Goal: Task Accomplishment & Management: Manage account settings

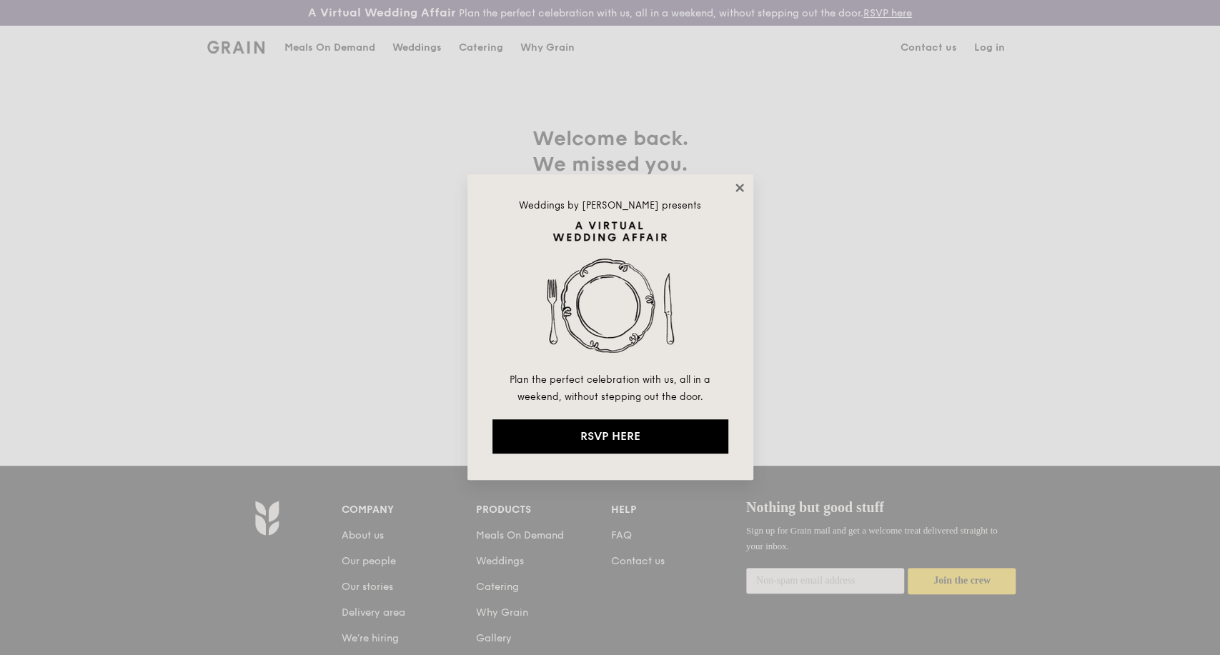
type input "kathleen@grain.com.sg"
click at [734, 189] on icon at bounding box center [739, 187] width 13 height 13
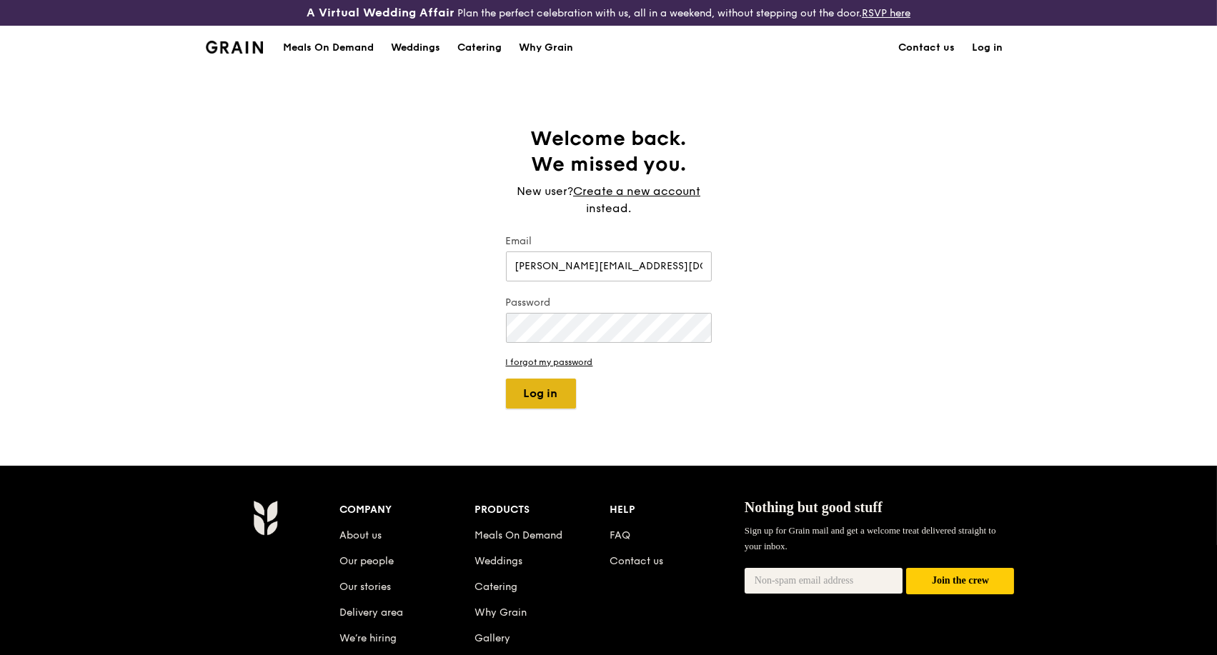
click at [560, 400] on button "Log in" at bounding box center [541, 394] width 70 height 30
select select "100"
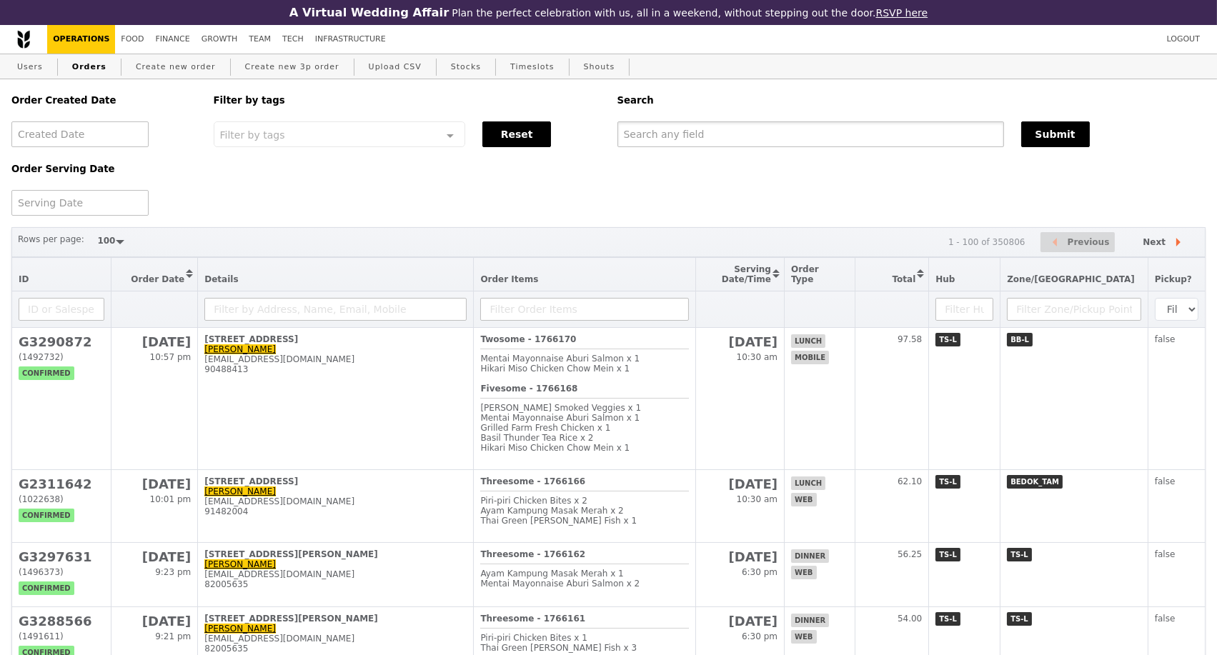
click at [729, 141] on input "text" at bounding box center [810, 134] width 387 height 26
click at [746, 143] on input "text" at bounding box center [810, 134] width 387 height 26
paste input "G3294833"
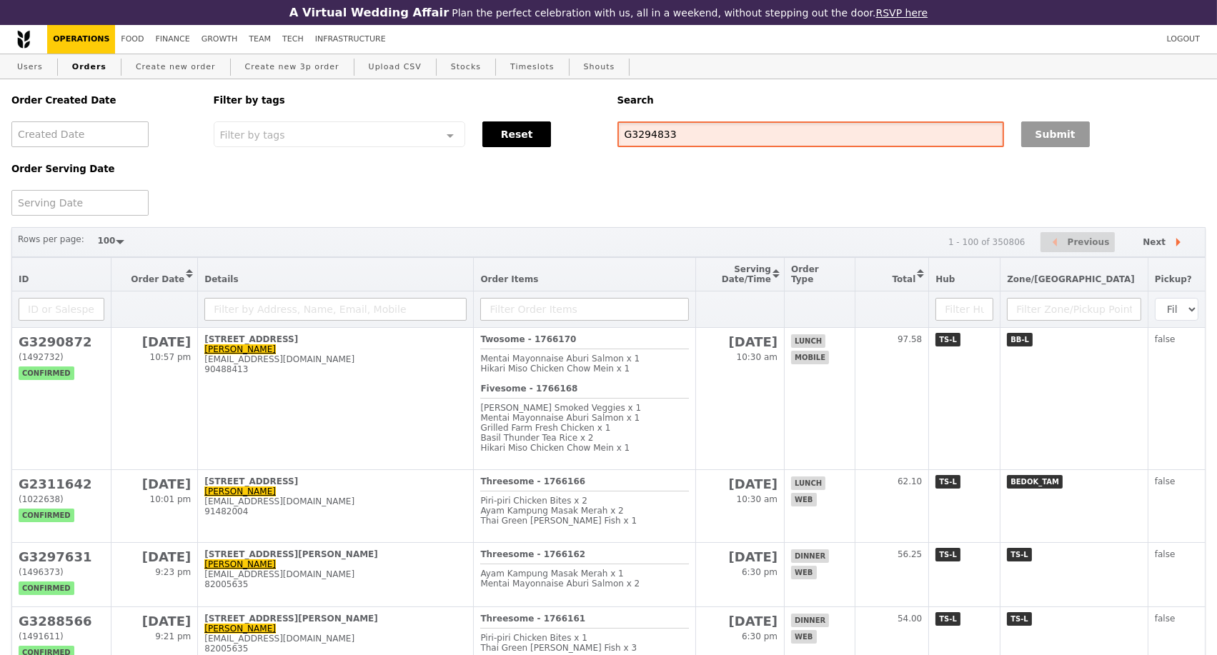
type input "G3294833"
click at [1044, 139] on button "Submit" at bounding box center [1055, 134] width 69 height 26
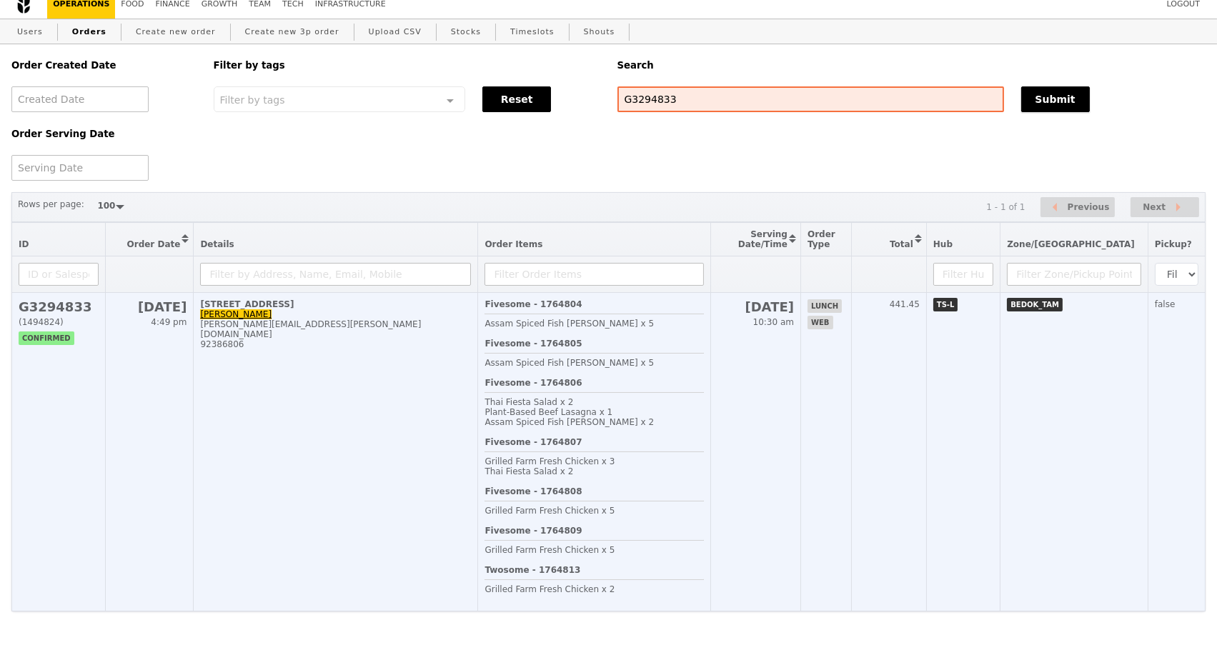
scroll to position [12, 0]
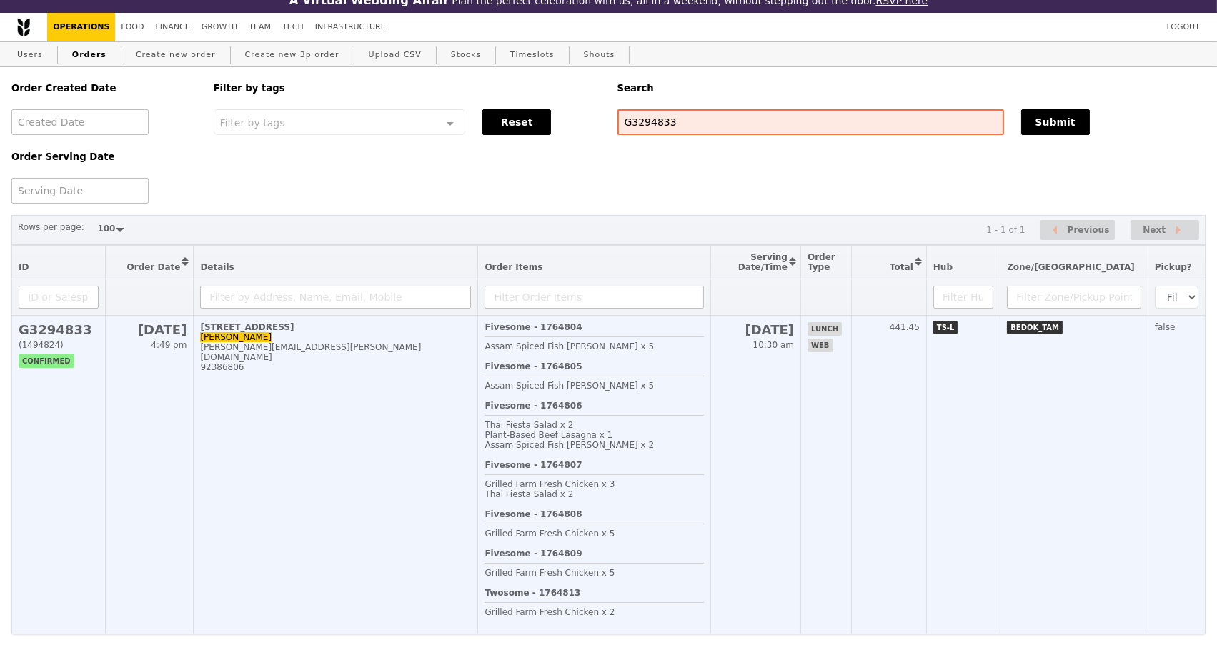
click at [311, 428] on td "8 Changi Business Park Avenue 1, #08-51 Jocelyn Fong jocelyn.fong@futureelectro…" at bounding box center [336, 475] width 284 height 319
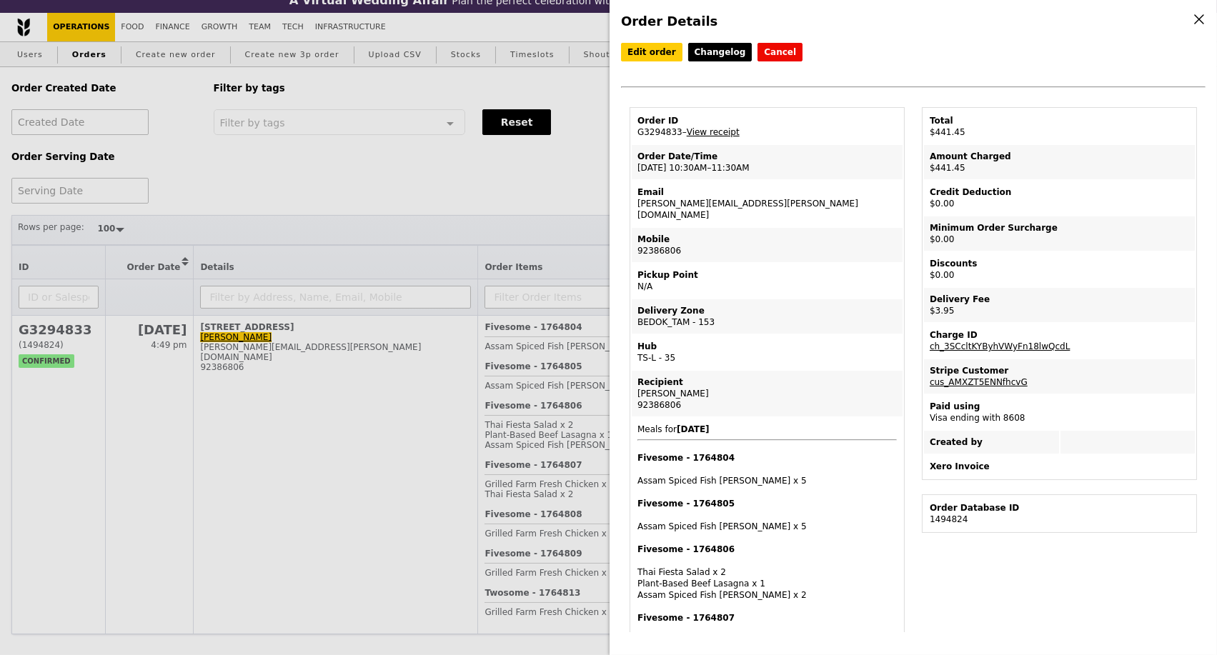
click at [702, 137] on link "View receipt" at bounding box center [713, 132] width 53 height 10
click at [659, 56] on link "Edit order" at bounding box center [651, 52] width 61 height 19
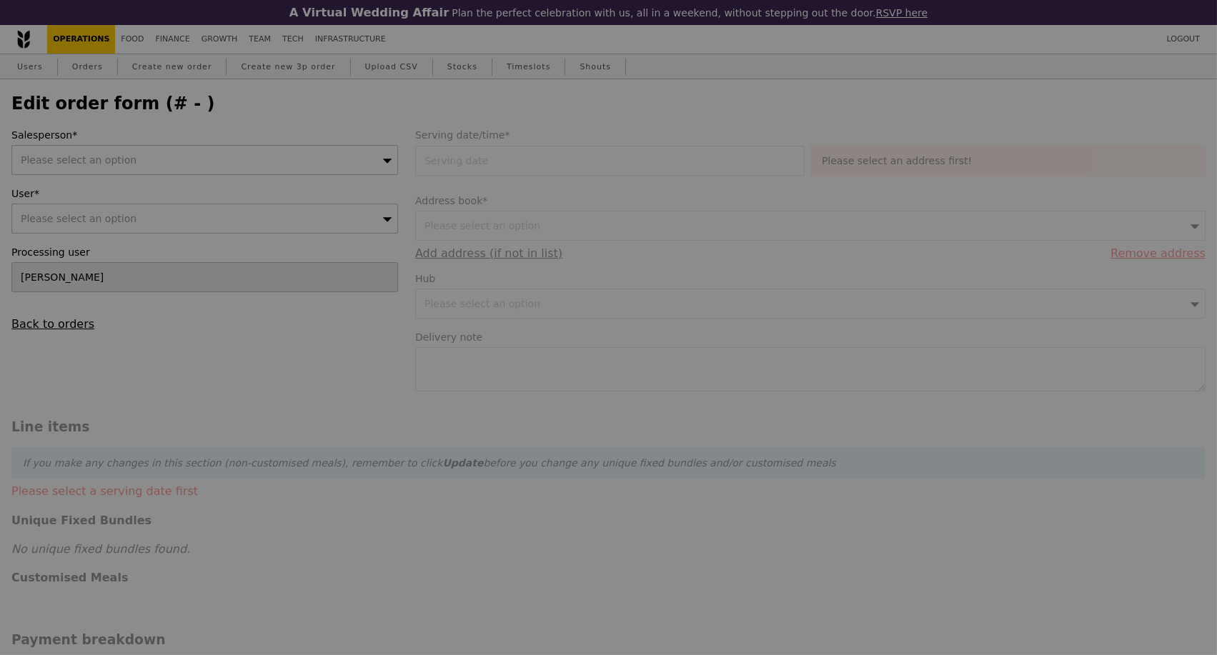
type input "07 Oct 2025"
type textarea "Please deliver to WT Electronics on level 8, pls call Jocelyn Fong upon arrival"
type input "Loading..."
type input "437.50"
type input "2.71"
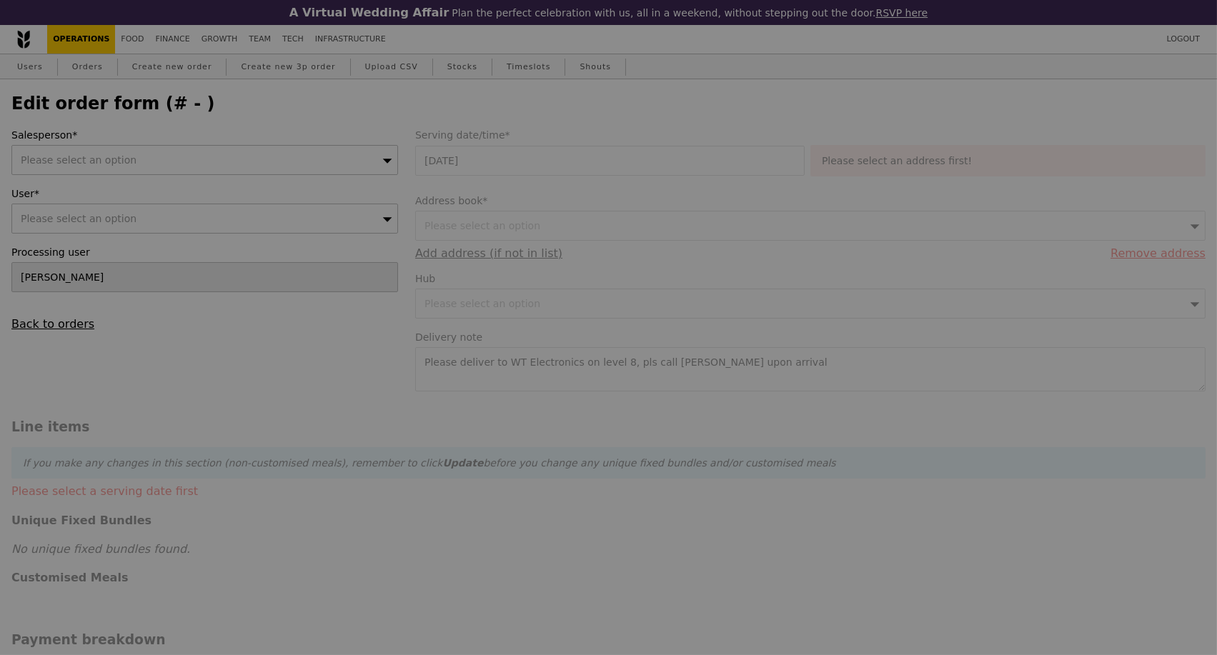
type input "2.95"
type input "440.45"
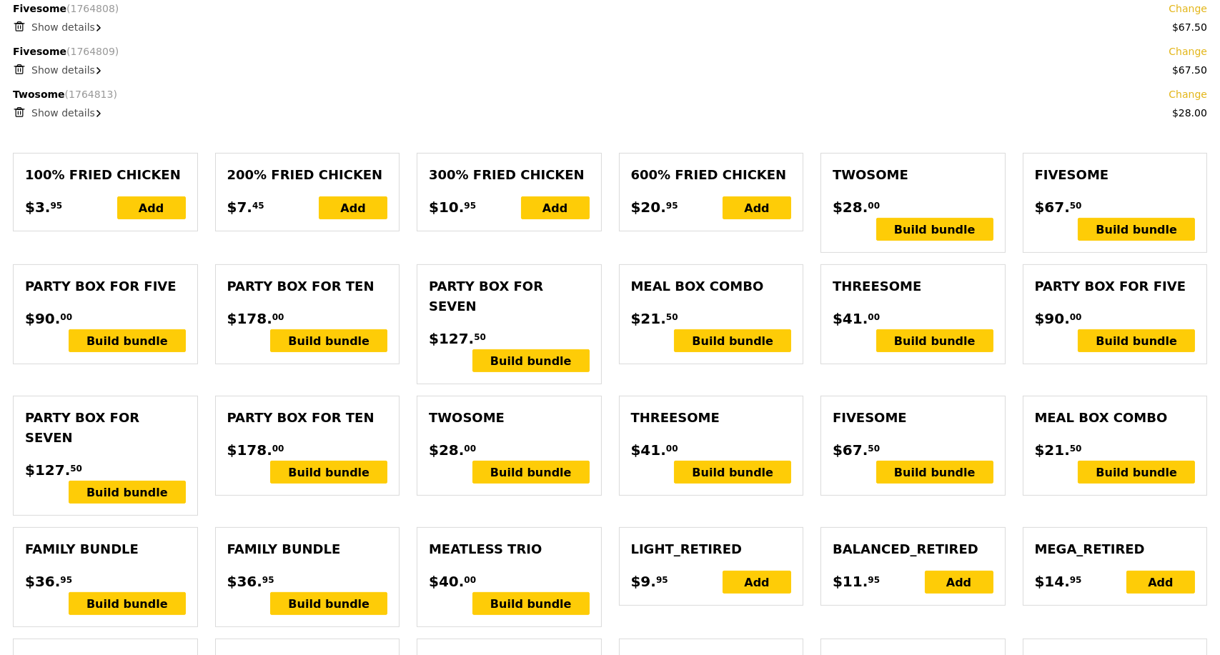
scroll to position [1111, 0]
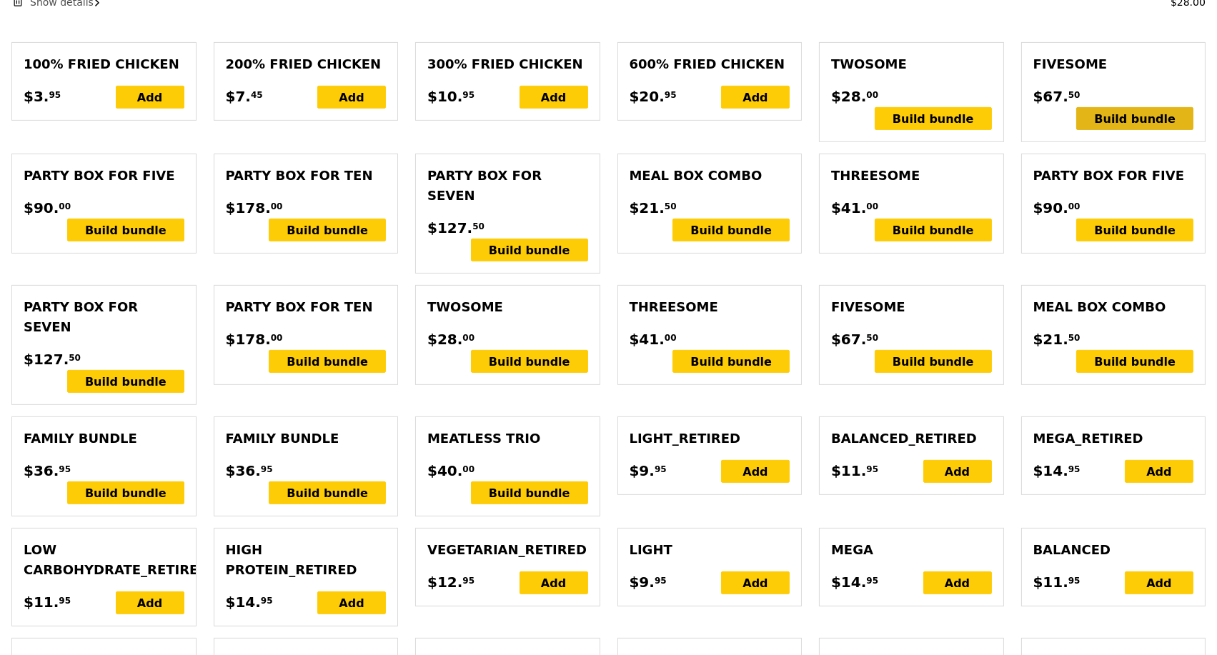
click at [1125, 123] on div "Build bundle" at bounding box center [1134, 118] width 117 height 23
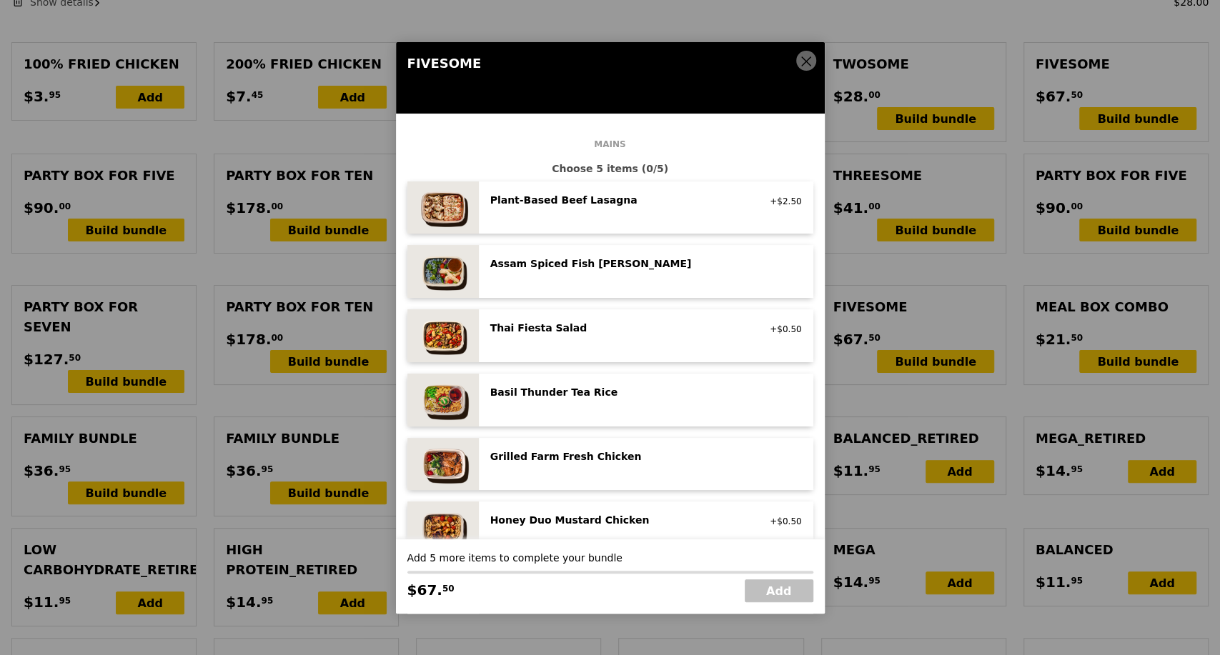
click at [666, 331] on div "Thai Fiesta Salad" at bounding box center [618, 328] width 256 height 14
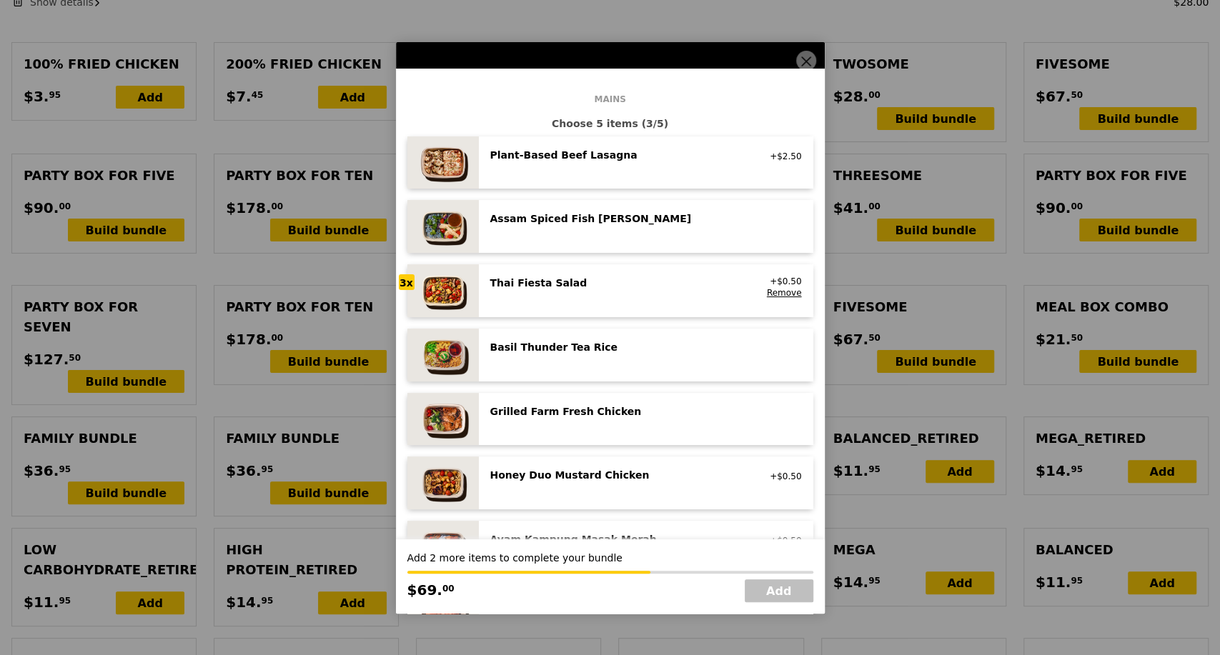
scroll to position [79, 0]
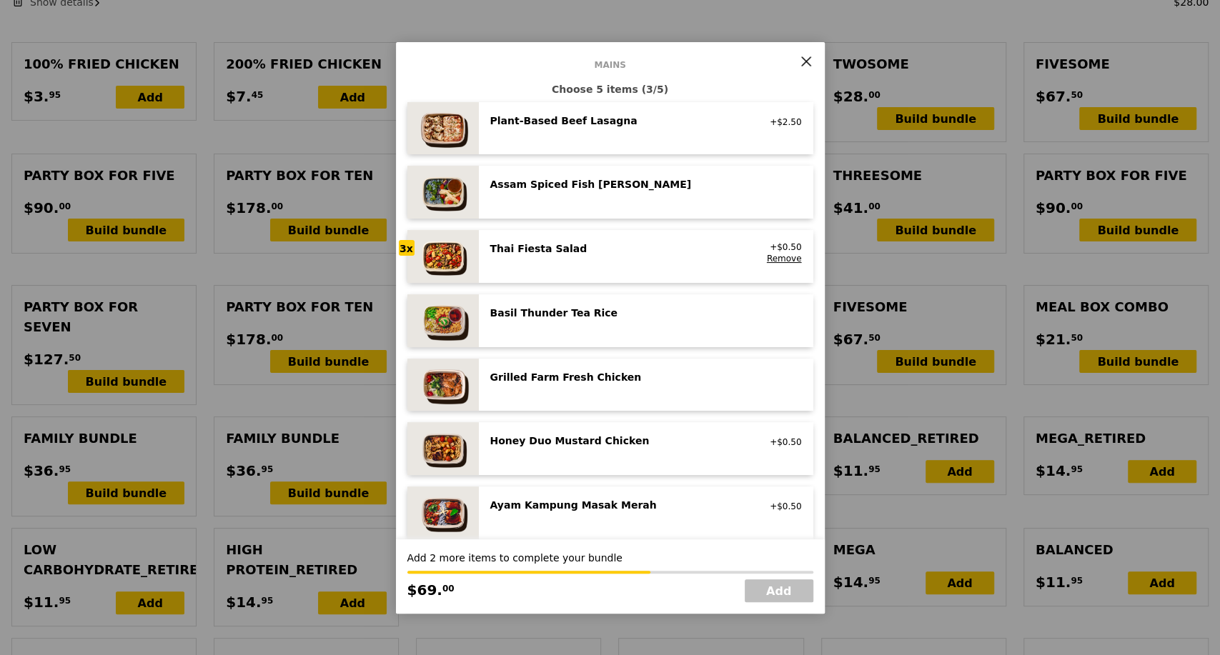
click at [687, 384] on div "Grilled Farm Fresh Chicken high protein, contains allium, dairy, nuts, soy" at bounding box center [619, 378] width 274 height 17
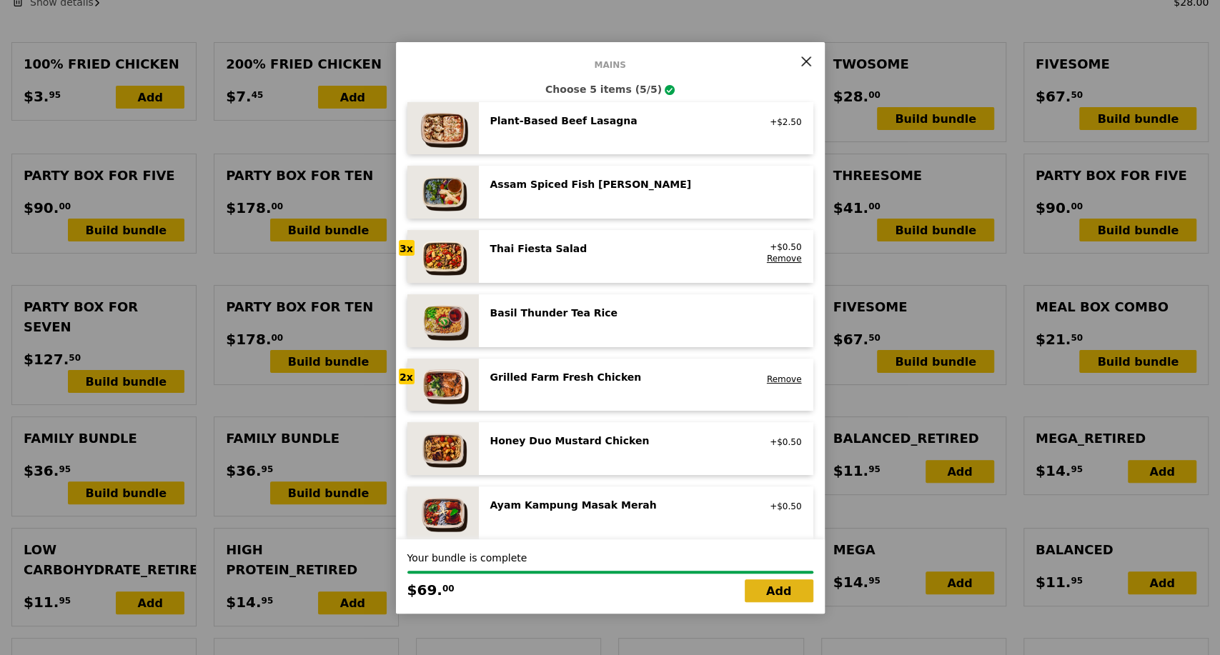
click at [793, 595] on link "Add" at bounding box center [778, 590] width 69 height 23
type input "Loading..."
type input "506.50"
type input "509.45"
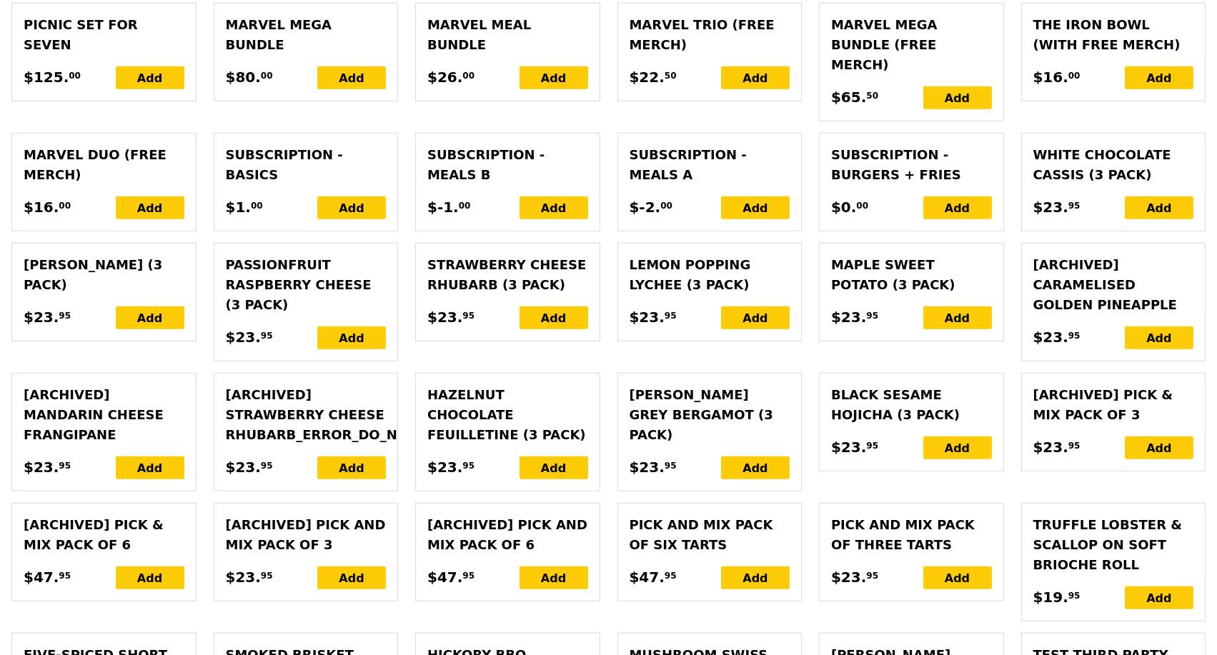
scroll to position [3606, 0]
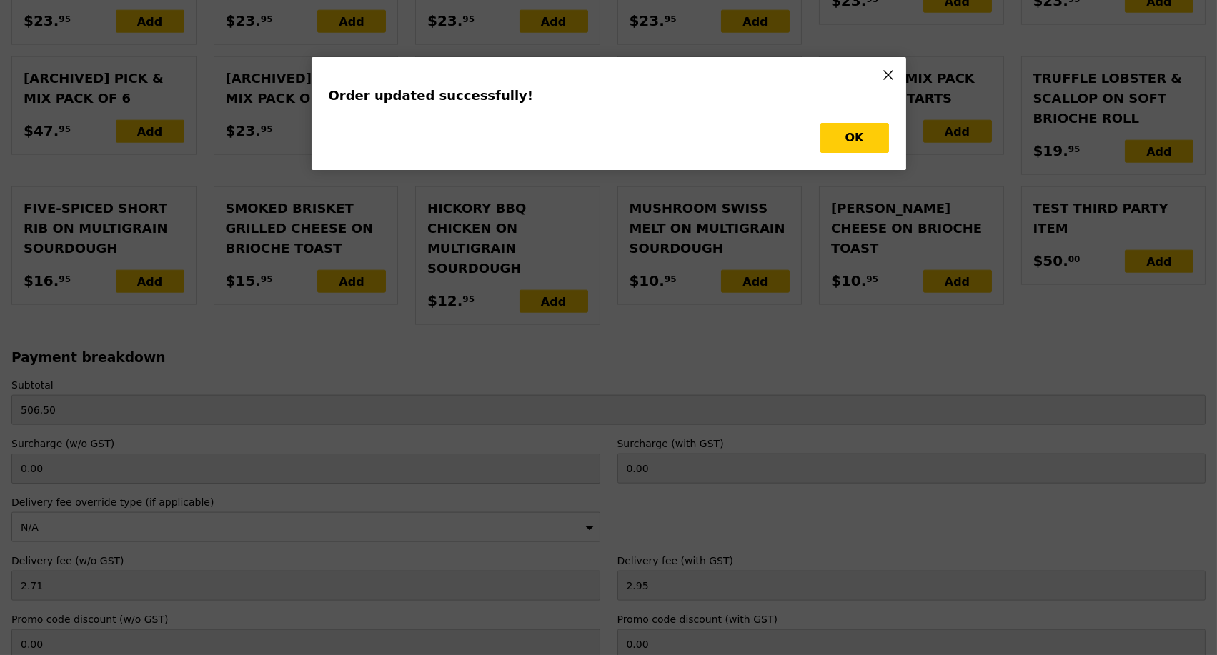
scroll to position [0, 0]
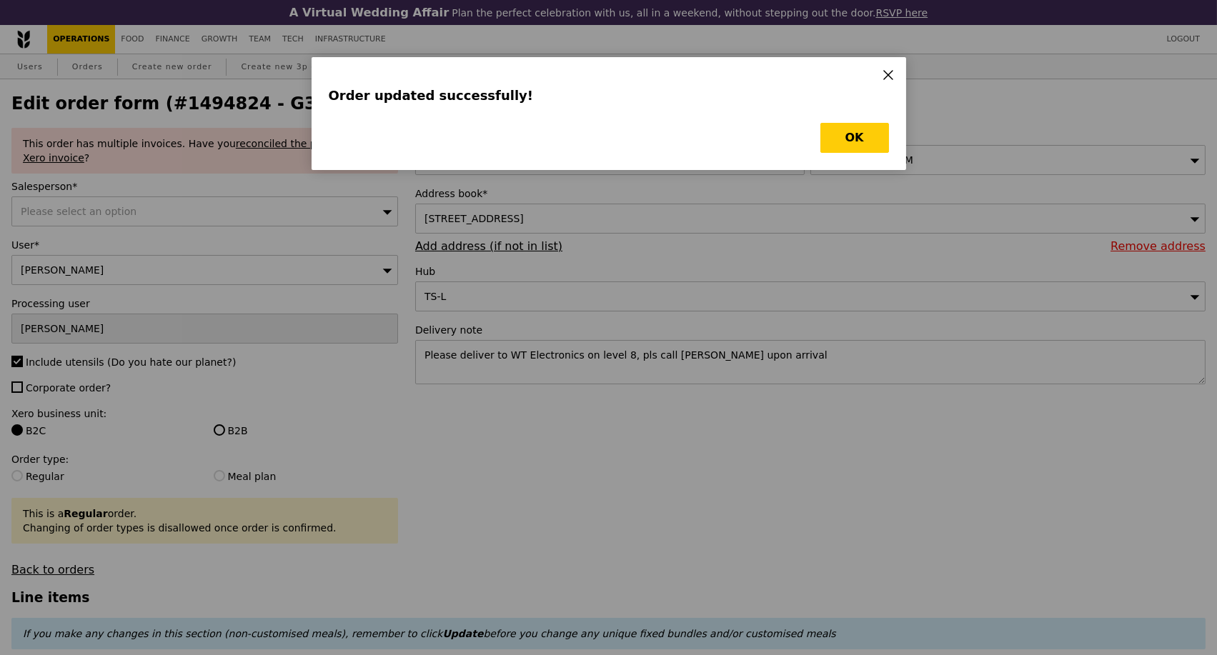
type input "Update"
click at [837, 144] on button "OK" at bounding box center [854, 138] width 69 height 30
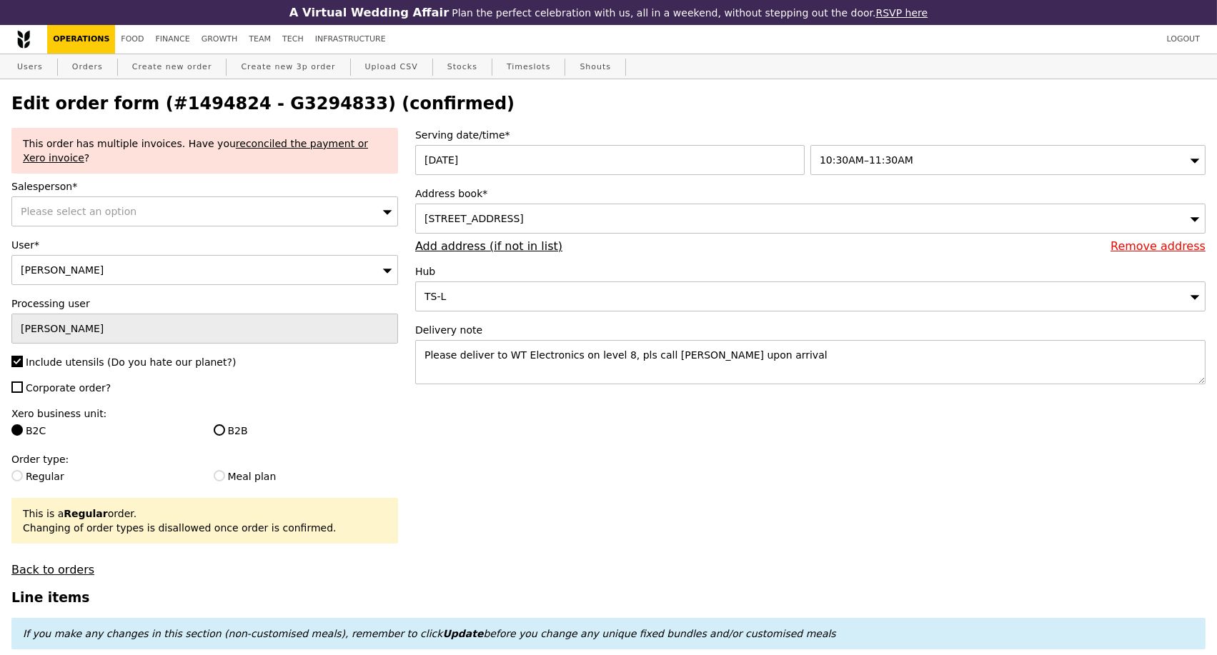
click at [294, 105] on h2 "Edit order form (#1494824 - G3294833) (confirmed)" at bounding box center [608, 104] width 1194 height 20
click at [294, 104] on h2 "Edit order form (#1494824 - G3294833) (confirmed)" at bounding box center [608, 104] width 1194 height 20
copy h2 "G3294833"
click at [95, 70] on link "Orders" at bounding box center [87, 67] width 42 height 26
select select "100"
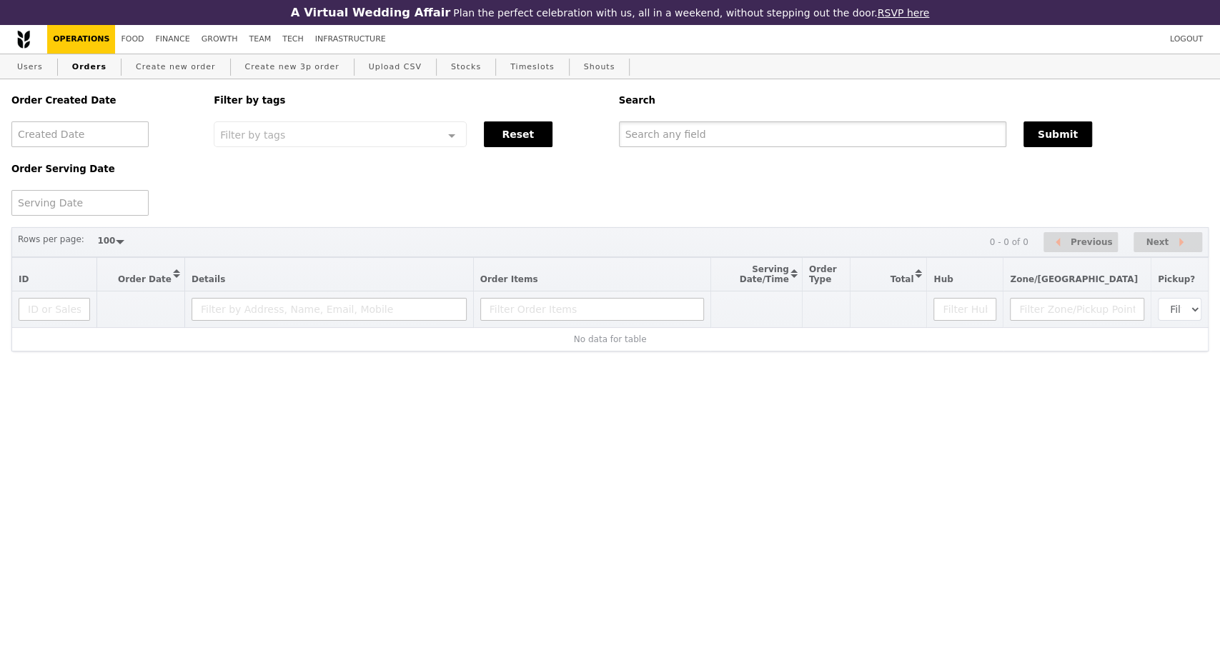
click at [679, 129] on input "text" at bounding box center [812, 134] width 387 height 26
paste input "G3294833"
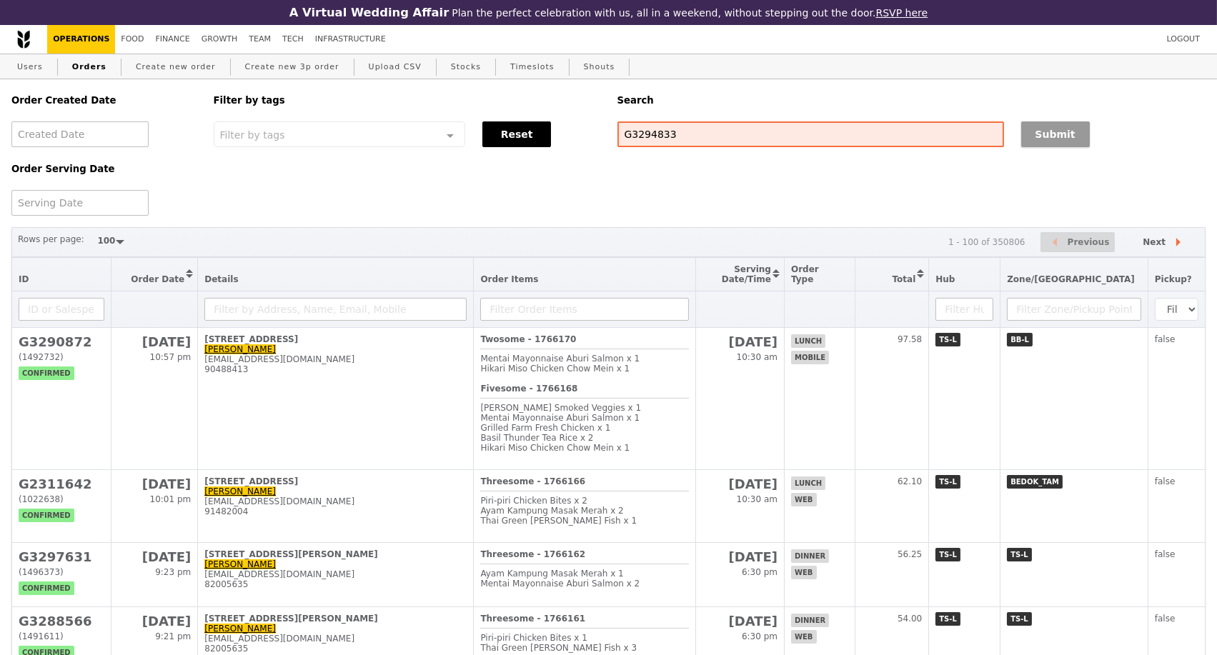
click at [1050, 139] on button "Submit" at bounding box center [1055, 134] width 69 height 26
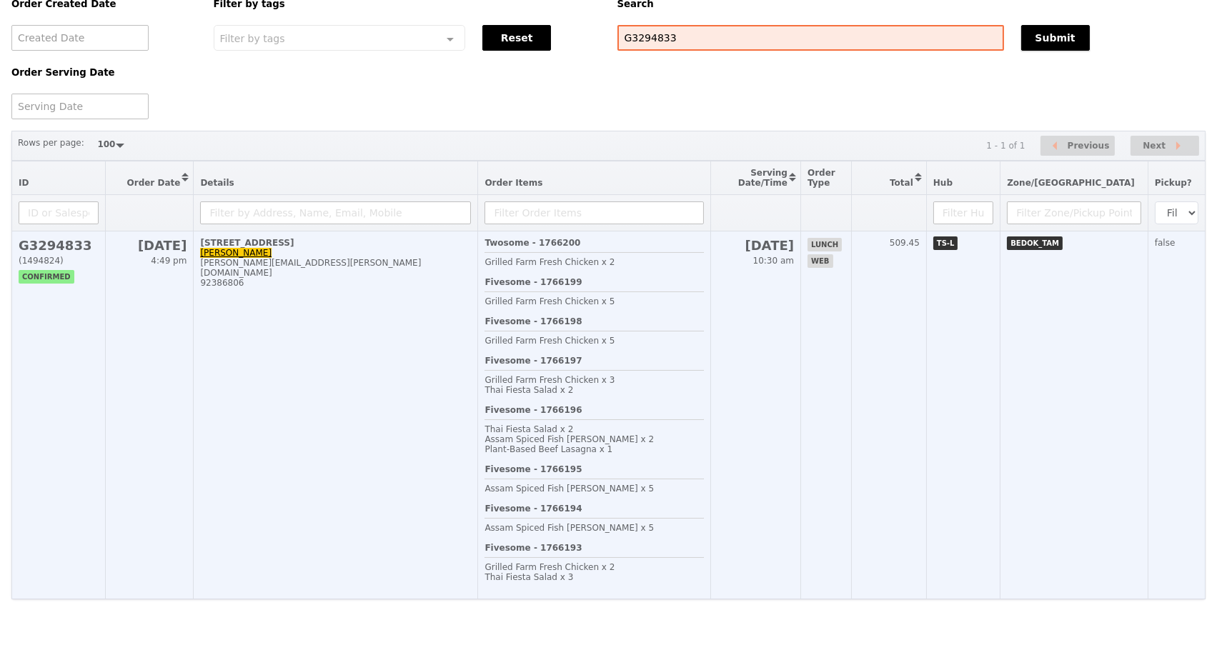
scroll to position [146, 0]
click at [384, 404] on td "8 Changi Business Park Avenue 1, #08-51 Jocelyn Fong jocelyn.fong@futureelectro…" at bounding box center [336, 414] width 284 height 368
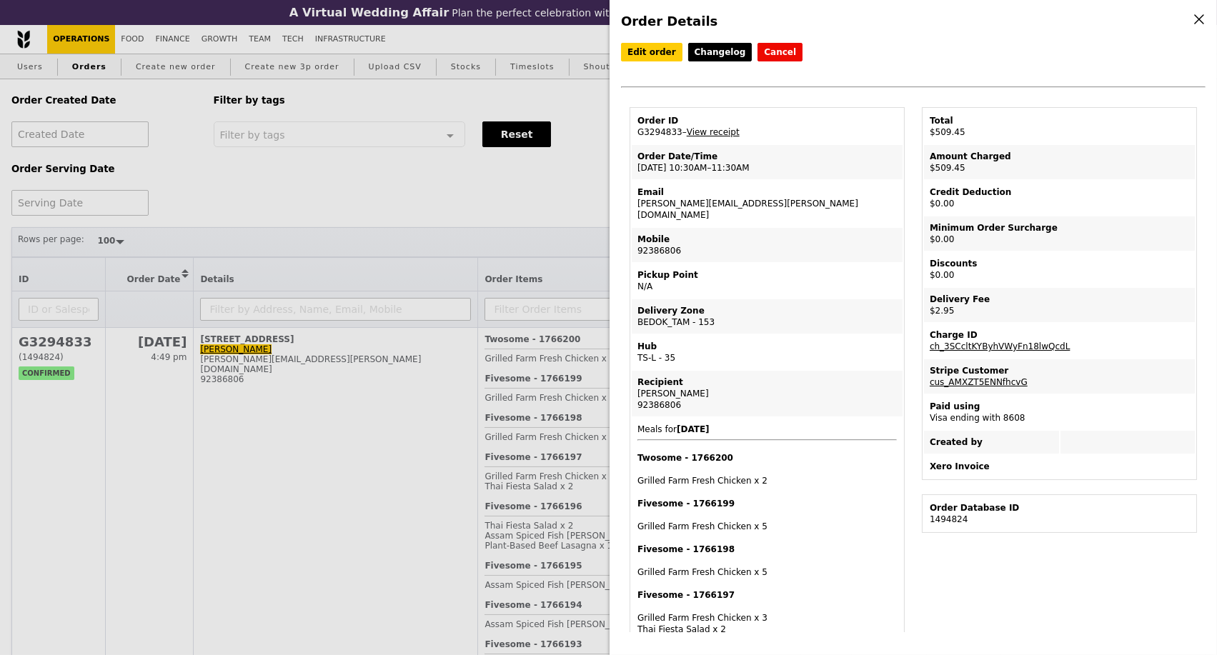
scroll to position [79, 0]
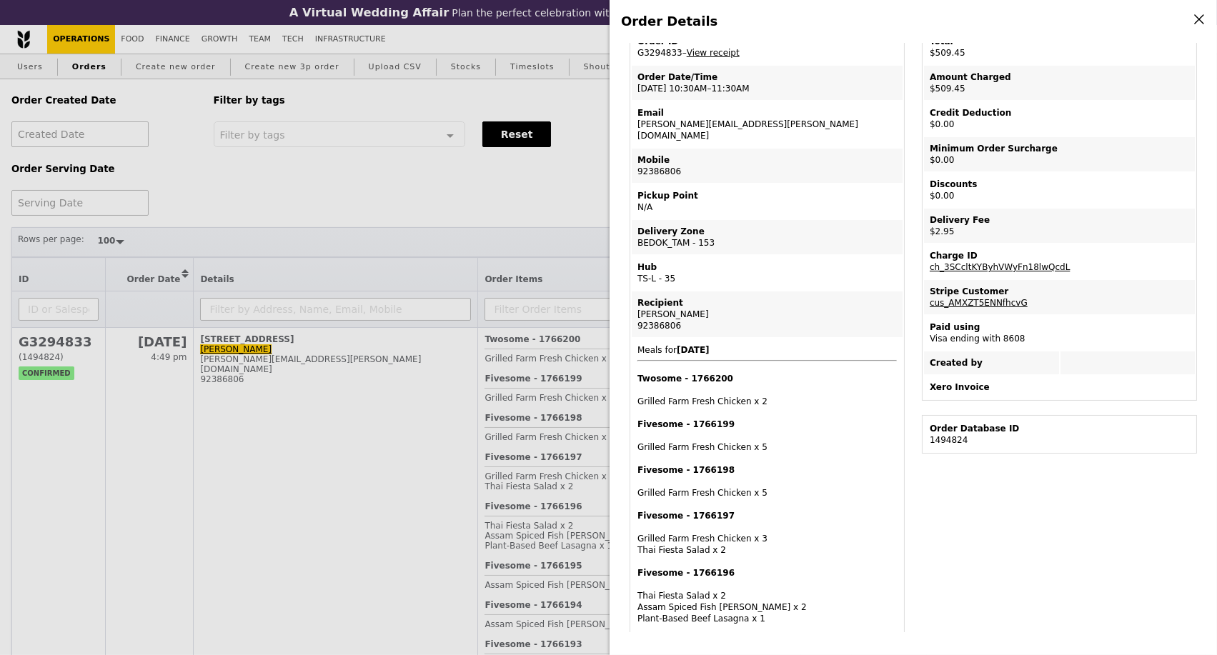
click at [533, 190] on div "Order Details Edit order Changelog Cancel Order ID G3294833 – View receipt Orde…" at bounding box center [608, 327] width 1217 height 655
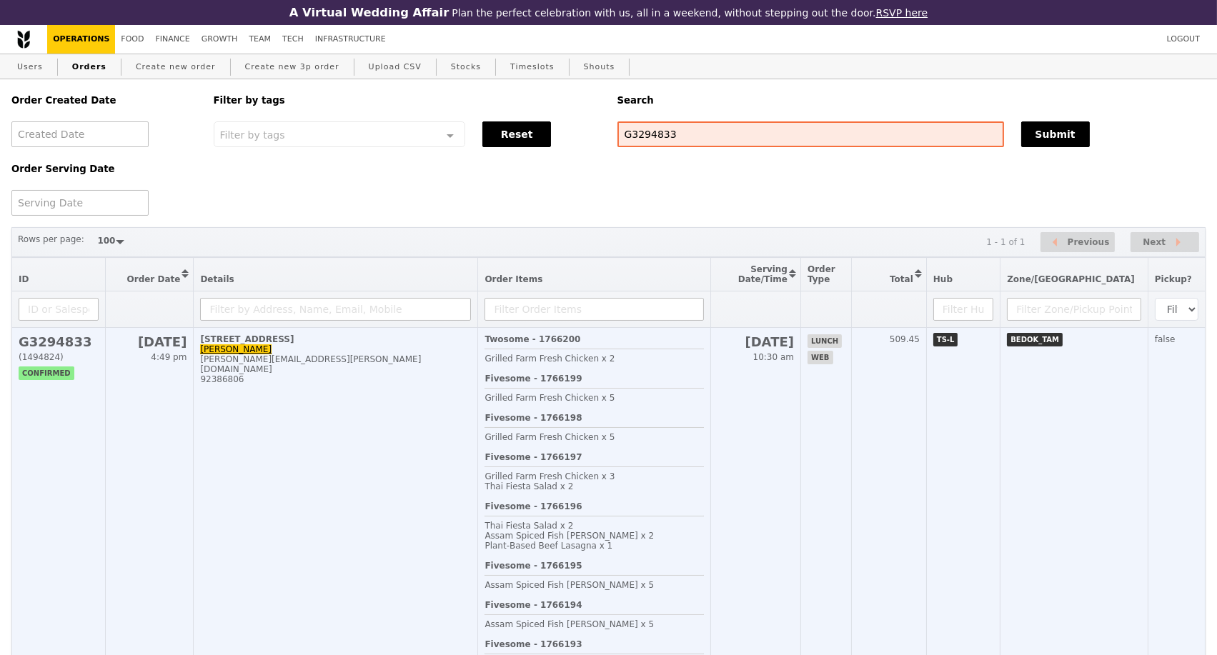
scroll to position [139, 0]
click at [427, 412] on td "8 Changi Business Park Avenue 1, #08-51 Jocelyn Fong jocelyn.fong@futureelectro…" at bounding box center [336, 512] width 284 height 368
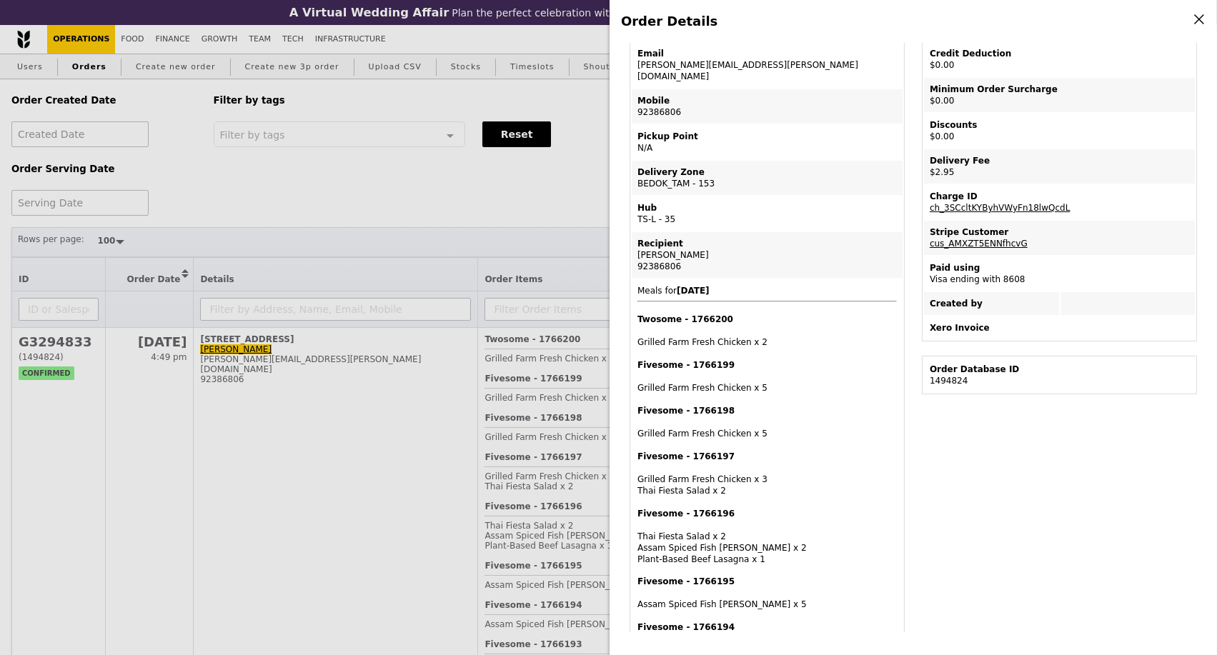
scroll to position [79, 0]
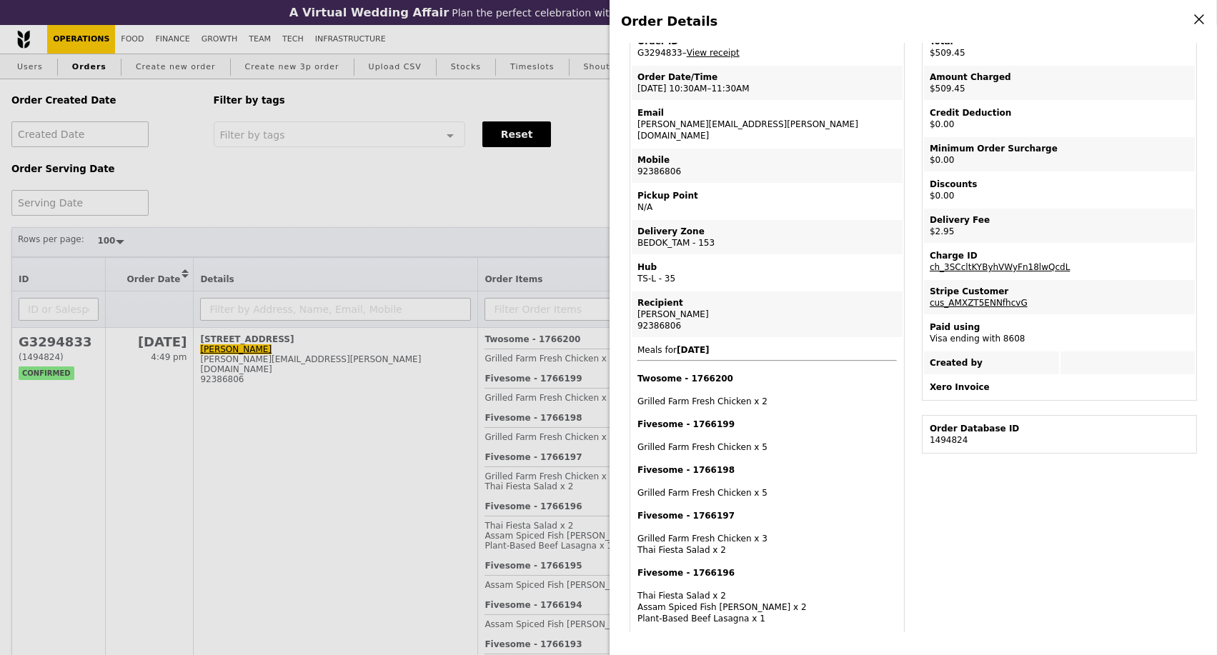
drag, startPoint x: 675, startPoint y: 59, endPoint x: 632, endPoint y: 59, distance: 43.6
click at [632, 59] on td "Order ID G3294833 – View receipt" at bounding box center [767, 47] width 271 height 34
copy td "G3294833"
drag, startPoint x: 774, startPoint y: 125, endPoint x: 633, endPoint y: 134, distance: 141.7
click at [632, 134] on td "Email jocelyn.fong@futureelectronics.com" at bounding box center [767, 124] width 271 height 46
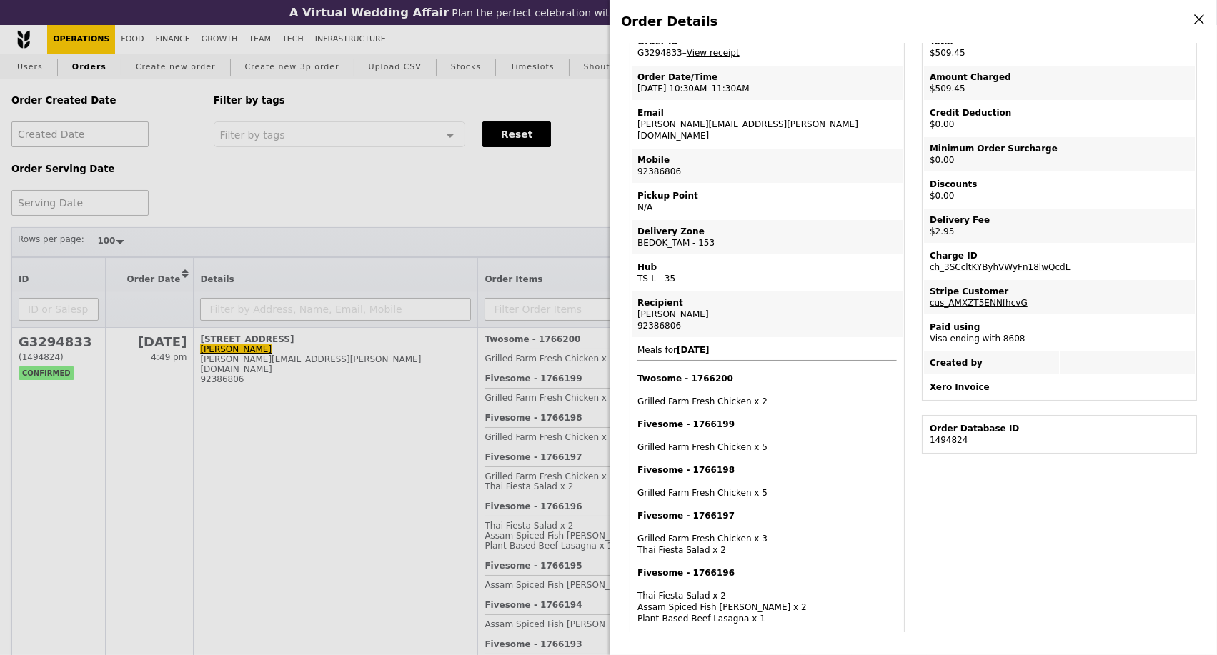
copy td "jocelyn.fong@futureelectronics.com"
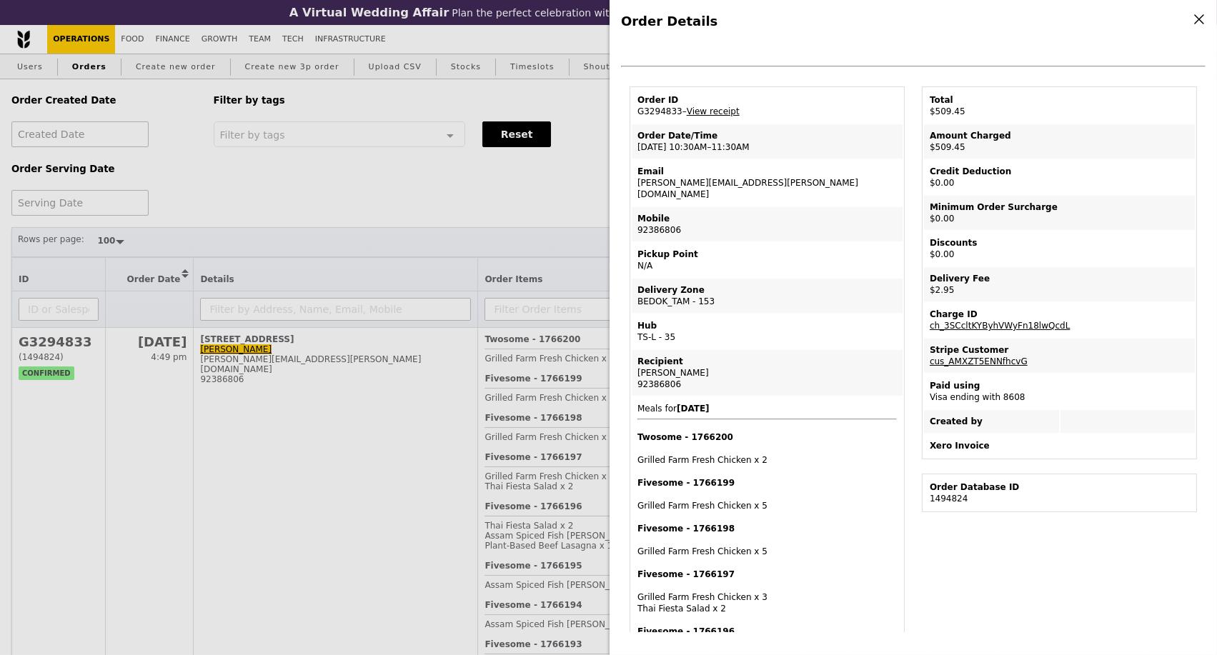
scroll to position [0, 0]
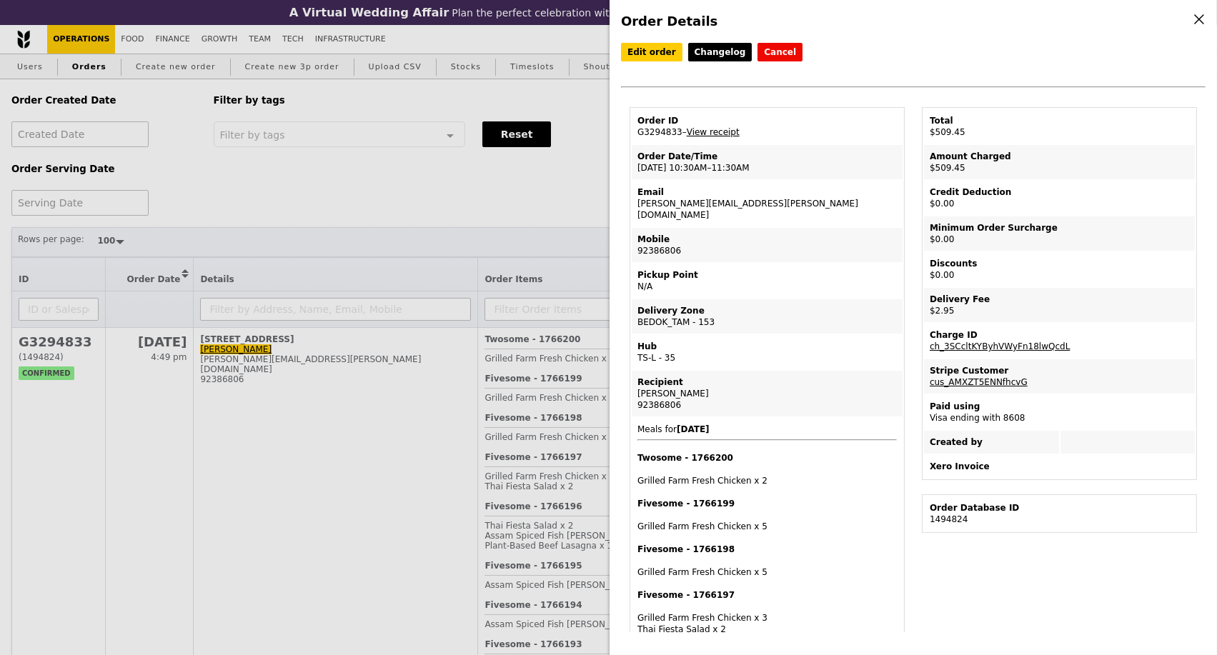
click at [715, 134] on link "View receipt" at bounding box center [713, 132] width 53 height 10
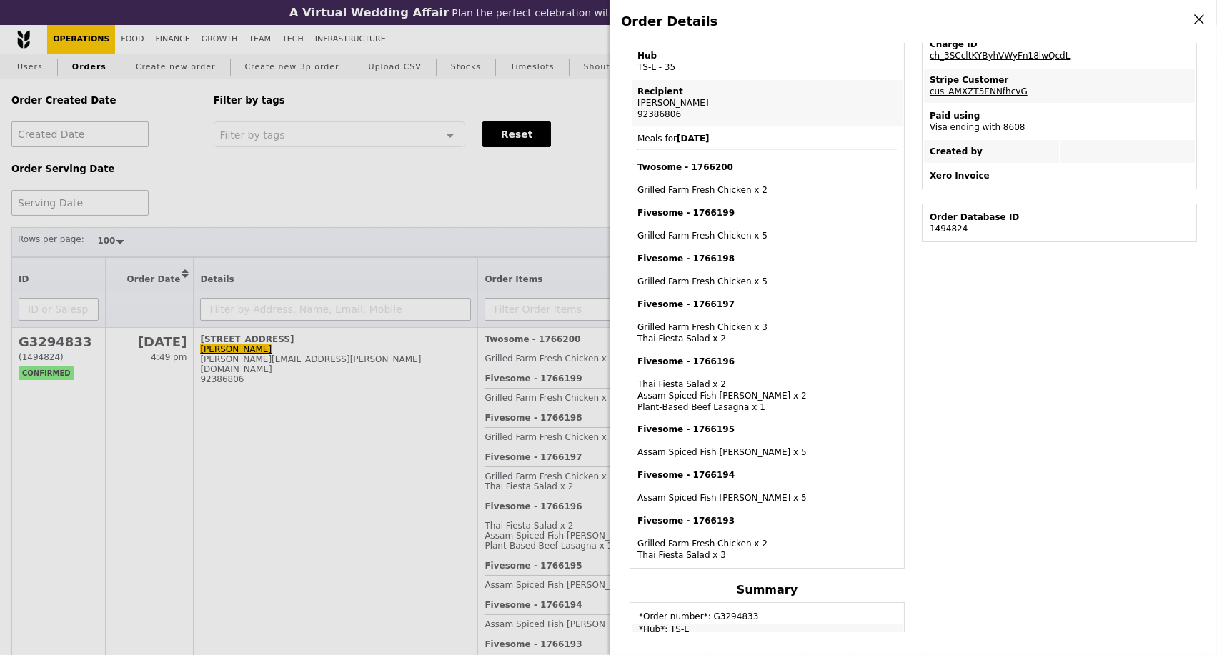
scroll to position [317, 0]
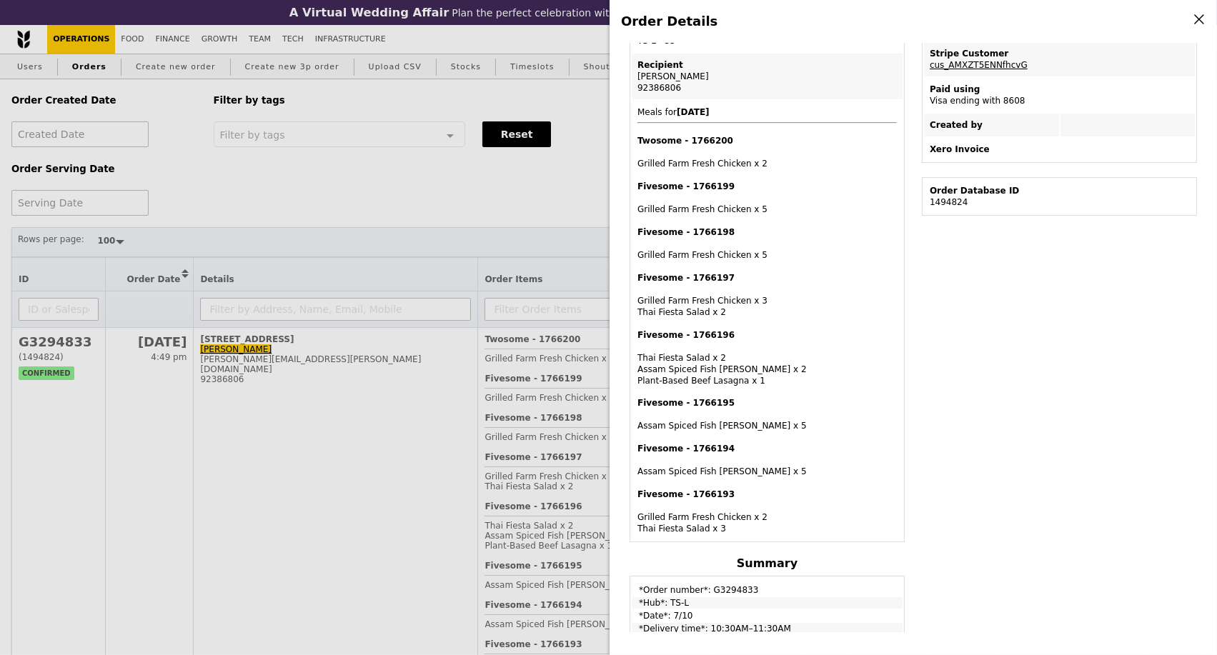
click at [552, 206] on div "Order Details Edit order Changelog Cancel Order ID G3294833 – View receipt Orde…" at bounding box center [608, 327] width 1217 height 655
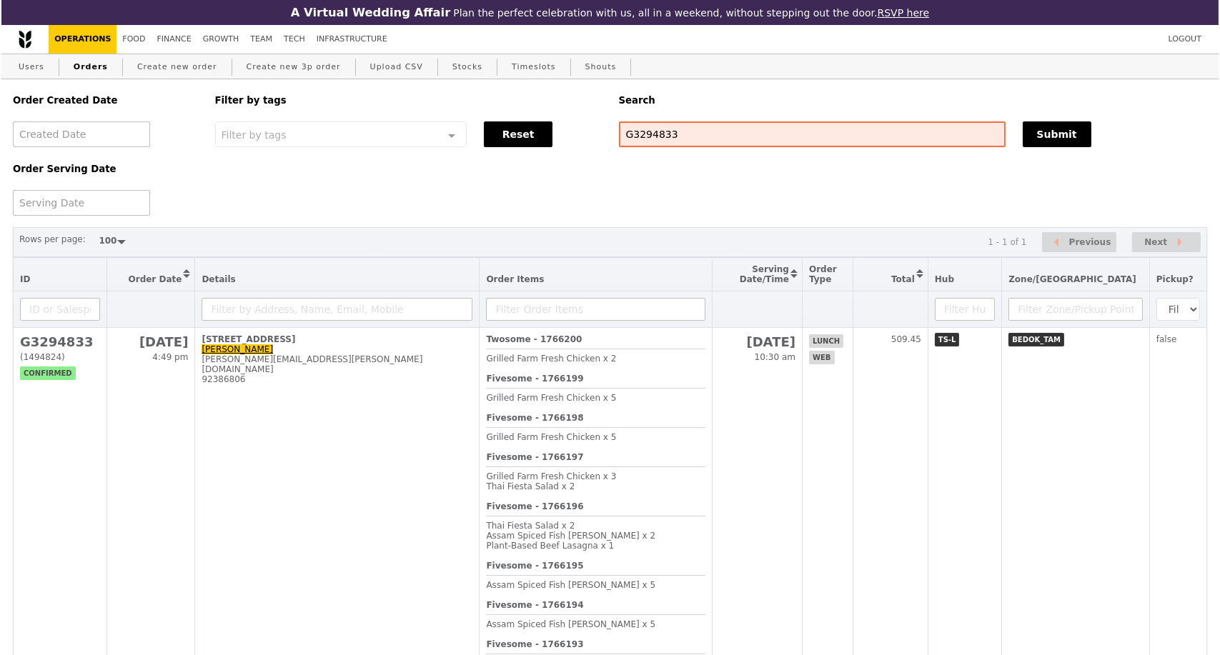
scroll to position [377, 0]
drag, startPoint x: 610, startPoint y: 134, endPoint x: 597, endPoint y: 134, distance: 12.9
click at [597, 134] on div "Order Created Date Order Serving Date Filter by tags Filter by tags Meal_Plan W…" at bounding box center [608, 147] width 1211 height 136
paste input "76807"
type input "G3276807"
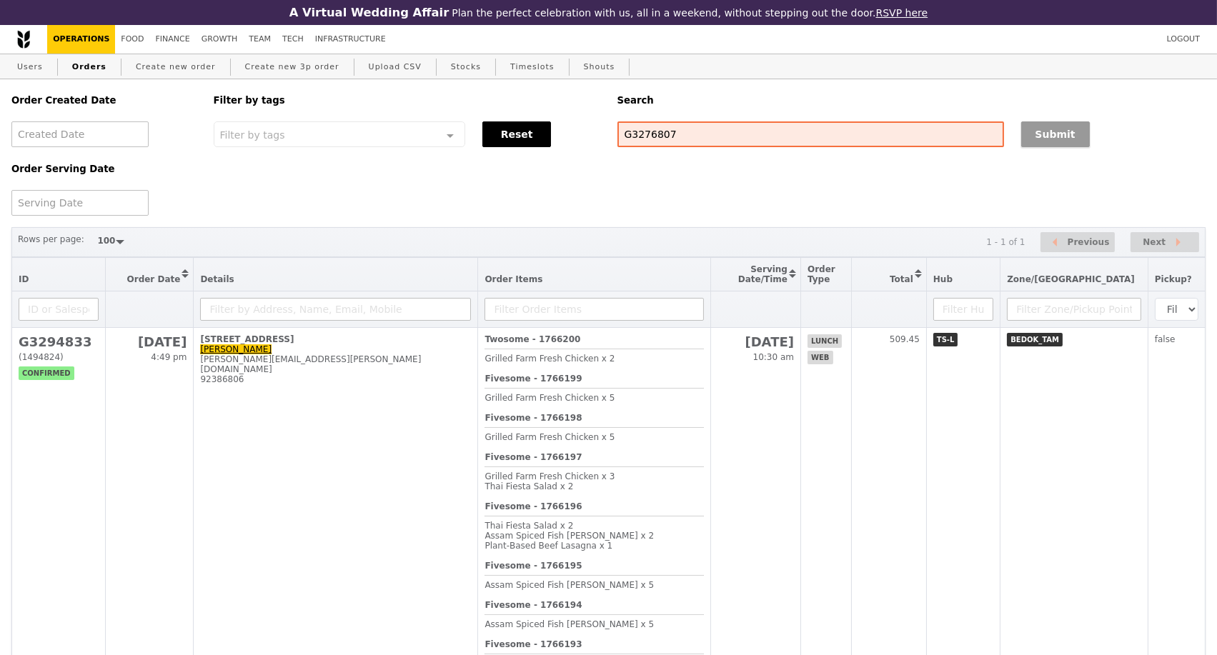
click at [1055, 133] on button "Submit" at bounding box center [1055, 134] width 69 height 26
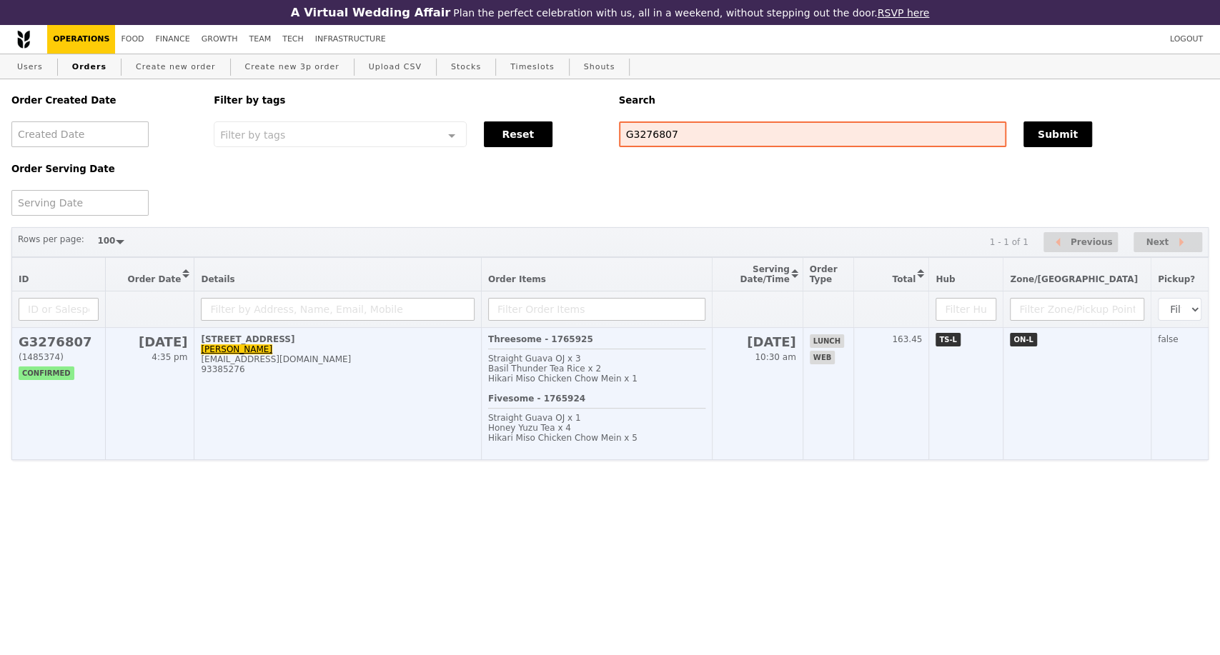
click at [452, 414] on td "469C Bukit Timah Road, #02-00 Evelyn Lee evelynsp@nus.edu.sg 93385276" at bounding box center [337, 394] width 287 height 132
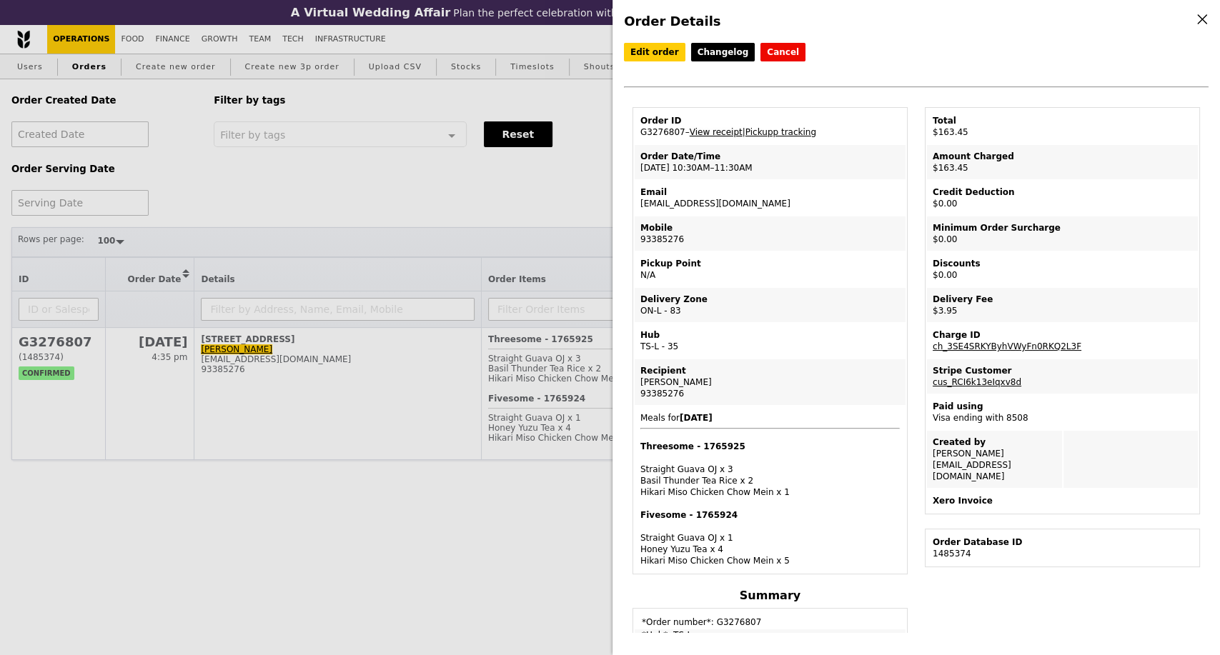
click at [717, 137] on link "View receipt" at bounding box center [715, 132] width 53 height 10
click at [462, 216] on div "Order Details Edit order Changelog Cancel Order ID G3276807 – View receipt | Pi…" at bounding box center [610, 327] width 1220 height 655
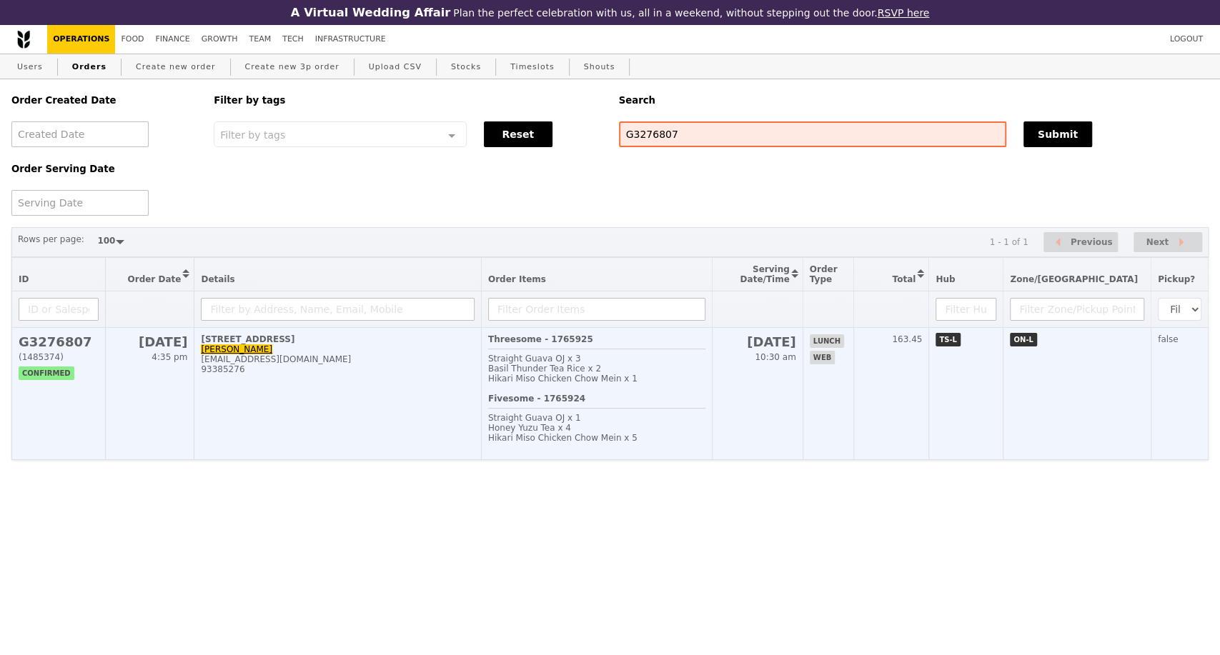
click at [366, 437] on td "469C Bukit Timah Road, #02-00 Evelyn Lee evelynsp@nus.edu.sg 93385276" at bounding box center [337, 394] width 287 height 132
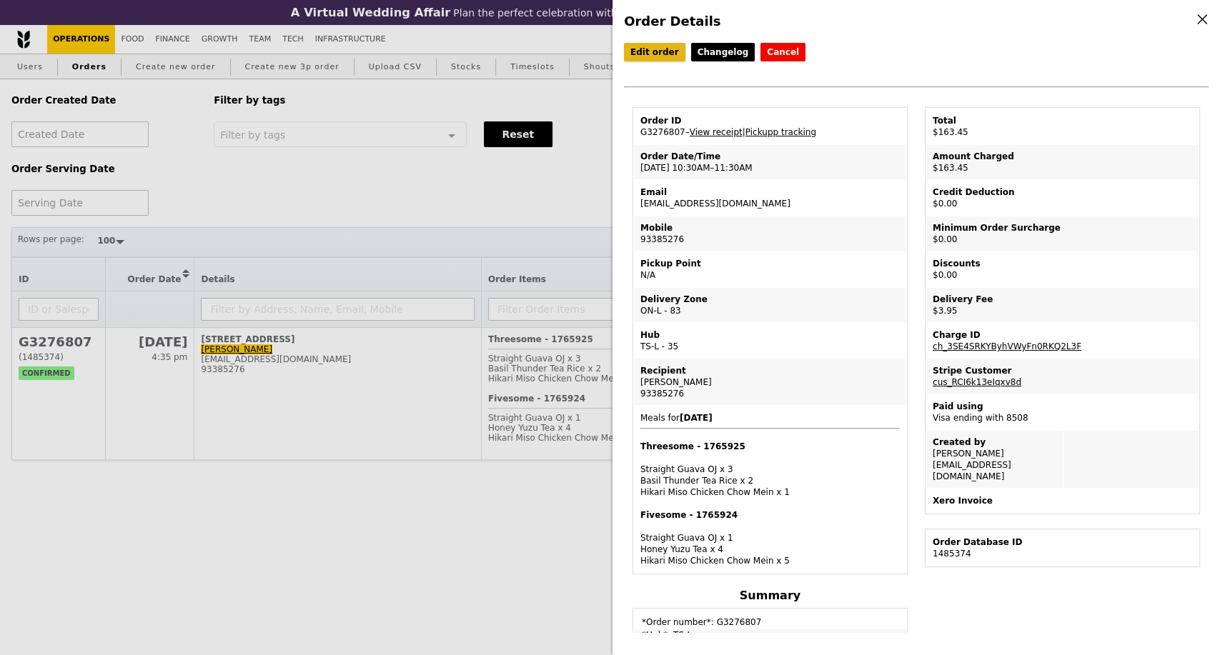
click at [653, 56] on link "Edit order" at bounding box center [654, 52] width 61 height 19
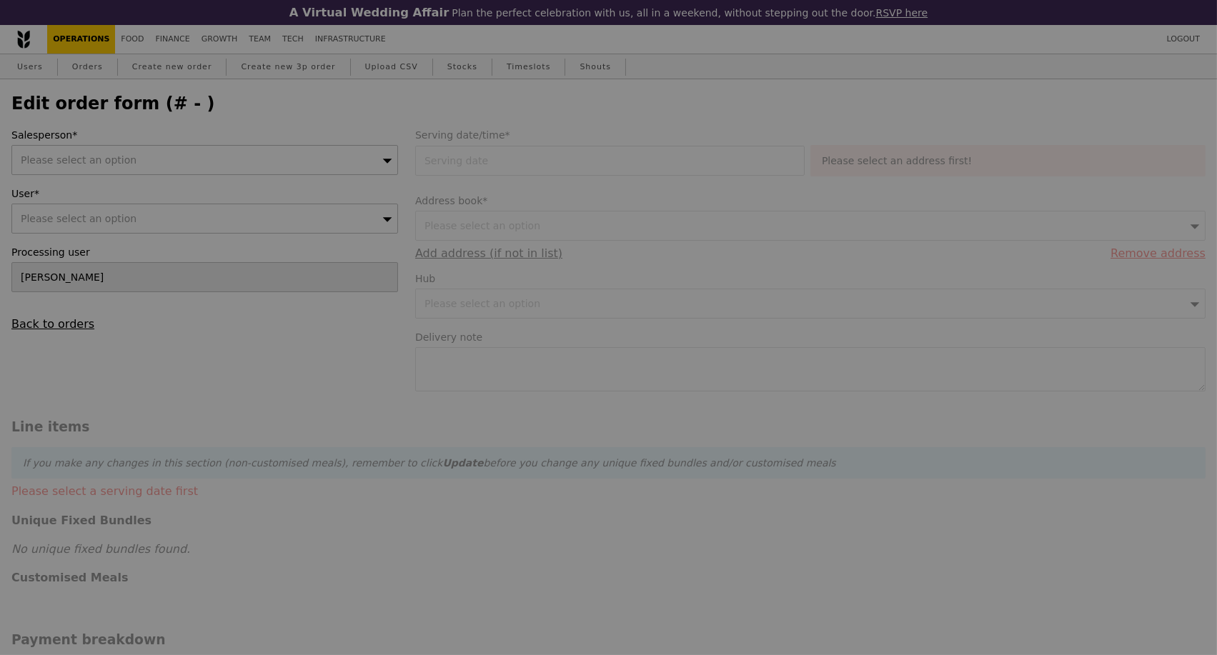
type input "06 Oct 2025"
type textarea "Enter the building and turn left to the lift lobby, take to level 2 and enter t…"
type input "159.50"
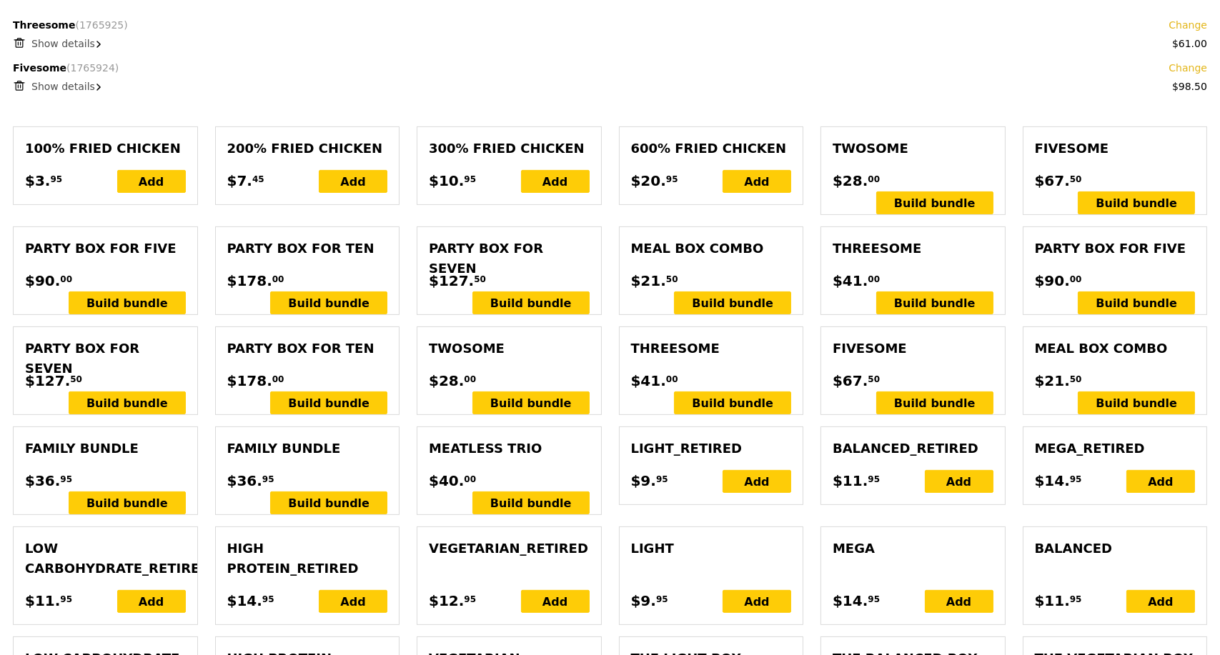
scroll to position [952, 0]
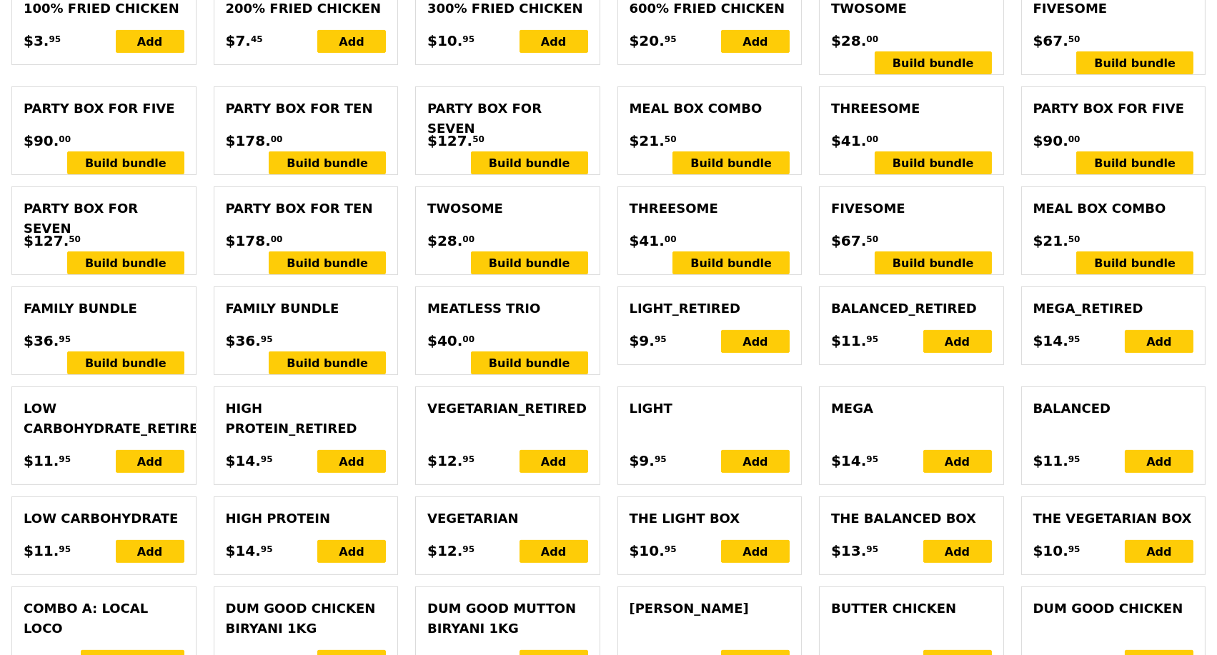
click at [543, 208] on div "Twosome" at bounding box center [507, 209] width 161 height 20
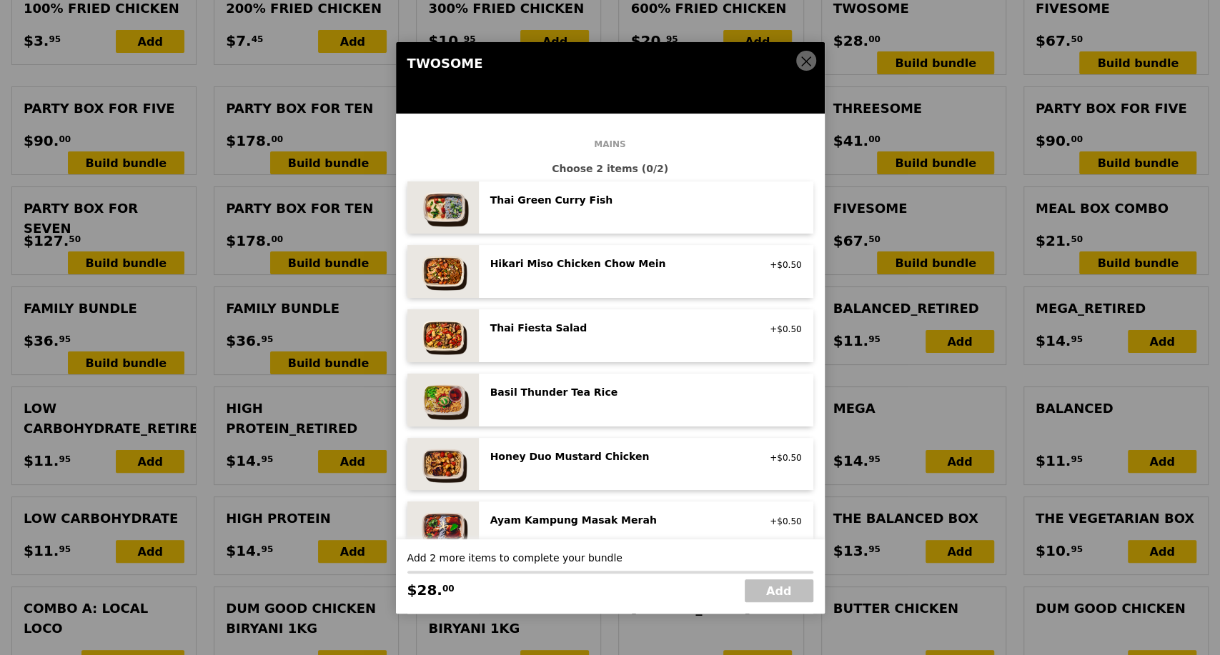
click at [657, 274] on div "Hikari Miso Chicken Chow Mein high protein, contains allium, dairy, egg, soy, w…" at bounding box center [646, 271] width 312 height 30
click at [657, 274] on div "Hikari Miso Chicken Chow Mein high protein, contains allium, dairy, egg, soy, w…" at bounding box center [619, 267] width 274 height 23
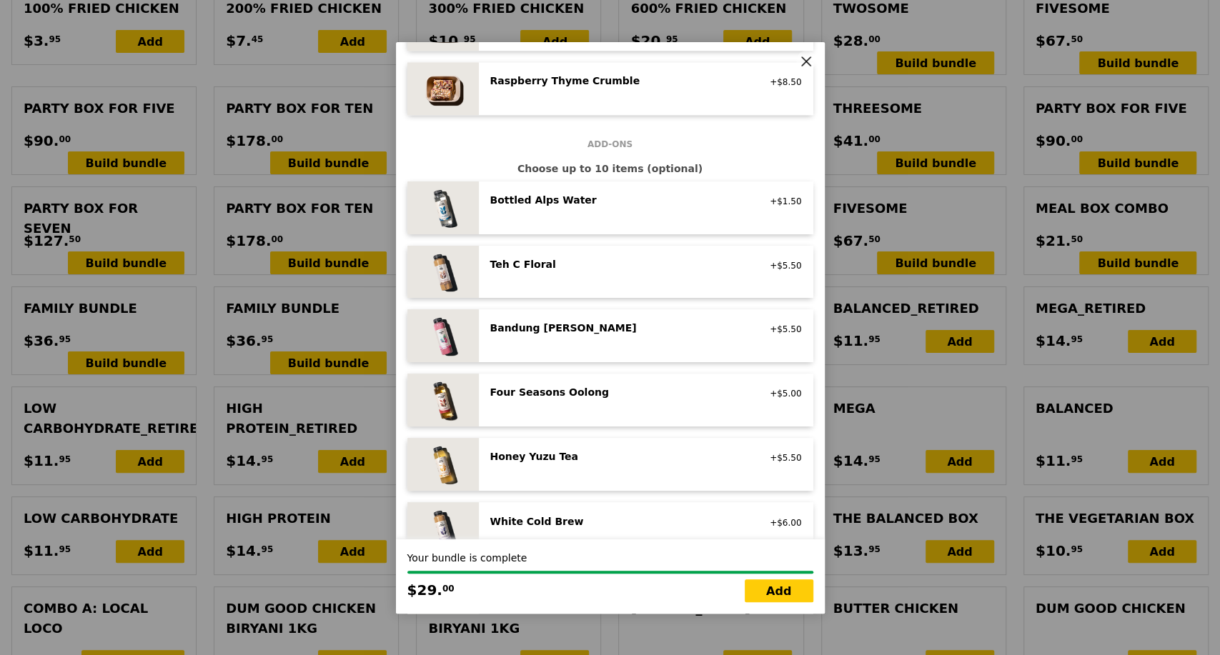
scroll to position [1508, 0]
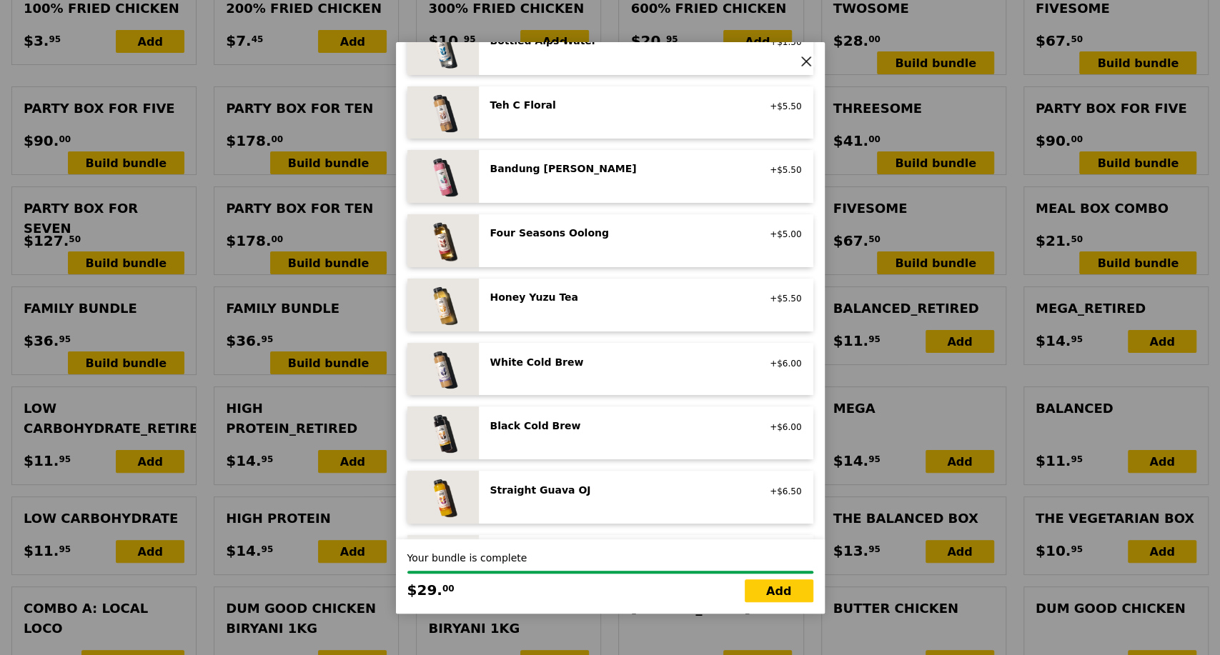
click at [624, 299] on div "Honey Yuzu Tea" at bounding box center [618, 297] width 256 height 14
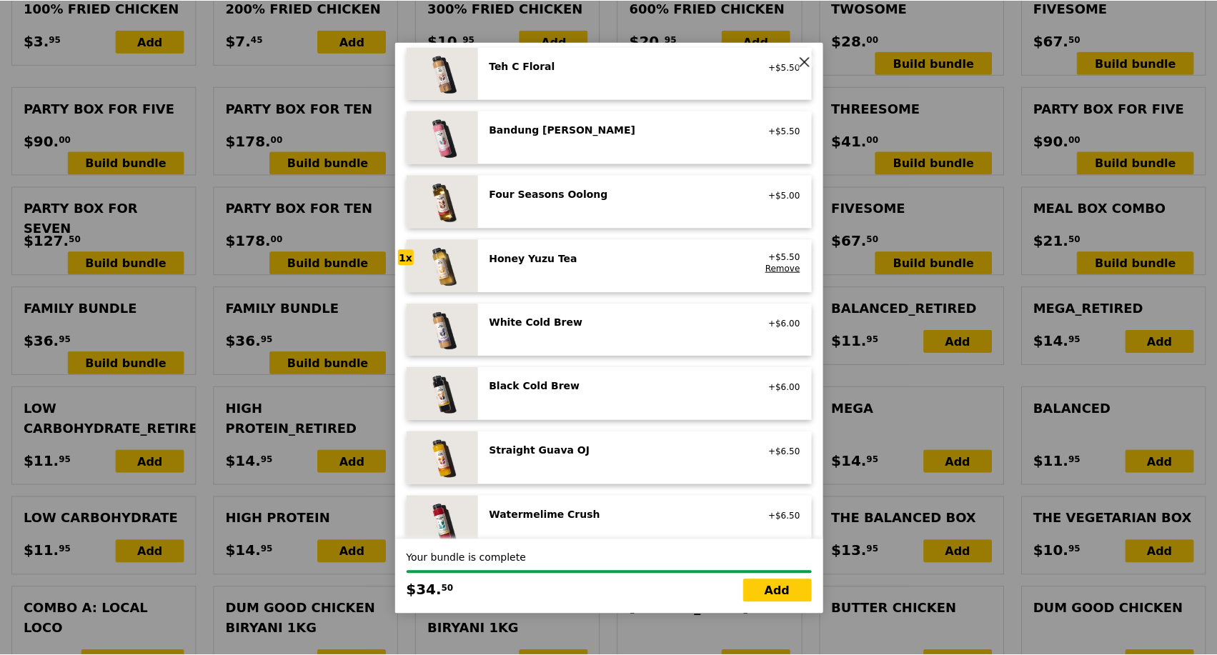
scroll to position [1568, 0]
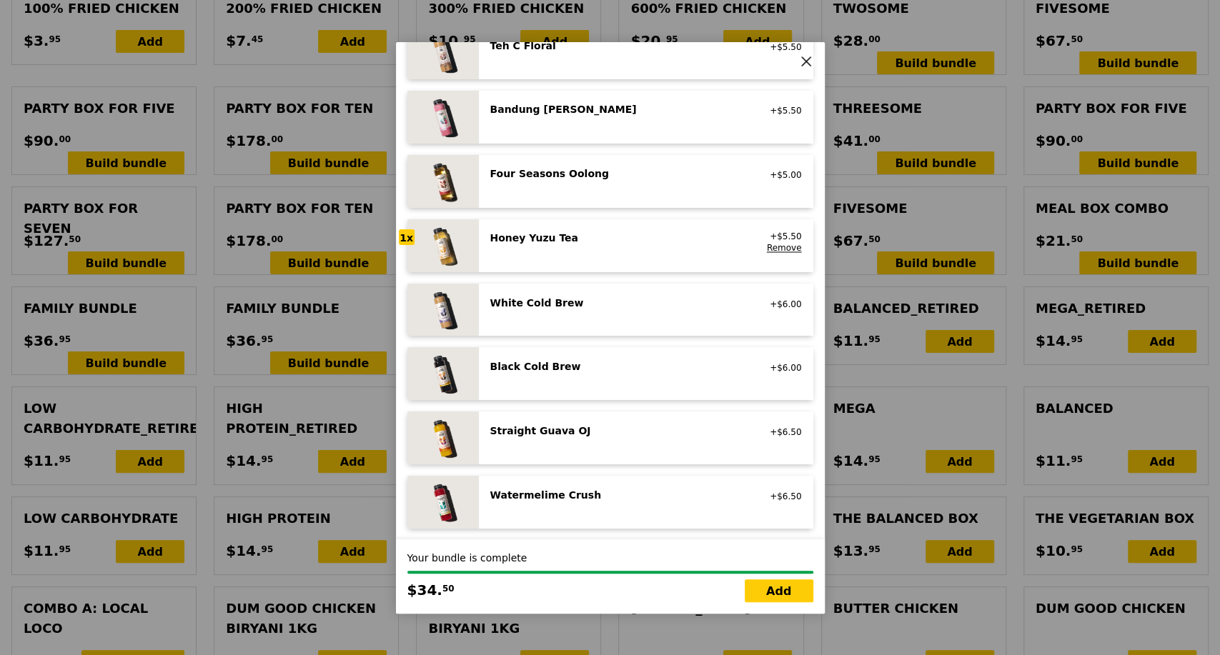
click at [609, 427] on div "Straight Guava OJ" at bounding box center [618, 430] width 256 height 14
click at [769, 590] on link "Add" at bounding box center [778, 590] width 69 height 23
type input "Loading..."
type input "200.50"
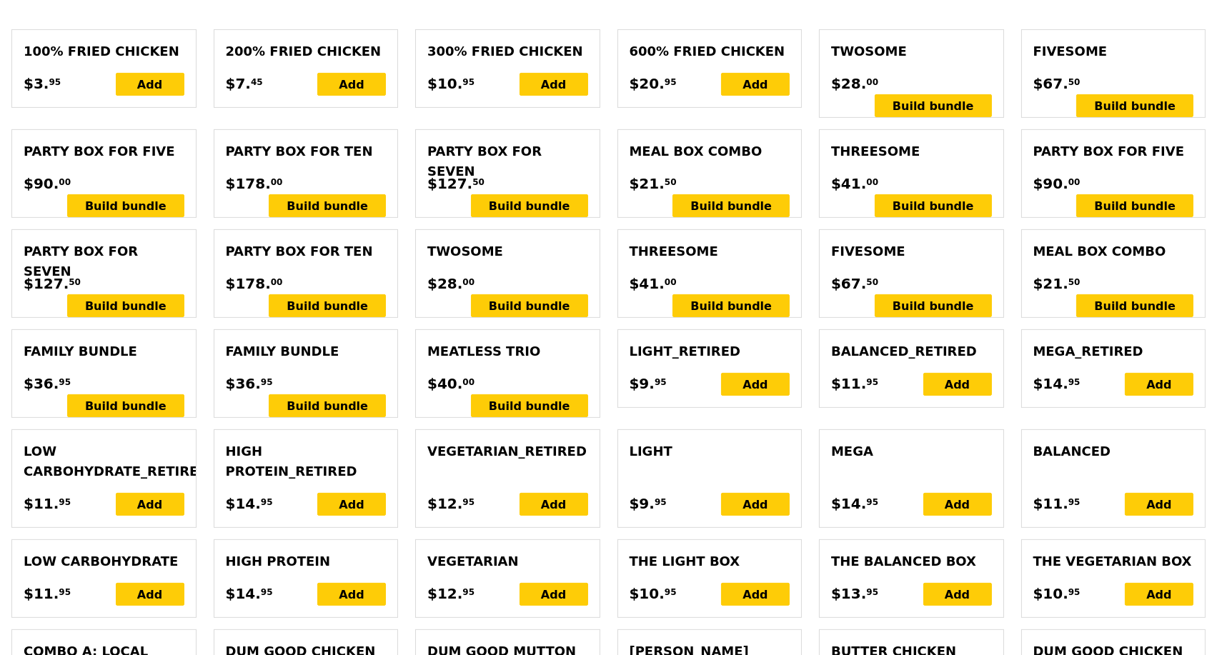
type input "Update"
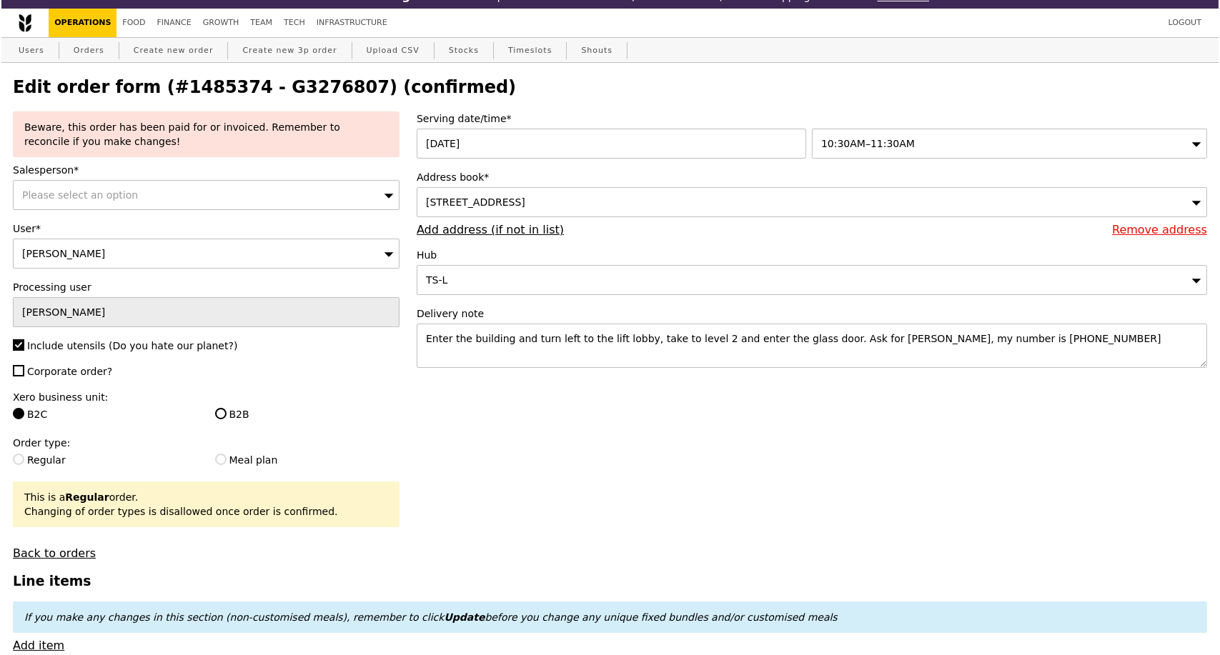
scroll to position [0, 0]
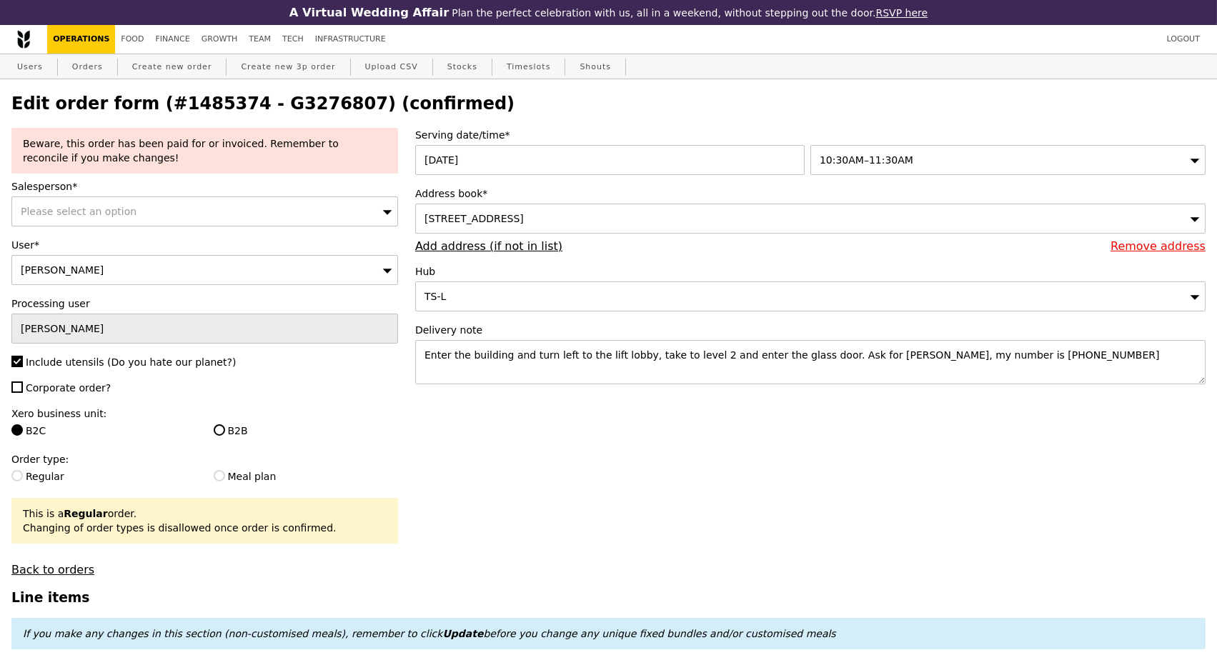
click at [279, 106] on h2 "Edit order form (#1485374 - G3276807) (confirmed)" at bounding box center [608, 104] width 1194 height 20
copy h2 "G3276807"
click at [84, 66] on link "Orders" at bounding box center [87, 67] width 42 height 26
select select "100"
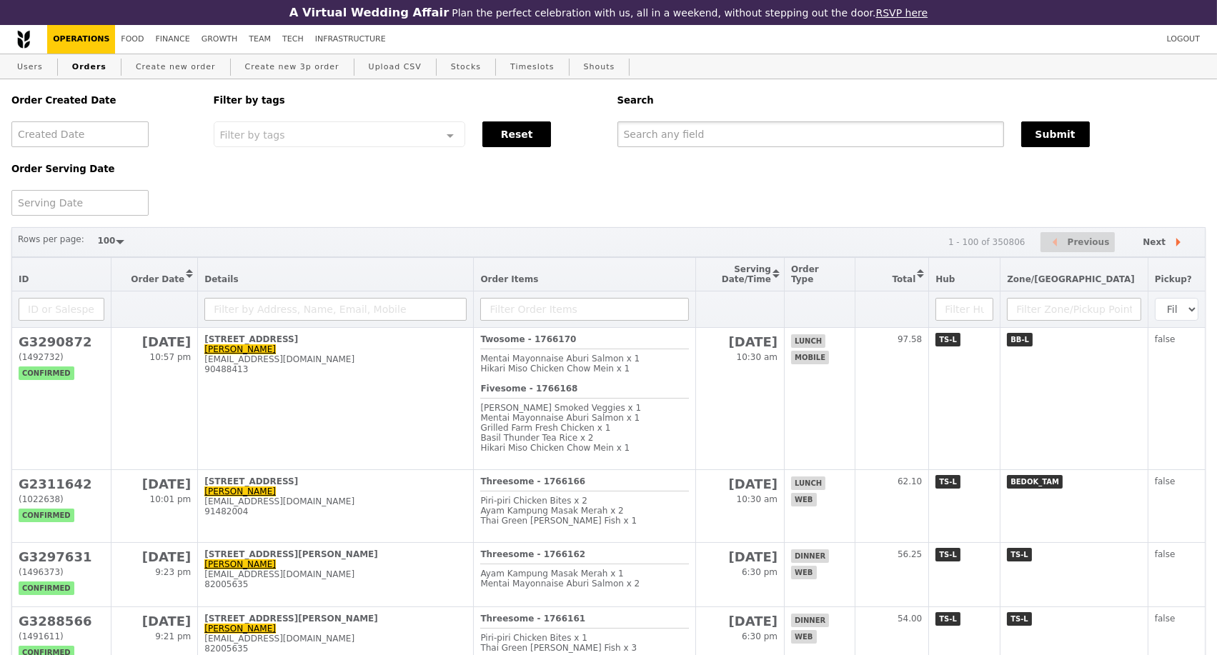
click at [702, 144] on input "text" at bounding box center [810, 134] width 387 height 26
paste input "G3276807"
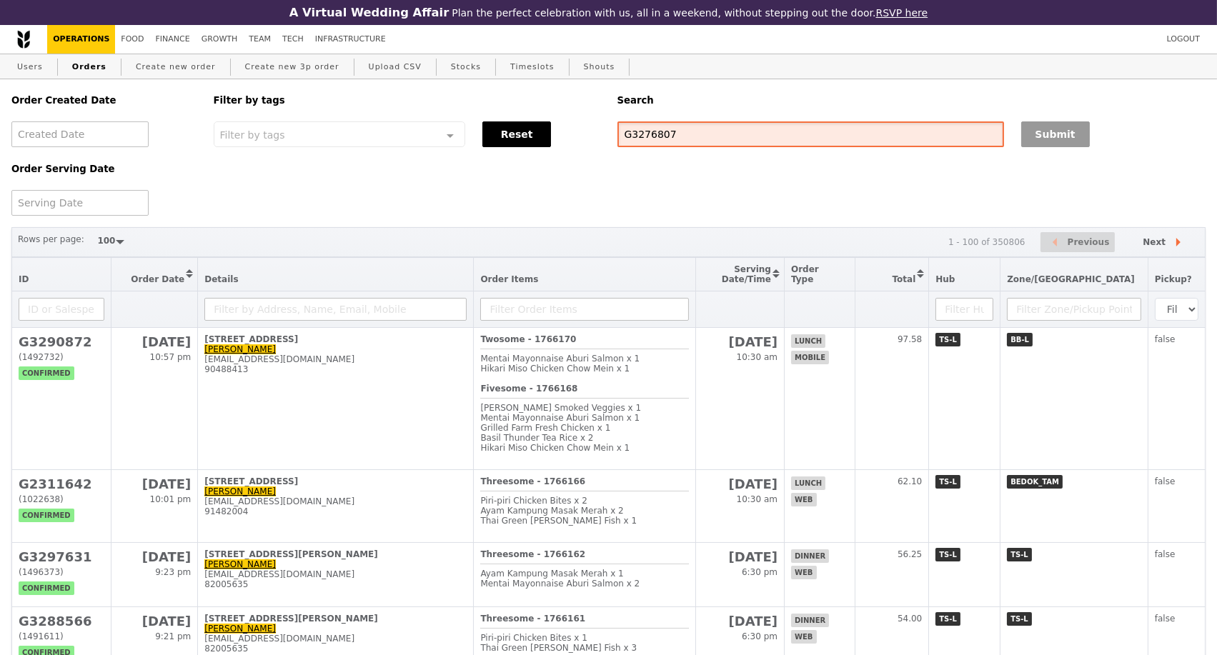
type input "G3276807"
click at [1073, 146] on button "Submit" at bounding box center [1055, 134] width 69 height 26
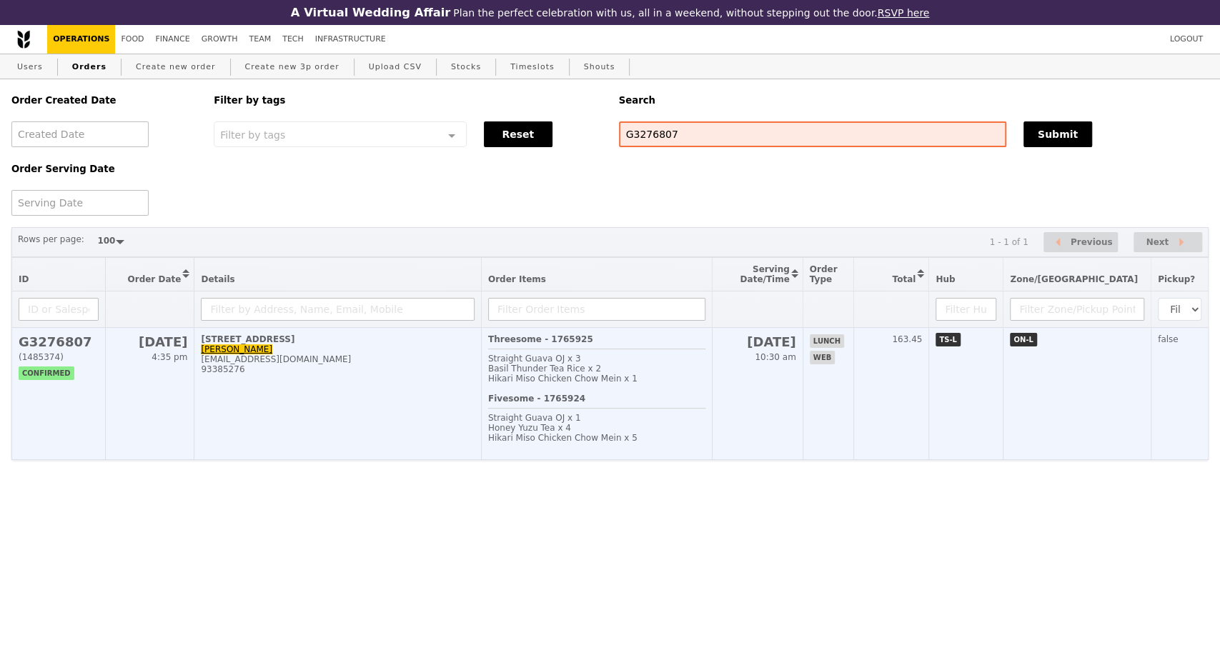
click at [533, 404] on b "Fivesome - 1765924" at bounding box center [536, 399] width 97 height 10
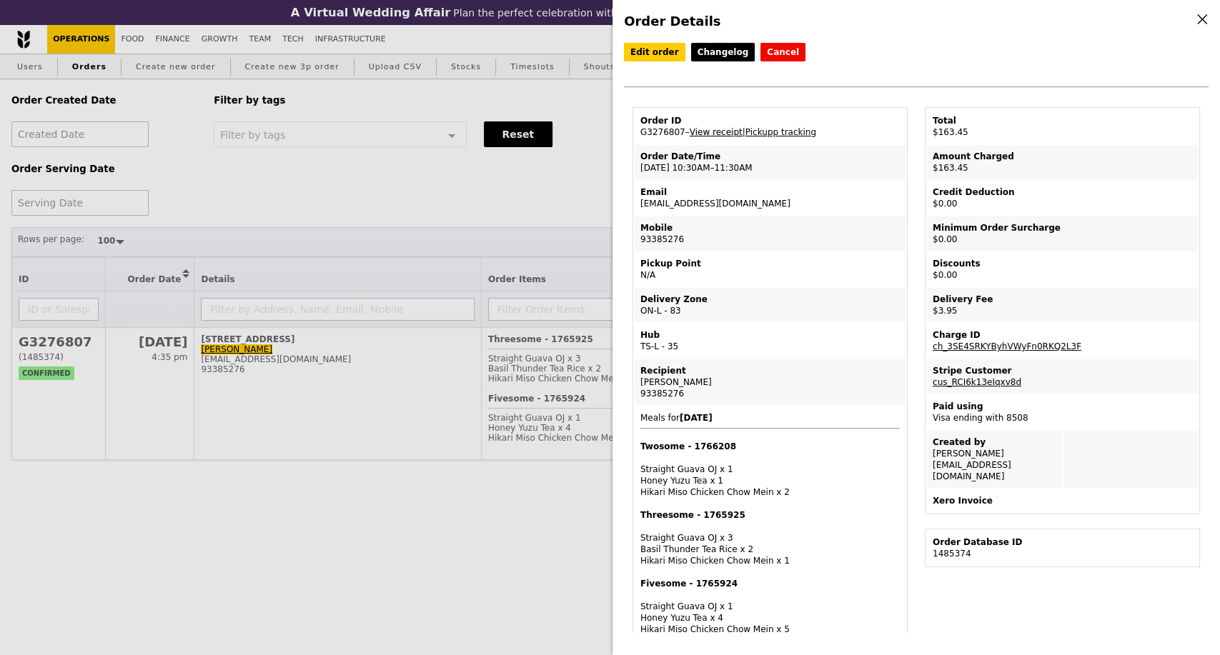
click at [720, 136] on link "View receipt" at bounding box center [715, 132] width 53 height 10
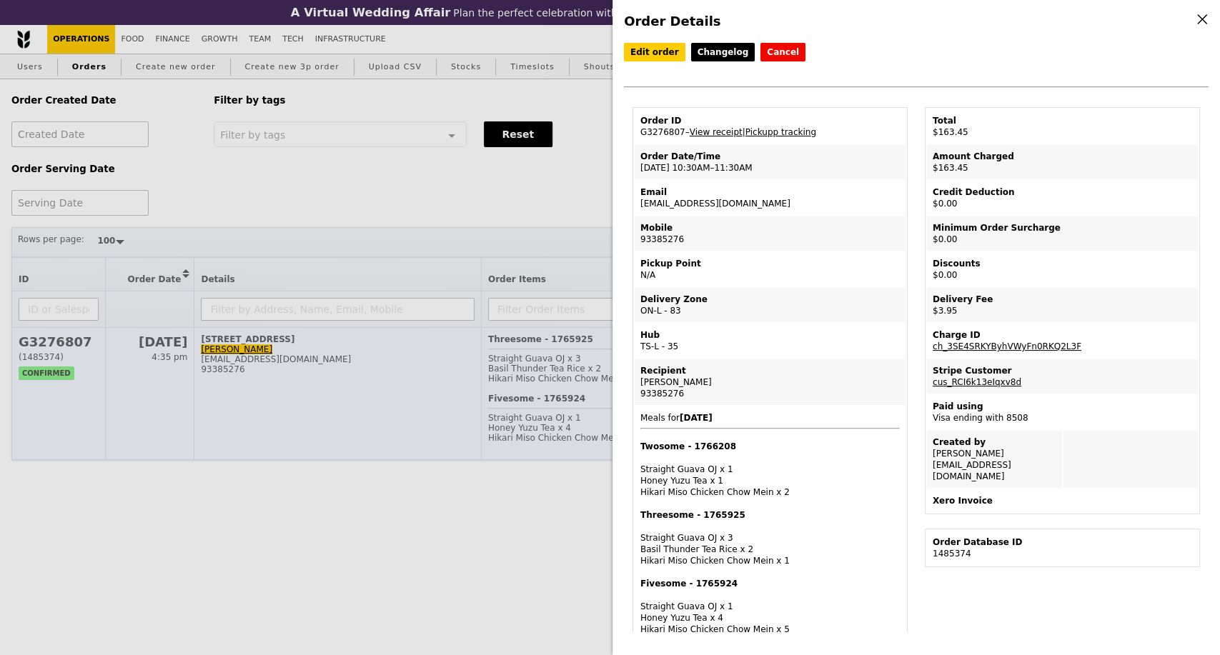
drag, startPoint x: 307, startPoint y: 519, endPoint x: 307, endPoint y: 465, distance: 53.6
click at [307, 510] on div "Order Details Edit order Changelog Cancel Order ID G3276807 – View receipt | Pi…" at bounding box center [610, 327] width 1220 height 655
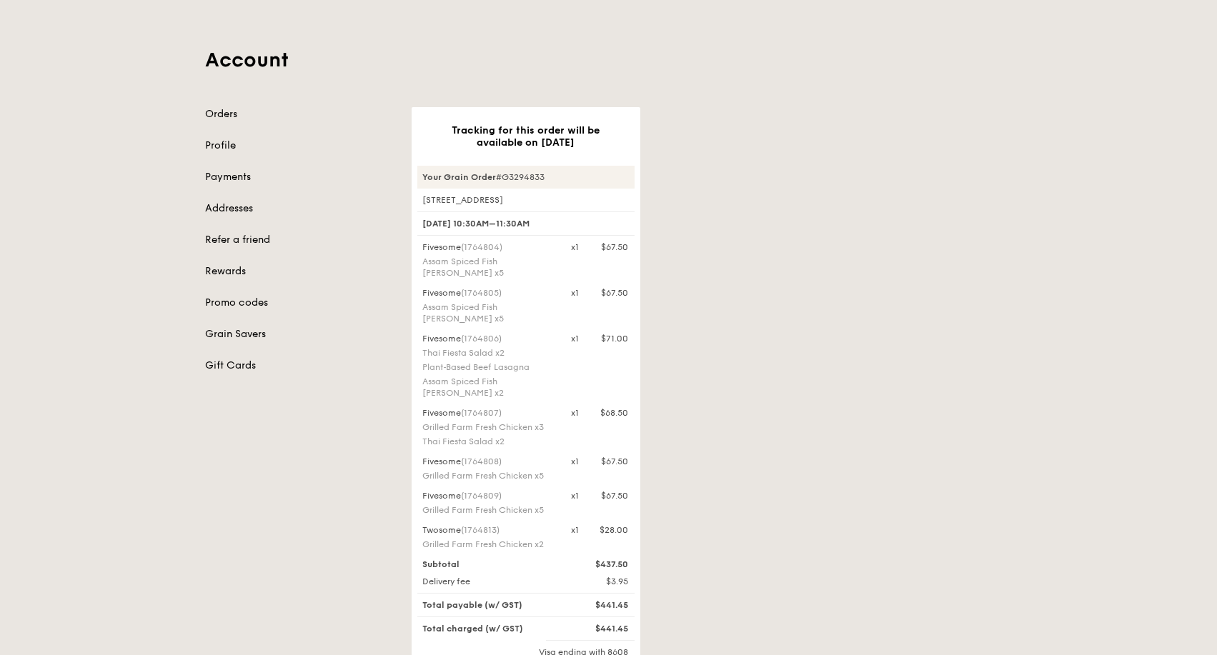
scroll to position [159, 0]
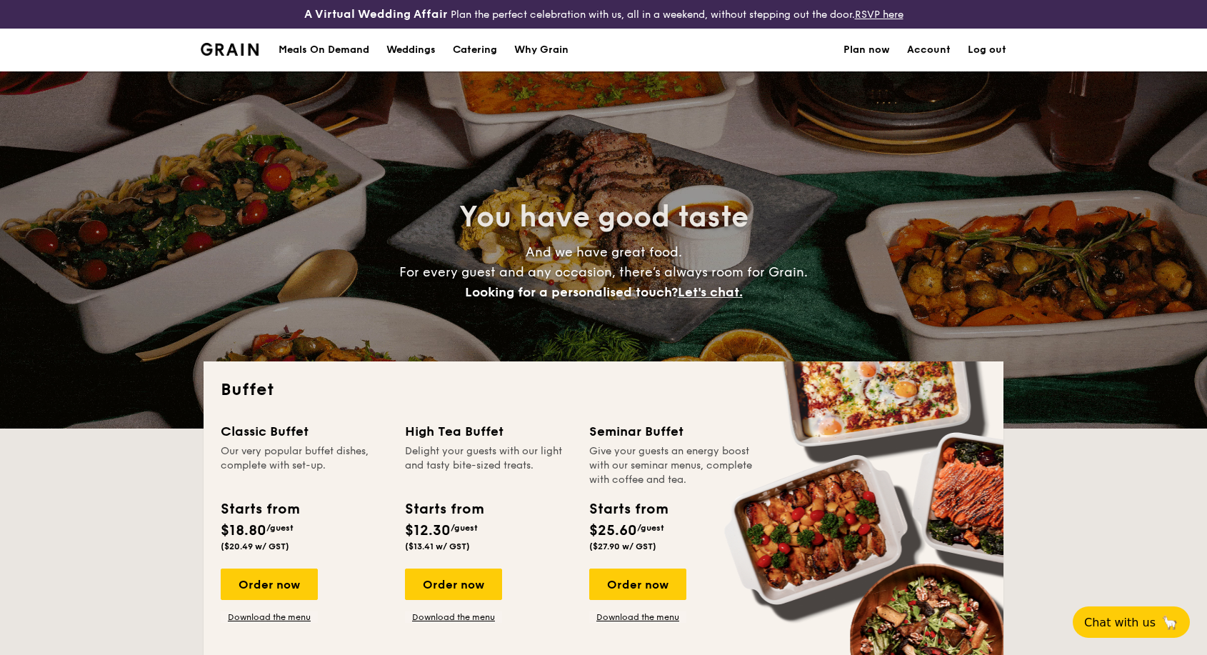
select select
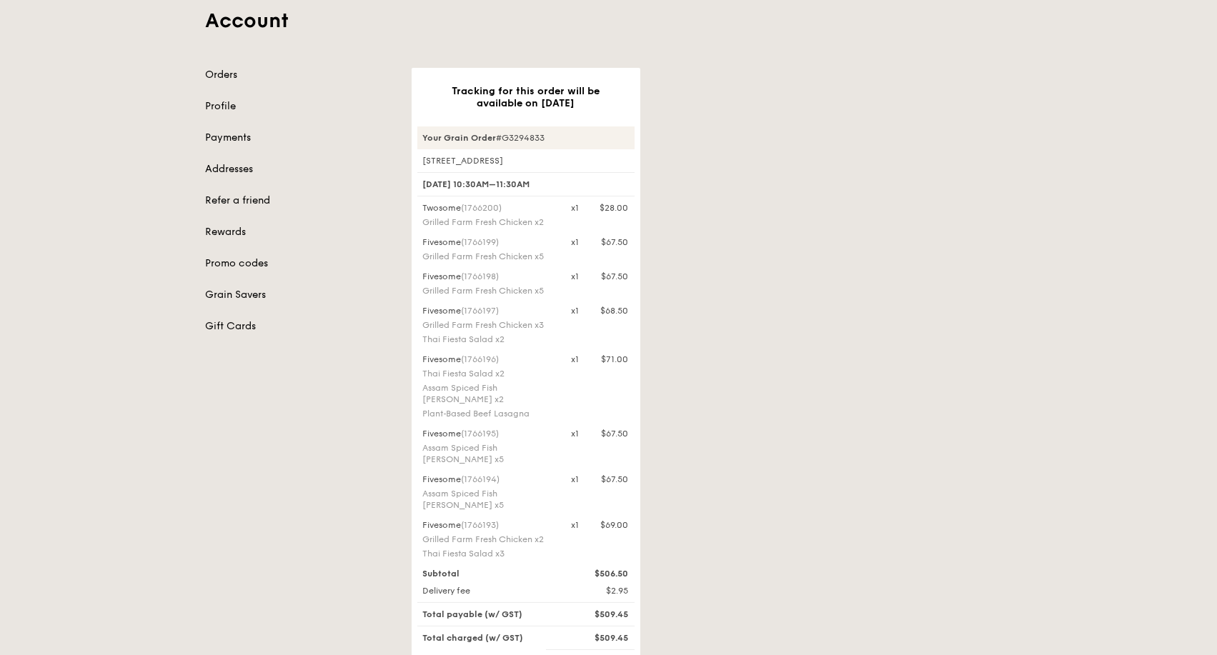
scroll to position [159, 0]
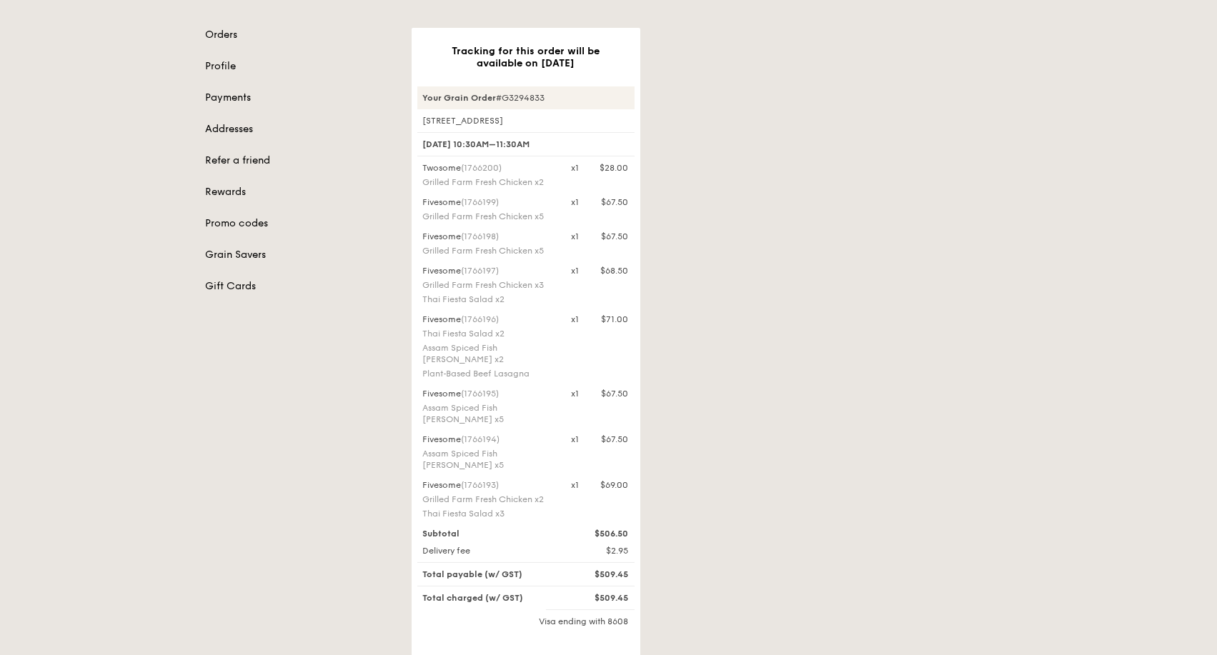
drag, startPoint x: 462, startPoint y: 452, endPoint x: 798, endPoint y: 117, distance: 474.9
click at [420, 479] on div "Fivesome (1766193) Grilled Farm Fresh Chicken x2 Thai Fiesta Salad x3" at bounding box center [488, 500] width 149 height 43
copy div "Fivesome"
click at [484, 494] on div "Grilled Farm Fresh Chicken x2" at bounding box center [488, 499] width 131 height 11
drag, startPoint x: 461, startPoint y: 447, endPoint x: 419, endPoint y: 449, distance: 41.5
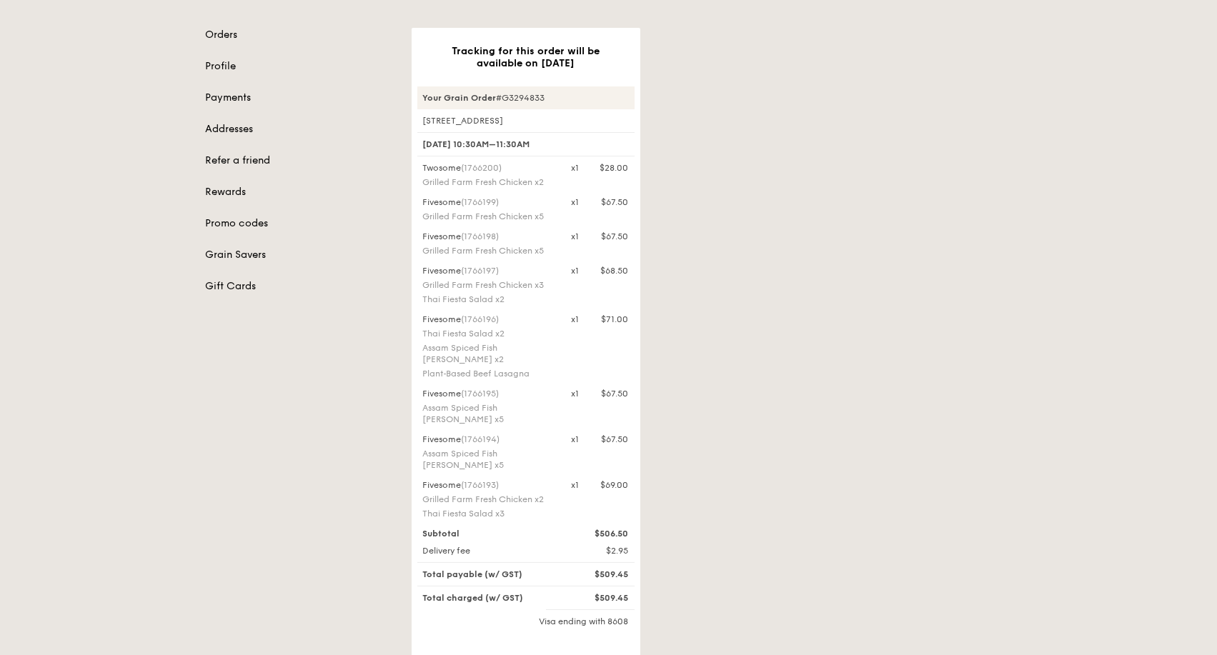
click at [419, 479] on div "Fivesome (1766193) Grilled Farm Fresh Chicken x2 Thai Fiesta Salad x3" at bounding box center [488, 500] width 149 height 43
copy div "Fivesome"
drag, startPoint x: 423, startPoint y: 464, endPoint x: 527, endPoint y: 476, distance: 104.9
click at [527, 479] on div "Fivesome (1766193) Grilled Farm Fresh Chicken x2 Thai Fiesta Salad x3" at bounding box center [488, 500] width 149 height 43
click at [517, 479] on div "Fivesome (1766193)" at bounding box center [488, 484] width 131 height 11
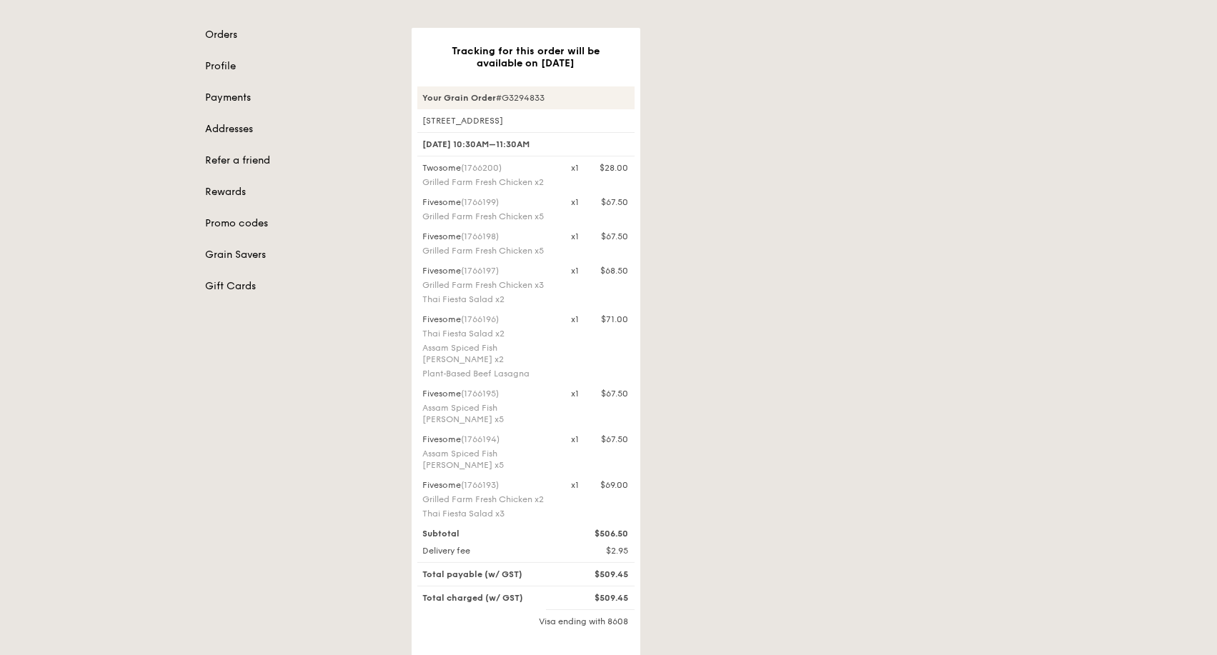
drag, startPoint x: 510, startPoint y: 447, endPoint x: 463, endPoint y: 450, distance: 47.2
click at [463, 479] on div "Fivesome (1766193)" at bounding box center [488, 484] width 131 height 11
drag, startPoint x: 423, startPoint y: 462, endPoint x: 520, endPoint y: 434, distance: 100.9
click at [512, 494] on div "Grilled Farm Fresh Chicken x2" at bounding box center [488, 499] width 131 height 11
copy div "Grilled Farm Fresh Chicken x2 Thai Fiesta Salad x3"
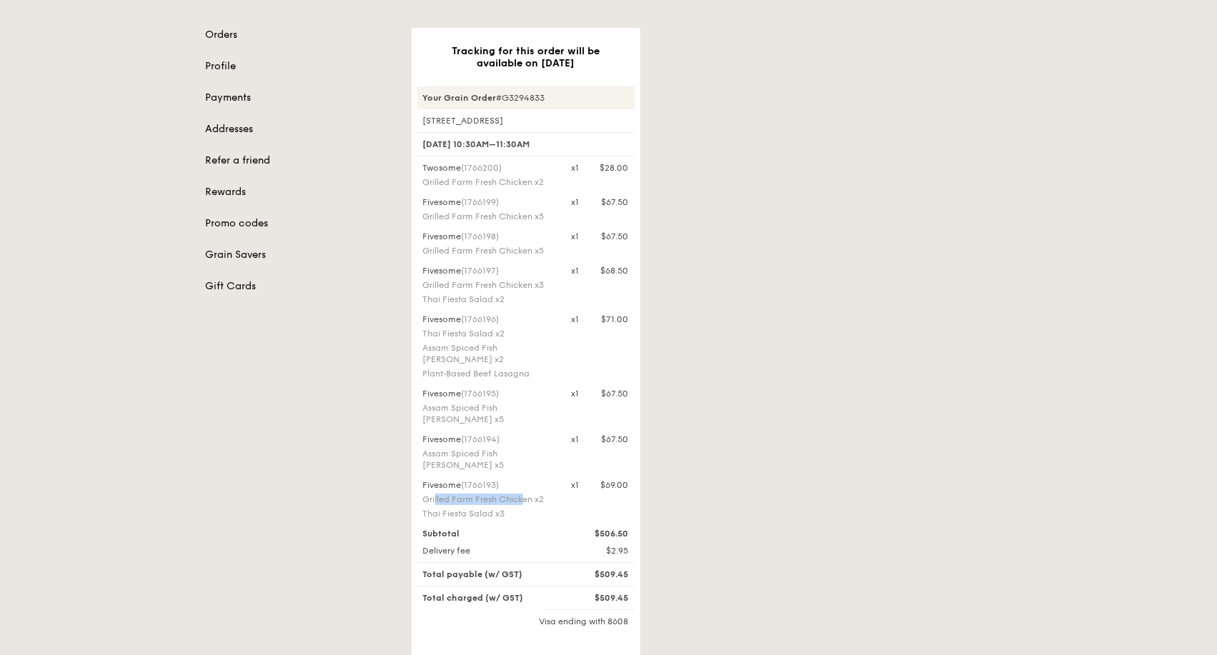
copy div "Grilled Farm Fresh Ch"
drag, startPoint x: 504, startPoint y: 446, endPoint x: 463, endPoint y: 447, distance: 40.7
click at [463, 479] on div "Fivesome (1766193)" at bounding box center [488, 484] width 131 height 11
copy span "(1766193)"
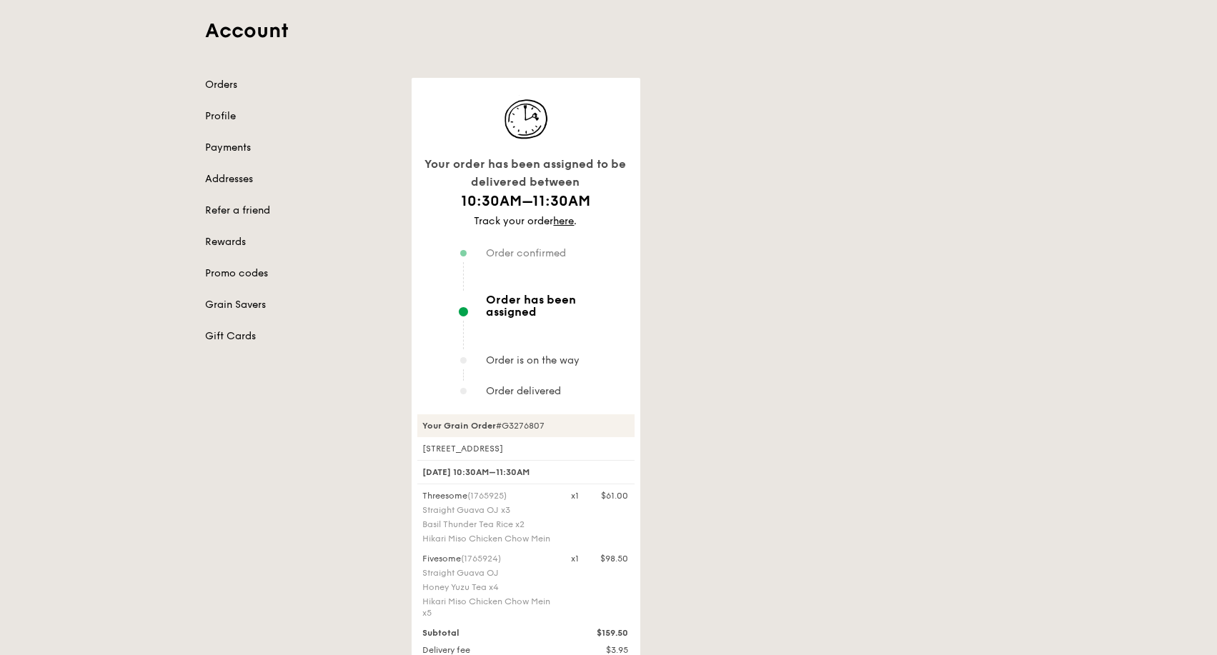
scroll to position [159, 0]
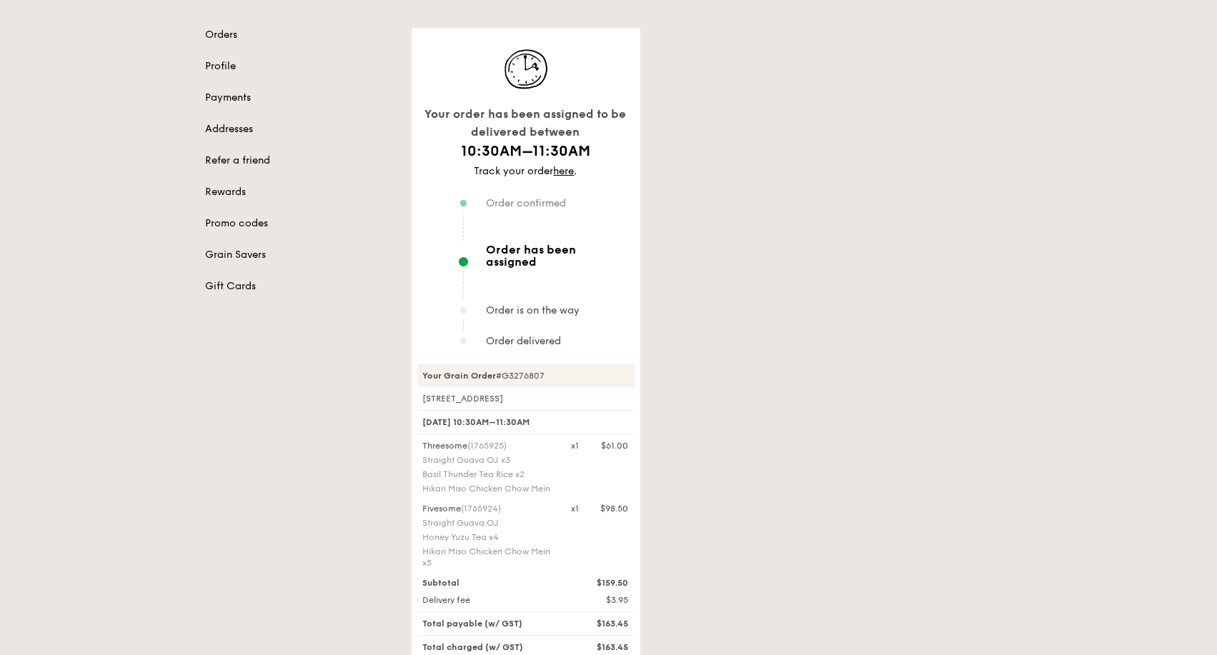
drag, startPoint x: 549, startPoint y: 353, endPoint x: 527, endPoint y: 328, distance: 33.4
click at [446, 364] on div "Your Grain Order #G3276807" at bounding box center [525, 375] width 217 height 23
copy div "Grain Order #G3276807"
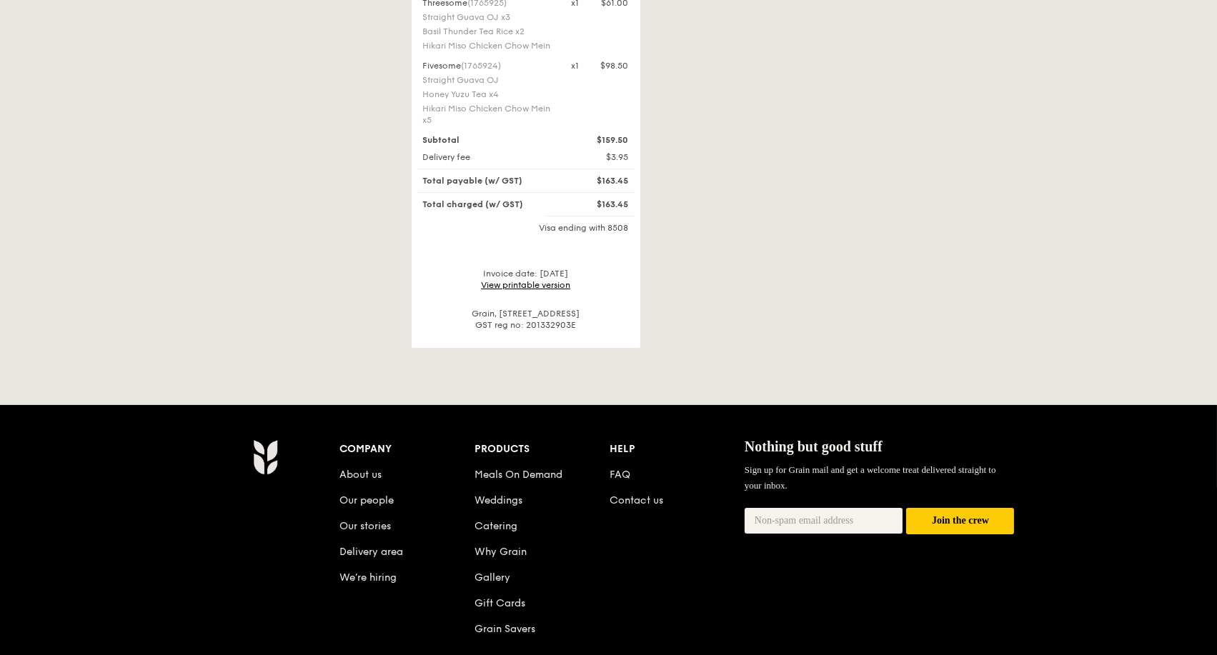
scroll to position [714, 0]
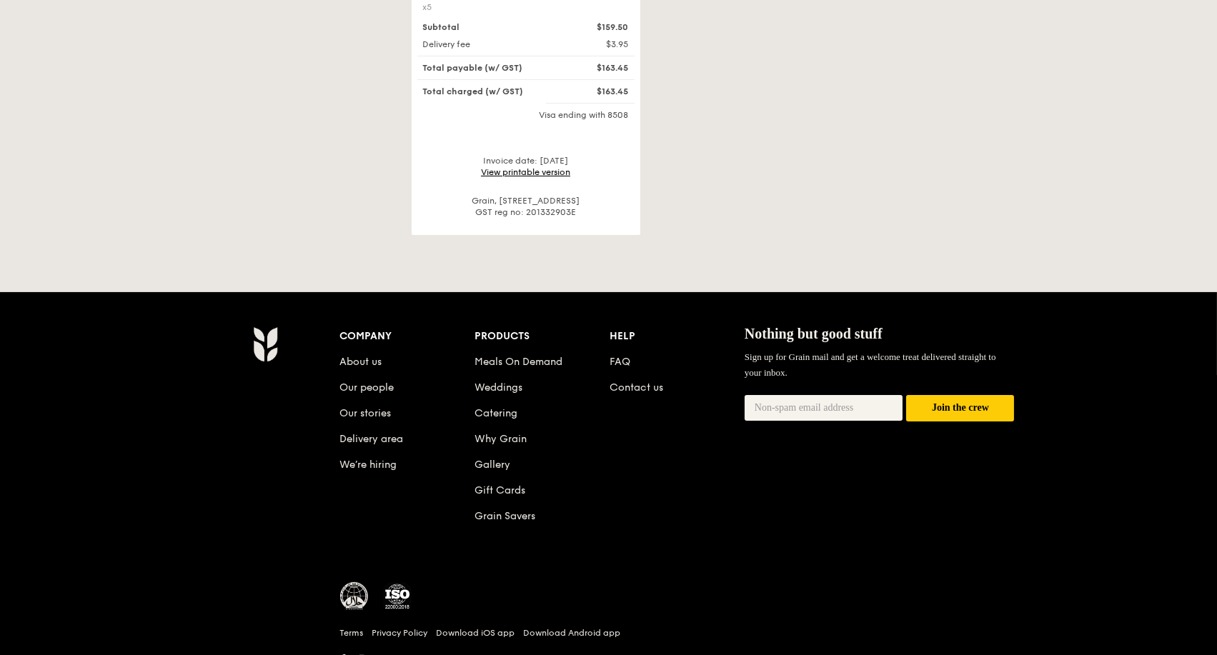
click at [525, 167] on link "View printable version" at bounding box center [525, 172] width 89 height 10
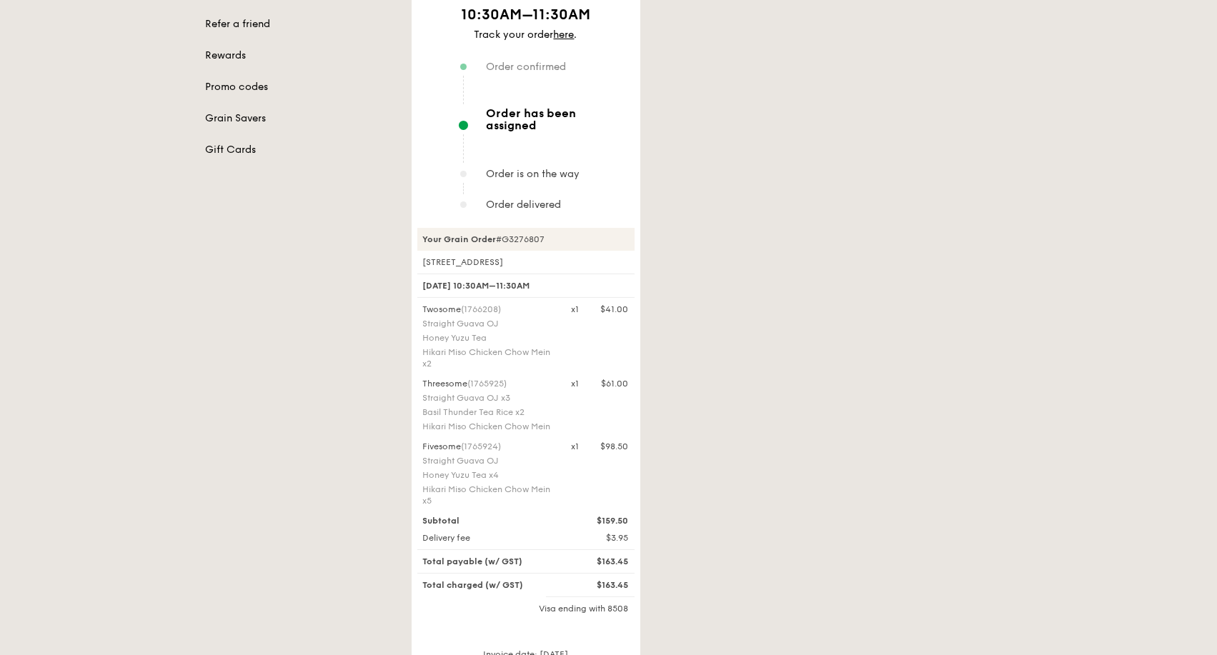
scroll to position [317, 0]
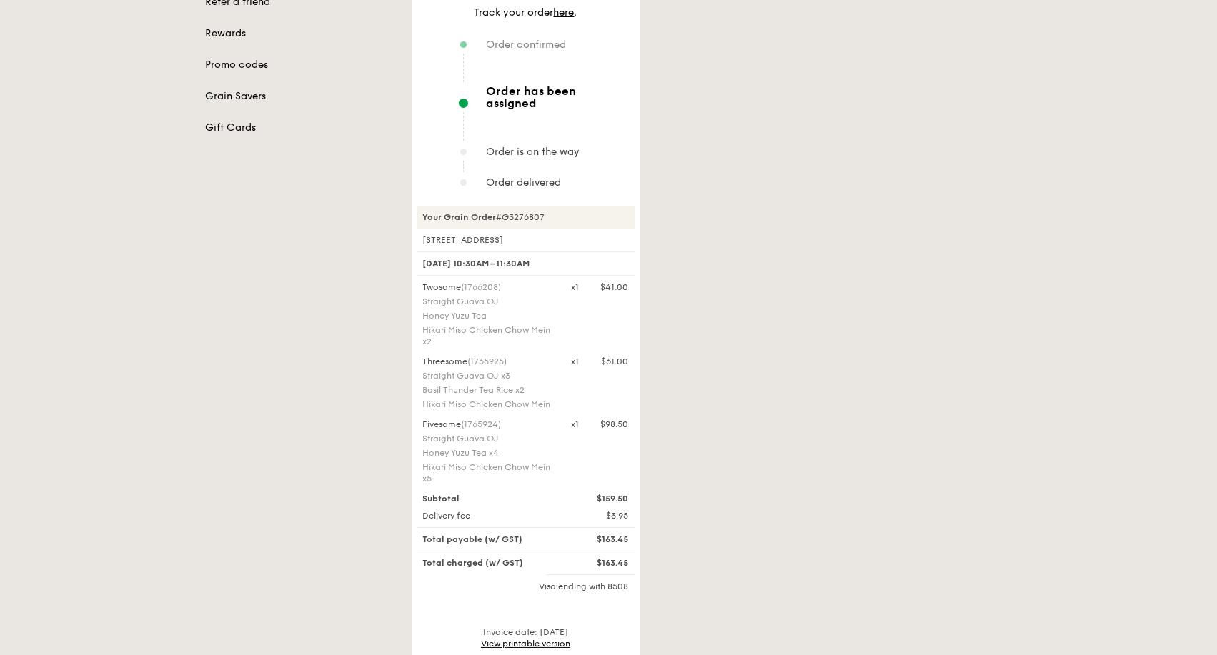
click at [1064, 512] on div "Account Orders Profile Payments Addresses Refer a friend Rewards Promo codes Gr…" at bounding box center [608, 228] width 1217 height 955
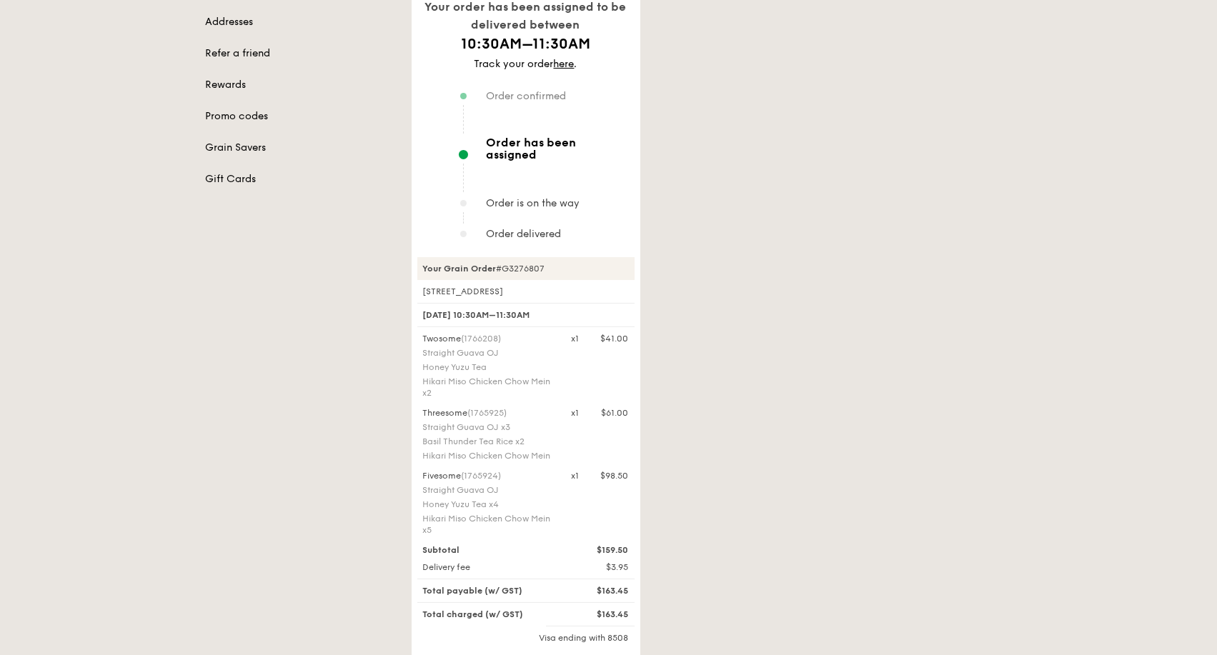
scroll to position [397, 0]
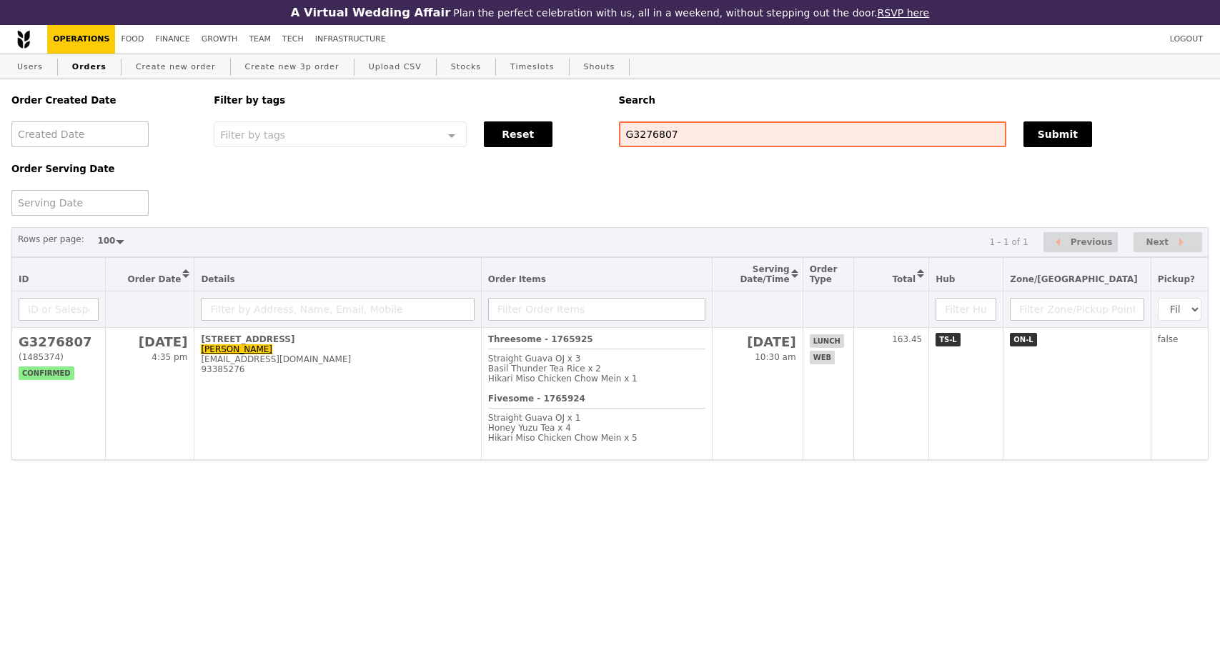
select select "100"
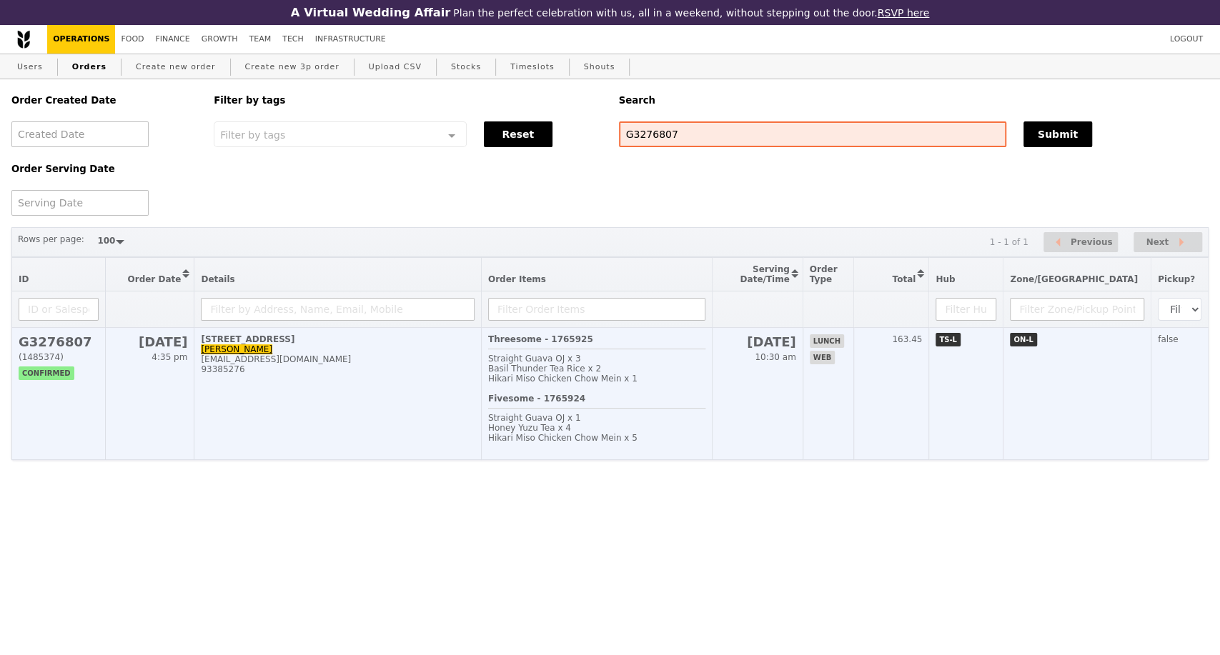
click at [412, 424] on td "[STREET_ADDRESS] [PERSON_NAME] [PERSON_NAME][EMAIL_ADDRESS][DOMAIN_NAME] 933852…" at bounding box center [337, 394] width 287 height 132
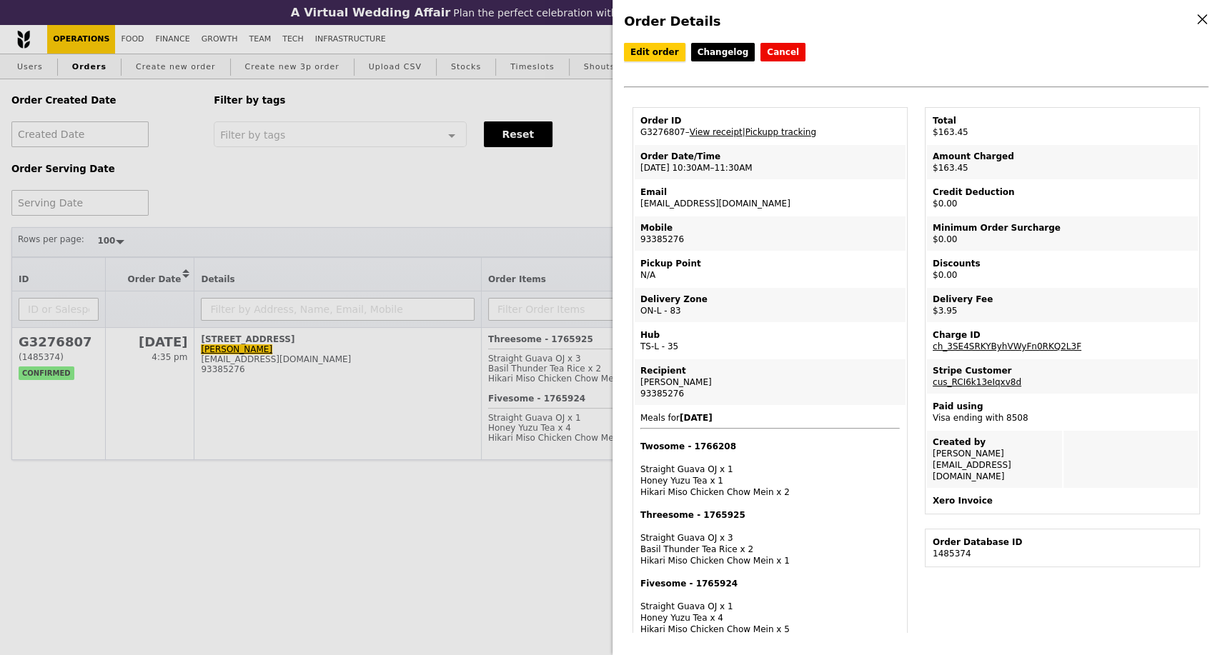
drag, startPoint x: 662, startPoint y: 57, endPoint x: 657, endPoint y: 76, distance: 19.4
click at [662, 57] on link "Edit order" at bounding box center [654, 52] width 61 height 19
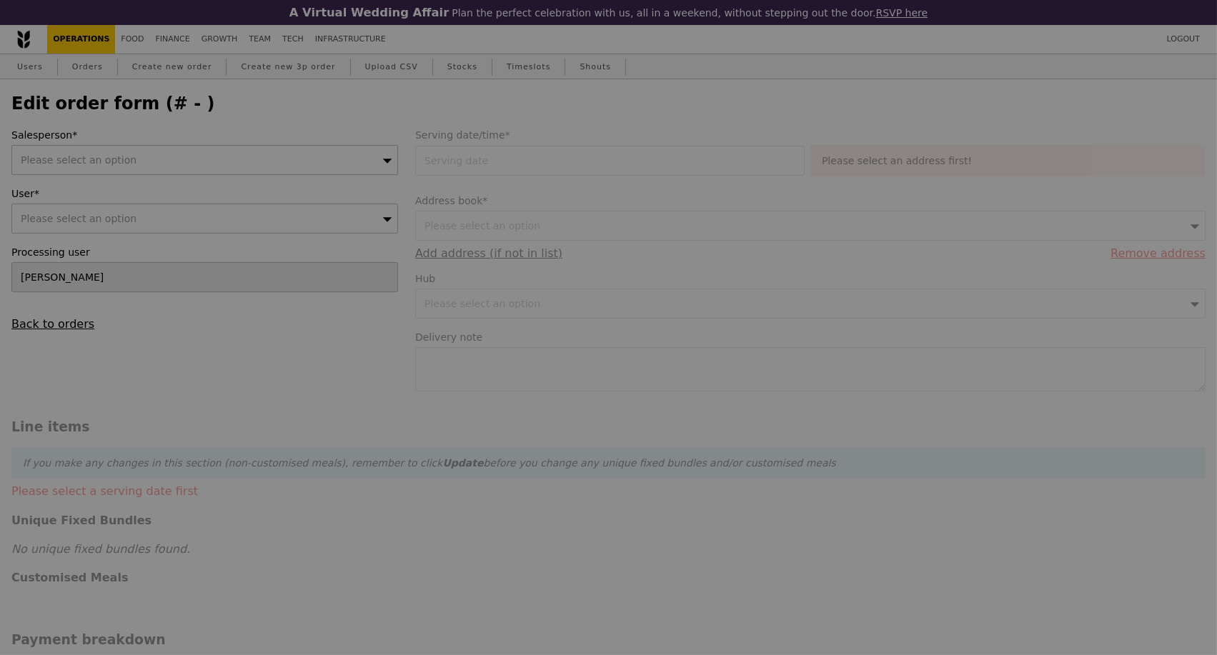
type input "06 Oct 2025"
type textarea "Enter the building and turn left to the lift lobby, take to level 2 and enter t…"
type input "Loading..."
type input "200.50"
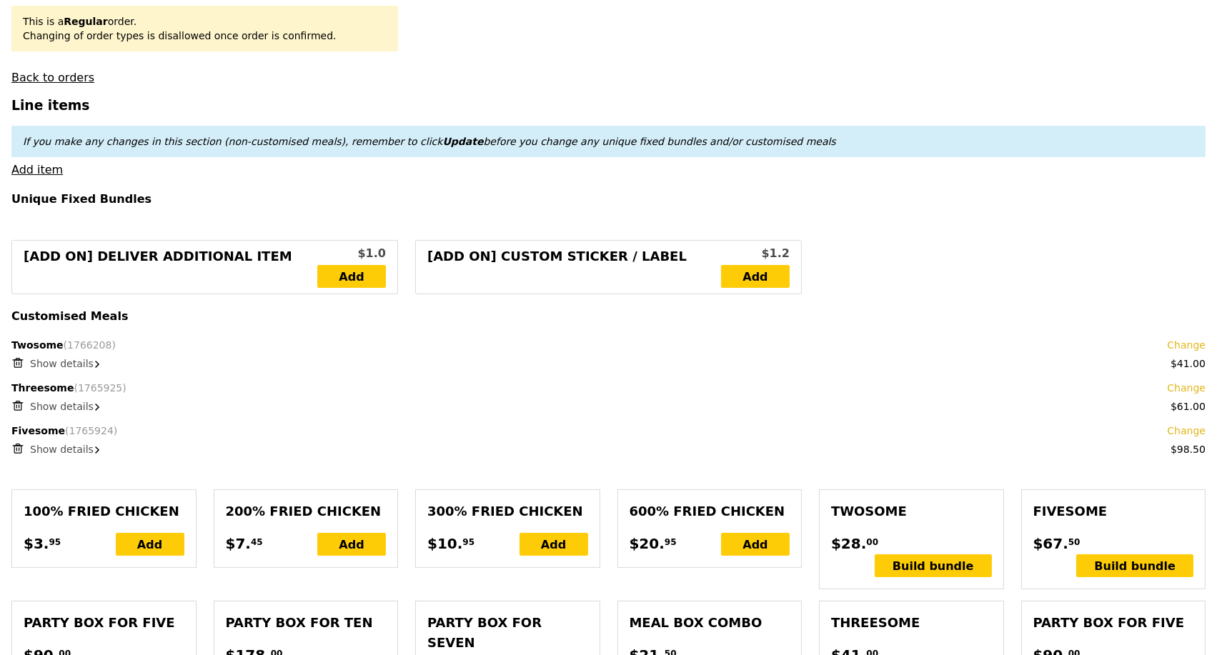
scroll to position [413, 0]
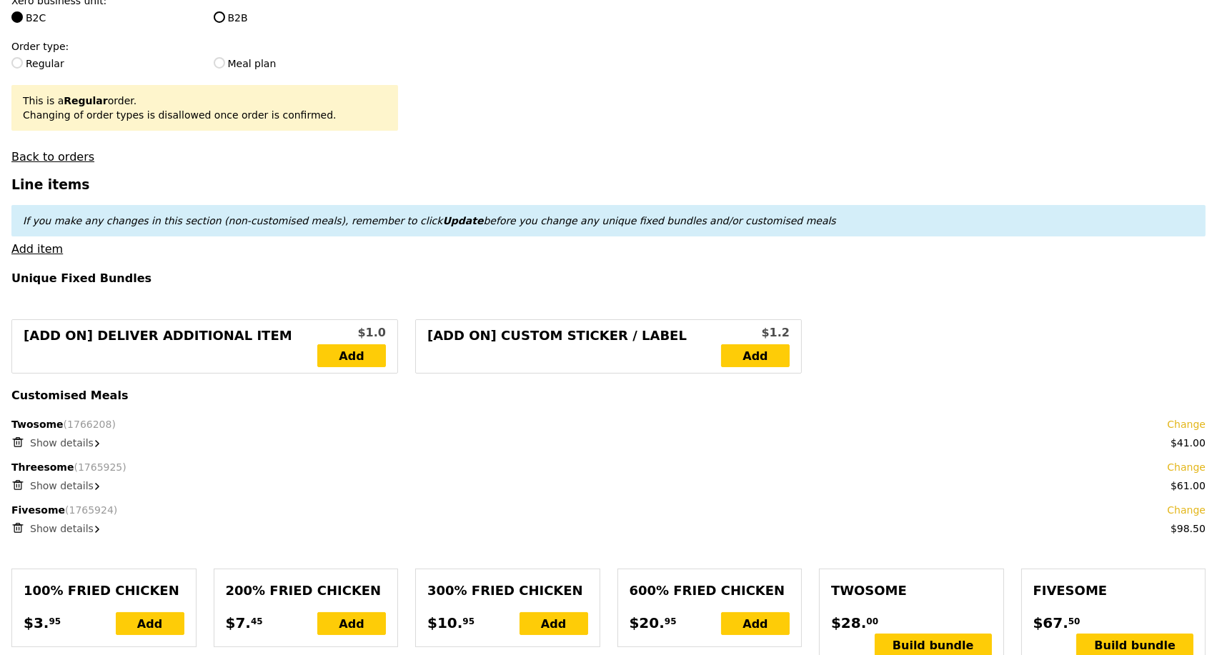
click at [86, 449] on span "Show details" at bounding box center [62, 442] width 64 height 11
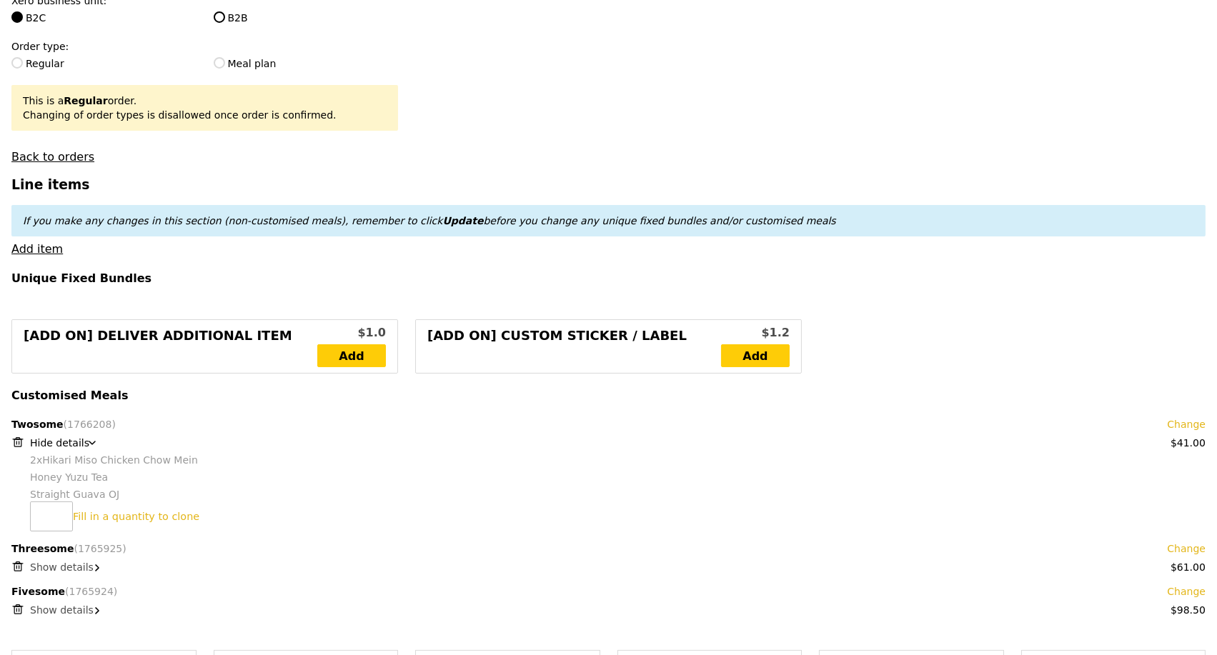
click at [17, 449] on icon at bounding box center [17, 442] width 13 height 13
type input "Loading..."
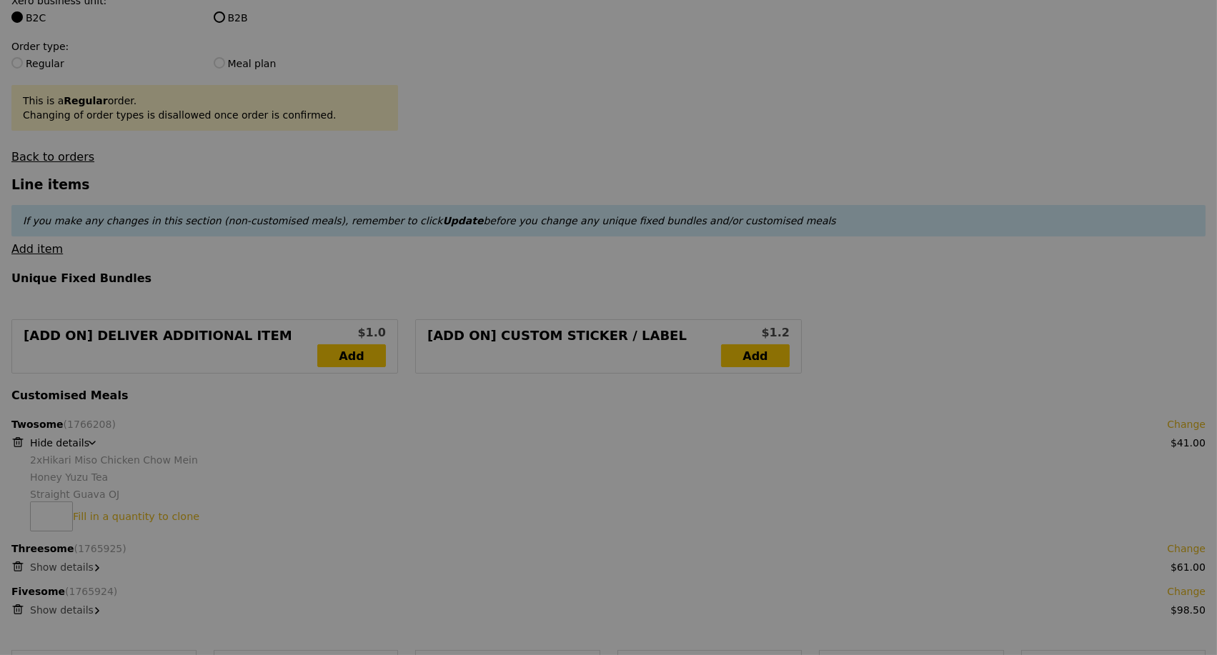
type input "159.50"
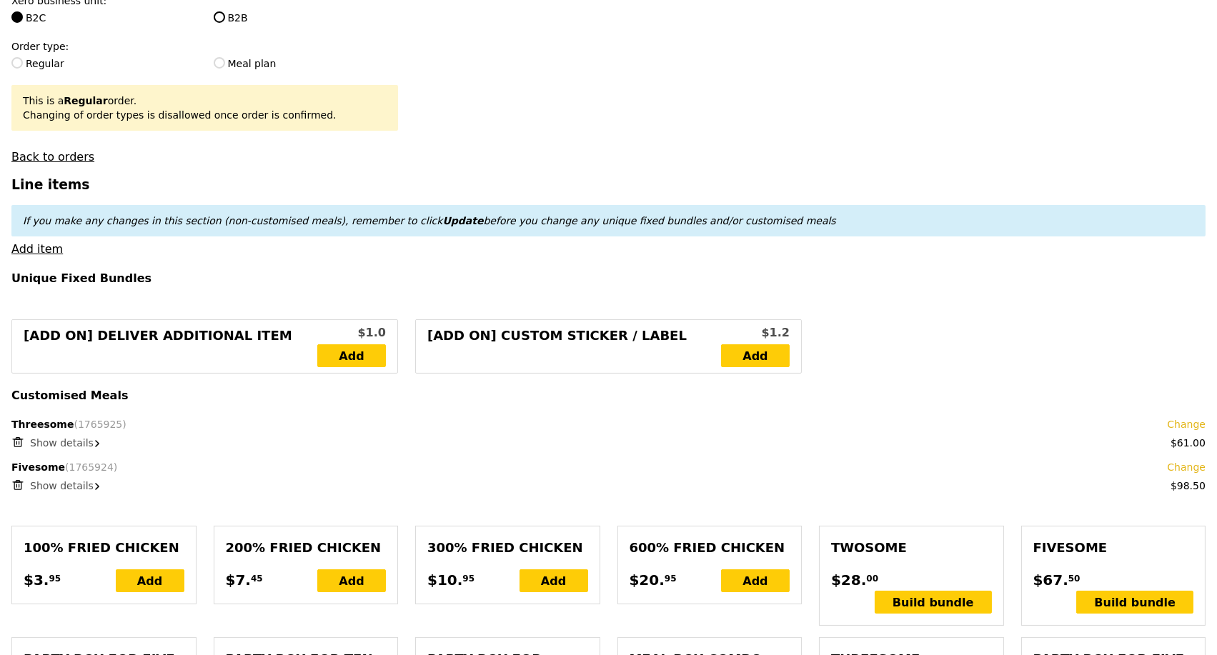
type input "Update"
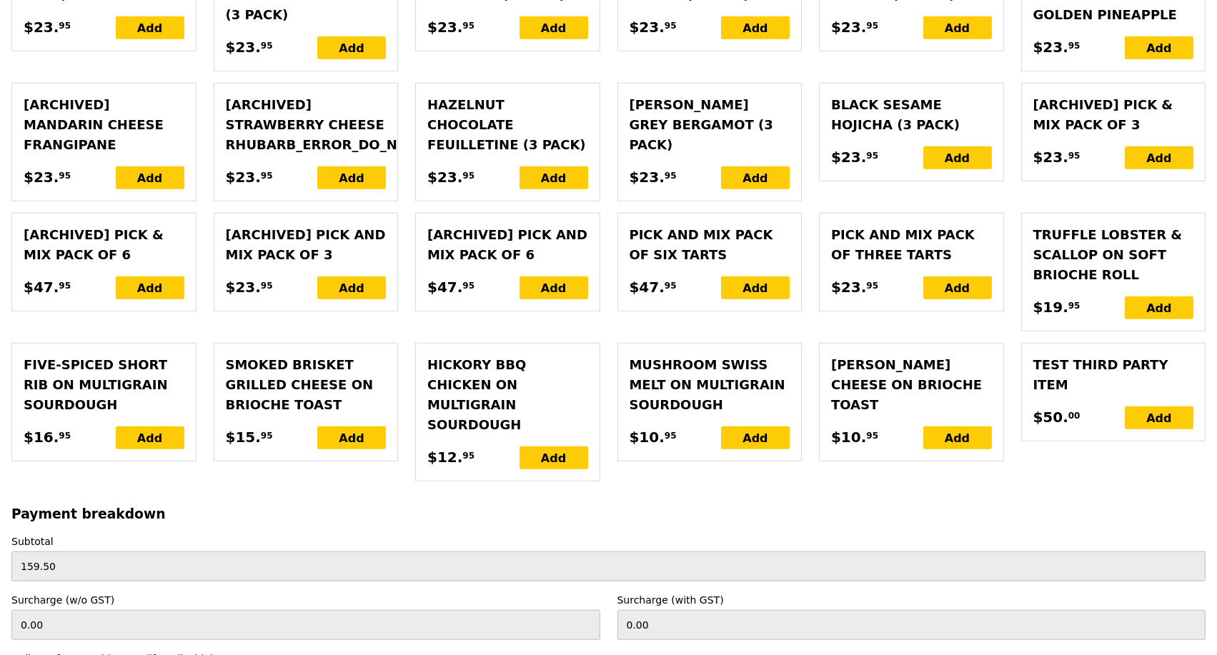
scroll to position [3343, 0]
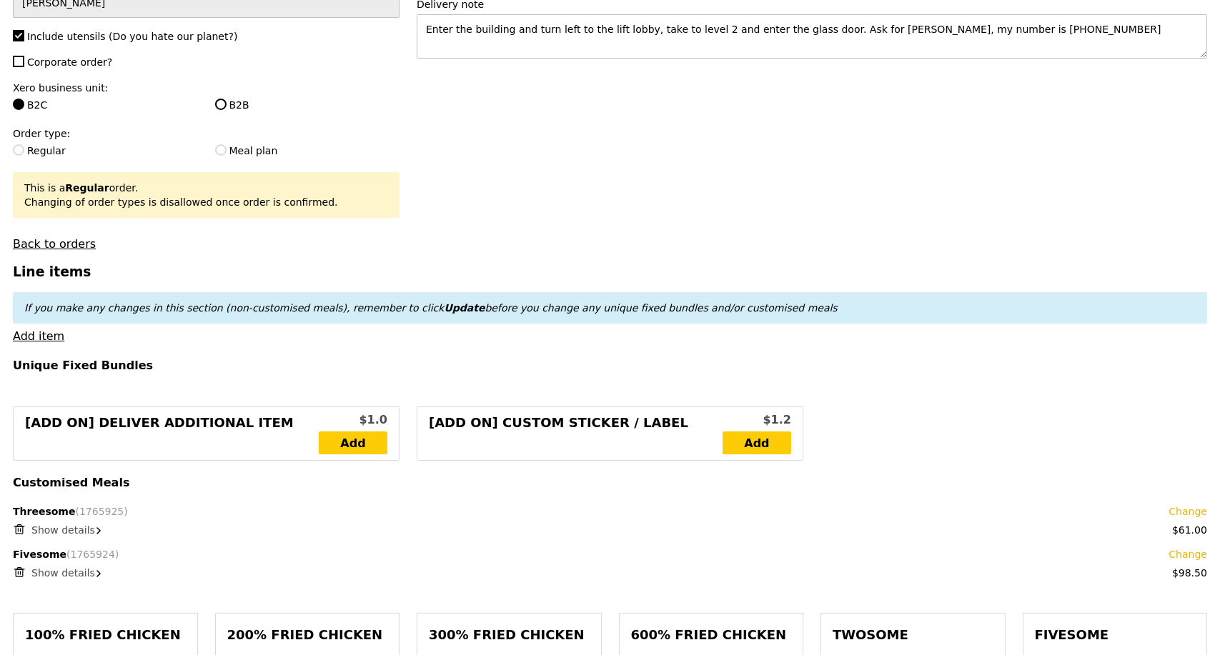
scroll to position [0, 0]
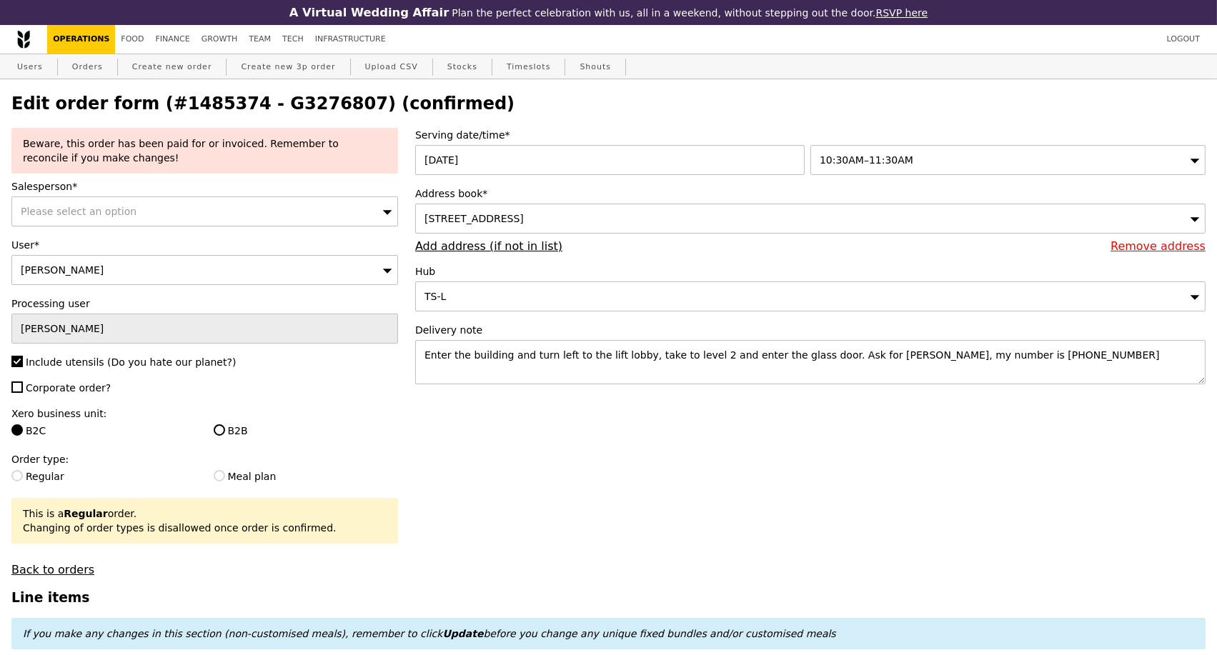
click at [262, 106] on h2 "Edit order form (#1485374 - G3276807) (confirmed)" at bounding box center [608, 104] width 1194 height 20
copy h2 "G3276807"
click at [103, 70] on div "Users Orders Create new order Create new 3p order Upload CSV Stocks Timeslots S…" at bounding box center [608, 67] width 1194 height 26
click at [85, 70] on link "Orders" at bounding box center [87, 67] width 42 height 26
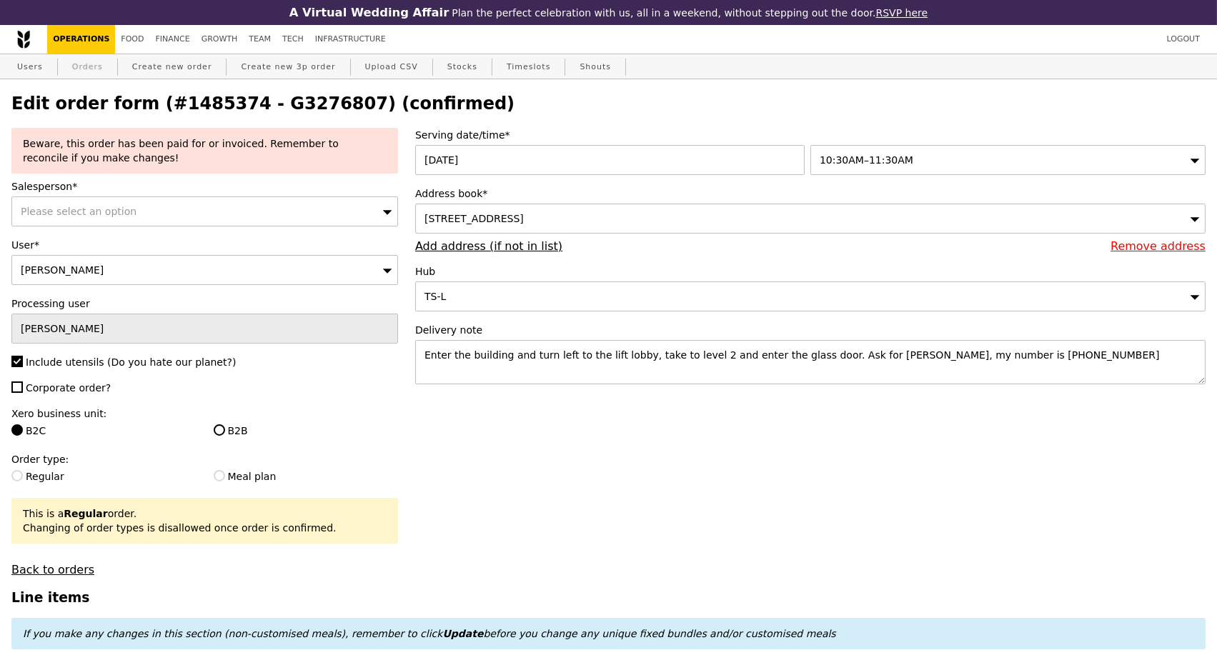
select select "100"
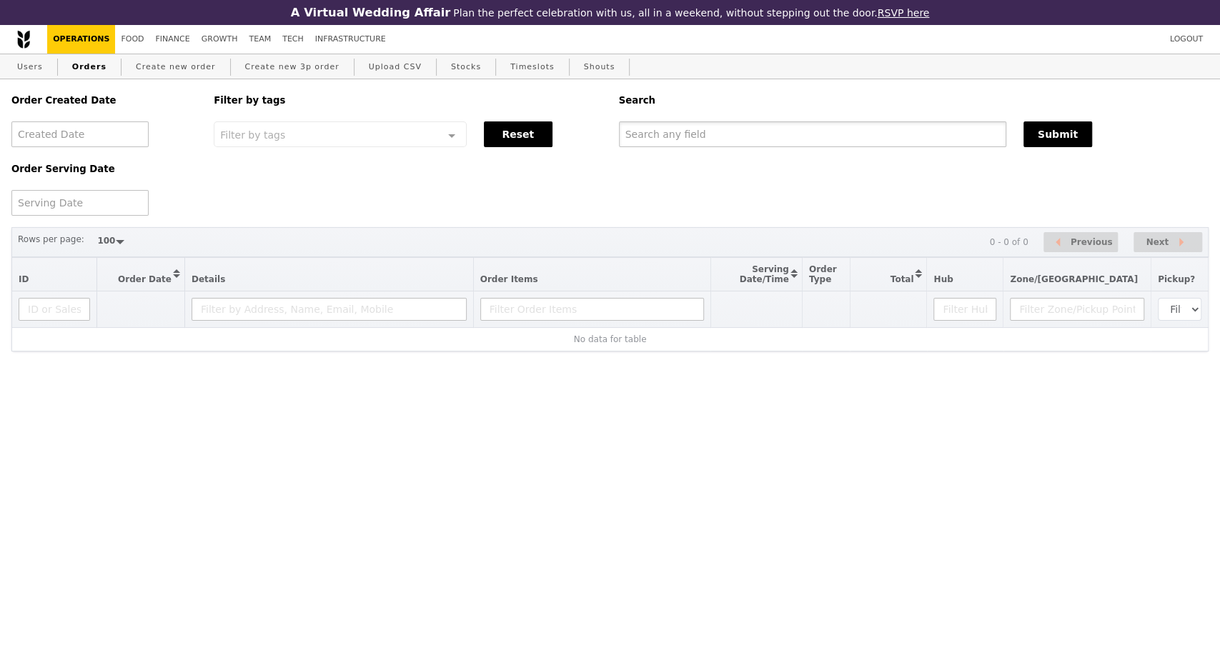
click at [714, 135] on input "text" at bounding box center [812, 134] width 387 height 26
paste input "G3276807"
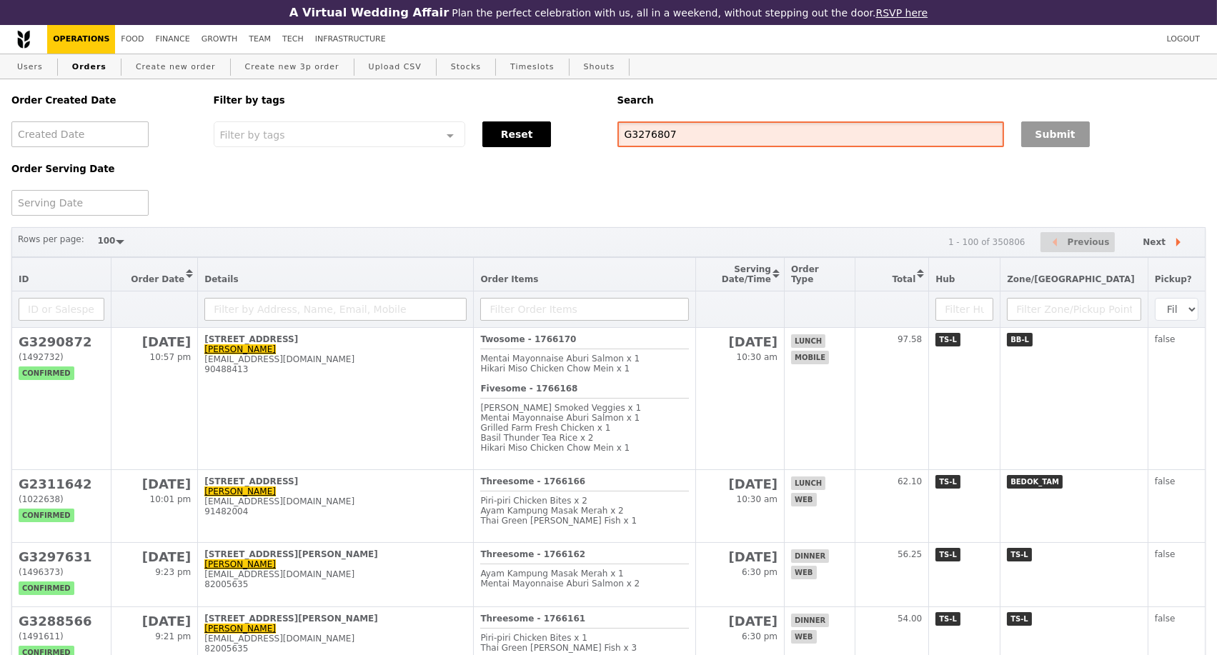
type input "G3276807"
click at [1043, 141] on button "Submit" at bounding box center [1055, 134] width 69 height 26
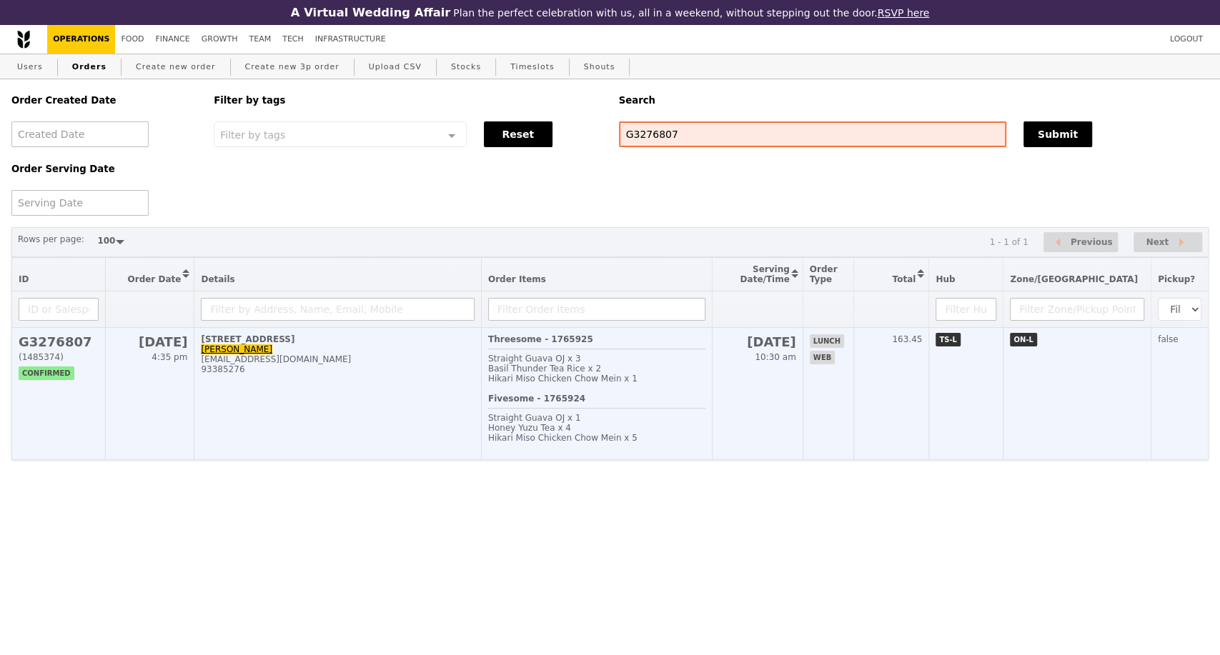
click at [274, 398] on td "469C Bukit Timah Road, #02-00 Evelyn Lee evelynsp@nus.edu.sg 93385276" at bounding box center [337, 394] width 287 height 132
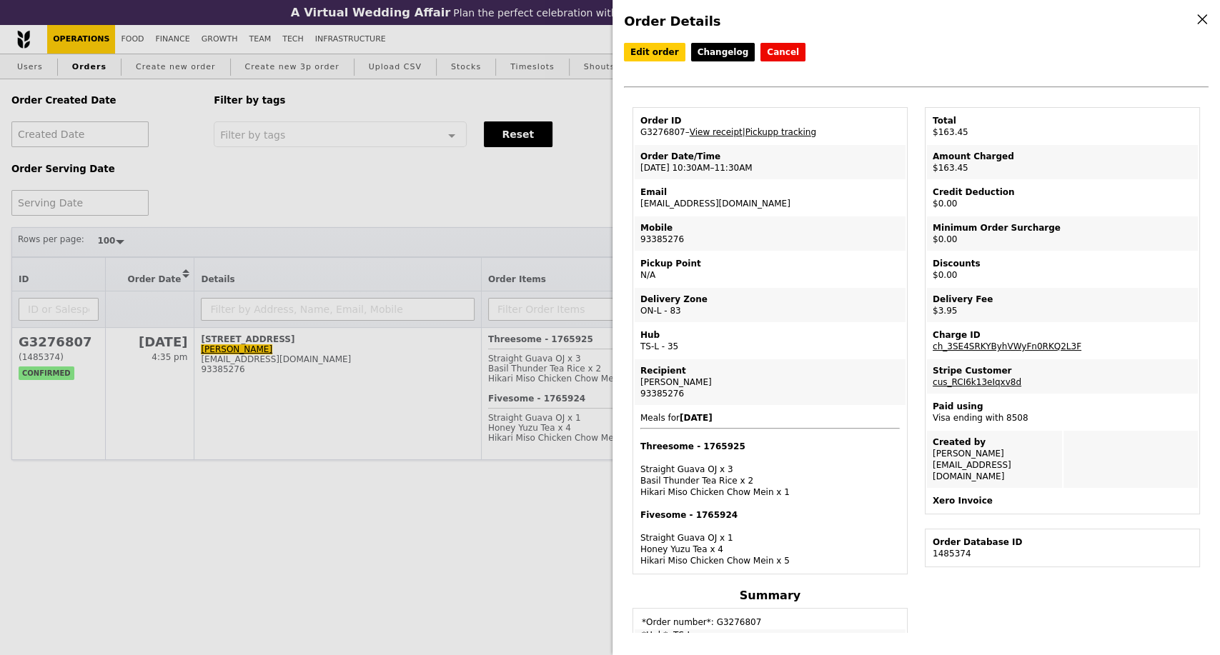
drag, startPoint x: 677, startPoint y: 134, endPoint x: 637, endPoint y: 134, distance: 40.0
click at [637, 134] on td "Order ID G3276807 – View receipt | Pickupp tracking" at bounding box center [769, 126] width 271 height 34
copy td "G3276807"
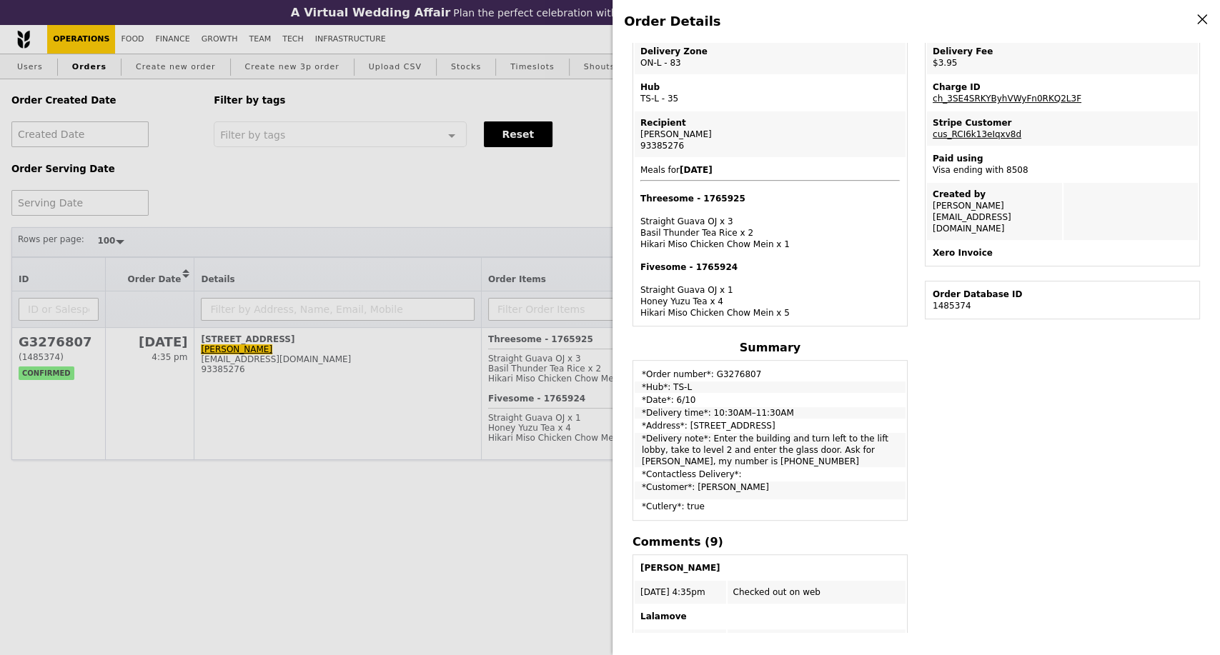
scroll to position [317, 0]
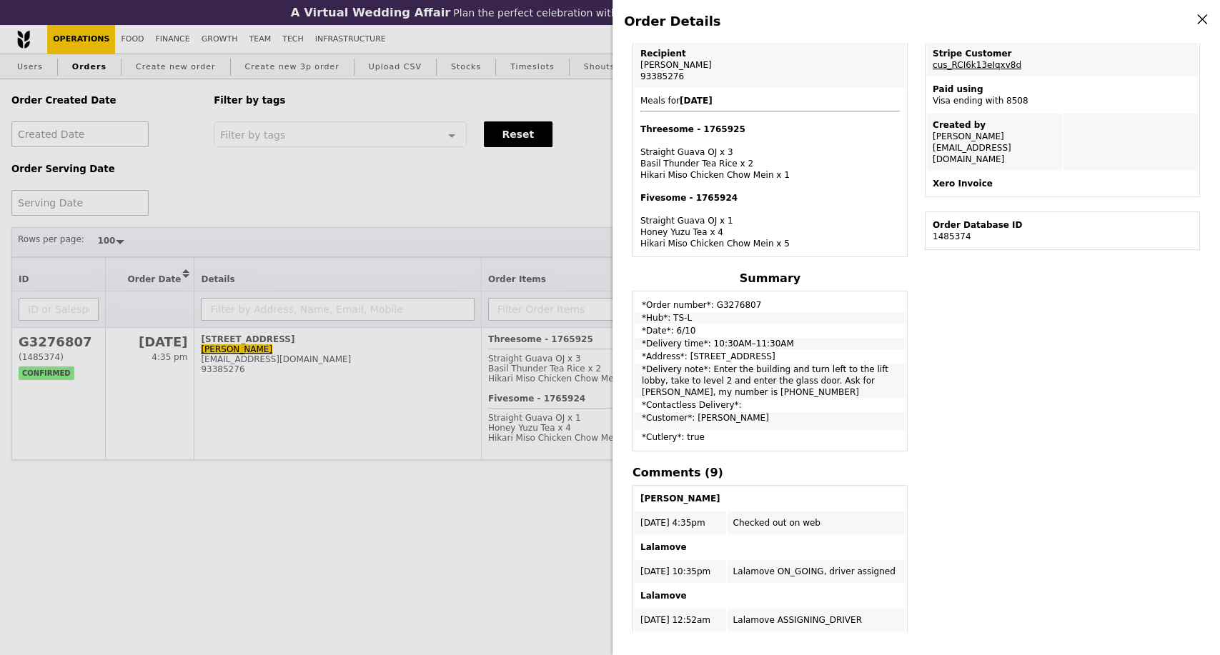
drag, startPoint x: 640, startPoint y: 344, endPoint x: 792, endPoint y: 344, distance: 151.5
click at [792, 344] on td "*Delivery time*: 10:30AM–11:30AM" at bounding box center [769, 343] width 271 height 11
copy td "*Delivery time*: 10:30AM–11:30AM"
drag, startPoint x: 184, startPoint y: 570, endPoint x: 189, endPoint y: 556, distance: 15.1
click at [184, 567] on div "Order Details Edit order Changelog Cancel Order ID G3276807 – View receipt | Pi…" at bounding box center [610, 327] width 1220 height 655
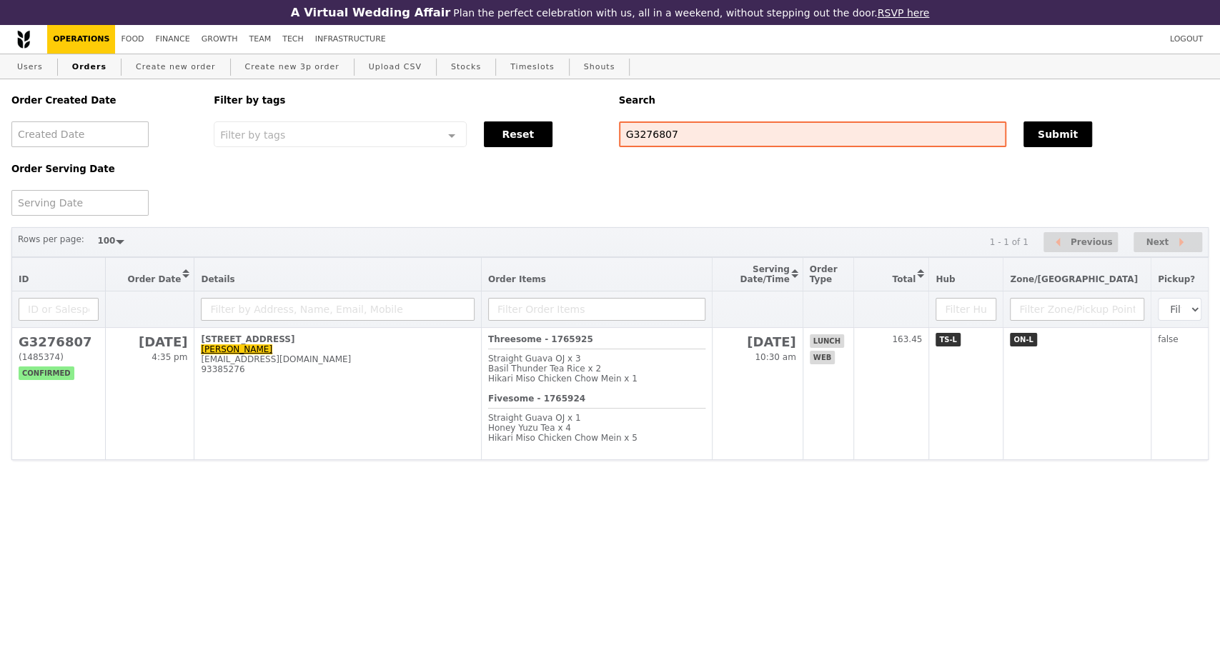
scroll to position [412, 0]
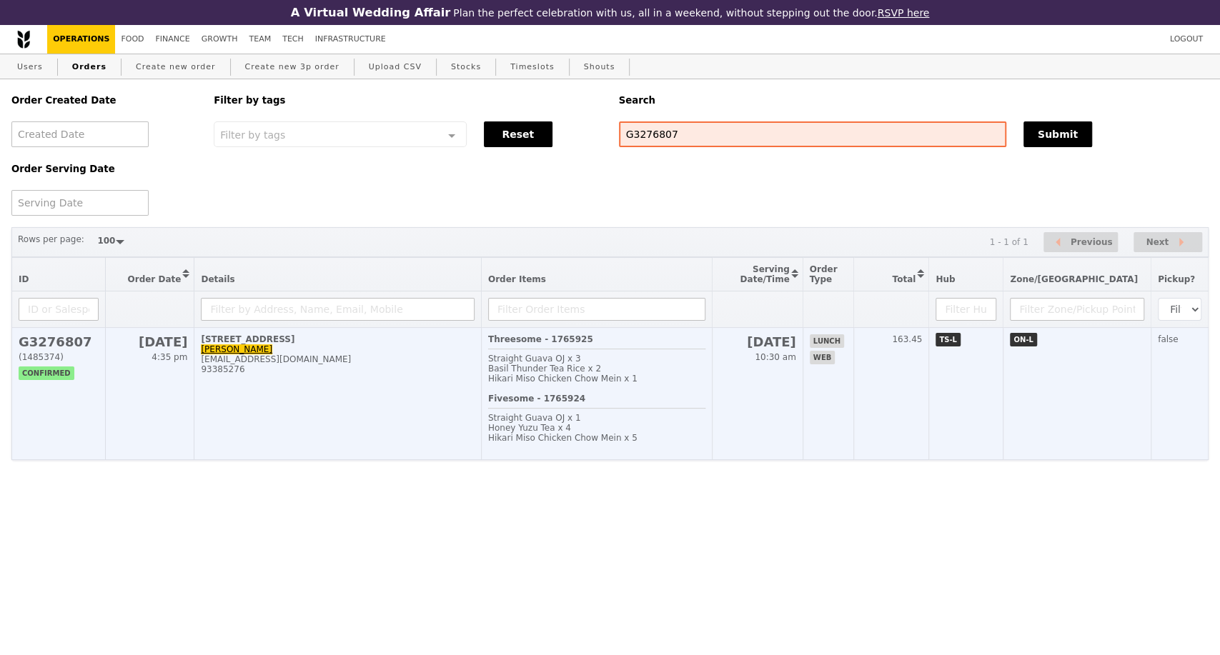
click at [393, 440] on td "469C Bukit Timah Road, #02-00 Evelyn Lee evelynsp@nus.edu.sg 93385276" at bounding box center [337, 394] width 287 height 132
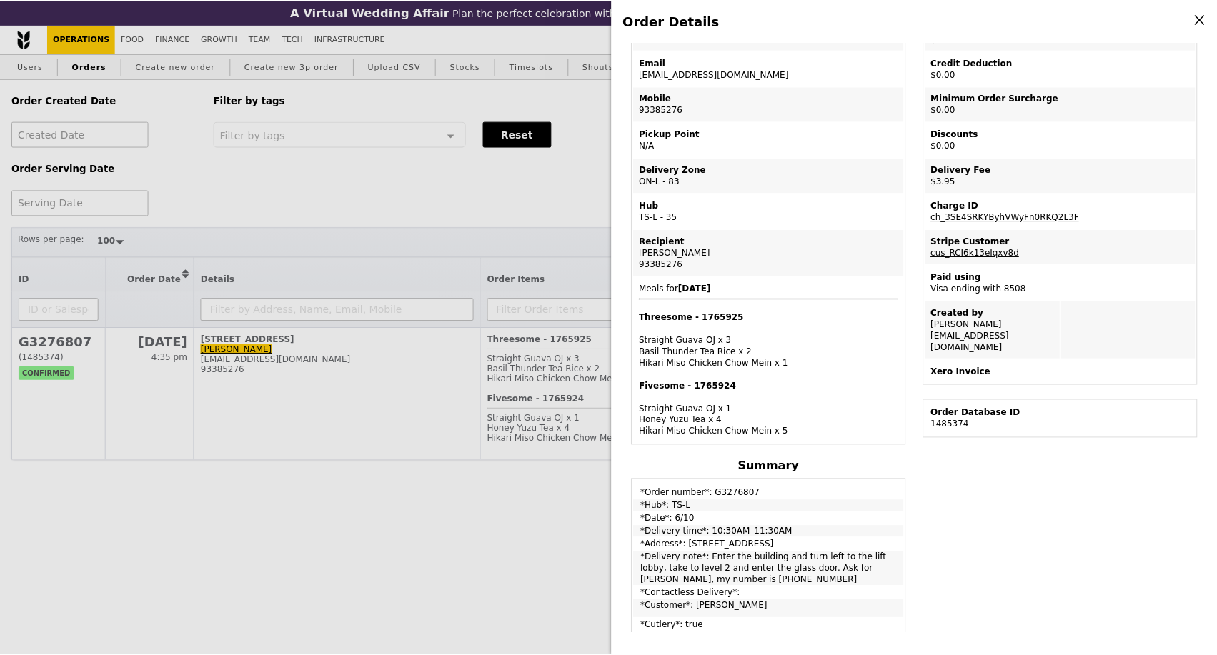
scroll to position [0, 0]
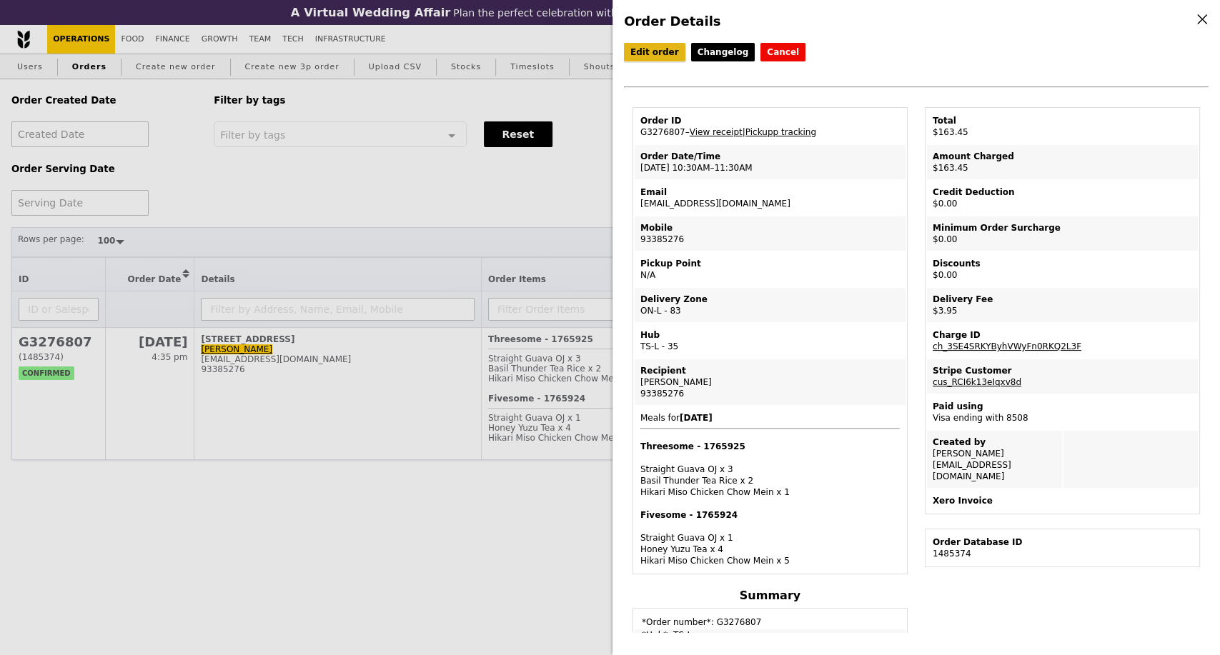
click at [652, 54] on link "Edit order" at bounding box center [654, 52] width 61 height 19
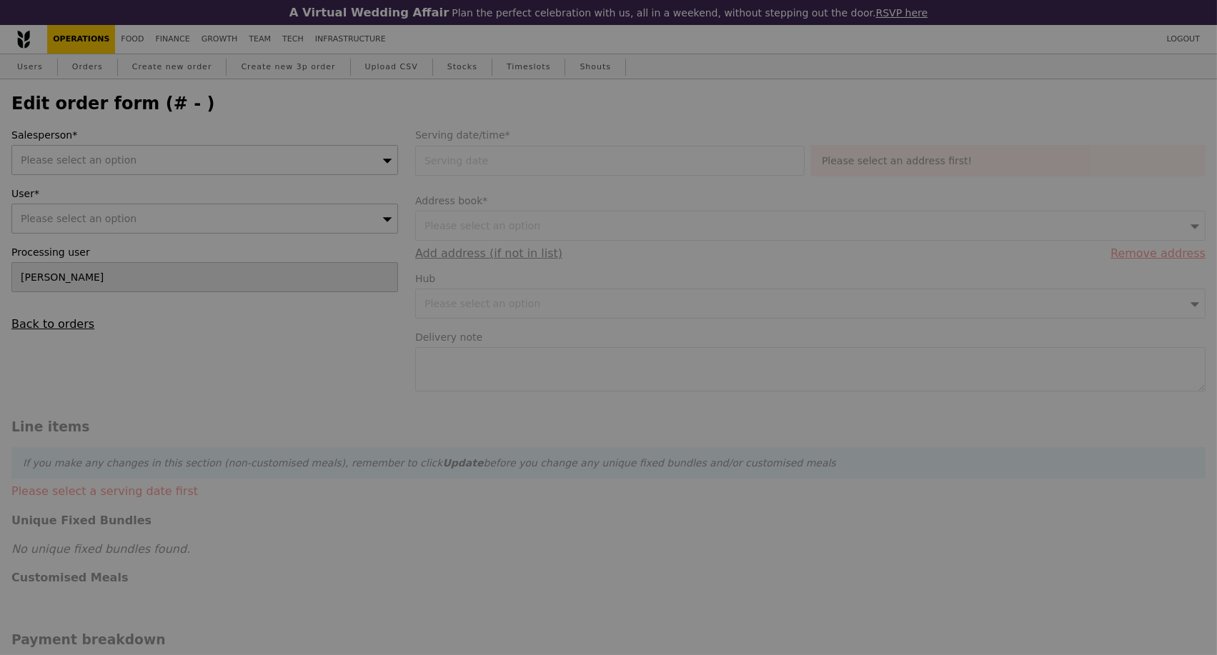
type input "06 Oct 2025"
type textarea "Enter the building and turn left to the lift lobby, take to level 2 and enter t…"
type input "159.50"
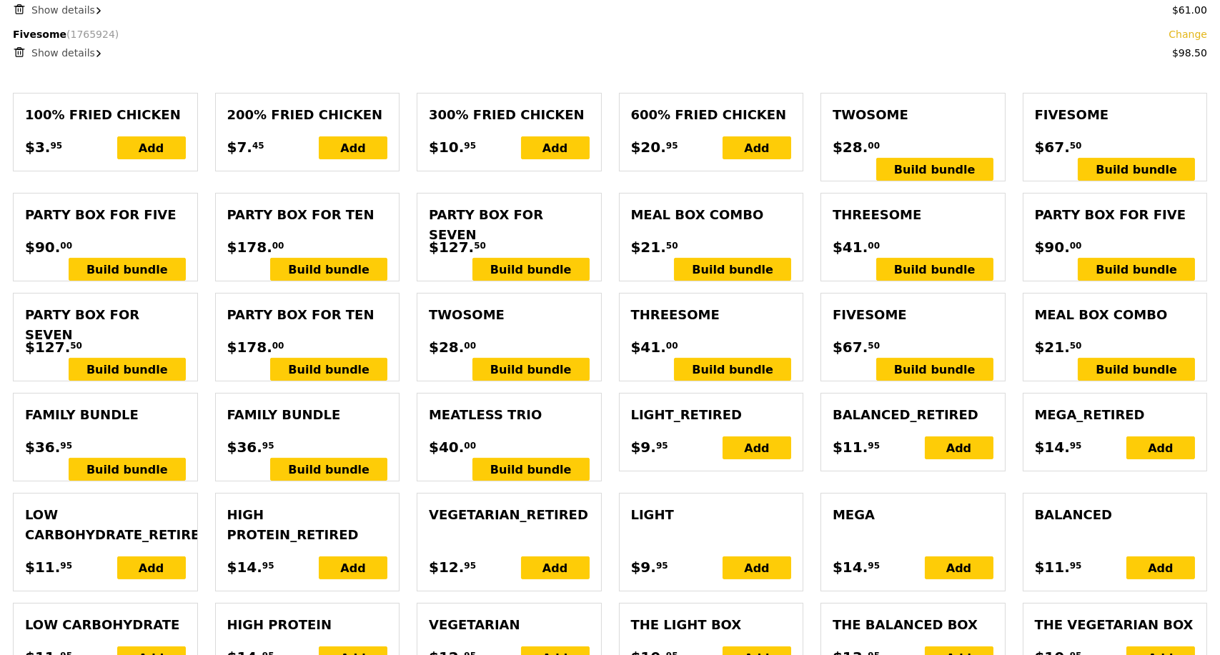
scroll to position [873, 0]
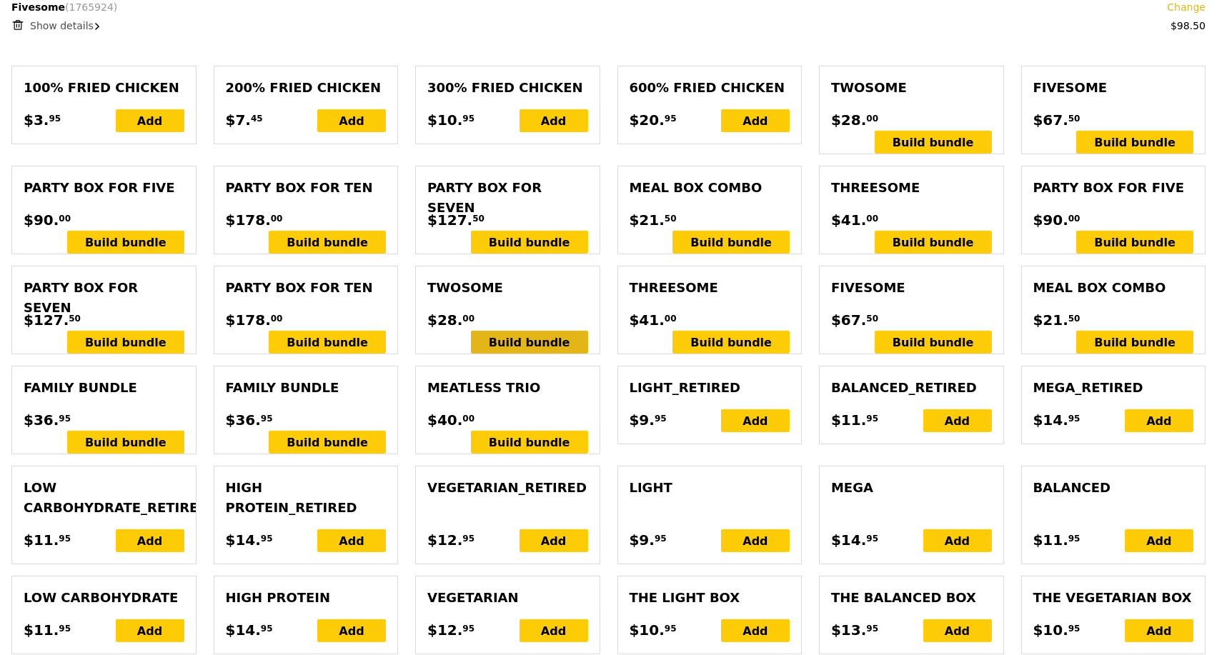
click at [528, 331] on div "Build bundle" at bounding box center [529, 342] width 117 height 23
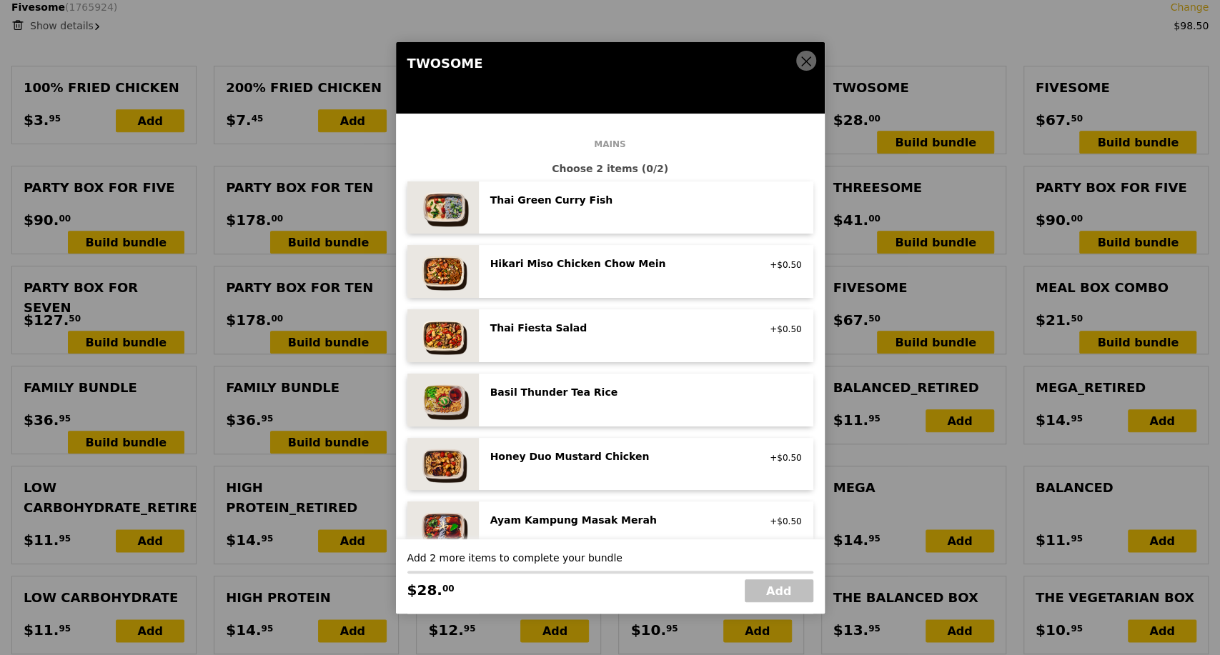
click at [605, 279] on div "Hikari Miso Chicken Chow Mein high protein, contains allium, dairy, egg, soy, w…" at bounding box center [646, 271] width 312 height 30
click at [605, 279] on div "Hikari Miso Chicken Chow Mein high protein, contains allium, dairy, egg, soy, w…" at bounding box center [619, 267] width 274 height 23
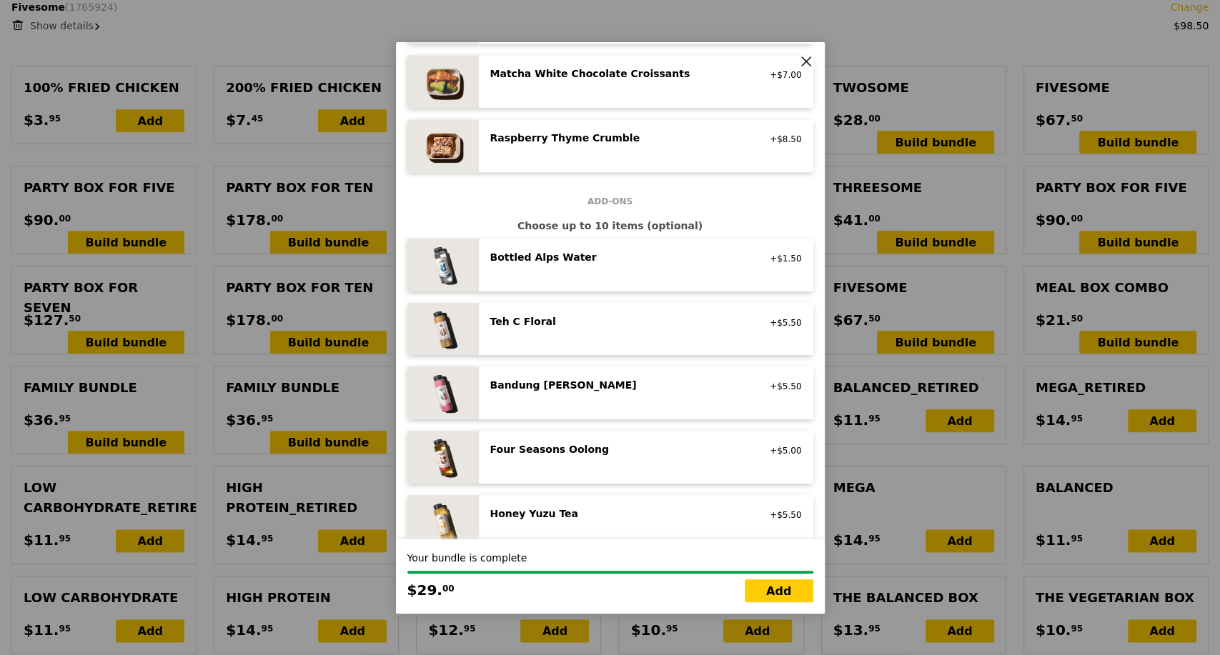
scroll to position [1429, 0]
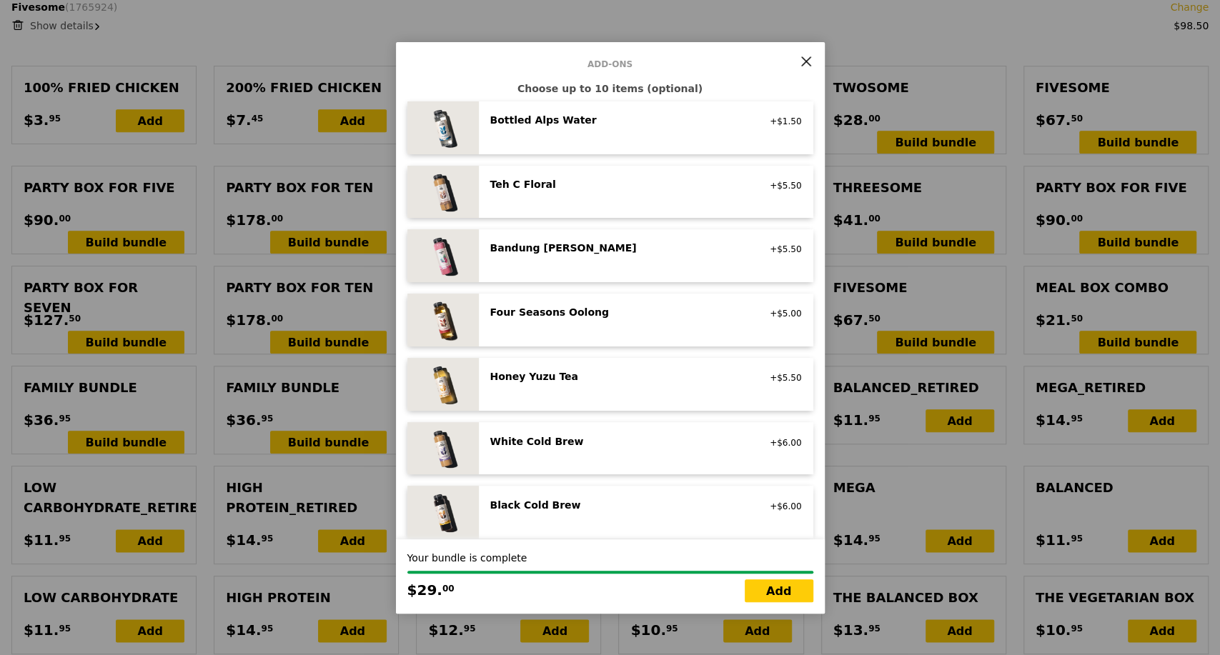
click at [665, 389] on div "Honey Yuzu Tea vegetarian +$5.50" at bounding box center [646, 384] width 312 height 30
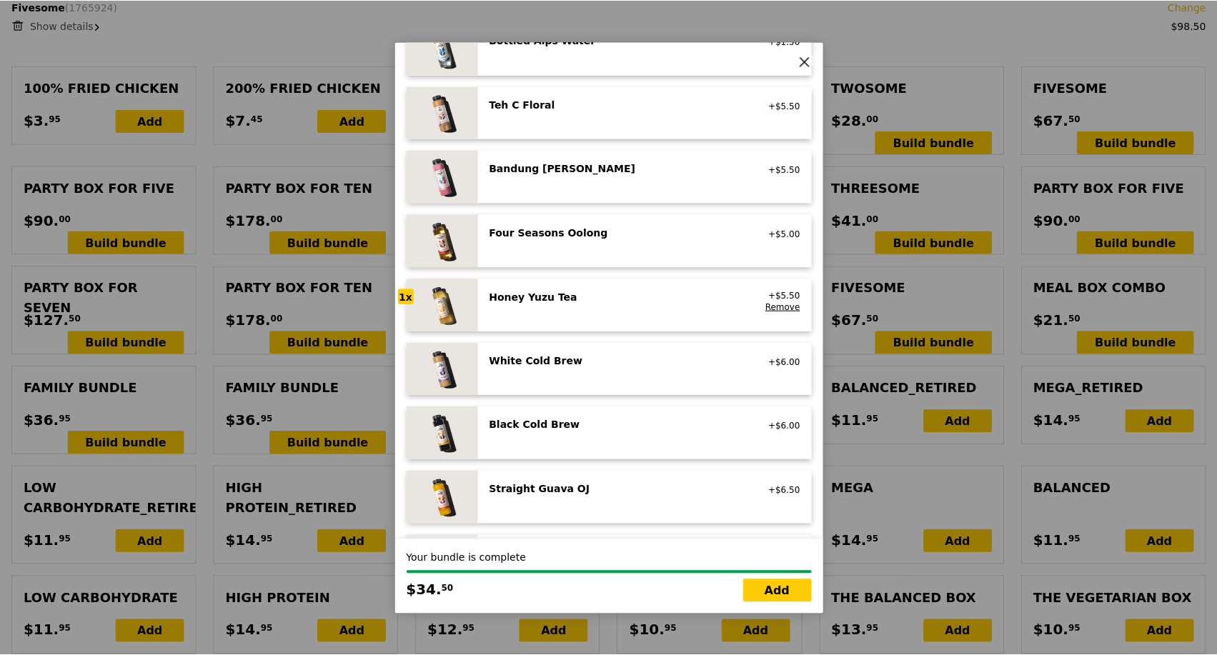
scroll to position [1568, 0]
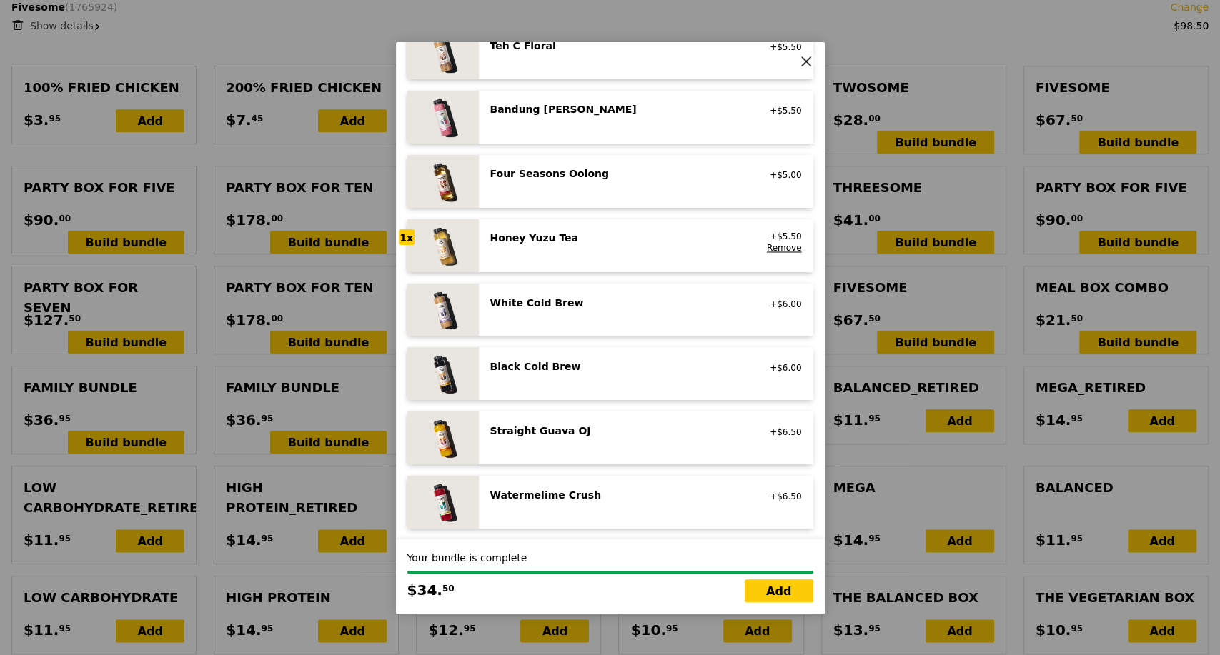
click at [656, 453] on div "Straight Guava OJ no caffeine, vegan +$6.50" at bounding box center [646, 438] width 334 height 53
click at [780, 595] on link "Add" at bounding box center [778, 590] width 69 height 23
type input "Loading..."
type input "200.50"
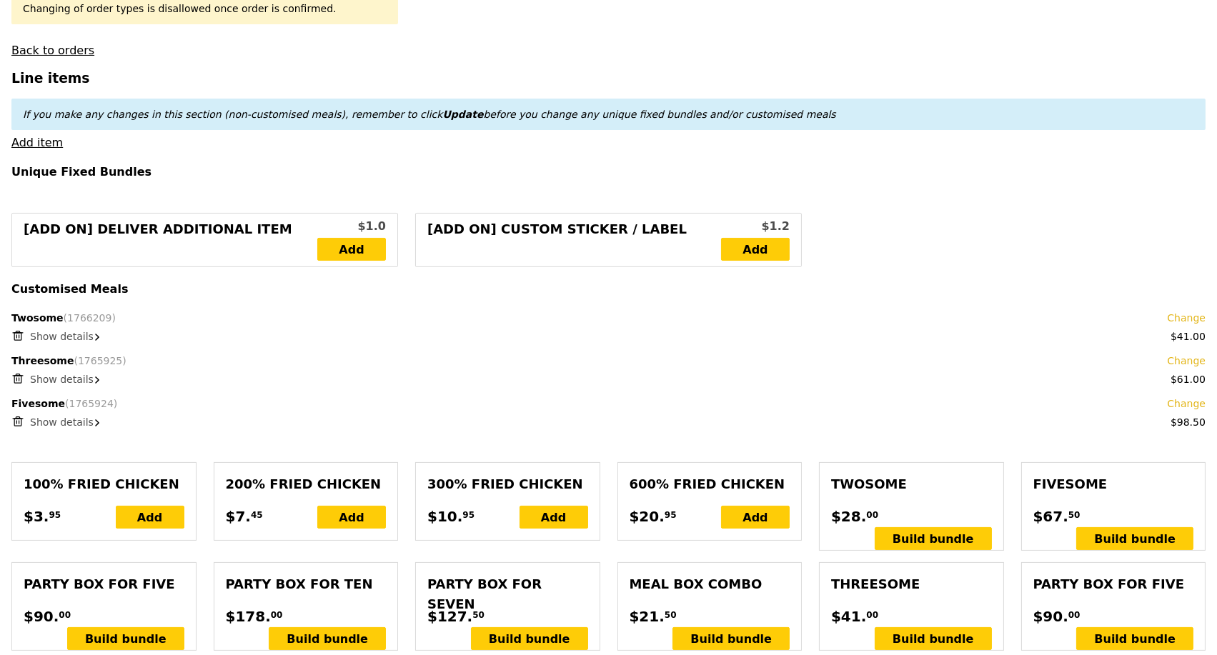
scroll to position [520, 0]
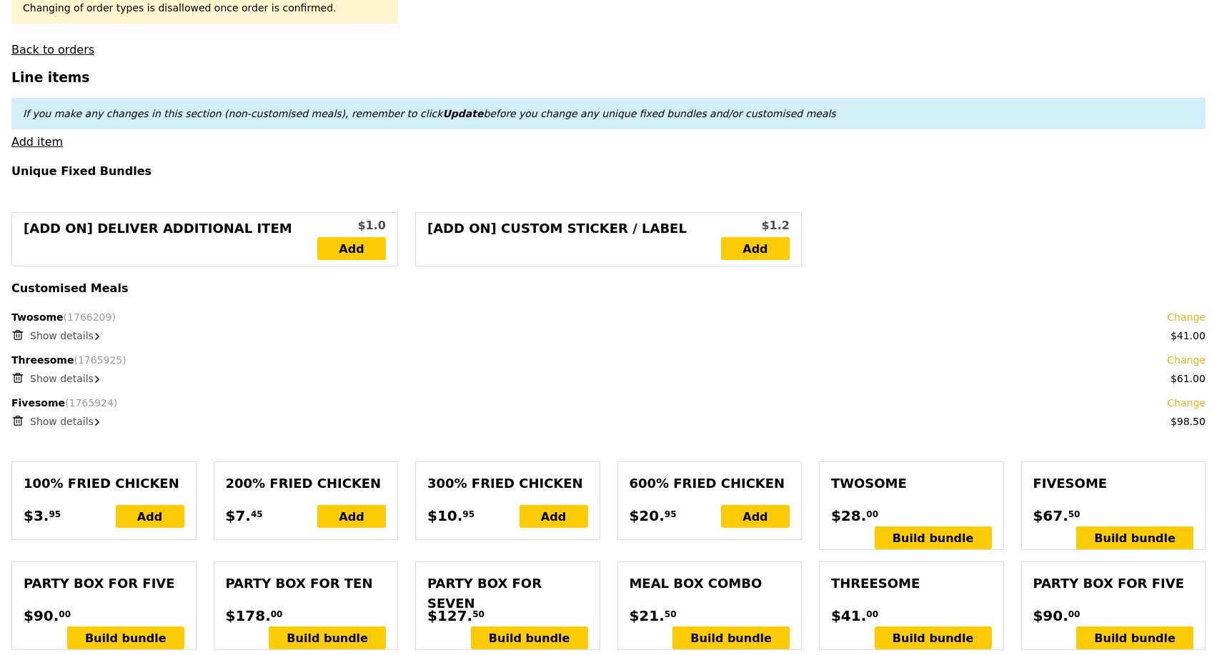
click at [88, 343] on div "Show details" at bounding box center [617, 336] width 1175 height 14
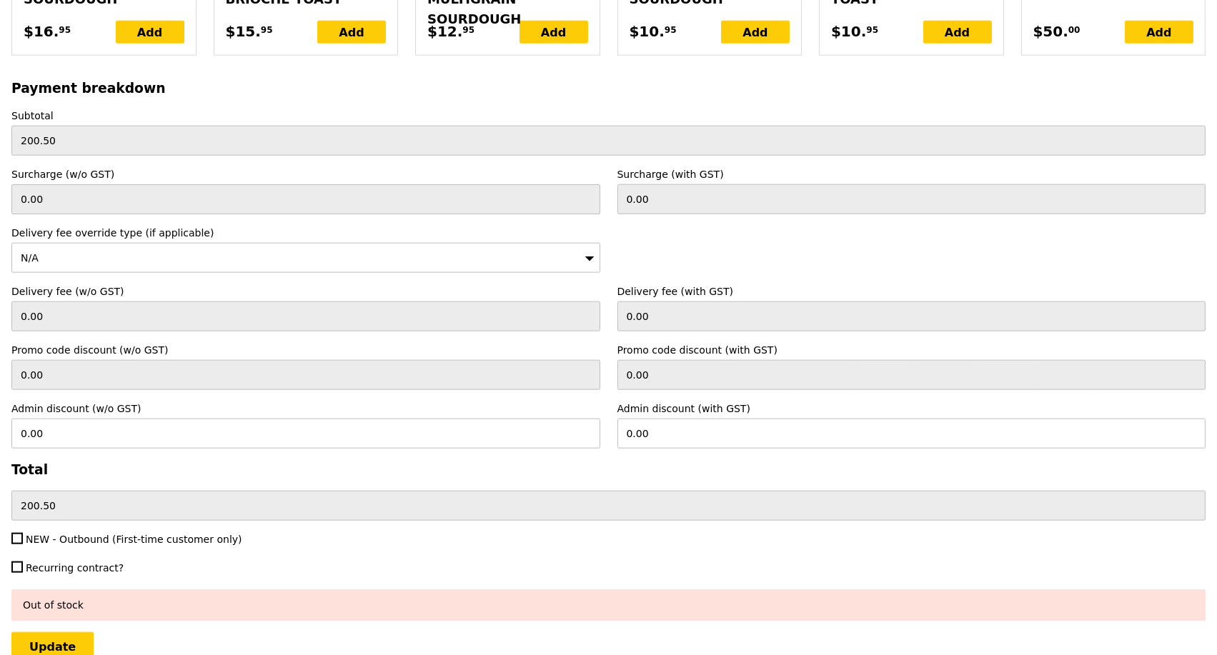
scroll to position [3509, 0]
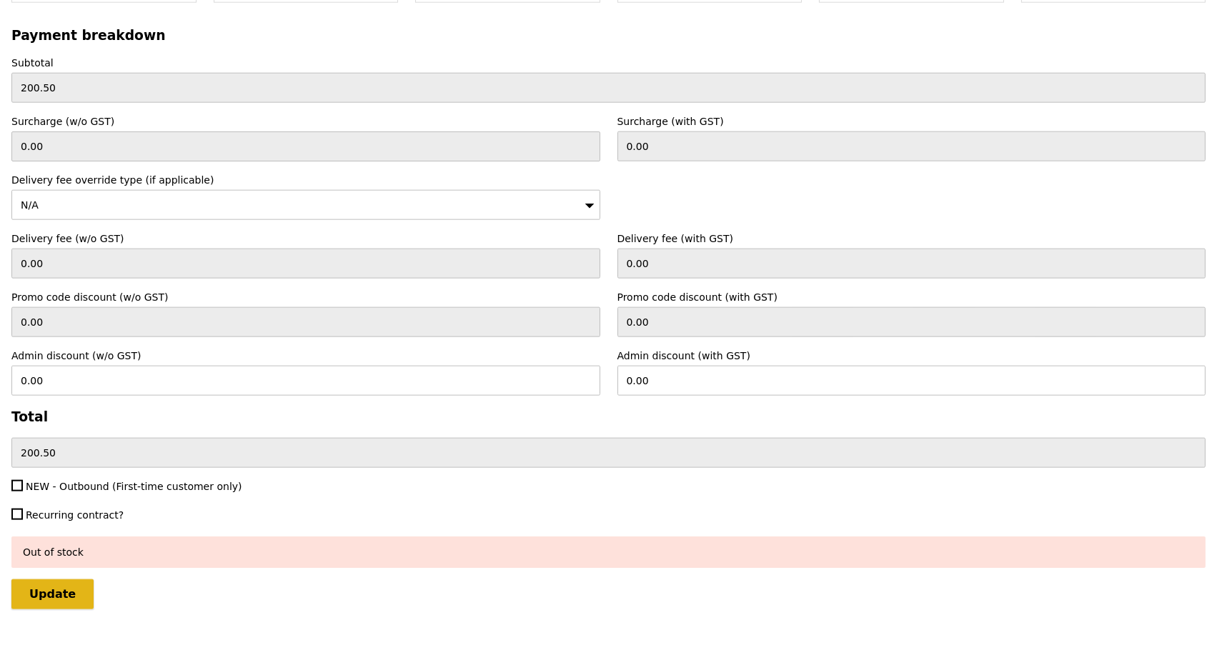
click at [54, 579] on input "Update" at bounding box center [52, 594] width 82 height 30
type input "Loading..."
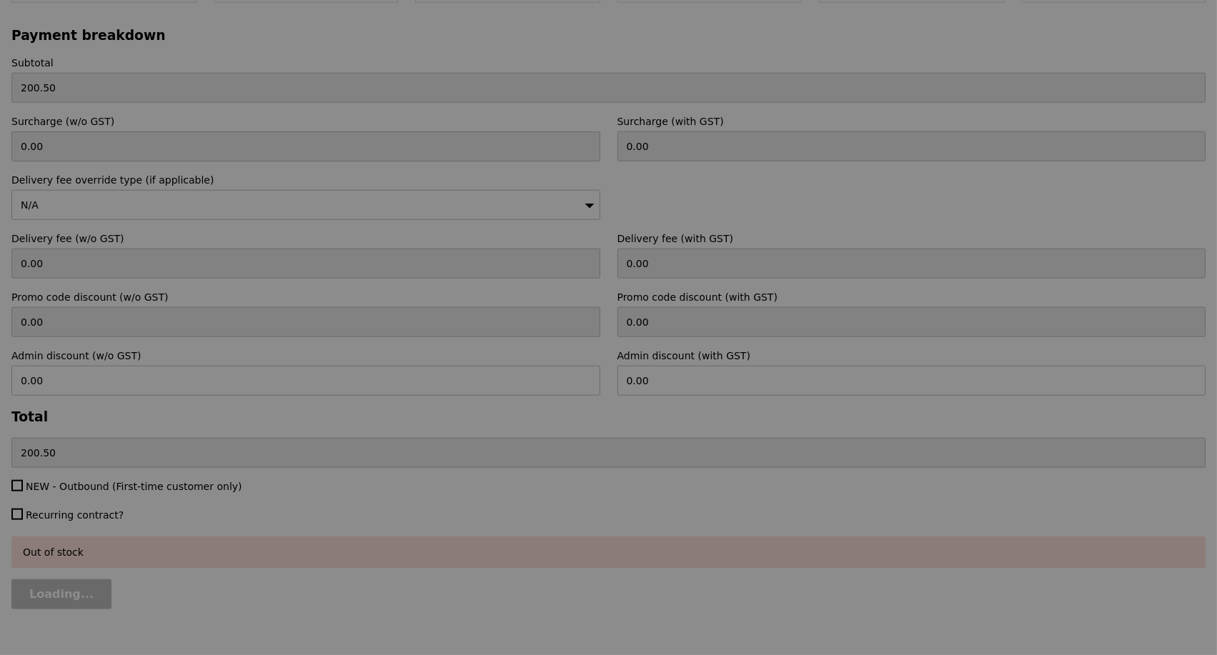
type input "2.71"
type input "2.95"
type input "203.45"
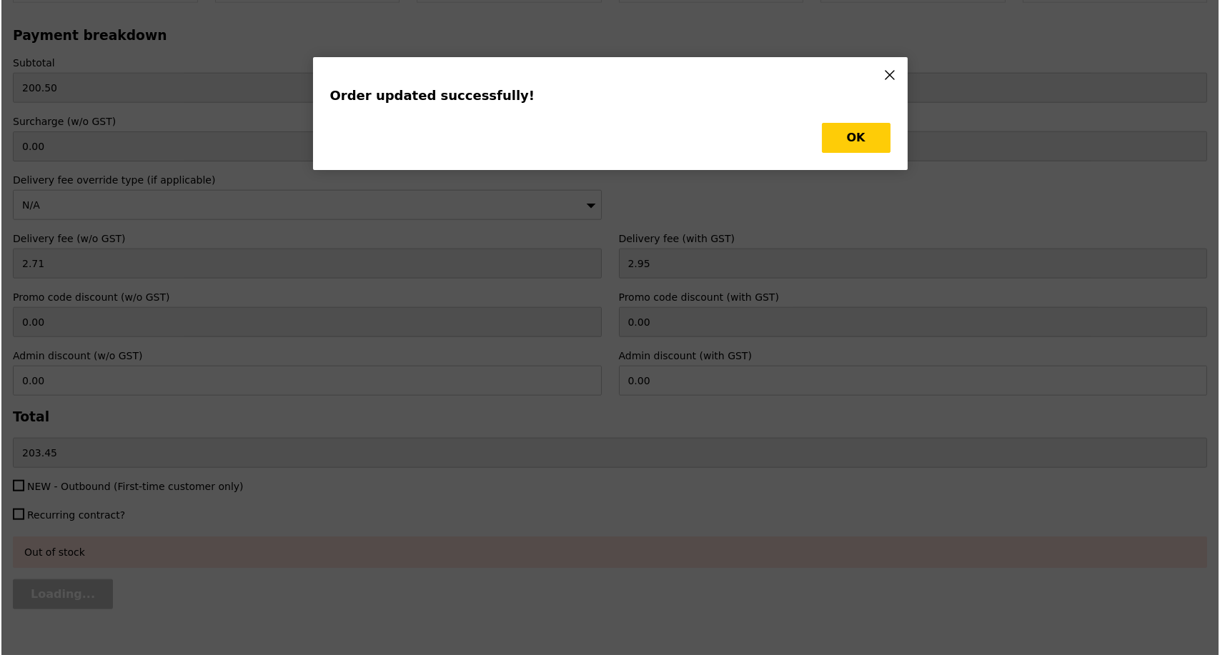
scroll to position [0, 0]
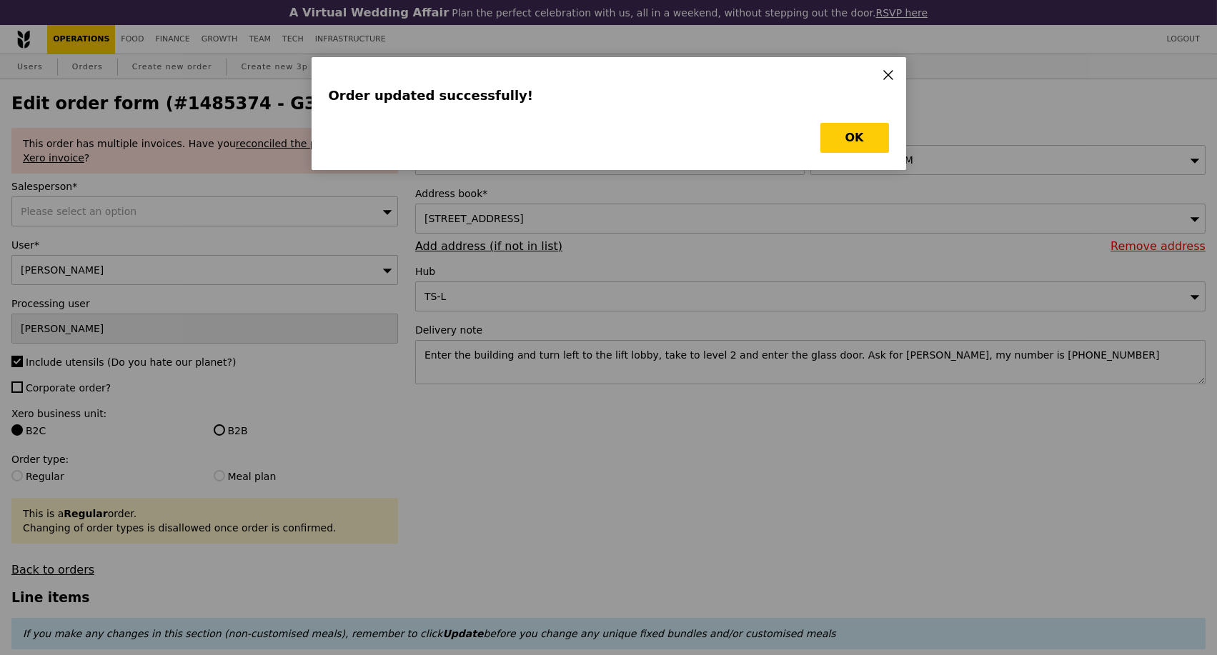
type input "Update"
click at [840, 139] on button "OK" at bounding box center [854, 138] width 69 height 30
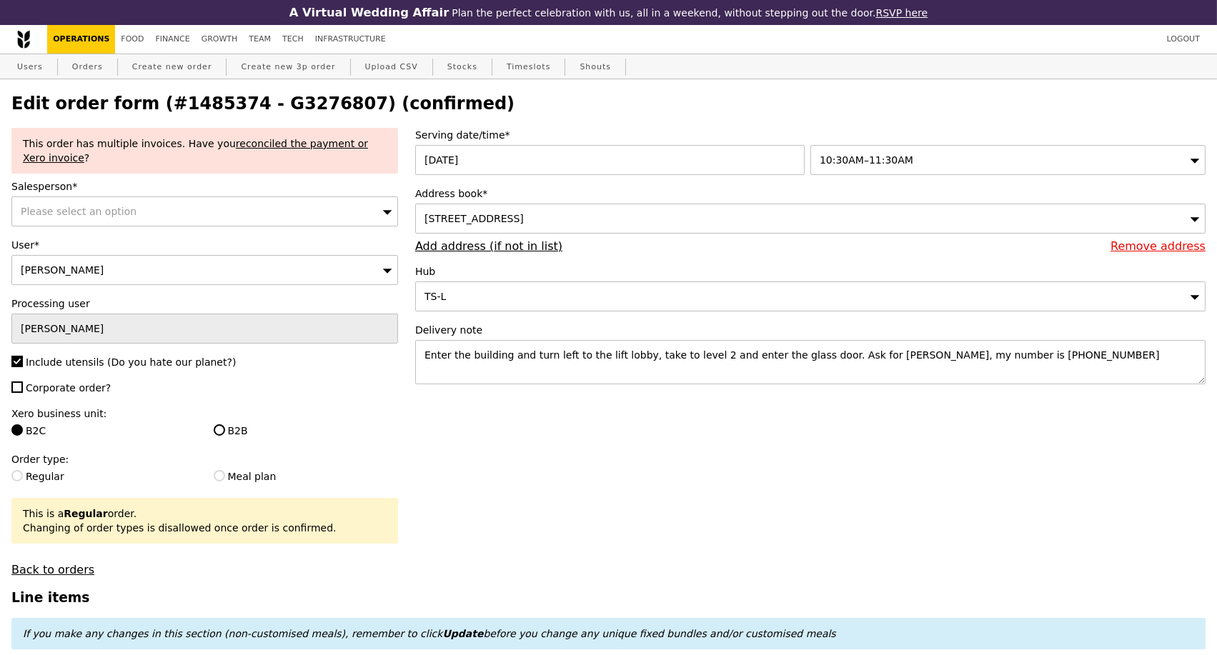
click at [269, 99] on h2 "Edit order form (#1485374 - G3276807) (confirmed)" at bounding box center [608, 104] width 1194 height 20
copy h2 "G3276807"
click at [80, 69] on link "Orders" at bounding box center [87, 67] width 42 height 26
select select "100"
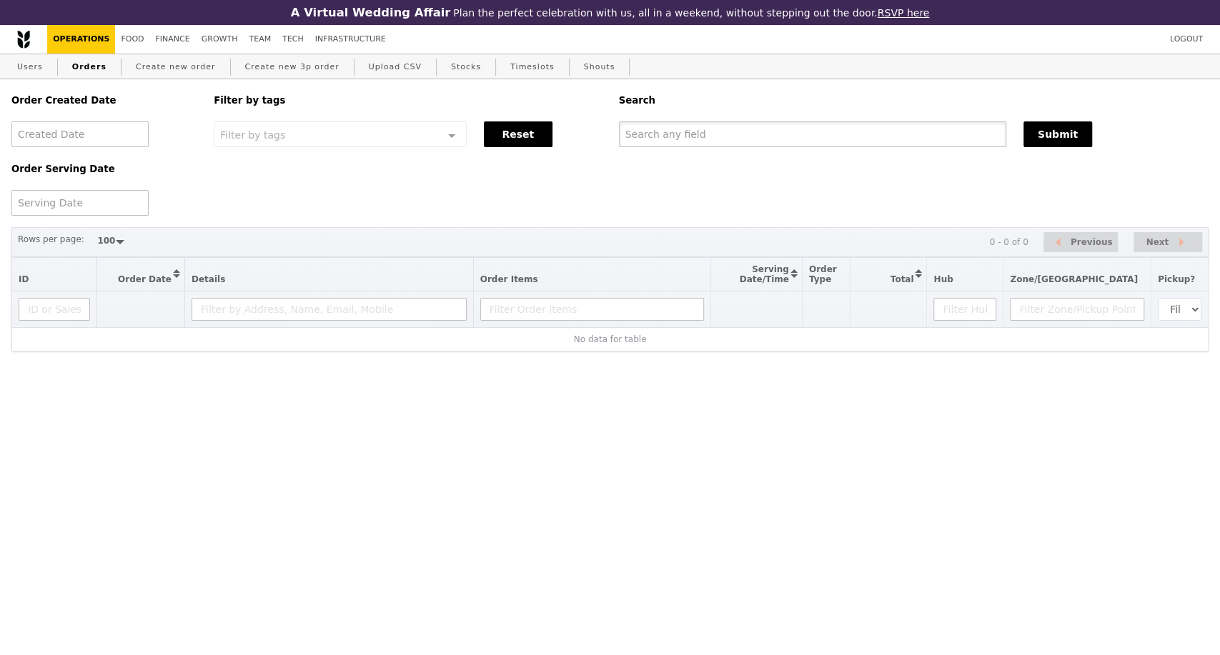
click at [672, 144] on input "text" at bounding box center [812, 134] width 387 height 26
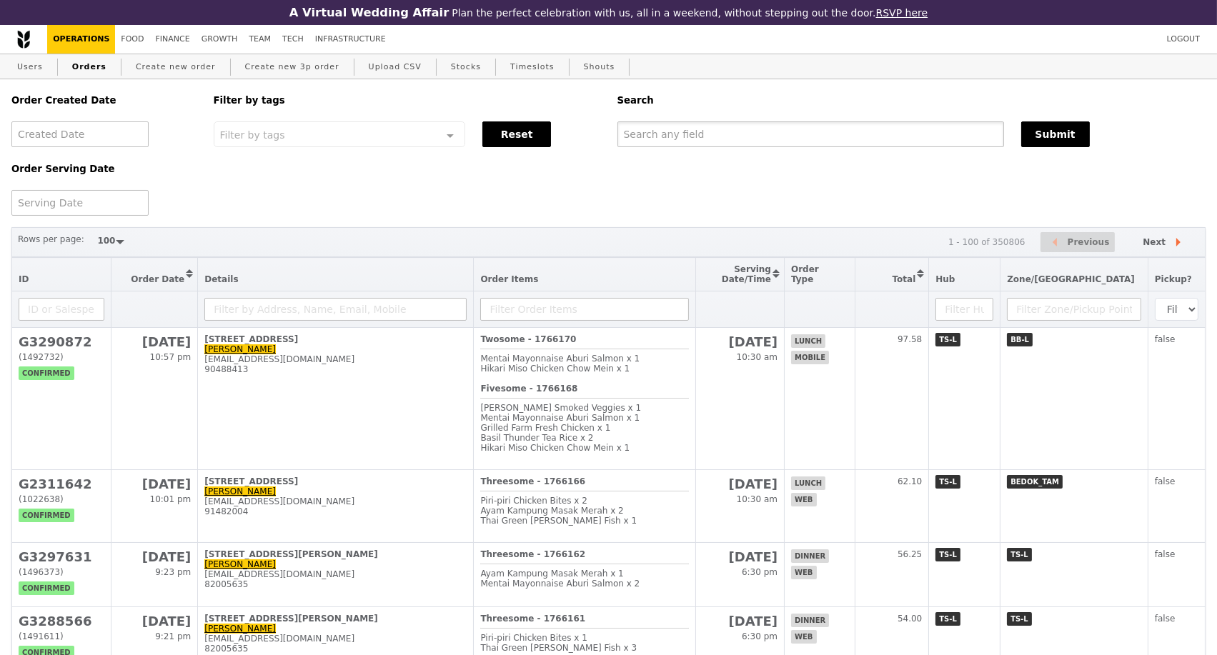
paste input "G3276807"
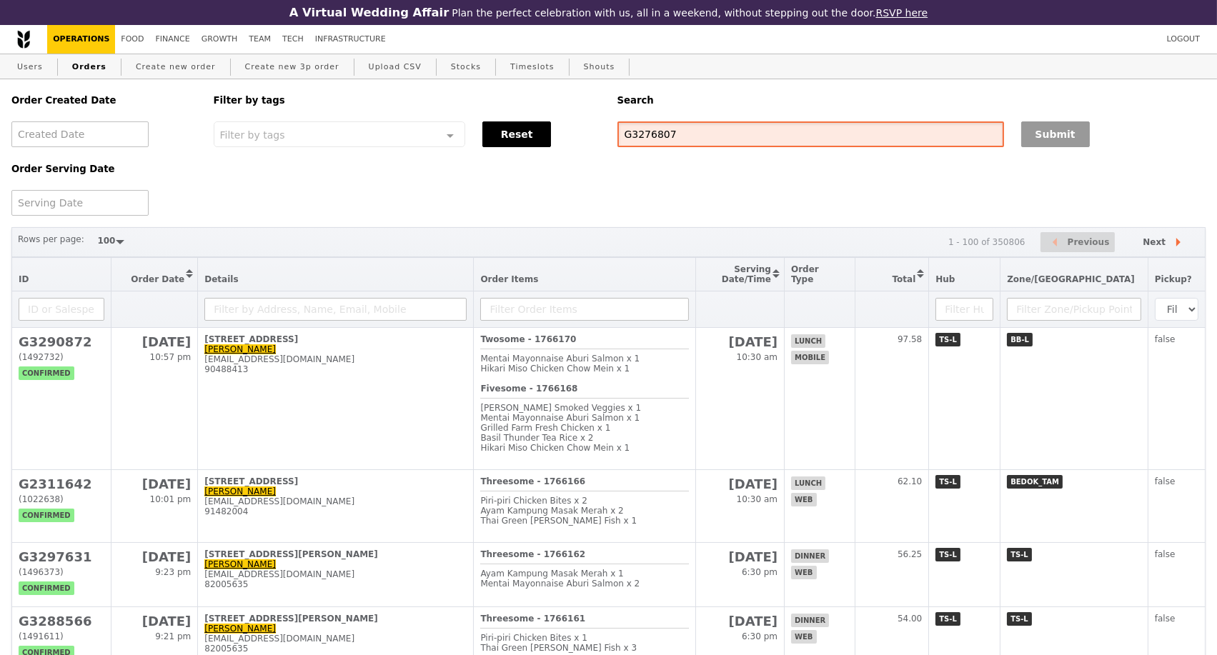
type input "G3276807"
click at [1026, 136] on button "Submit" at bounding box center [1055, 134] width 69 height 26
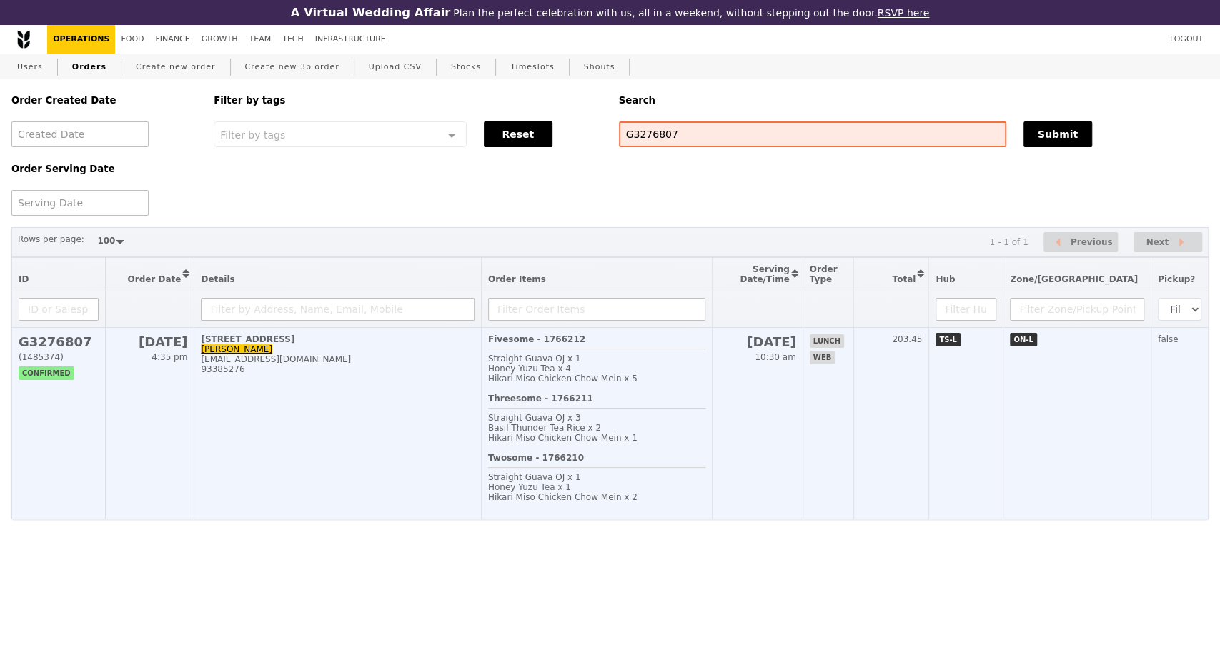
click at [304, 450] on td "469C Bukit Timah Road, #02-00 Evelyn Lee evelynsp@nus.edu.sg 93385276" at bounding box center [337, 423] width 287 height 191
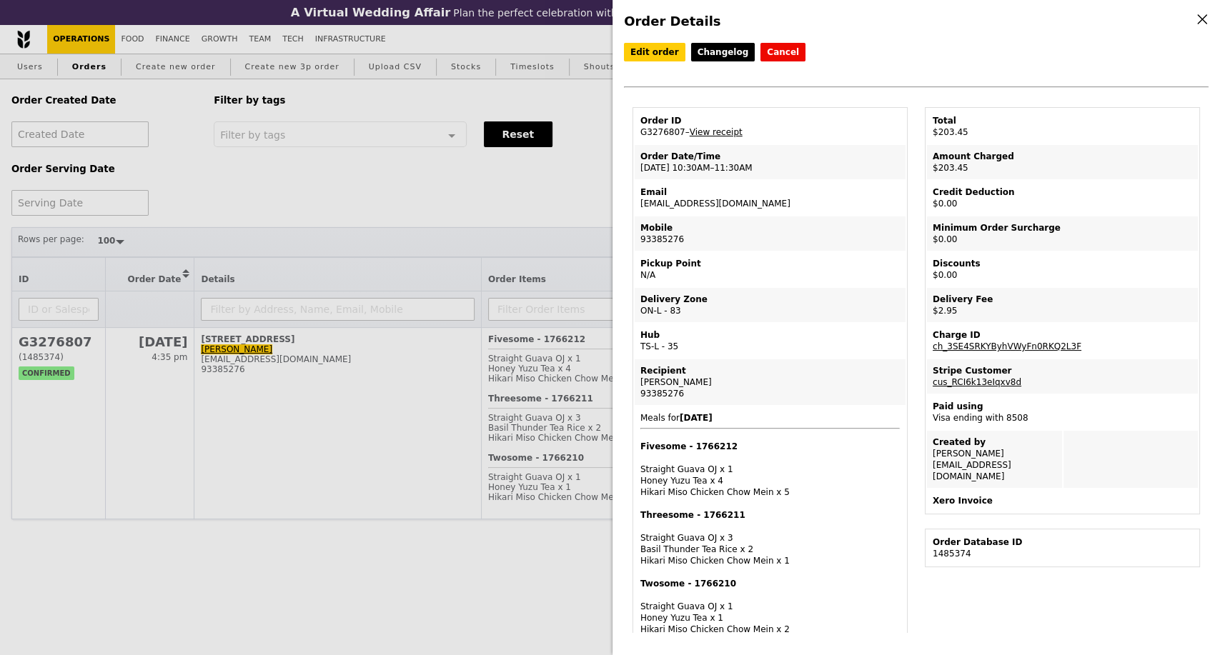
click at [442, 179] on div "Order Details Edit order Changelog Cancel Order ID G3276807 – View receipt Orde…" at bounding box center [610, 327] width 1220 height 655
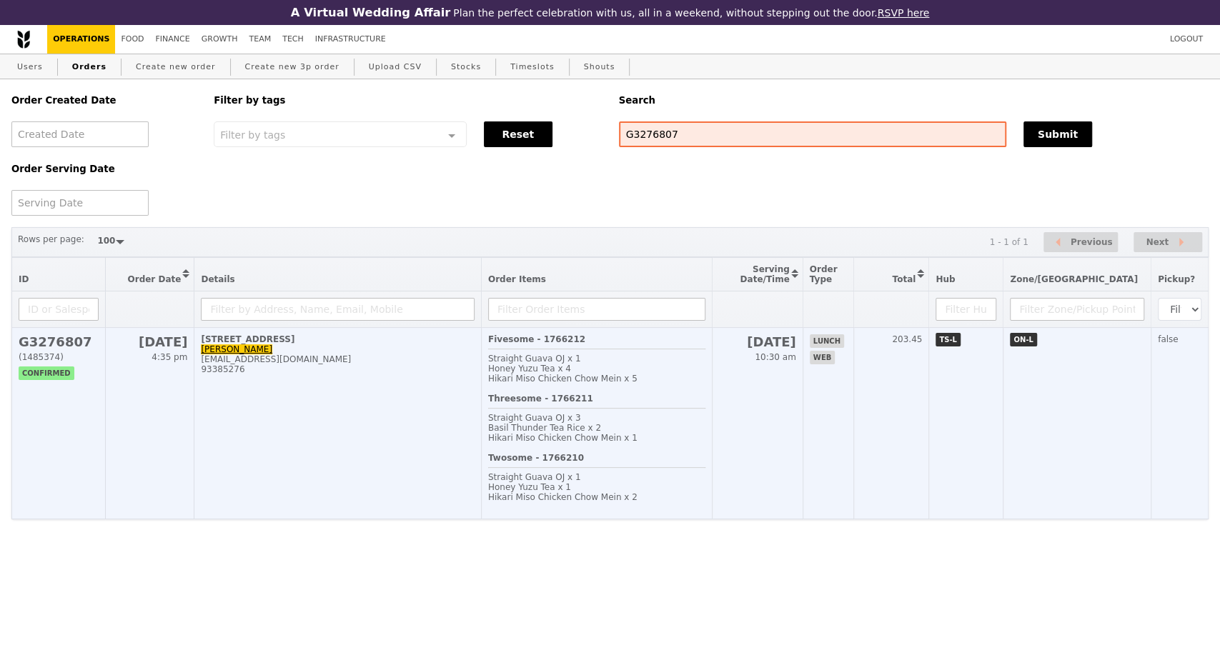
click at [341, 467] on td "469C Bukit Timah Road, #02-00 Evelyn Lee evelynsp@nus.edu.sg 93385276" at bounding box center [337, 423] width 287 height 191
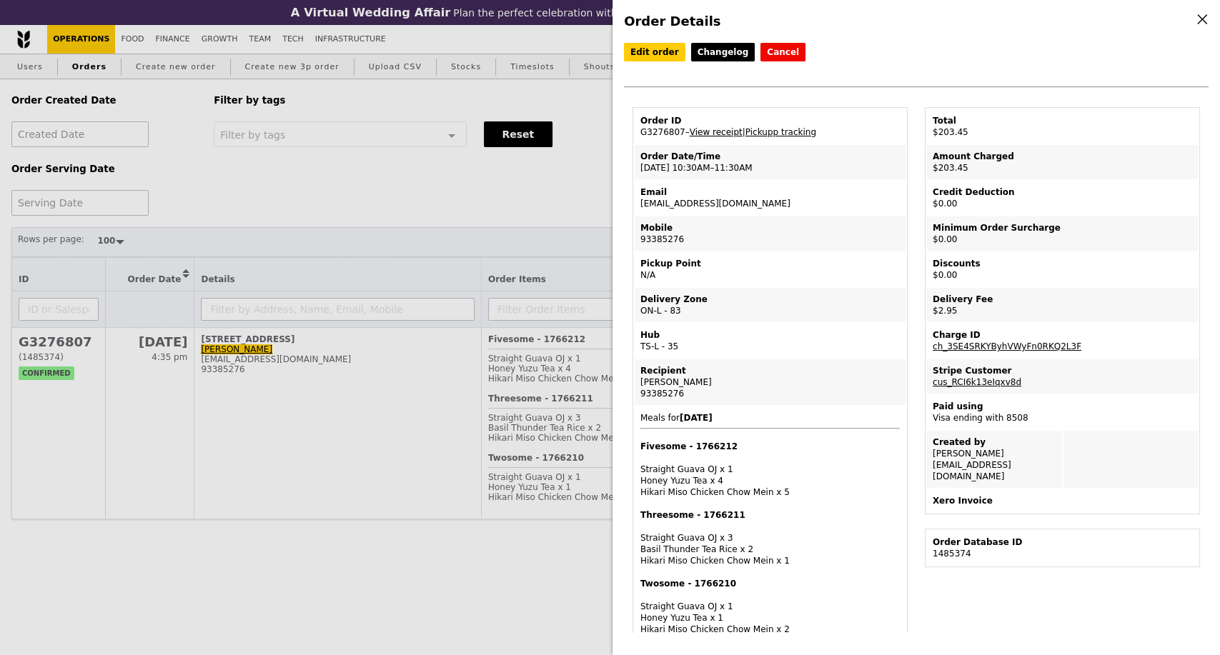
click at [717, 137] on link "View receipt" at bounding box center [715, 132] width 53 height 10
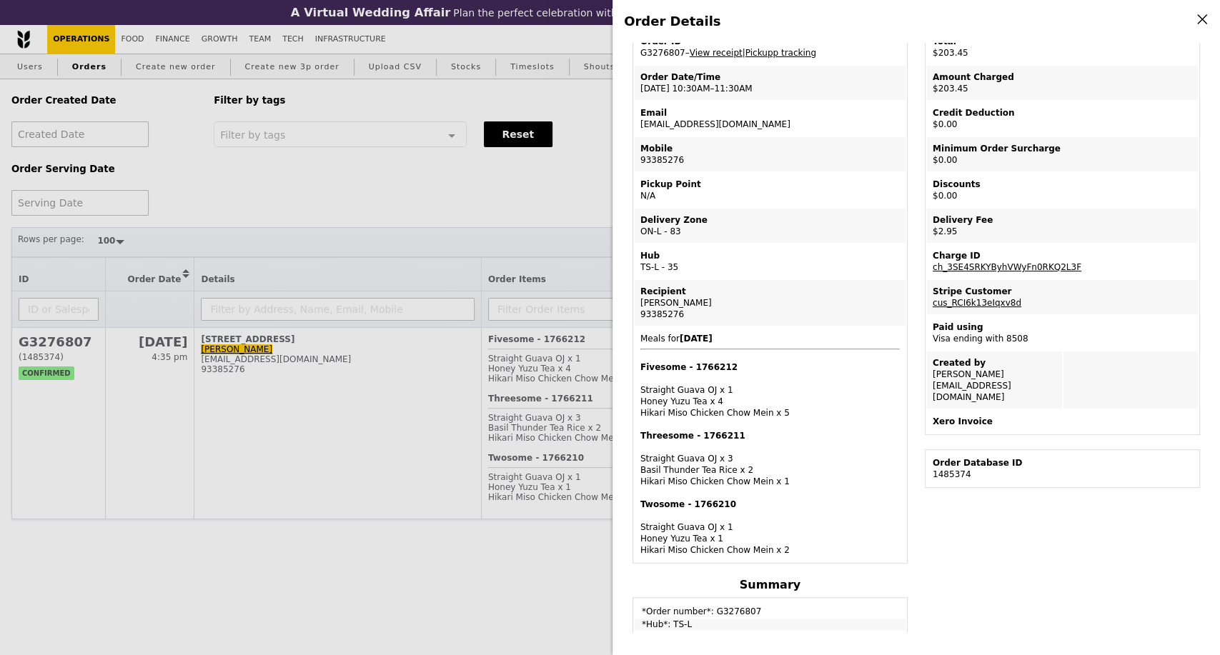
drag, startPoint x: 679, startPoint y: 56, endPoint x: 364, endPoint y: 0, distance: 320.0
click at [637, 57] on td "Order ID G3276807 – View receipt | Pickupp tracking" at bounding box center [769, 47] width 271 height 34
copy td "G3276807"
drag, startPoint x: 734, startPoint y: 128, endPoint x: 634, endPoint y: 131, distance: 100.1
click at [634, 131] on td "Email evelynsp@nus.edu.sg" at bounding box center [769, 118] width 271 height 34
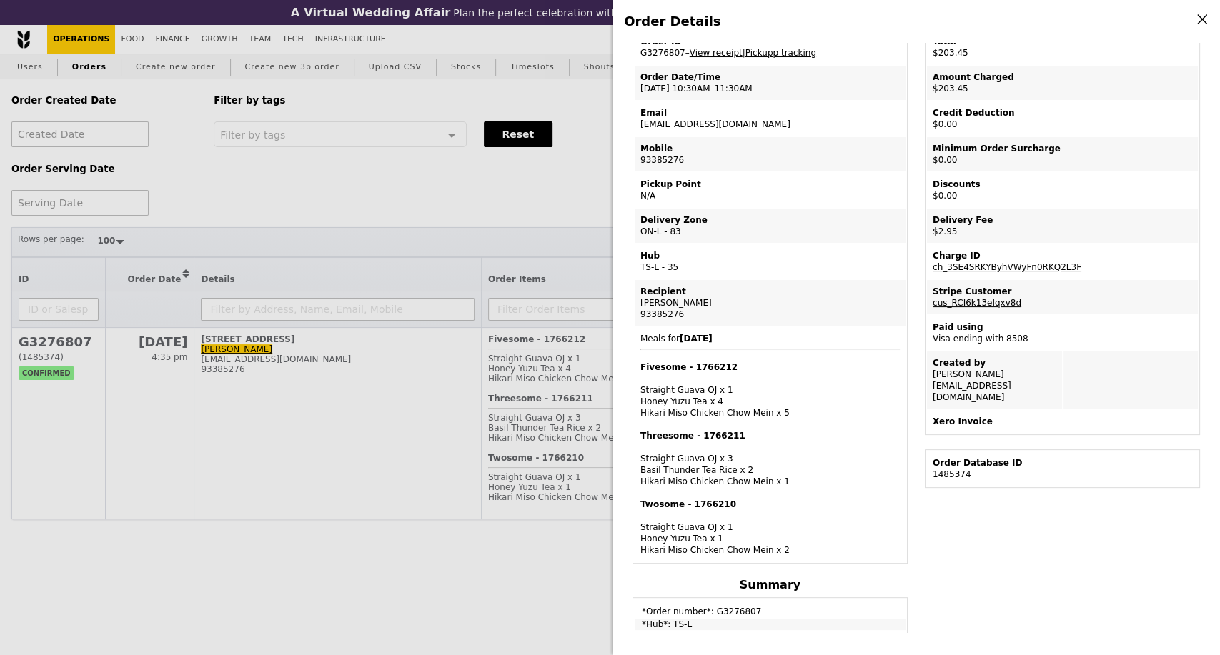
copy td "evelynsp@nus.edu.sg"
drag, startPoint x: 640, startPoint y: 507, endPoint x: 729, endPoint y: 506, distance: 88.6
click at [729, 506] on h4 "Twosome - 1766210" at bounding box center [769, 504] width 259 height 11
copy h4 "Twosome - 1766210"
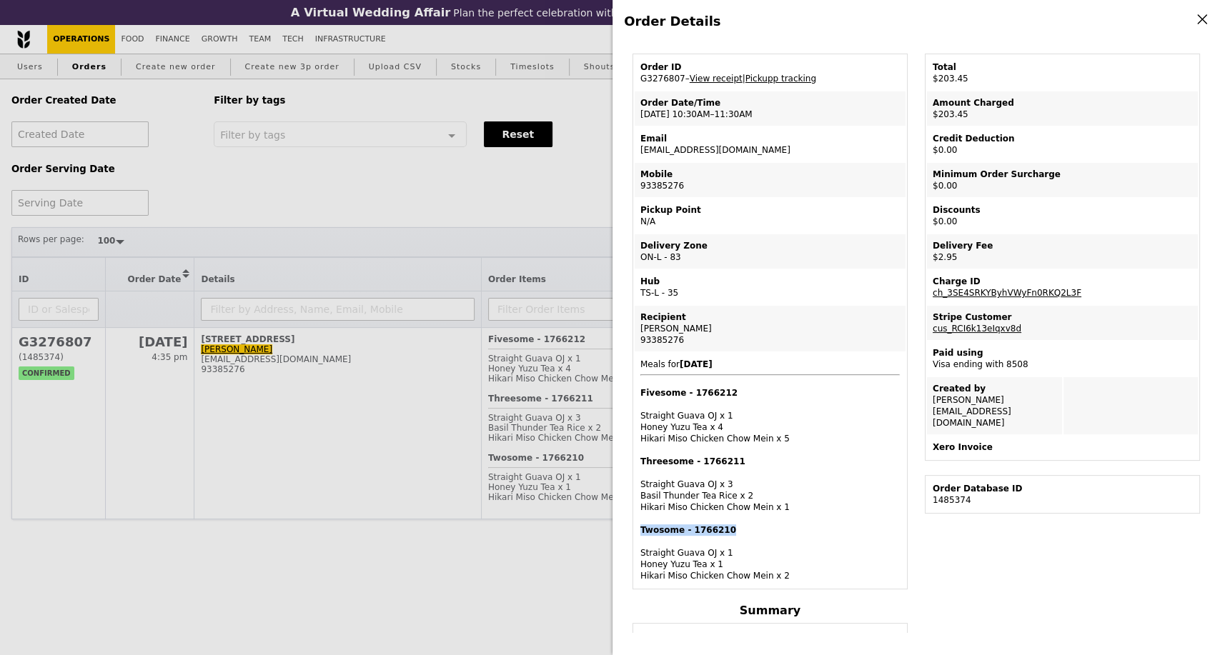
scroll to position [159, 0]
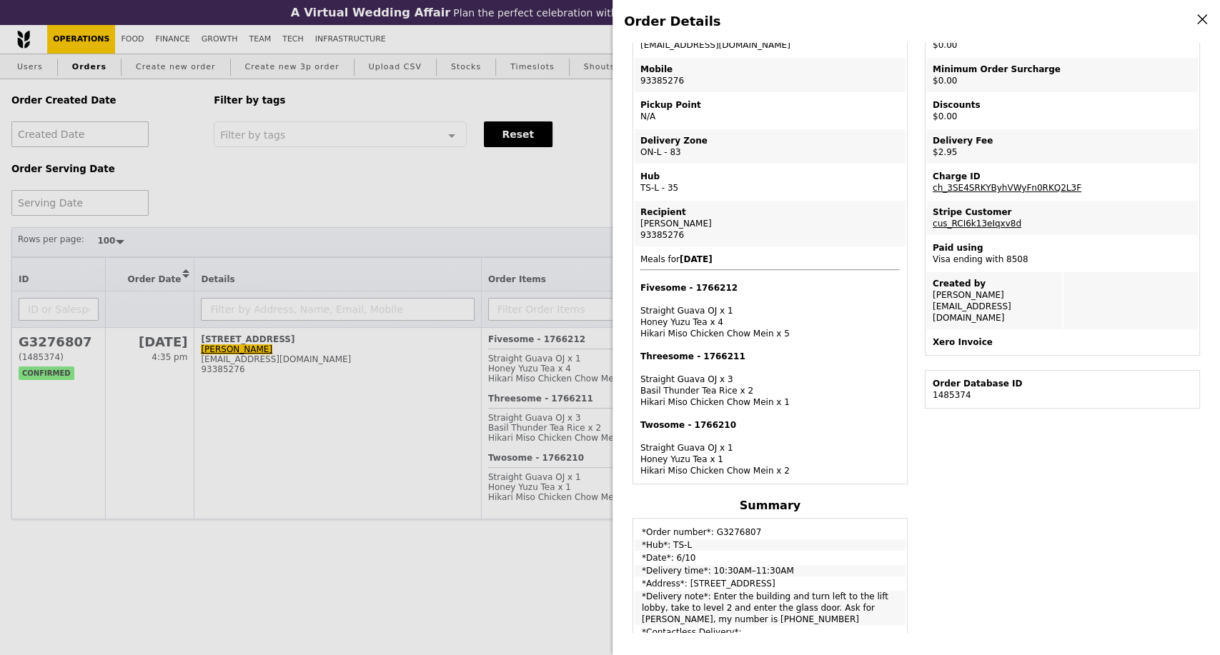
click at [811, 418] on span "Meals for 2025-10-6 Fivesome - 1766212 Straight Guava OJ x 1 Honey Yuzu Tea x 4…" at bounding box center [769, 365] width 259 height 222
drag, startPoint x: 639, startPoint y: 424, endPoint x: 787, endPoint y: 469, distance: 155.3
click at [787, 469] on td "Meals for 2025-10-6 Fivesome - 1766212 Straight Guava OJ x 1 Honey Yuzu Tea x 4…" at bounding box center [769, 365] width 271 height 234
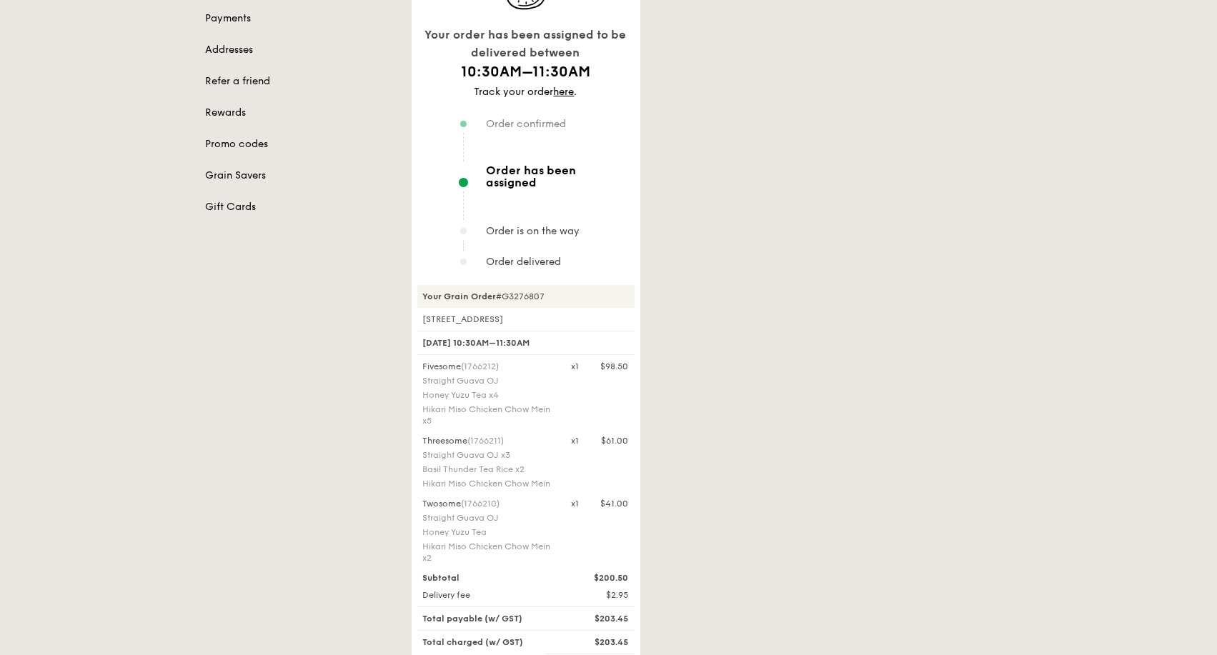
scroll to position [317, 0]
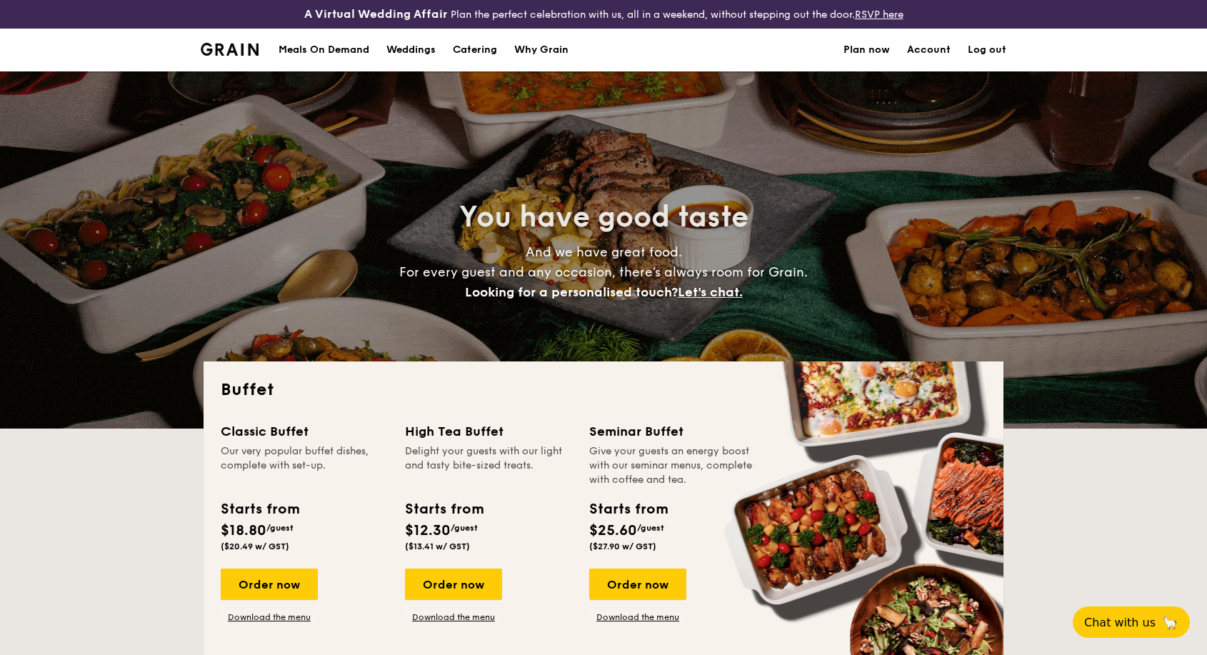
select select
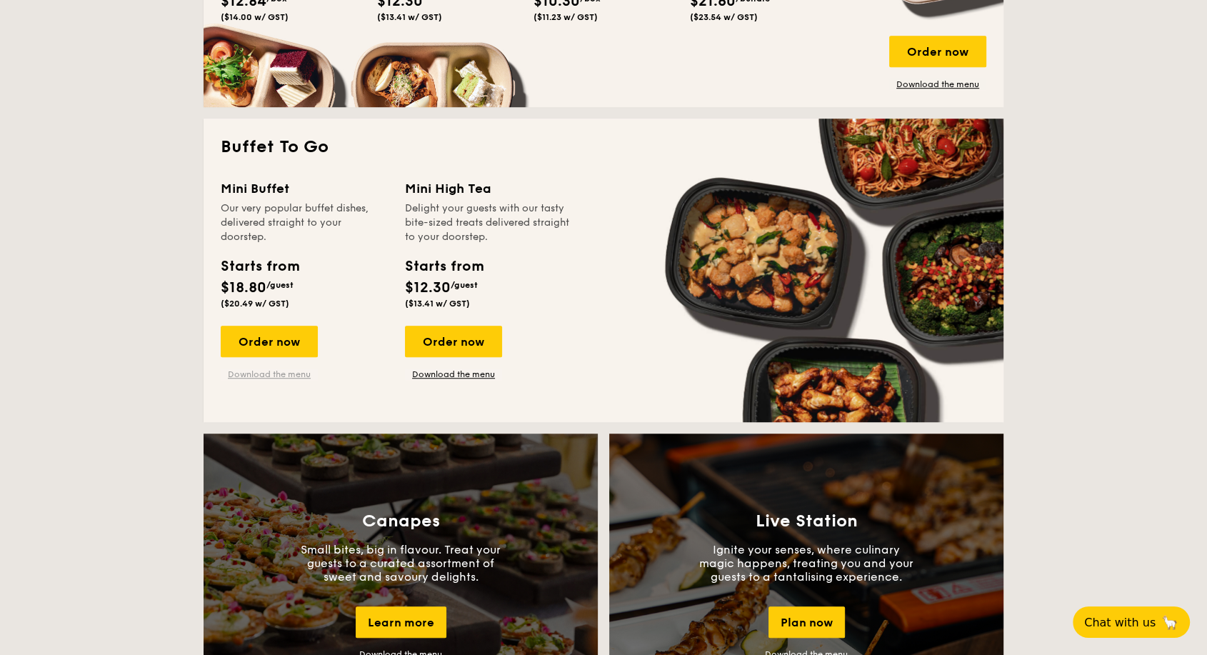
click at [282, 372] on link "Download the menu" at bounding box center [269, 374] width 97 height 11
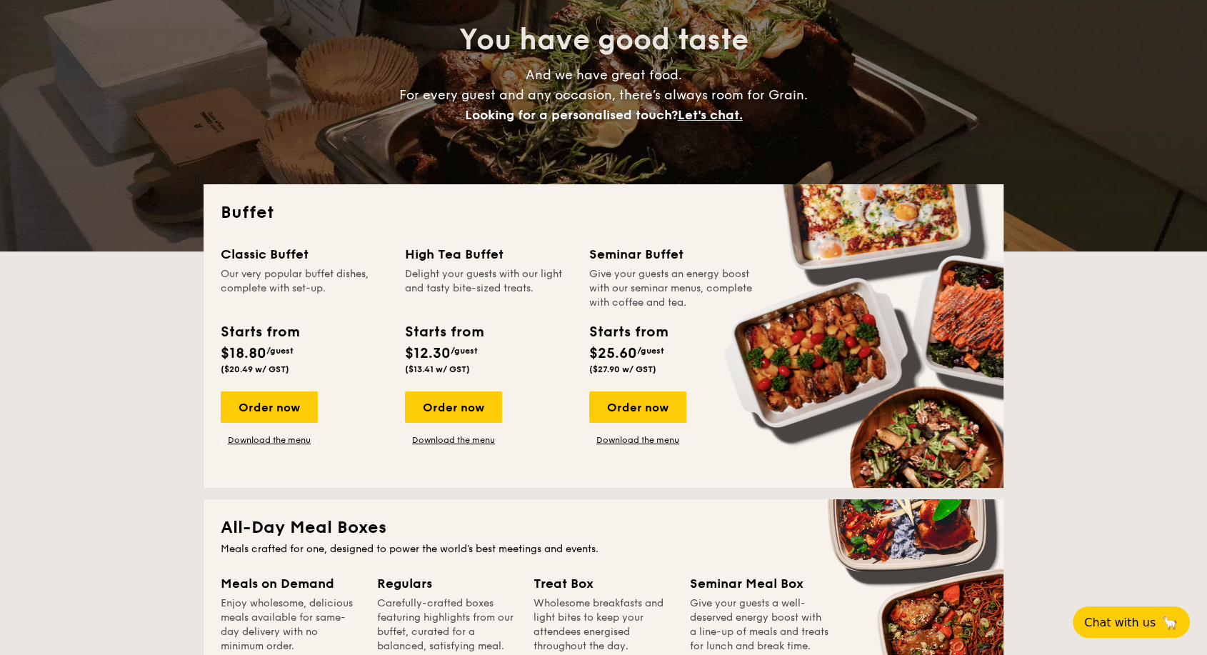
scroll to position [238, 0]
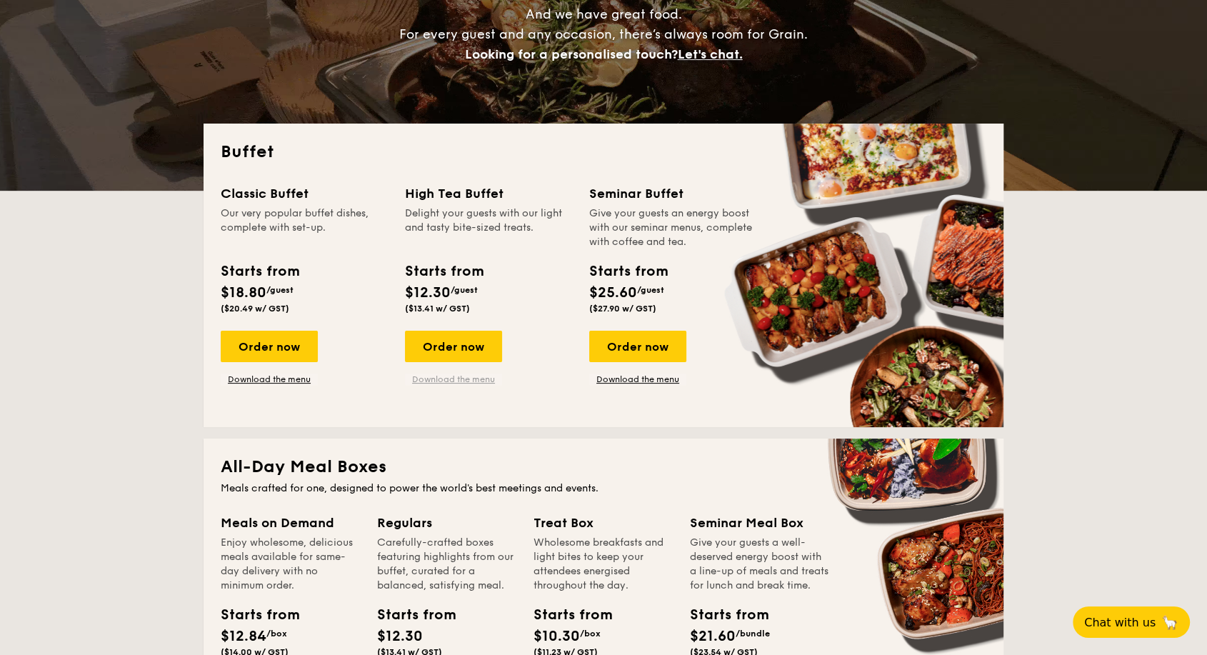
click at [431, 380] on link "Download the menu" at bounding box center [453, 379] width 97 height 11
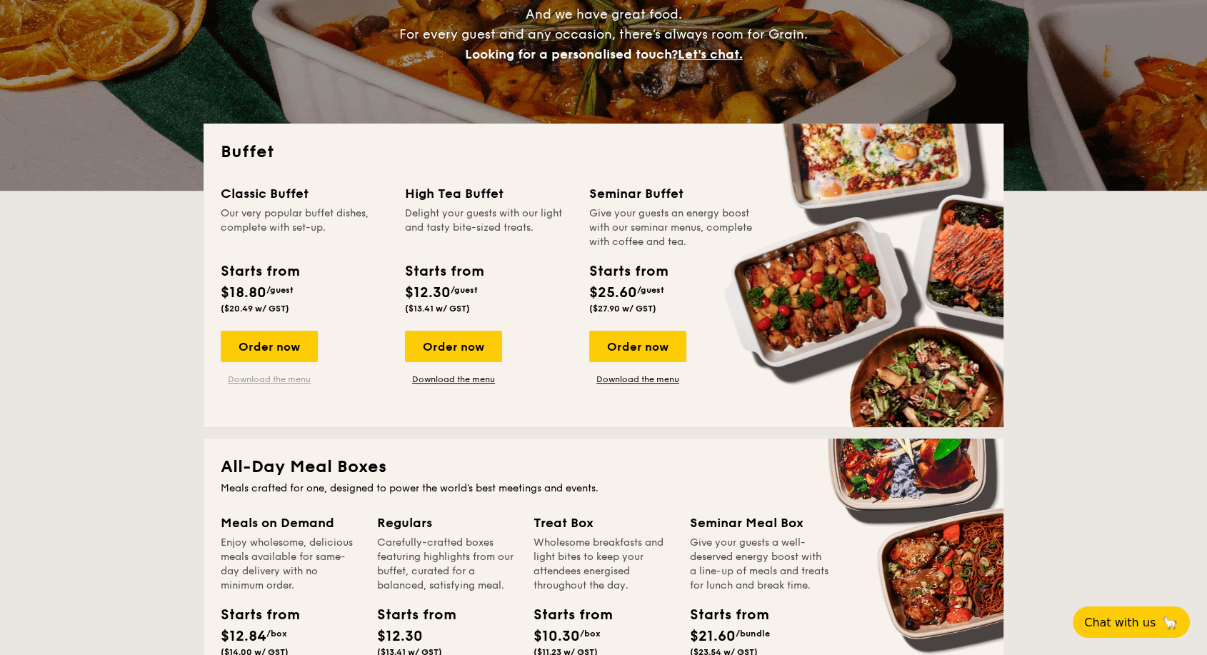
click at [296, 384] on link "Download the menu" at bounding box center [269, 379] width 97 height 11
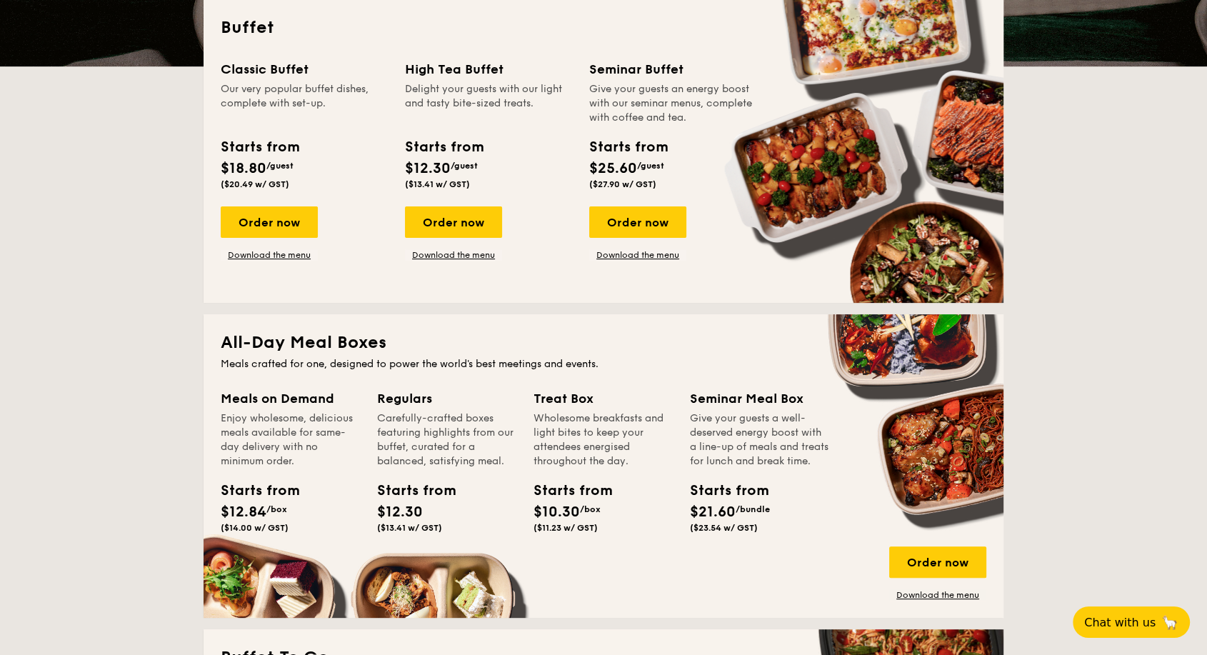
scroll to position [397, 0]
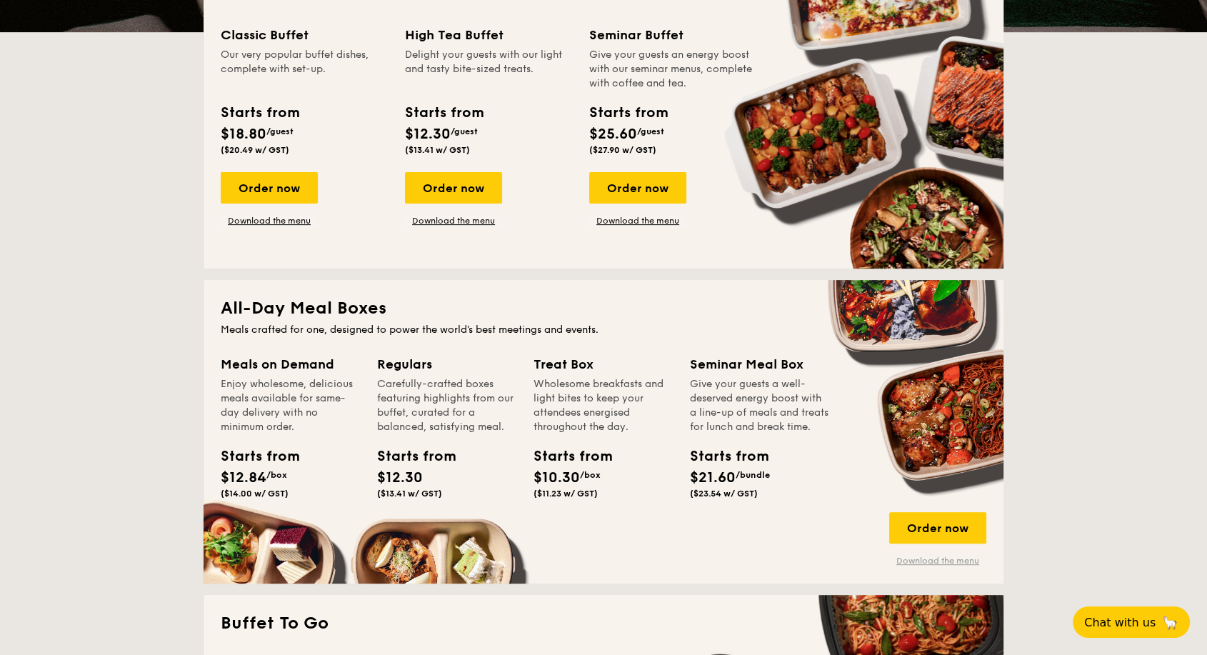
click at [944, 561] on link "Download the menu" at bounding box center [938, 560] width 97 height 11
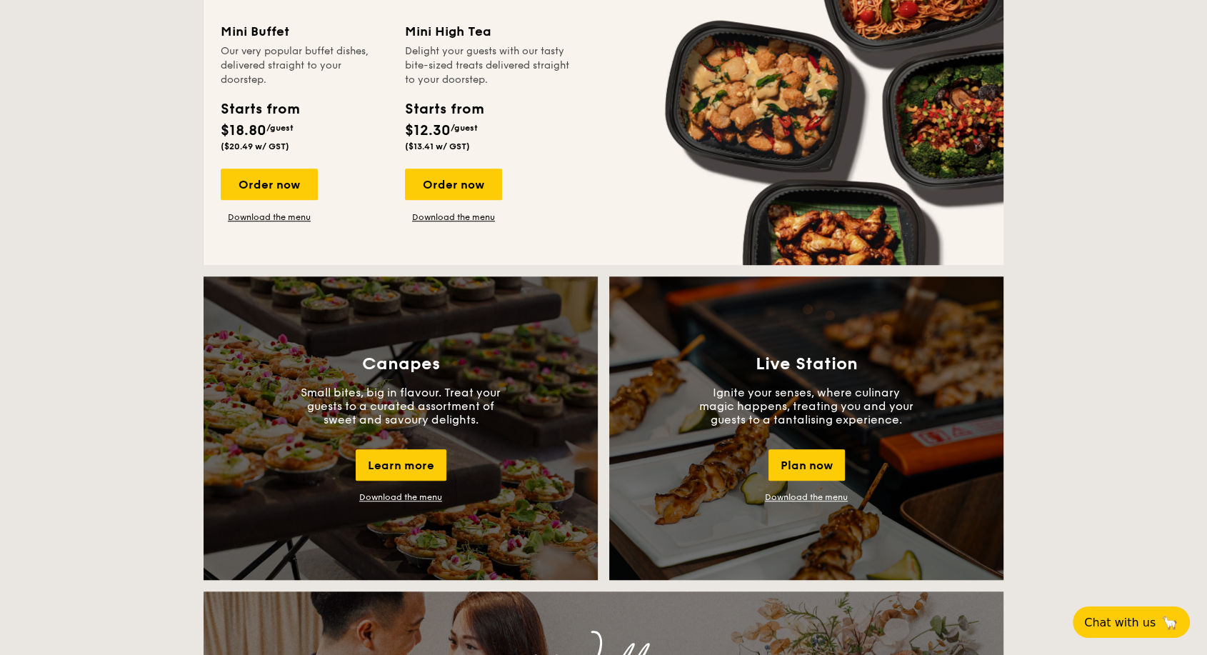
scroll to position [1032, 0]
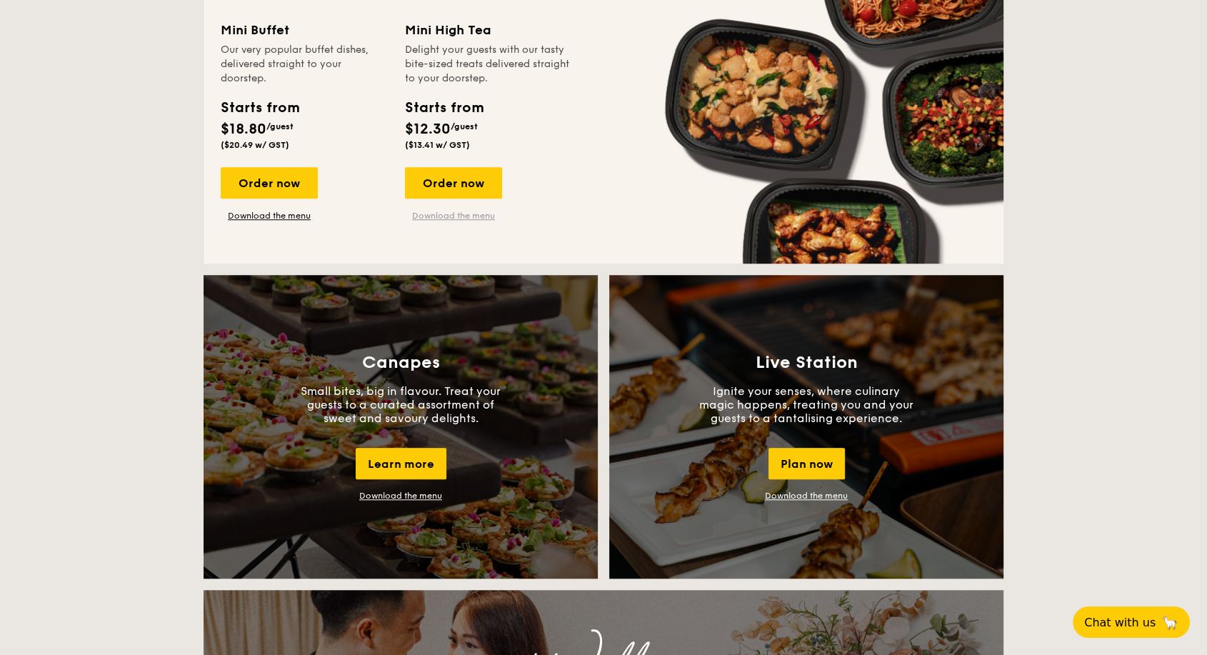
click at [452, 212] on link "Download the menu" at bounding box center [453, 215] width 97 height 11
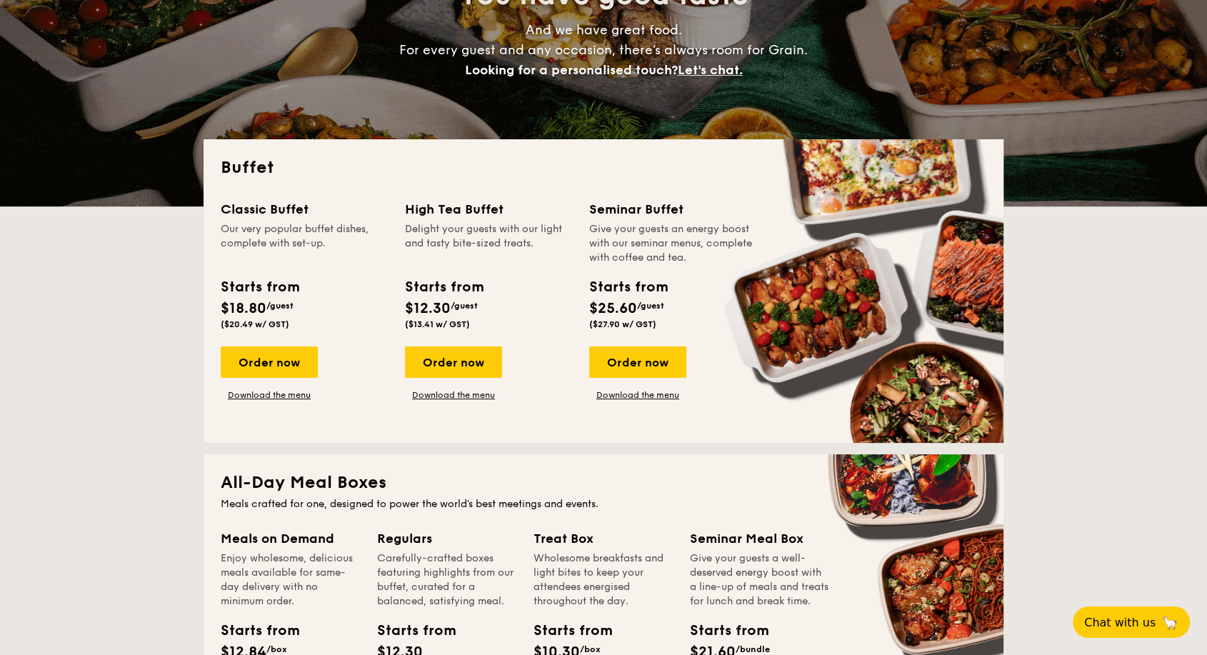
scroll to position [0, 0]
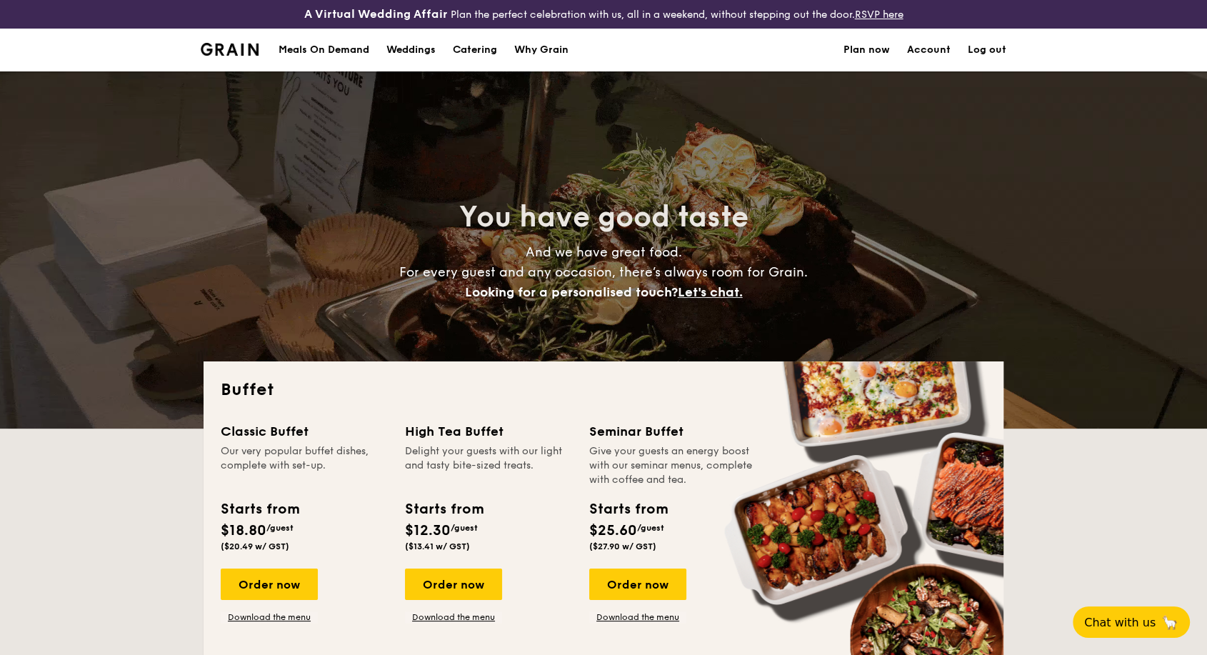
click at [326, 51] on div "Meals On Demand" at bounding box center [324, 50] width 91 height 43
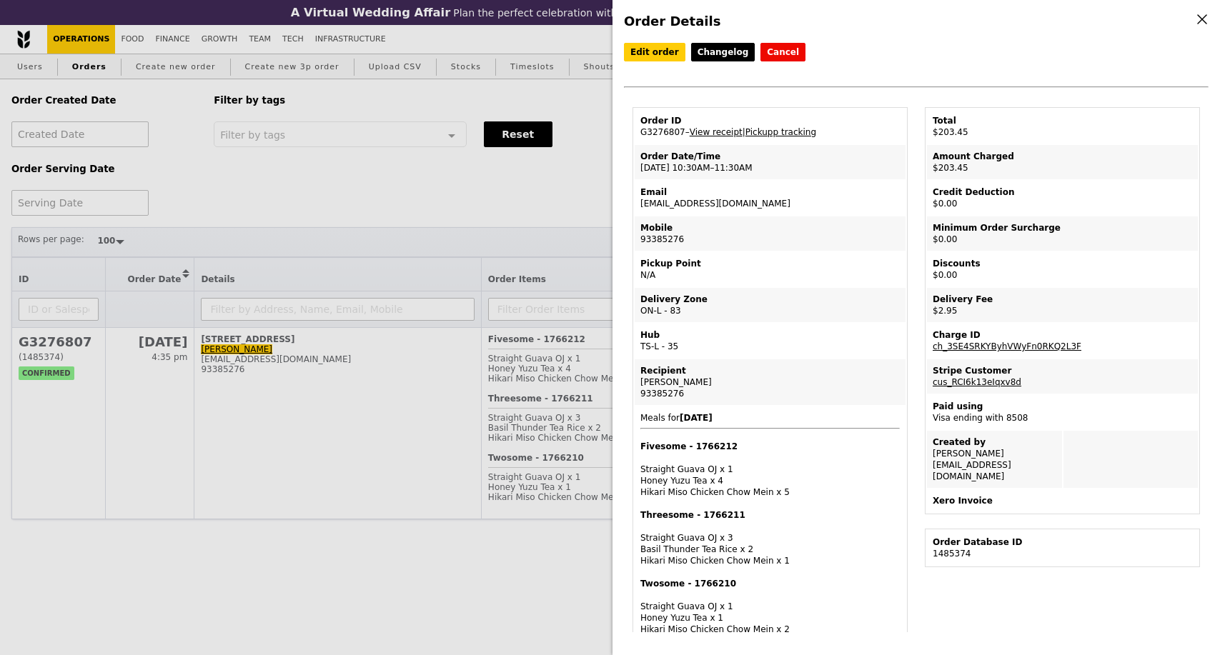
select select "100"
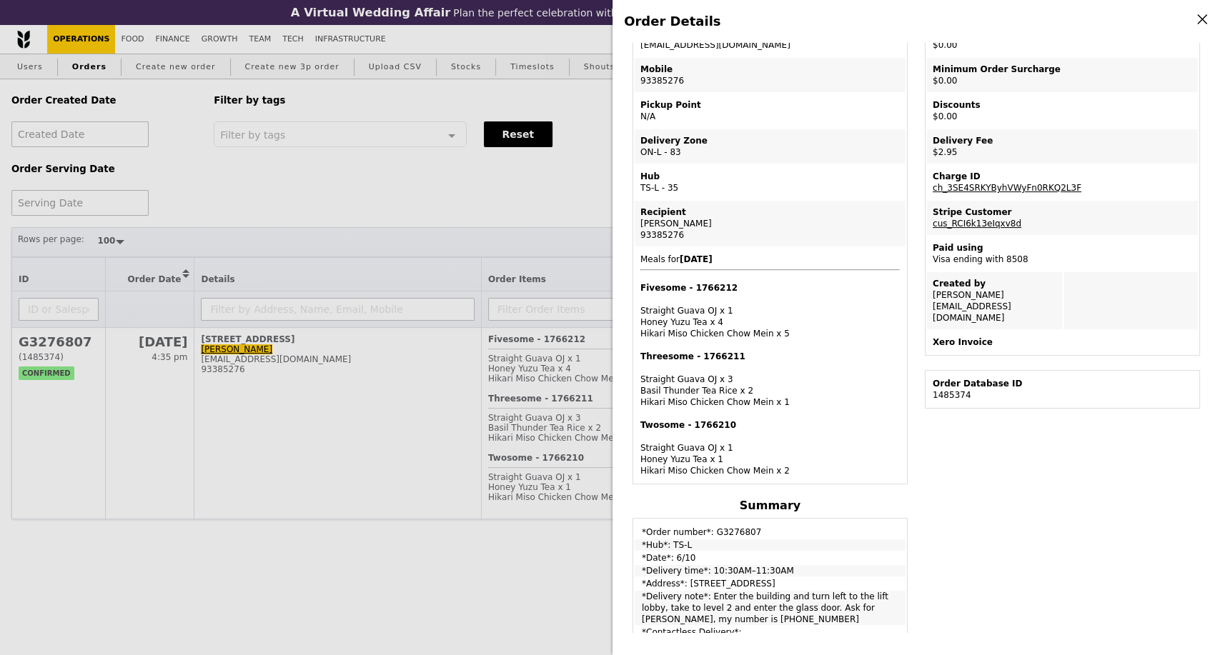
click at [383, 205] on div "Order Details Edit order Changelog Cancel Order ID G3276807 – View receipt | Pi…" at bounding box center [610, 327] width 1220 height 655
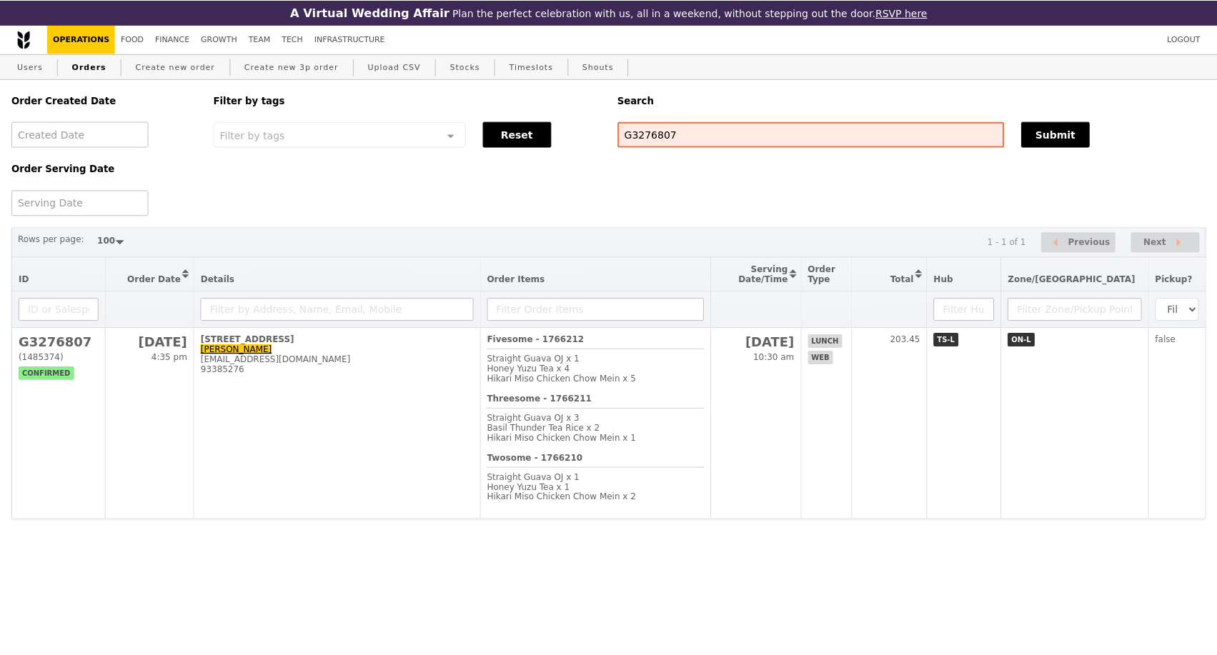
scroll to position [252, 0]
drag, startPoint x: 674, startPoint y: 141, endPoint x: 488, endPoint y: 84, distance: 195.0
click at [619, 138] on input "G3276807" at bounding box center [812, 134] width 387 height 26
click at [684, 127] on input "G3276807" at bounding box center [812, 134] width 387 height 26
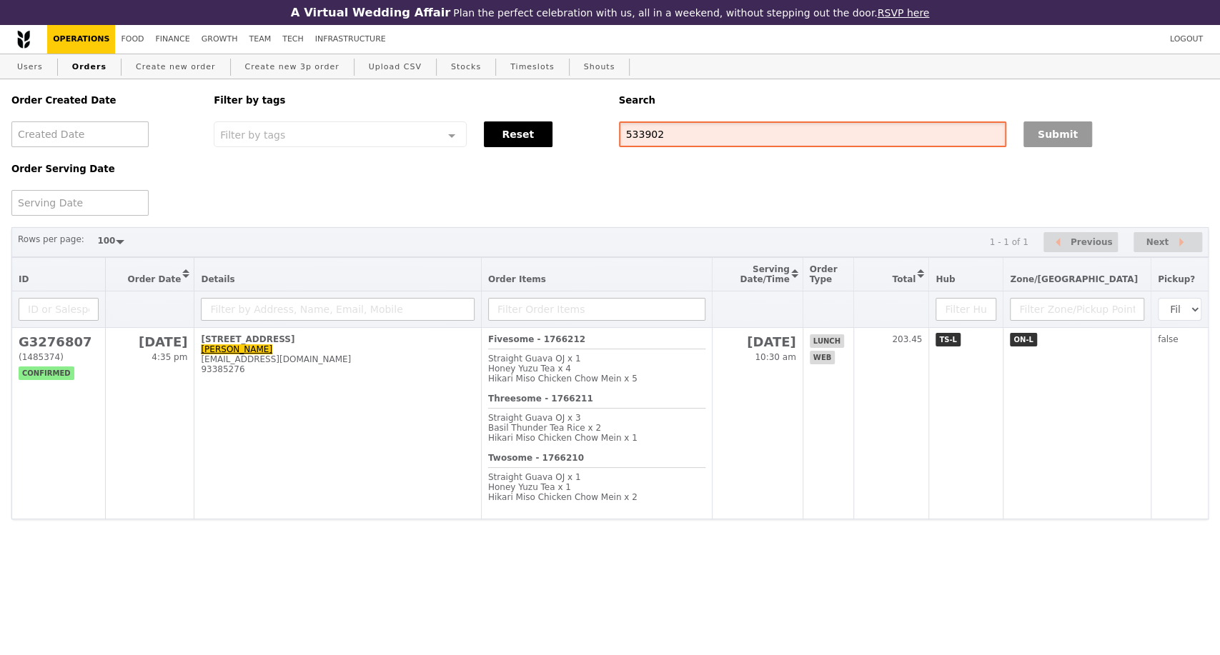
type input "533902"
click at [1043, 134] on button "Submit" at bounding box center [1057, 134] width 69 height 26
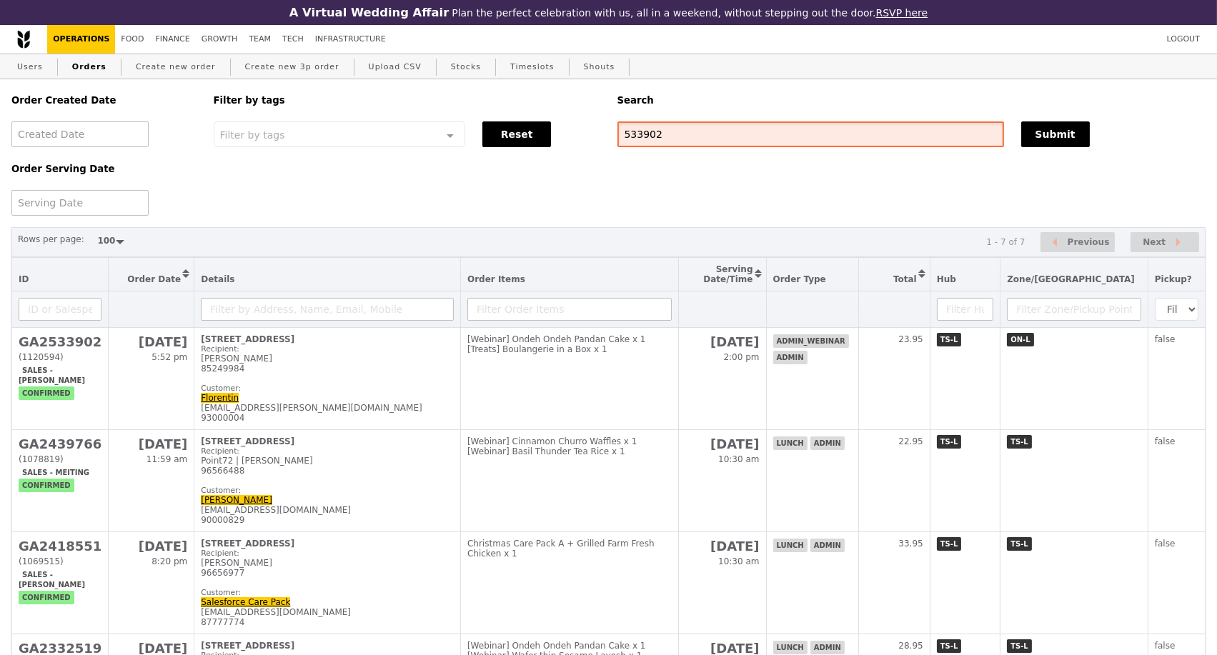
drag, startPoint x: 663, startPoint y: 147, endPoint x: 604, endPoint y: 135, distance: 60.5
click at [596, 144] on div "Order Created Date Order Serving Date Filter by tags Filter by tags Meal_Plan W…" at bounding box center [608, 147] width 1211 height 136
click at [662, 144] on input "96234966" at bounding box center [810, 134] width 387 height 26
click at [660, 143] on input "96234966" at bounding box center [810, 134] width 387 height 26
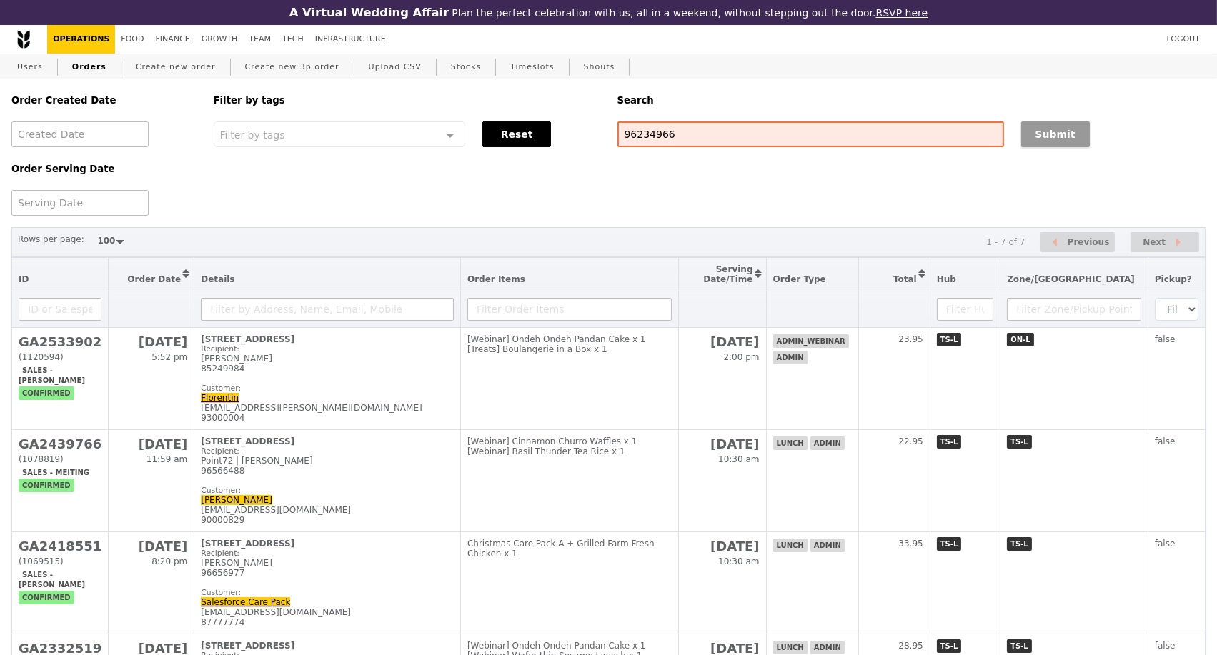
click at [1069, 134] on button "Submit" at bounding box center [1055, 134] width 69 height 26
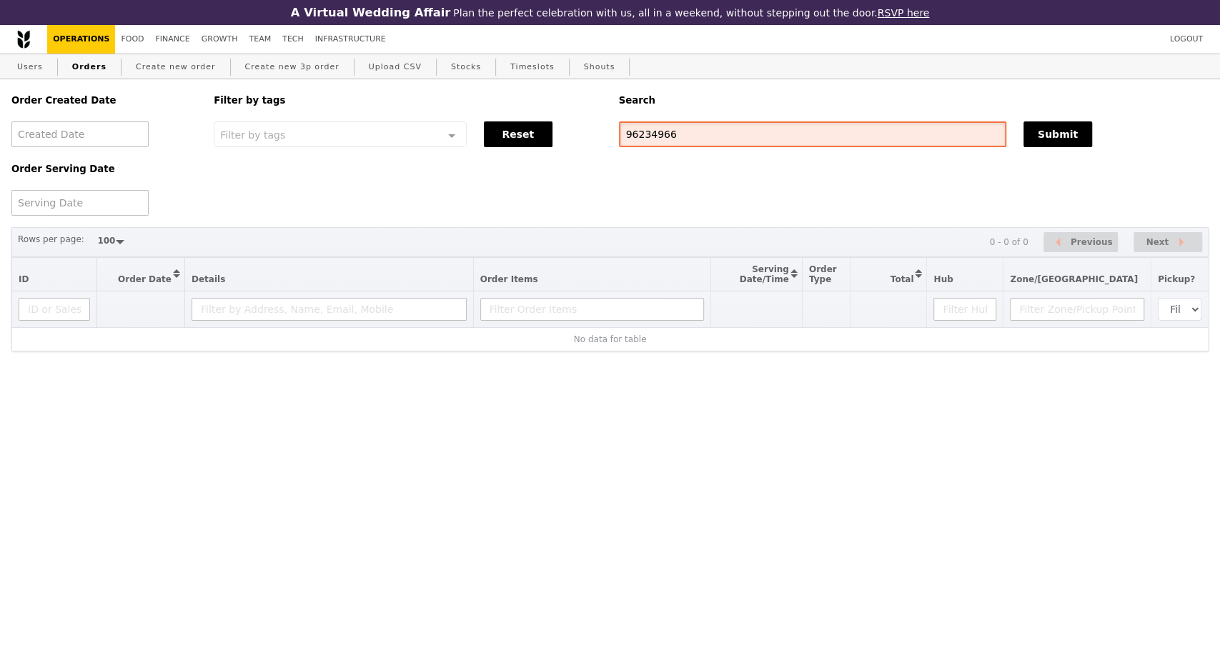
paste input "[EMAIL_ADDRESS][DOMAIN_NAME]"
click at [1078, 139] on button "Submit" at bounding box center [1057, 134] width 69 height 26
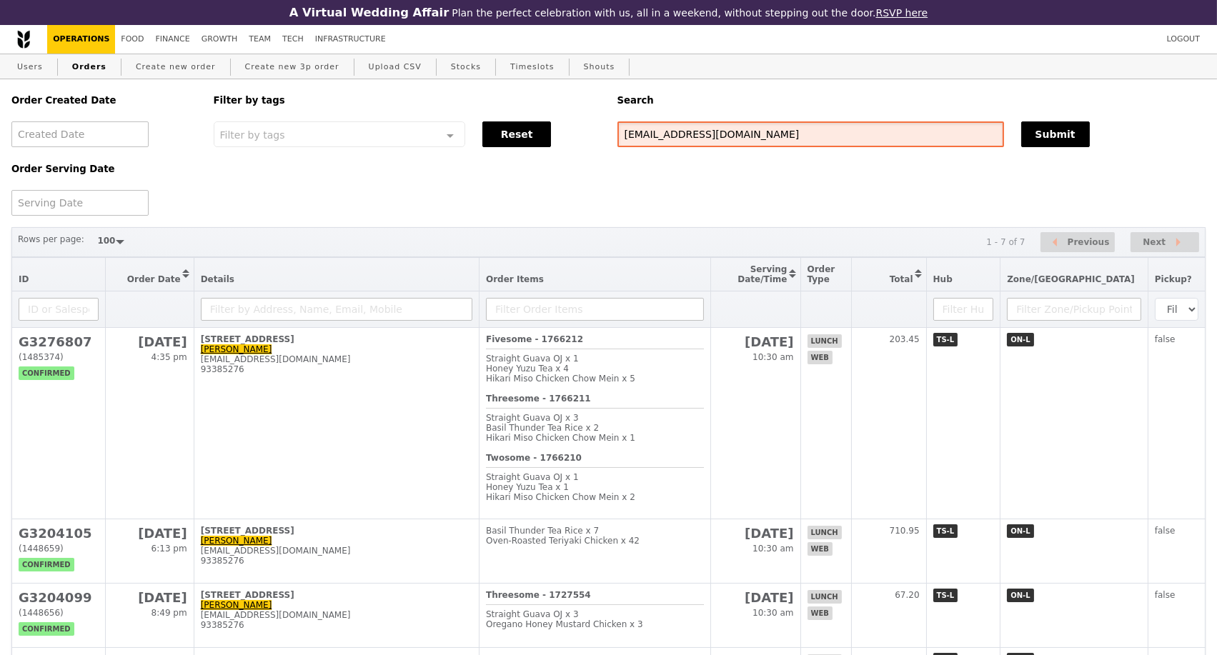
drag, startPoint x: 716, startPoint y: 145, endPoint x: 562, endPoint y: 119, distance: 156.6
click at [564, 125] on div "Order Created Date Order Serving Date Filter by tags Filter by tags Meal_Plan W…" at bounding box center [608, 147] width 1211 height 136
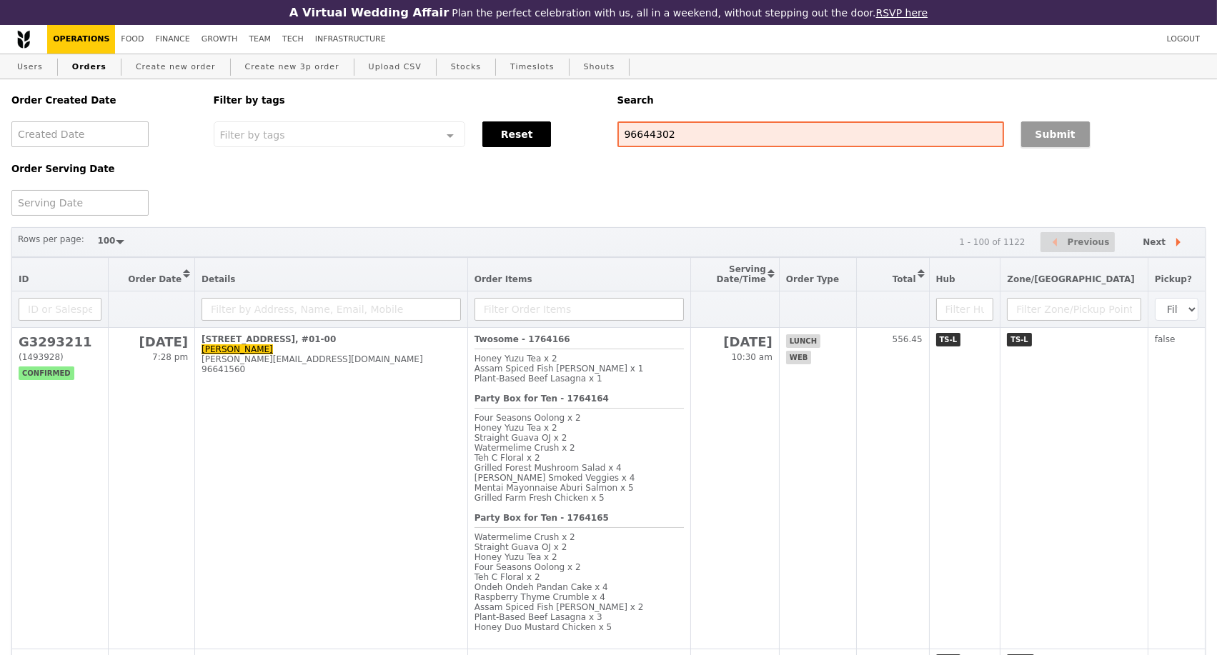
drag, startPoint x: 1062, startPoint y: 134, endPoint x: 1055, endPoint y: 140, distance: 8.6
click at [1060, 136] on button "Submit" at bounding box center [1055, 134] width 69 height 26
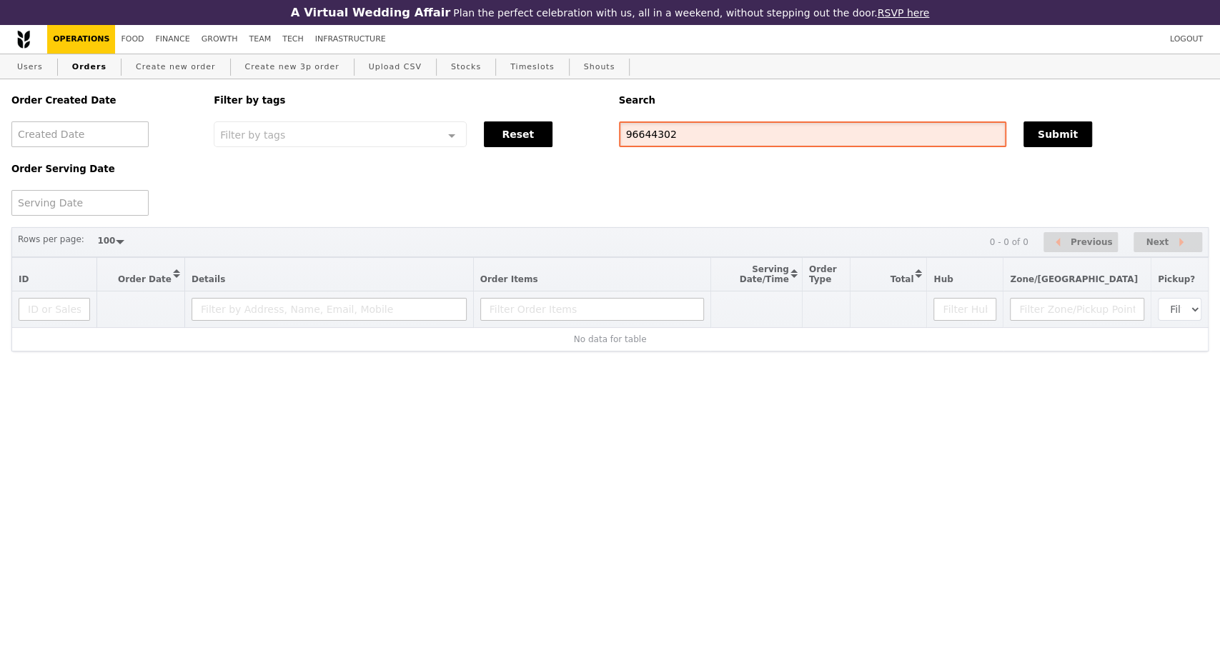
click at [600, 135] on div "Order Created Date Order Serving Date Filter by tags Filter by tags Meal_Plan W…" at bounding box center [610, 147] width 1214 height 136
paste input "G3296826"
type input "G3296826"
click at [1029, 137] on button "Submit" at bounding box center [1057, 134] width 69 height 26
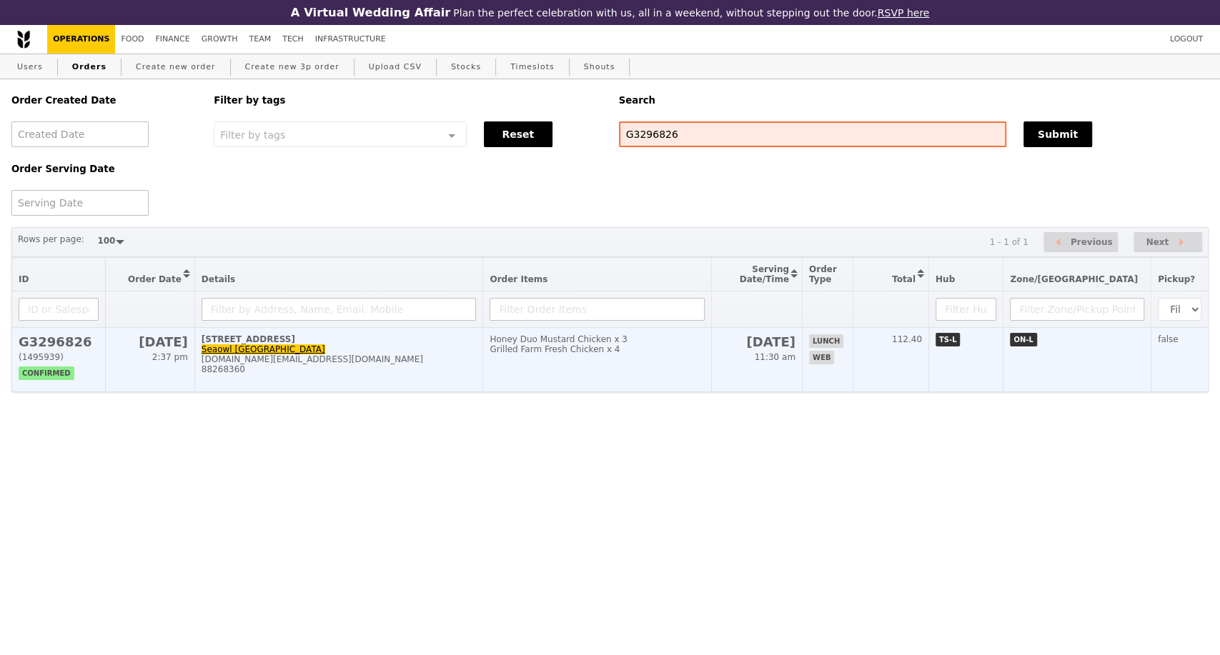
click at [389, 364] on div "admin.sg@seaowlgroup.com" at bounding box center [338, 359] width 275 height 10
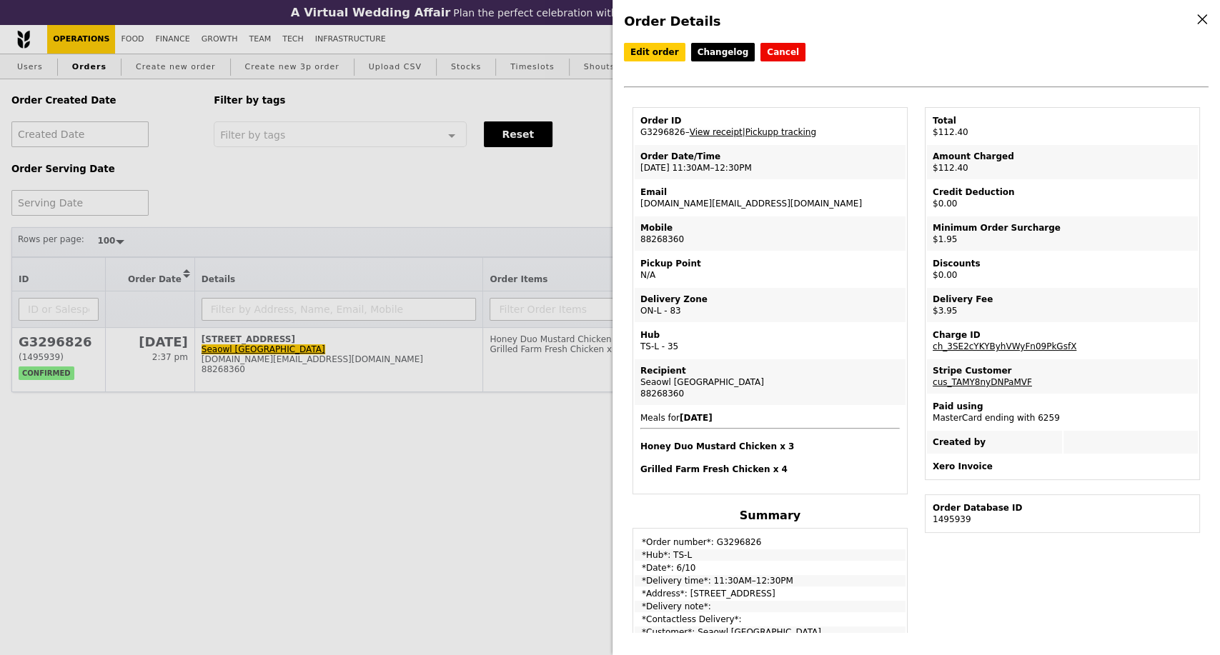
click at [719, 133] on link "View receipt" at bounding box center [715, 132] width 53 height 10
click at [359, 192] on div "Order Details Edit order Changelog Cancel Order ID G3296826 – View receipt | Pi…" at bounding box center [610, 327] width 1220 height 655
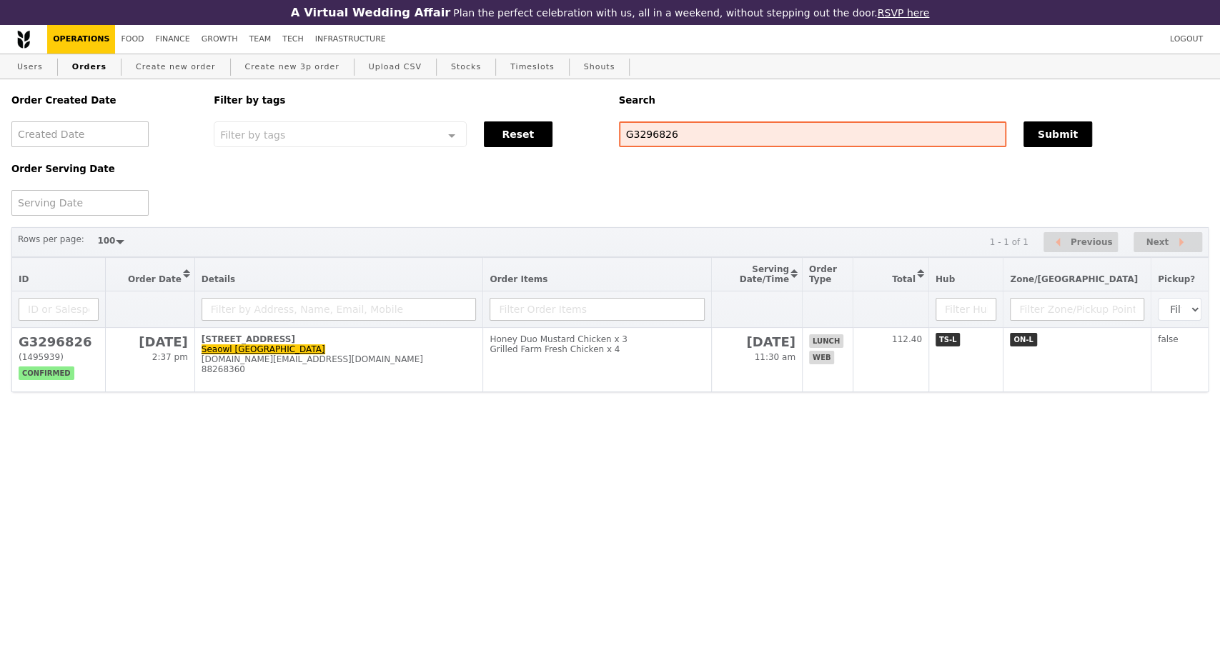
drag, startPoint x: 1019, startPoint y: 535, endPoint x: 704, endPoint y: 460, distance: 323.9
click at [1019, 449] on html "A Virtual Wedding Affair Plan the perfect celebration with us, all in a weekend…" at bounding box center [610, 224] width 1220 height 449
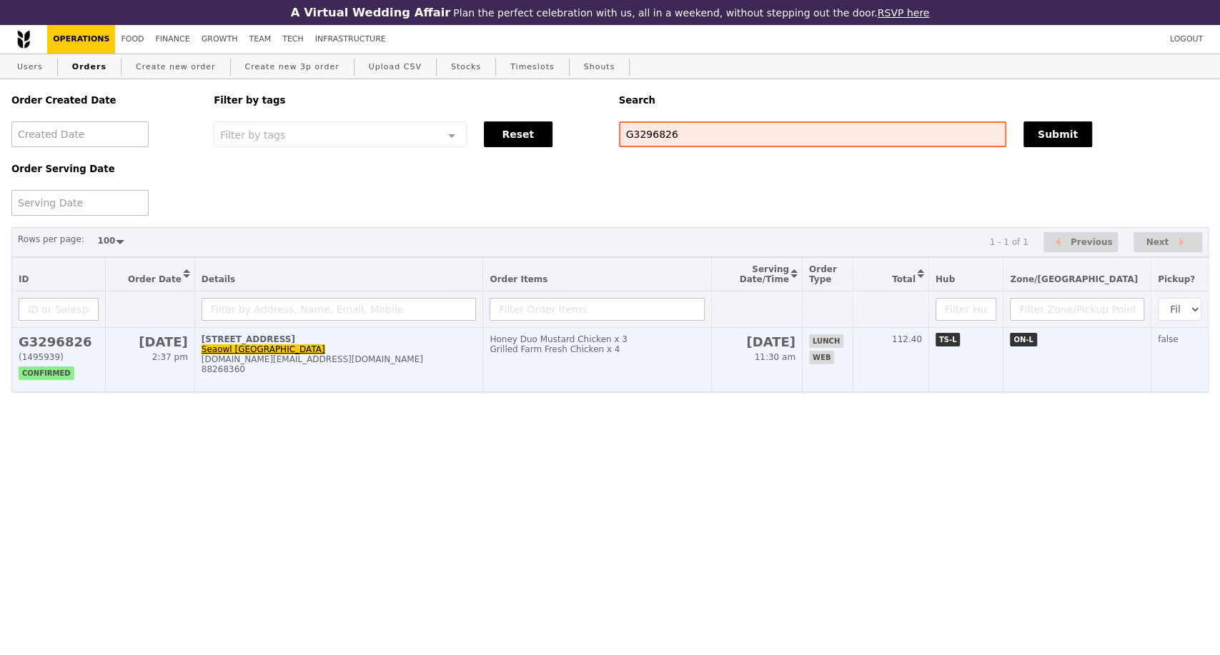
click at [389, 364] on div "admin.sg@seaowlgroup.com" at bounding box center [338, 359] width 275 height 10
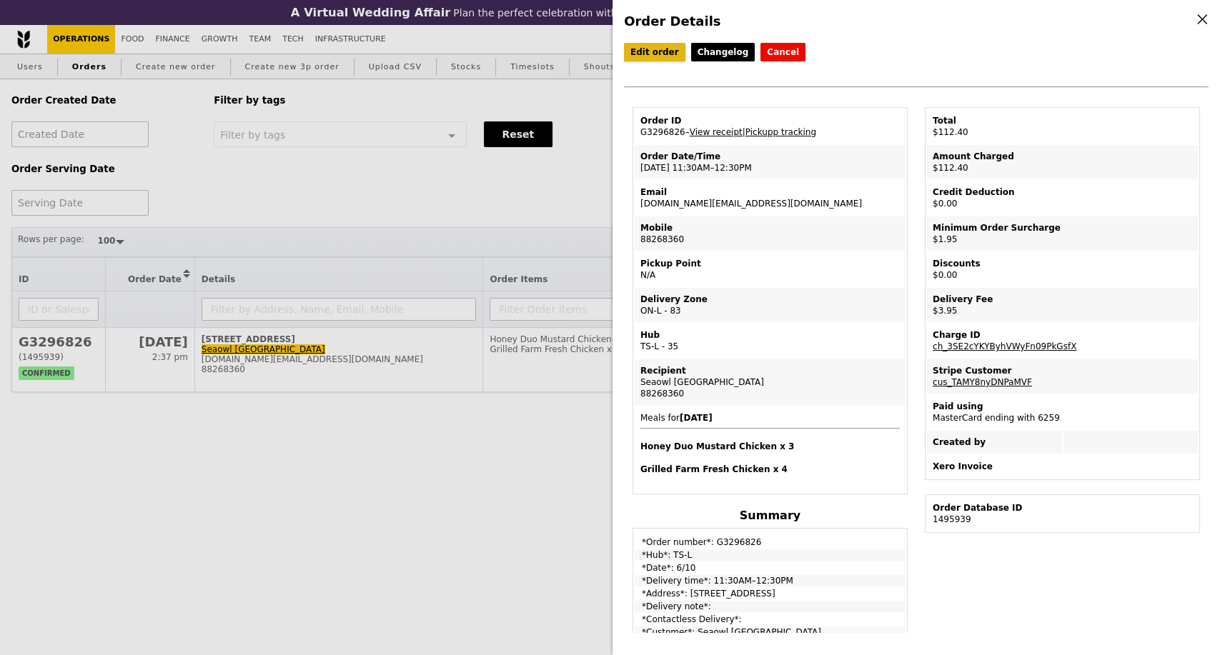
click at [627, 54] on link "Edit order" at bounding box center [654, 52] width 61 height 19
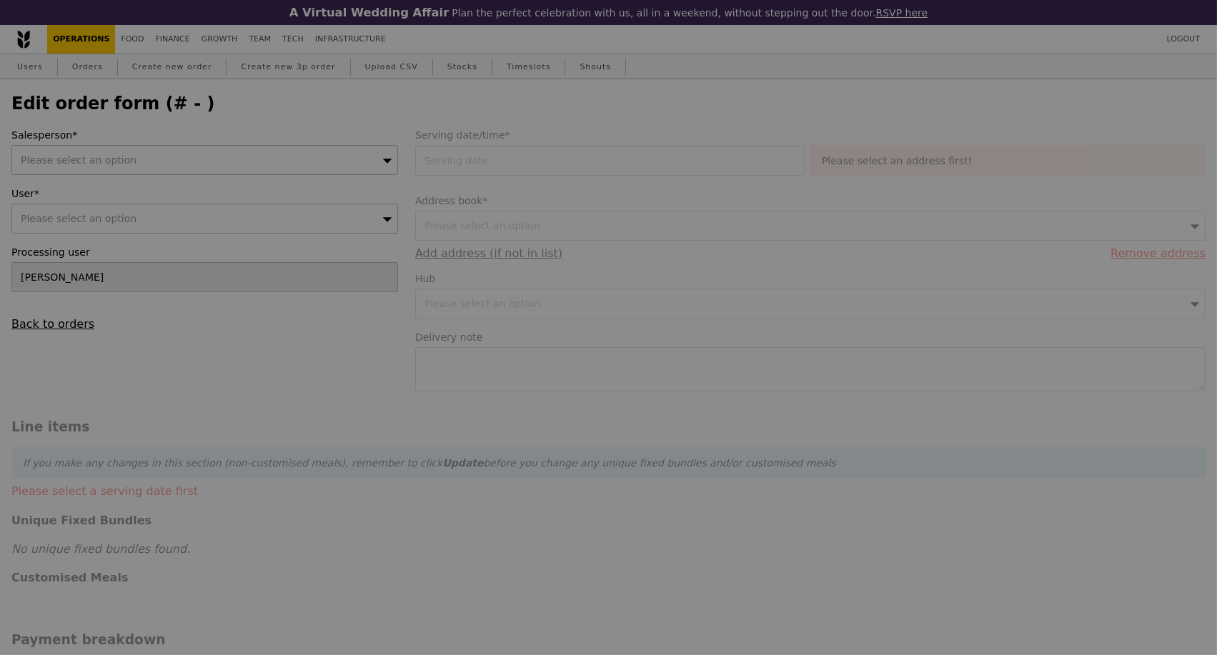
select select "100"
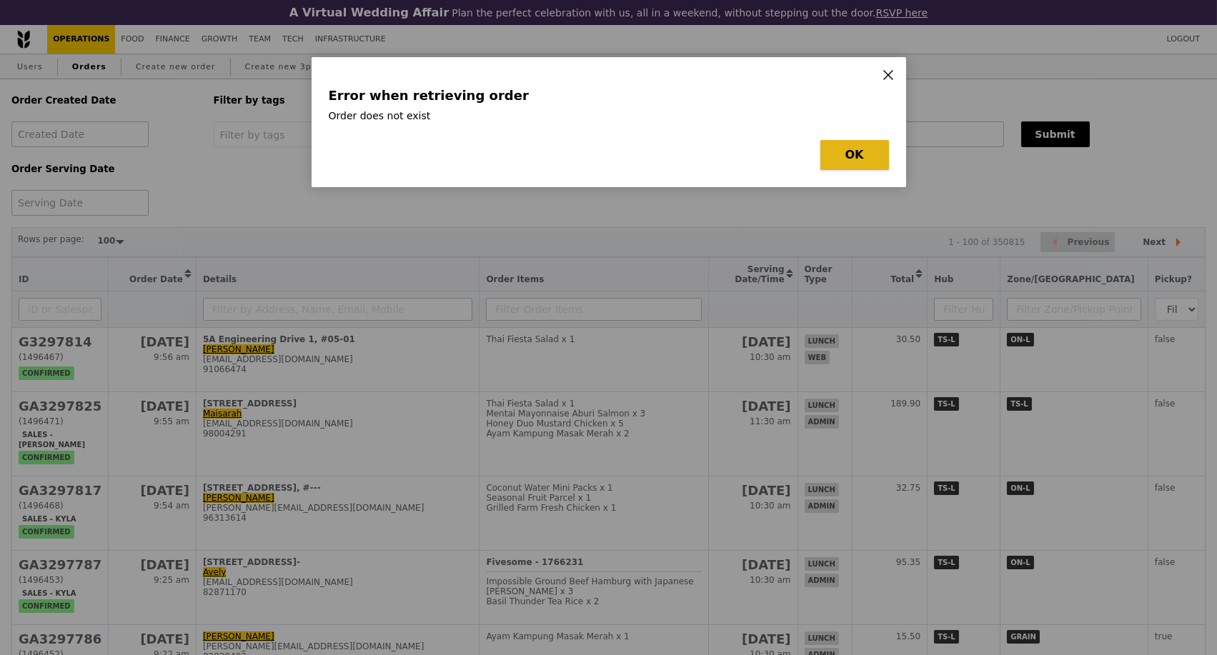
click at [841, 155] on button "OK" at bounding box center [854, 155] width 69 height 30
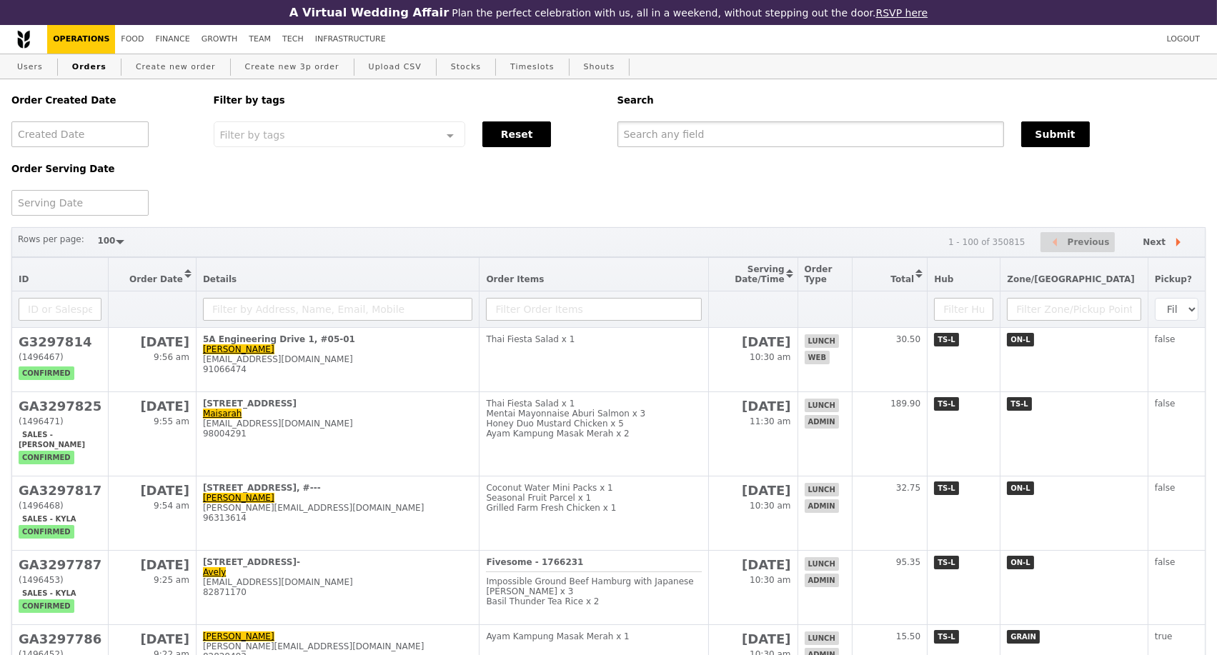
click at [642, 131] on input "text" at bounding box center [810, 134] width 387 height 26
paste input "G3296826"
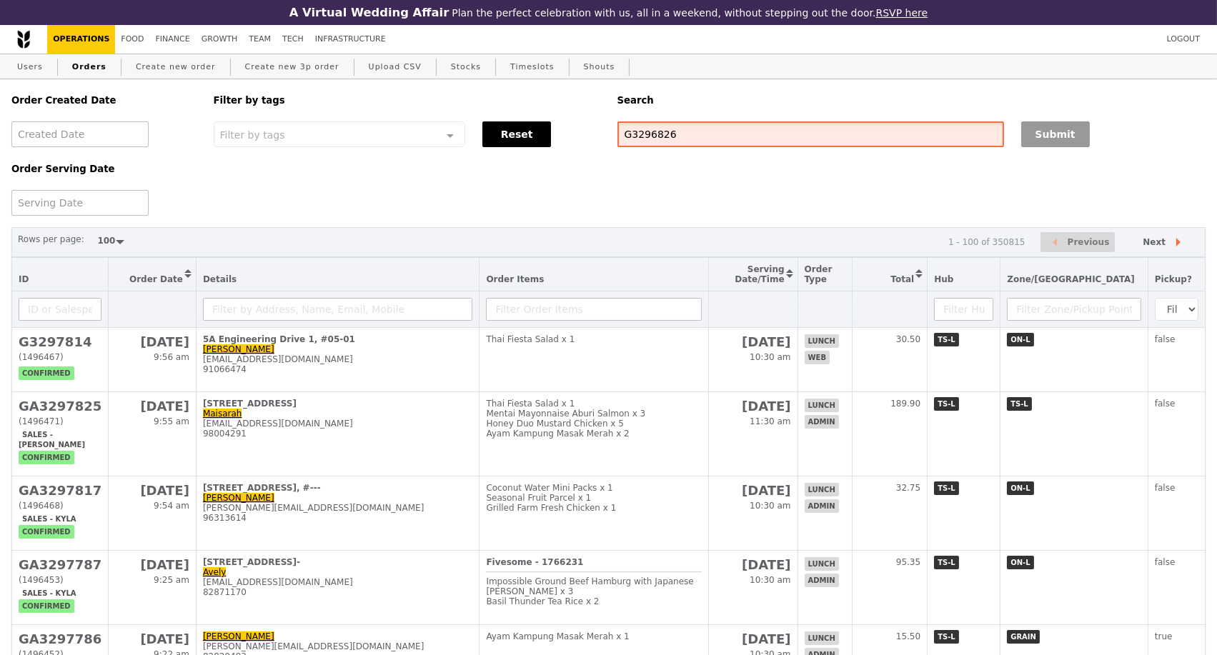
type input "G3296826"
click at [1031, 147] on button "Submit" at bounding box center [1055, 134] width 69 height 26
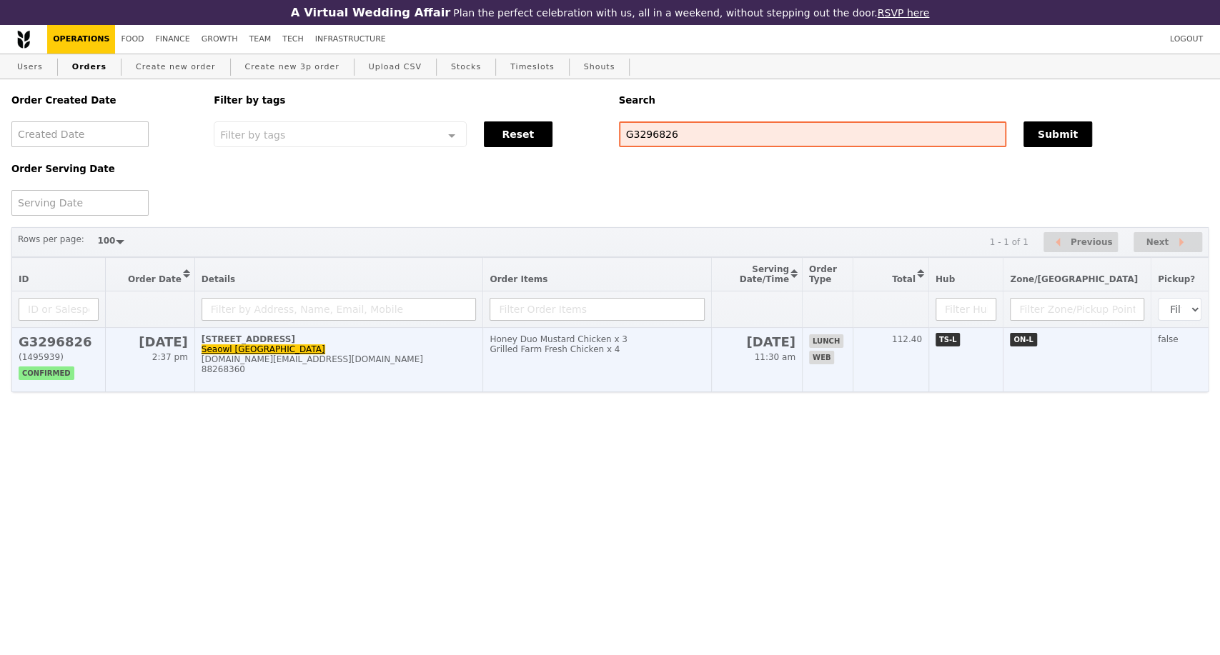
click at [399, 374] on div "88268360" at bounding box center [338, 369] width 275 height 10
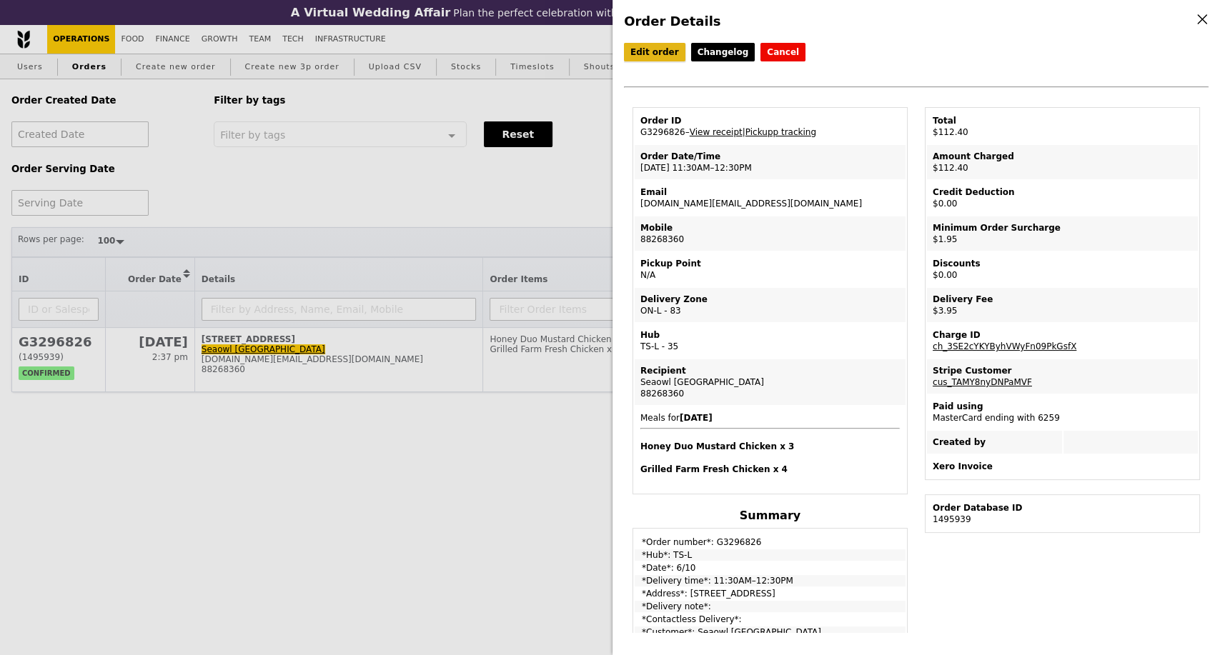
click at [657, 54] on link "Edit order" at bounding box center [654, 52] width 61 height 19
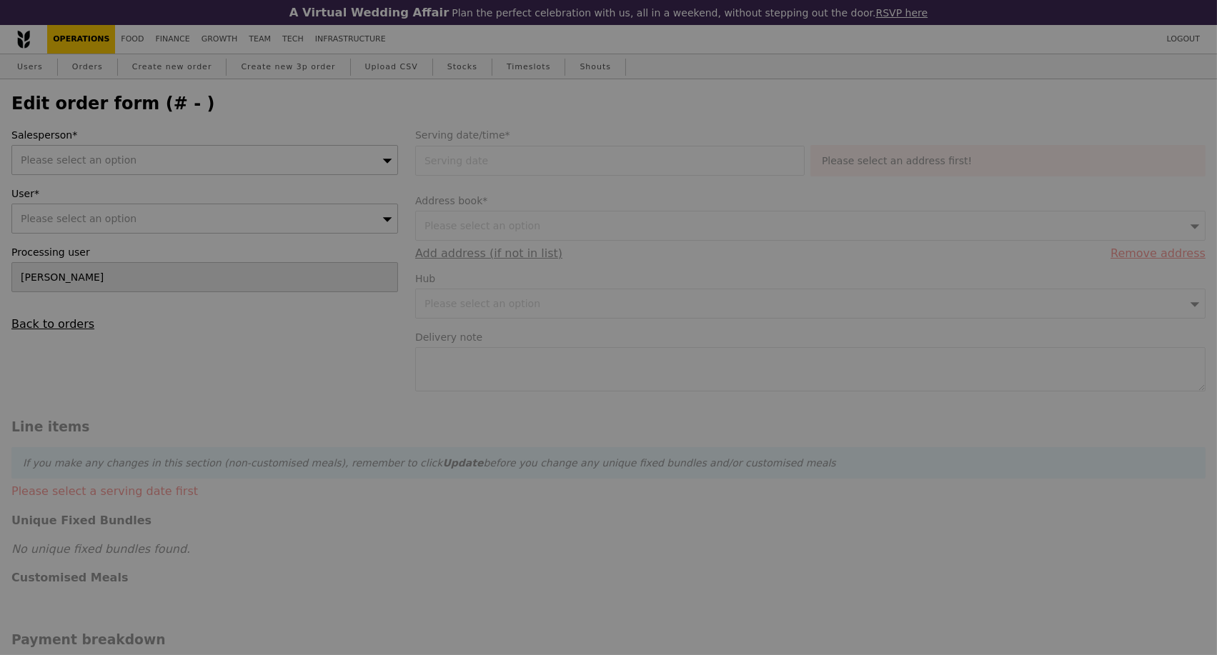
select select "100"
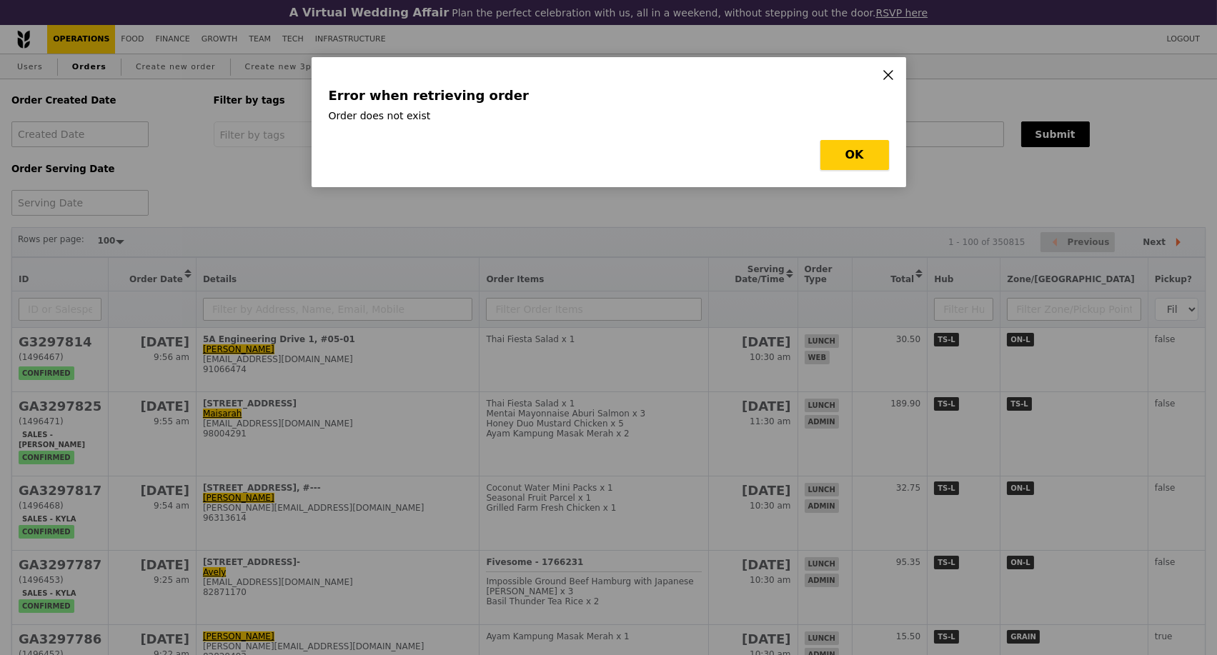
drag, startPoint x: 854, startPoint y: 164, endPoint x: 882, endPoint y: 77, distance: 91.1
click at [855, 159] on button "OK" at bounding box center [854, 155] width 69 height 30
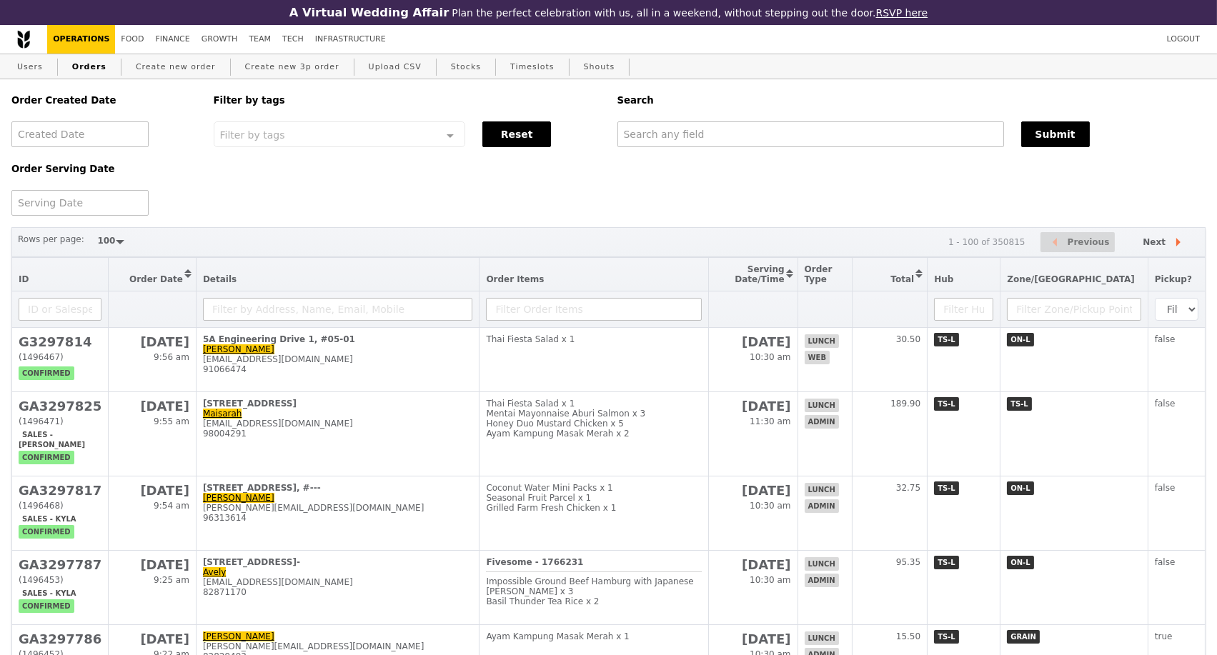
click at [884, 74] on div "Users Orders Create new order Create new 3p order Upload CSV Stocks Timeslots S…" at bounding box center [608, 67] width 1194 height 26
click at [764, 144] on input "text" at bounding box center [810, 134] width 387 height 26
paste input "G3296826"
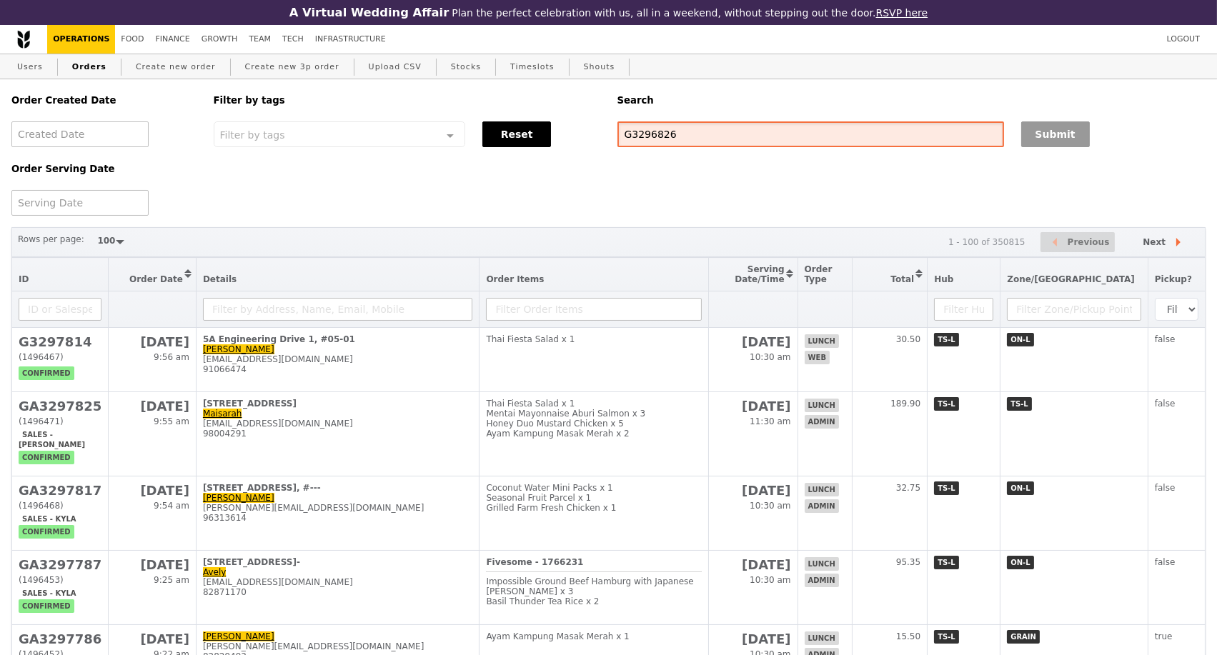
type input "G3296826"
click at [1030, 139] on button "Submit" at bounding box center [1055, 134] width 69 height 26
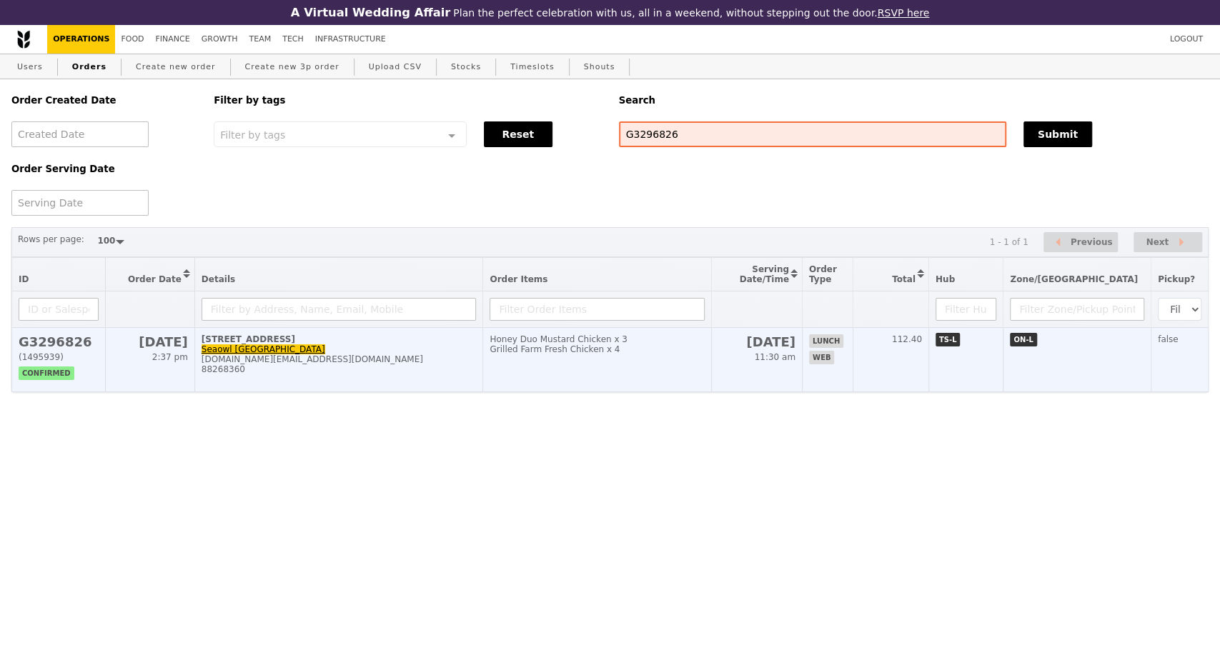
click at [385, 364] on div "admin.sg@seaowlgroup.com" at bounding box center [338, 359] width 275 height 10
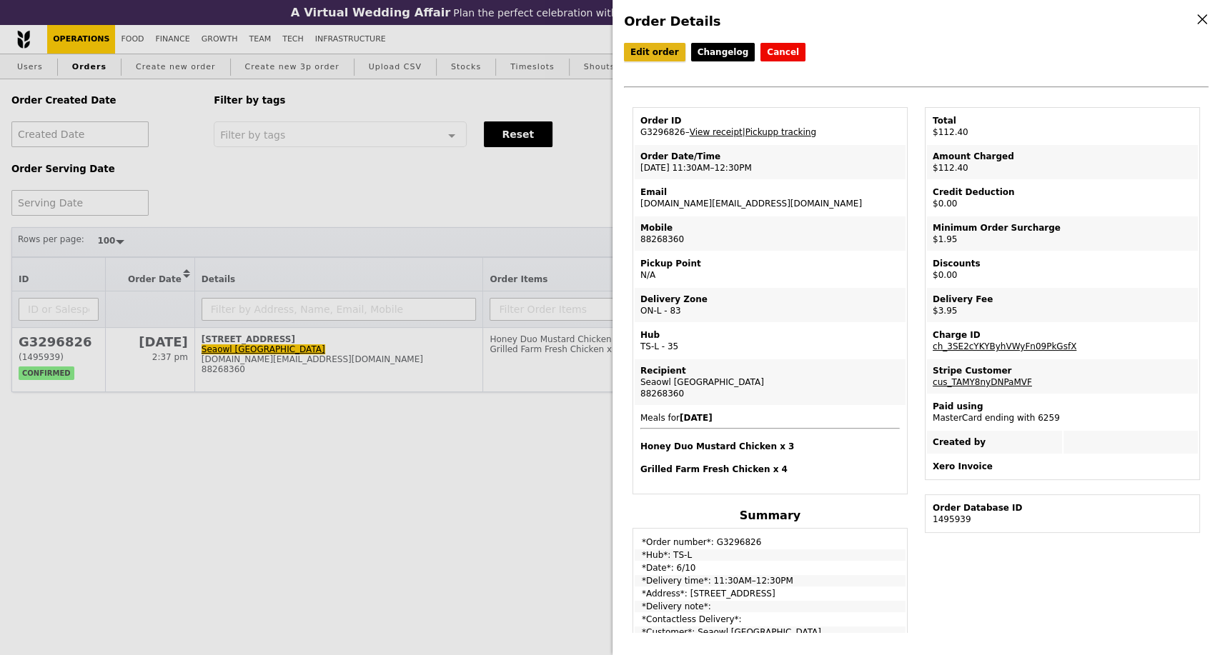
click at [654, 47] on link "Edit order" at bounding box center [654, 52] width 61 height 19
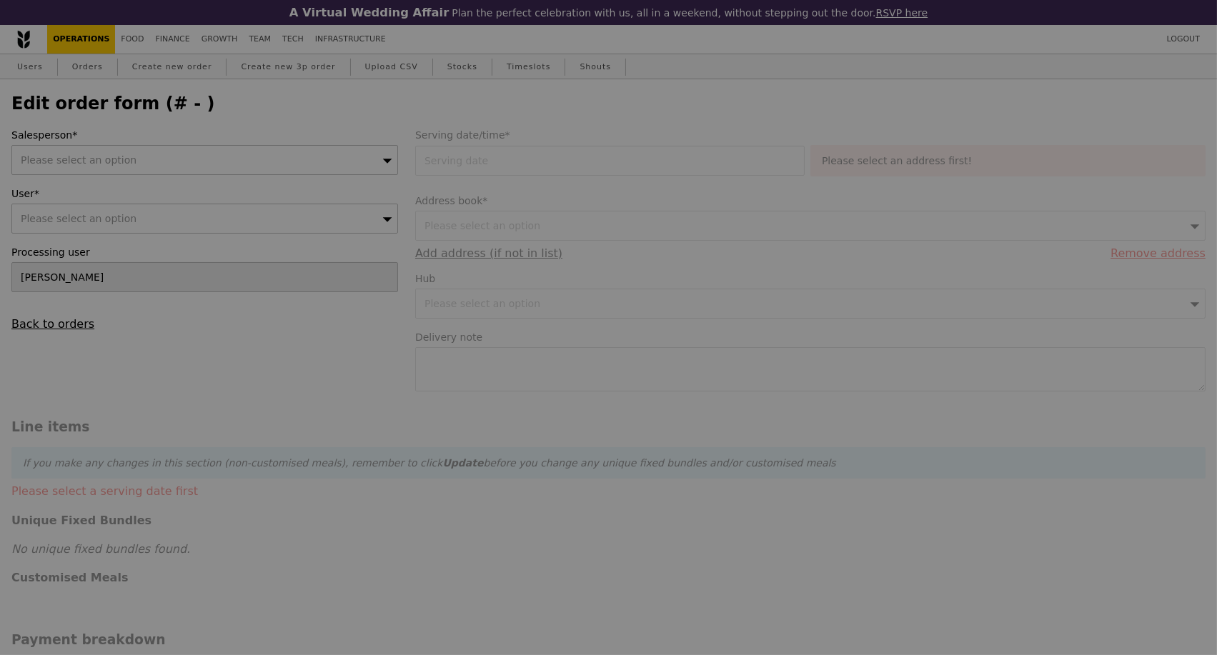
select select "100"
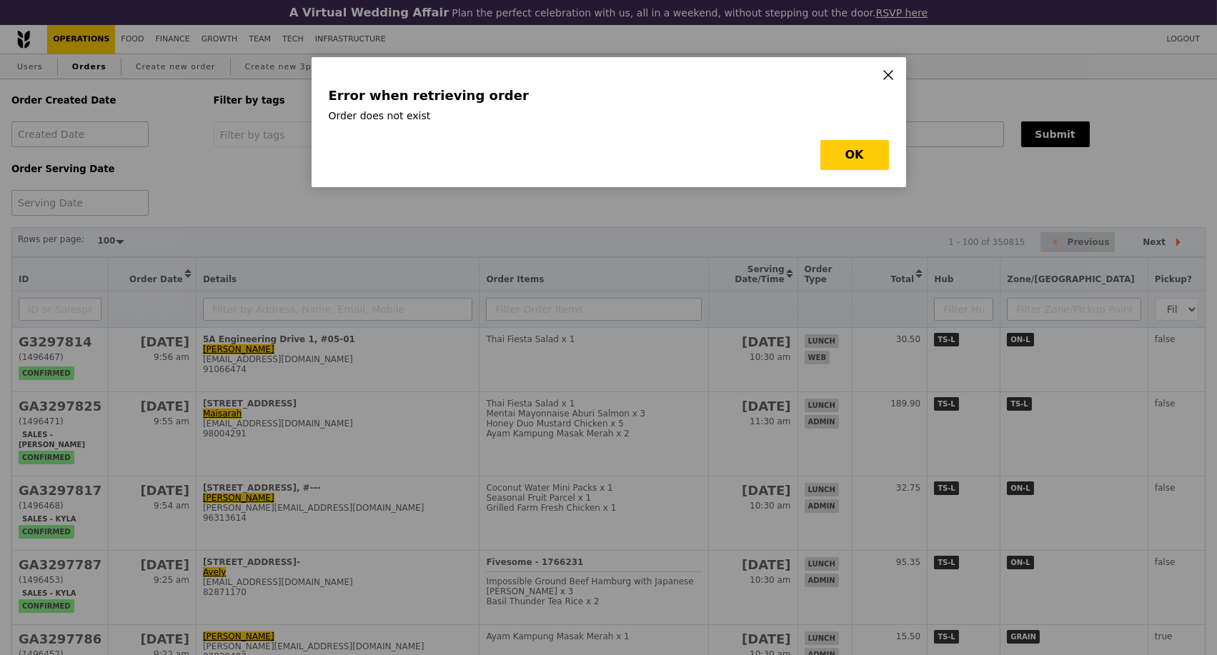
click at [886, 76] on icon at bounding box center [888, 75] width 9 height 9
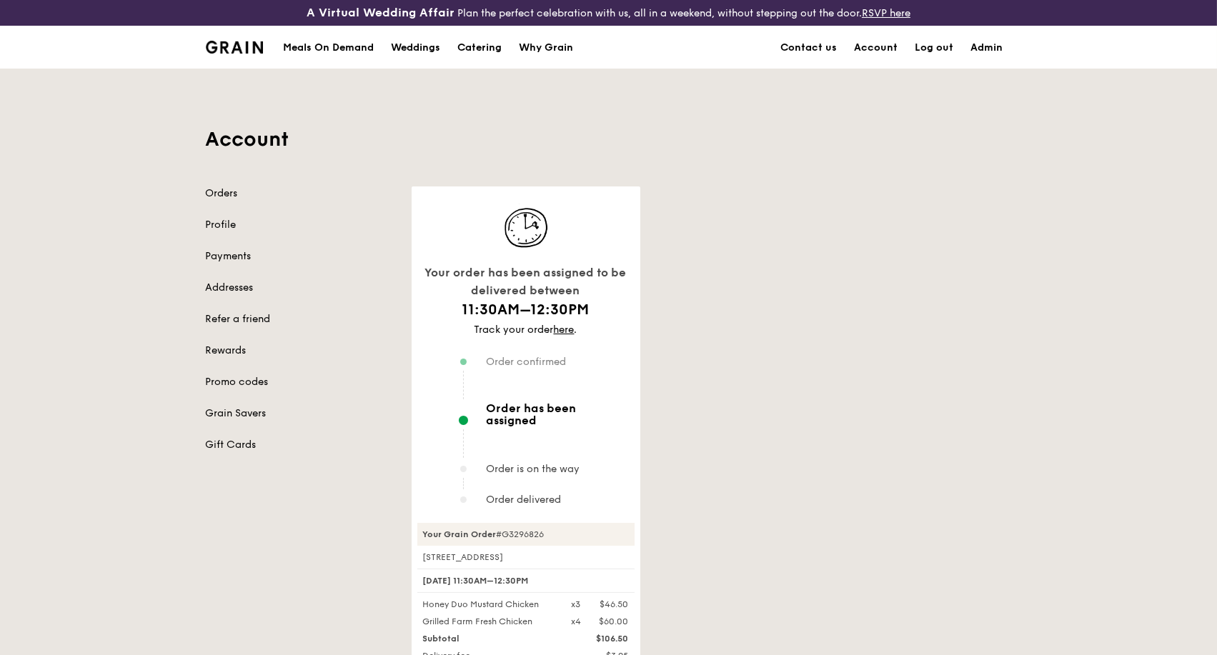
drag, startPoint x: 444, startPoint y: 517, endPoint x: 550, endPoint y: 516, distance: 105.7
click at [550, 523] on div "Your Grain Order #G3296826" at bounding box center [525, 534] width 217 height 23
copy div "Grain Order #G3296826"
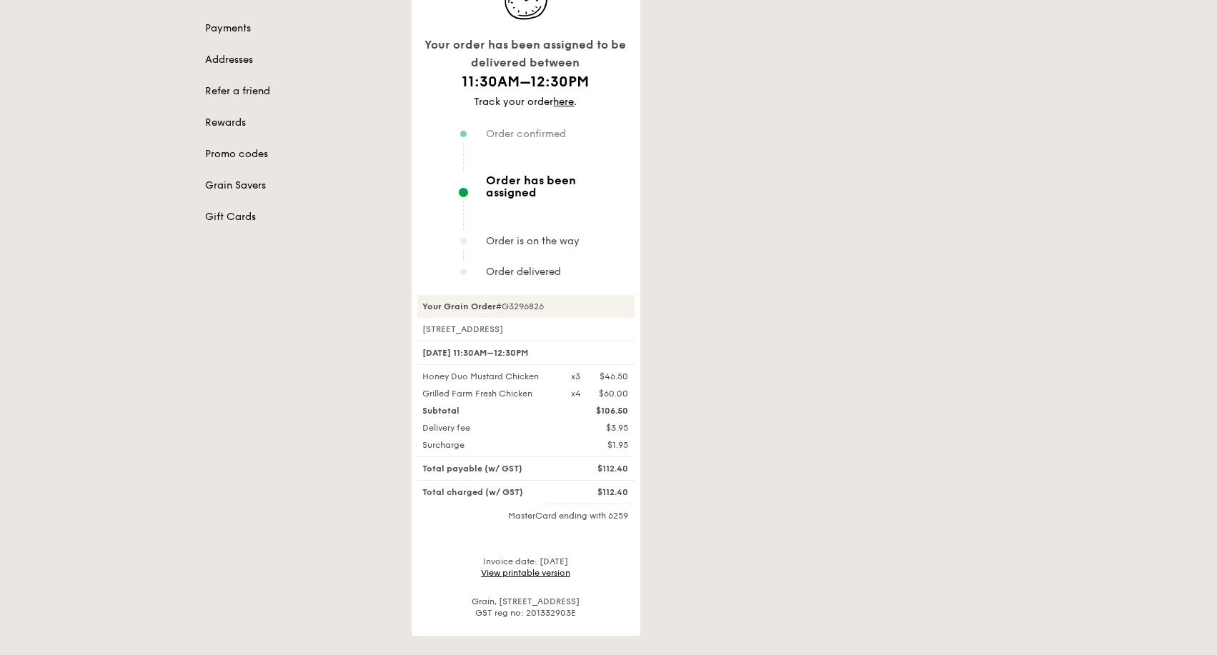
scroll to position [317, 0]
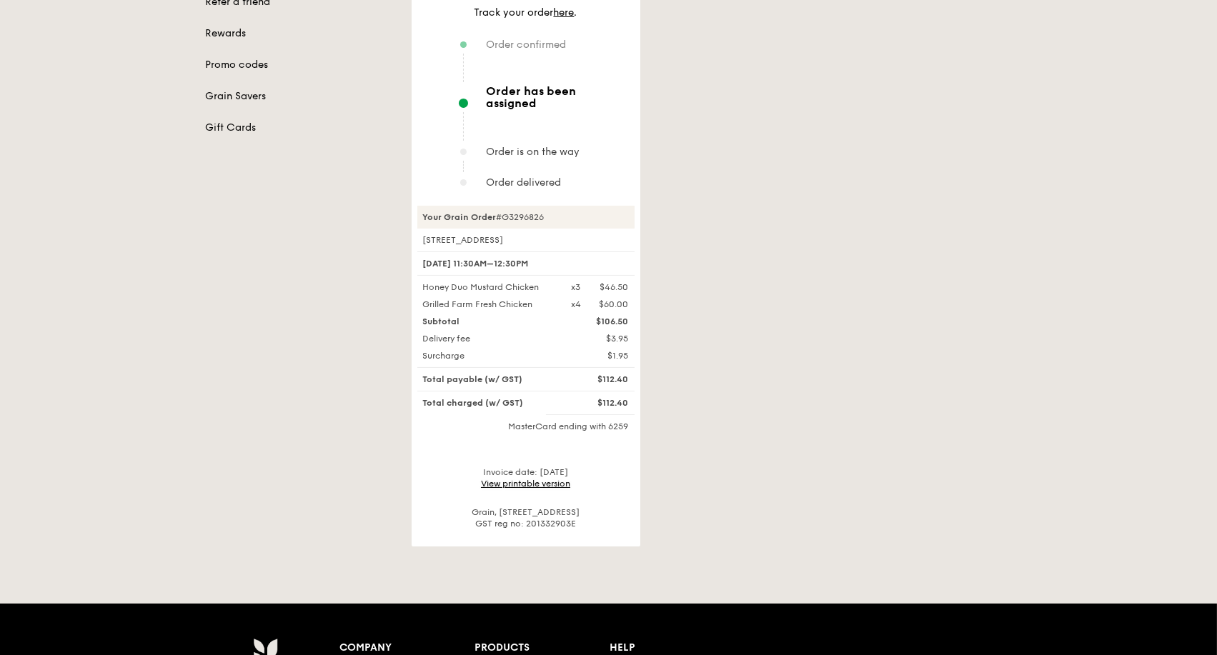
click at [545, 479] on link "View printable version" at bounding box center [525, 484] width 89 height 10
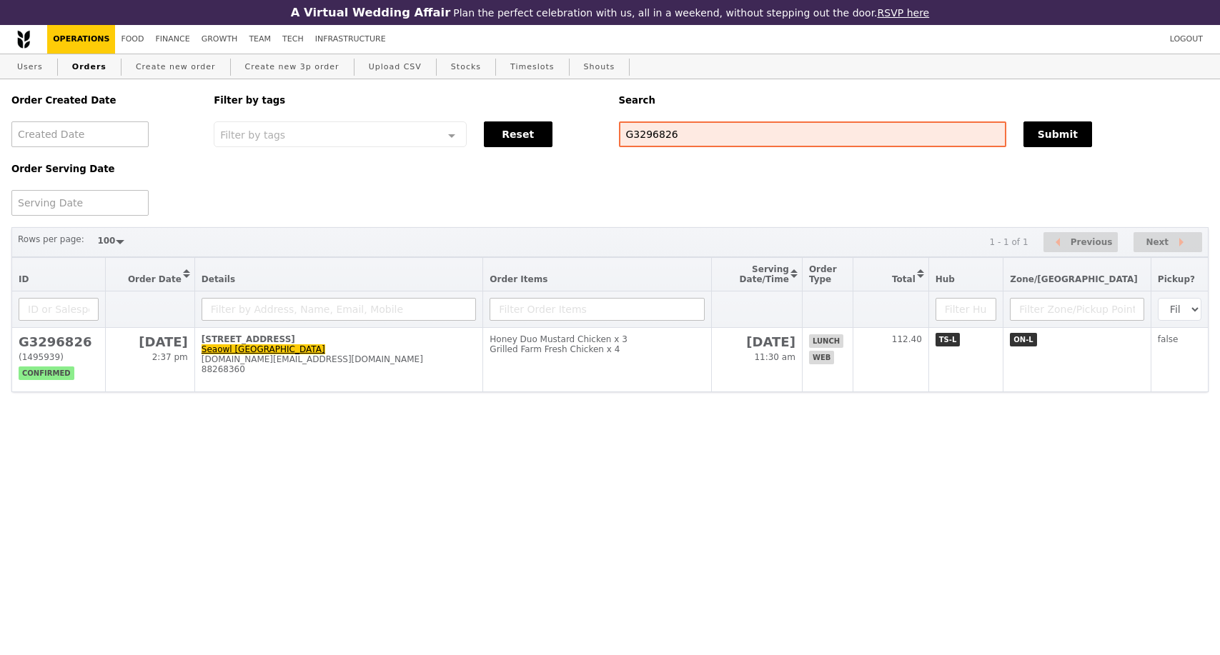
select select "100"
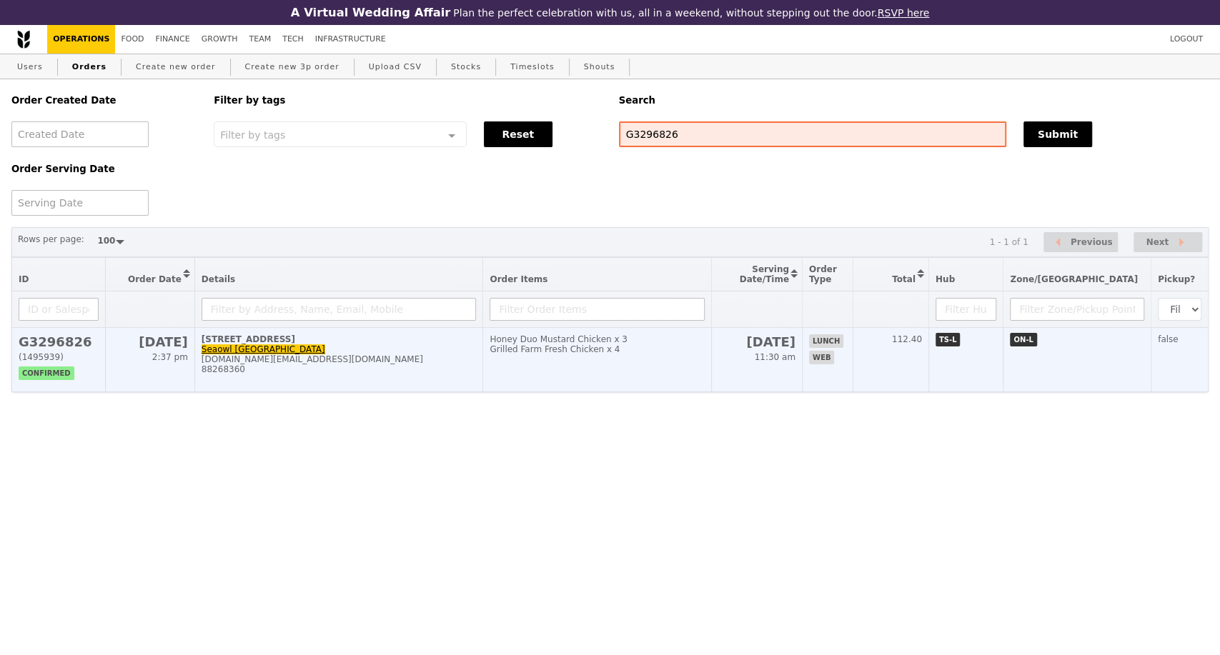
click at [427, 392] on td "[STREET_ADDRESS] [DOMAIN_NAME][EMAIL_ADDRESS][DOMAIN_NAME] 88268360" at bounding box center [338, 360] width 289 height 64
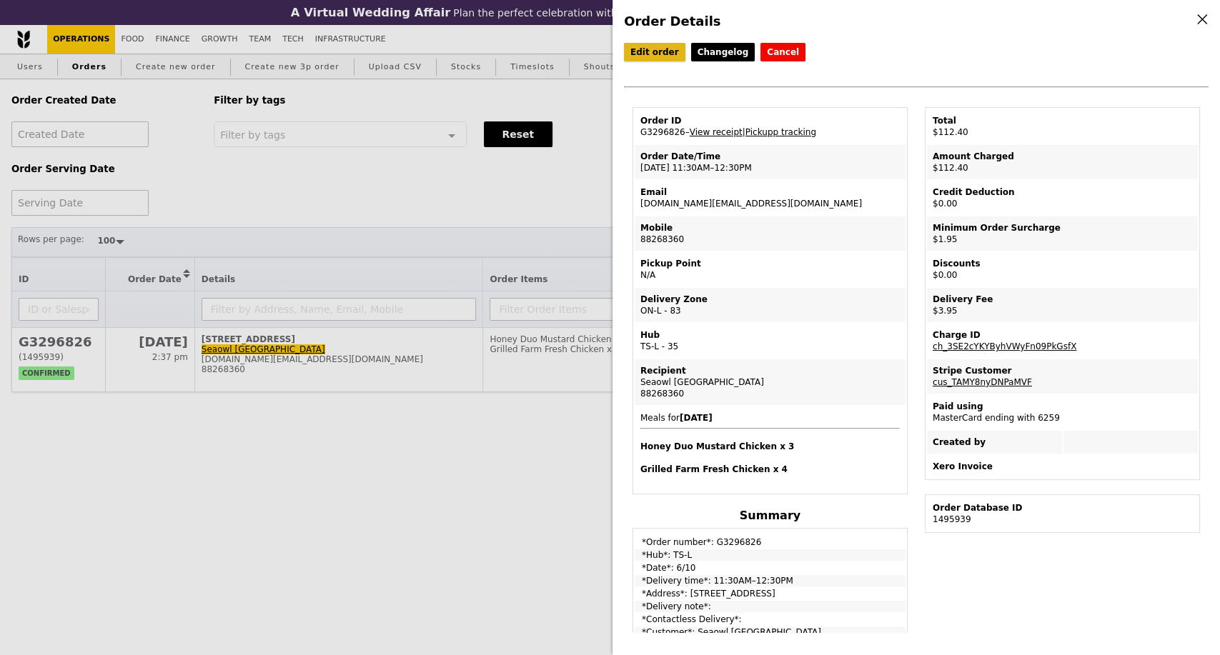
click at [669, 56] on link "Edit order" at bounding box center [654, 52] width 61 height 19
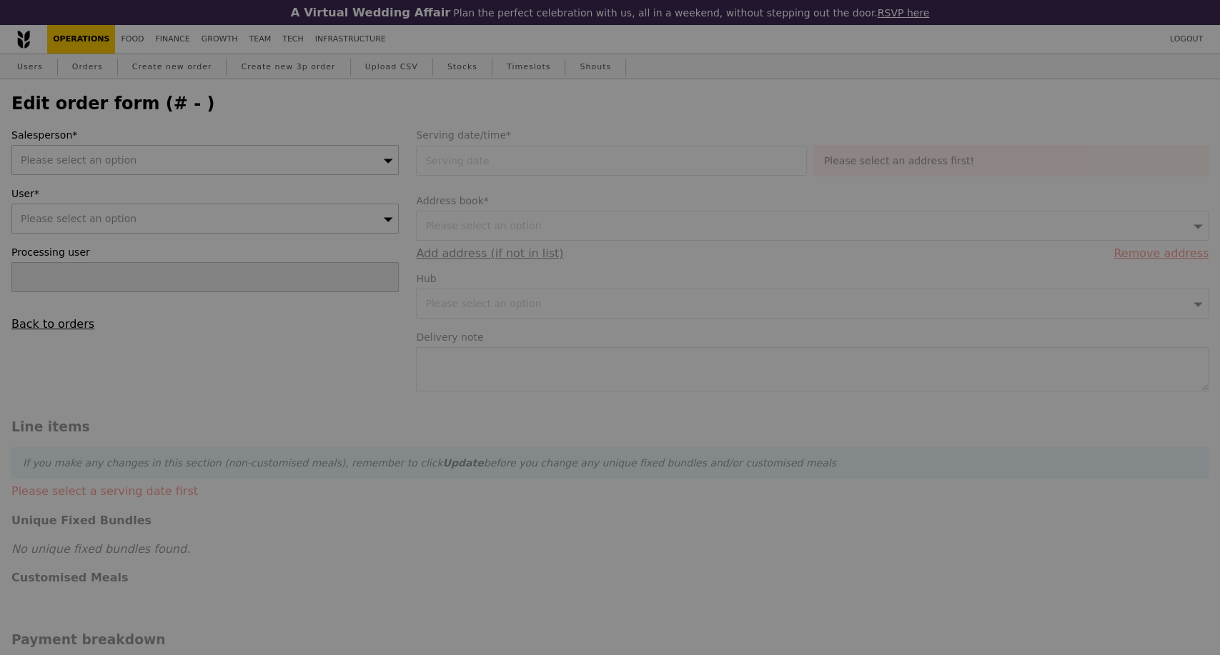
select select "100"
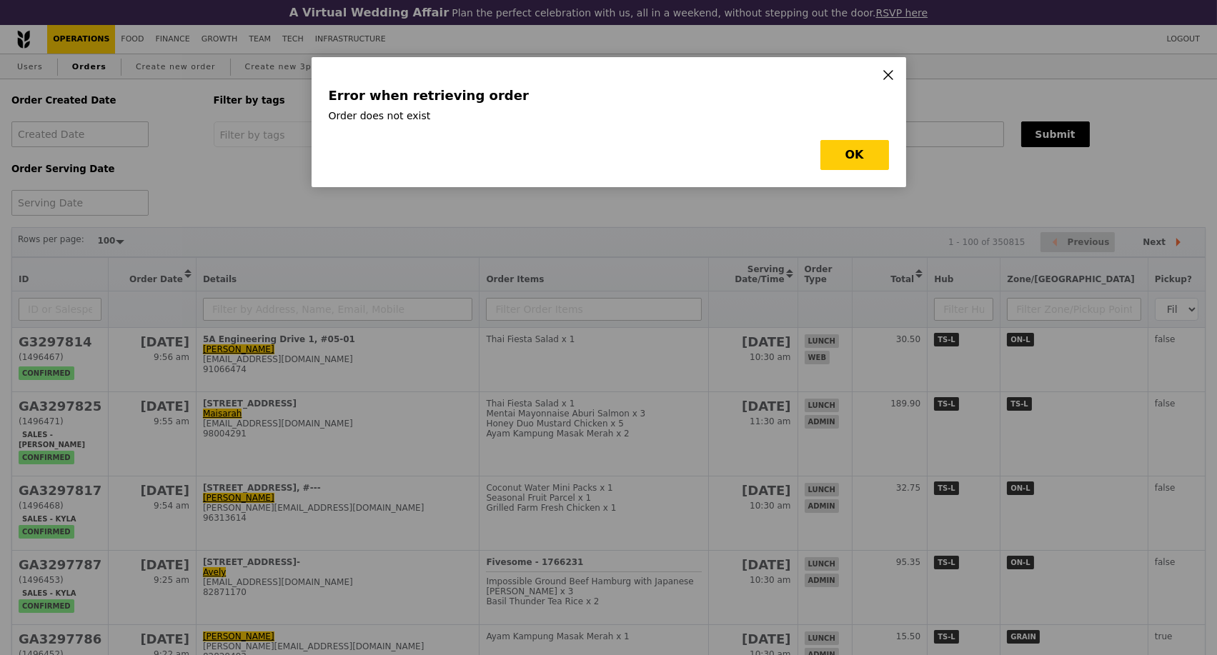
click at [888, 76] on icon at bounding box center [888, 75] width 9 height 9
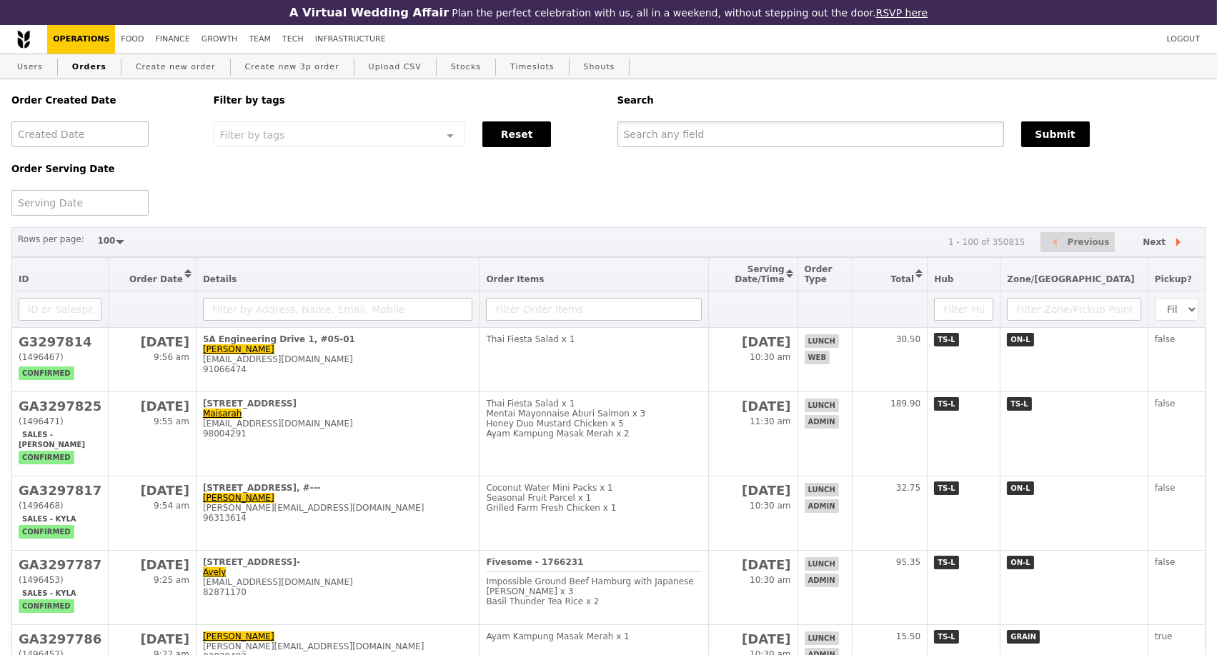
click at [660, 131] on input "text" at bounding box center [810, 134] width 387 height 26
click at [654, 134] on input "text" at bounding box center [810, 134] width 387 height 26
paste input "G3296826"
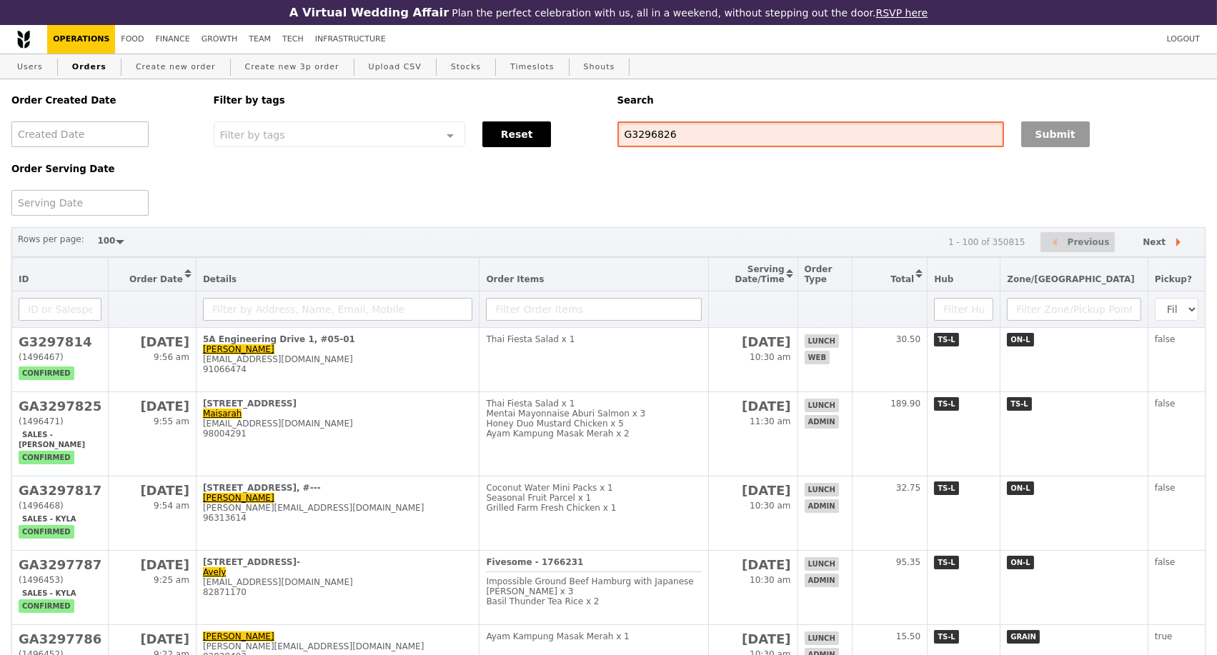
type input "G3296826"
click at [1061, 139] on button "Submit" at bounding box center [1055, 134] width 69 height 26
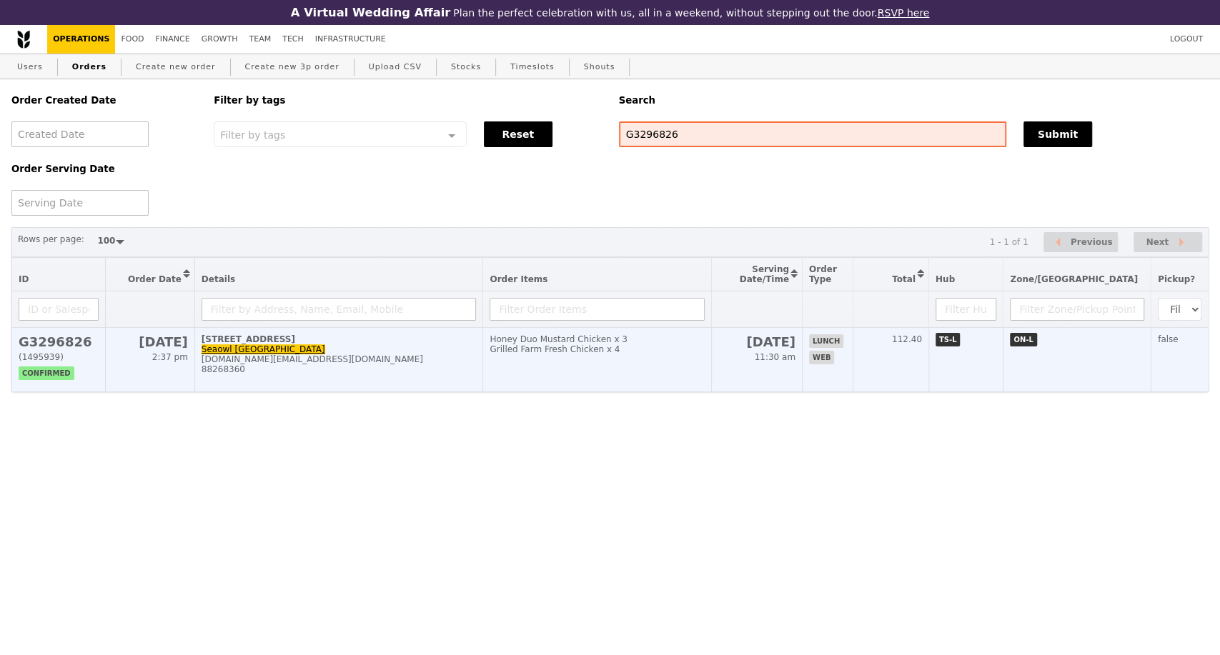
click at [564, 367] on td "Honey Duo Mustard Chicken x 3 Grilled Farm Fresh Chicken x 4" at bounding box center [597, 360] width 229 height 64
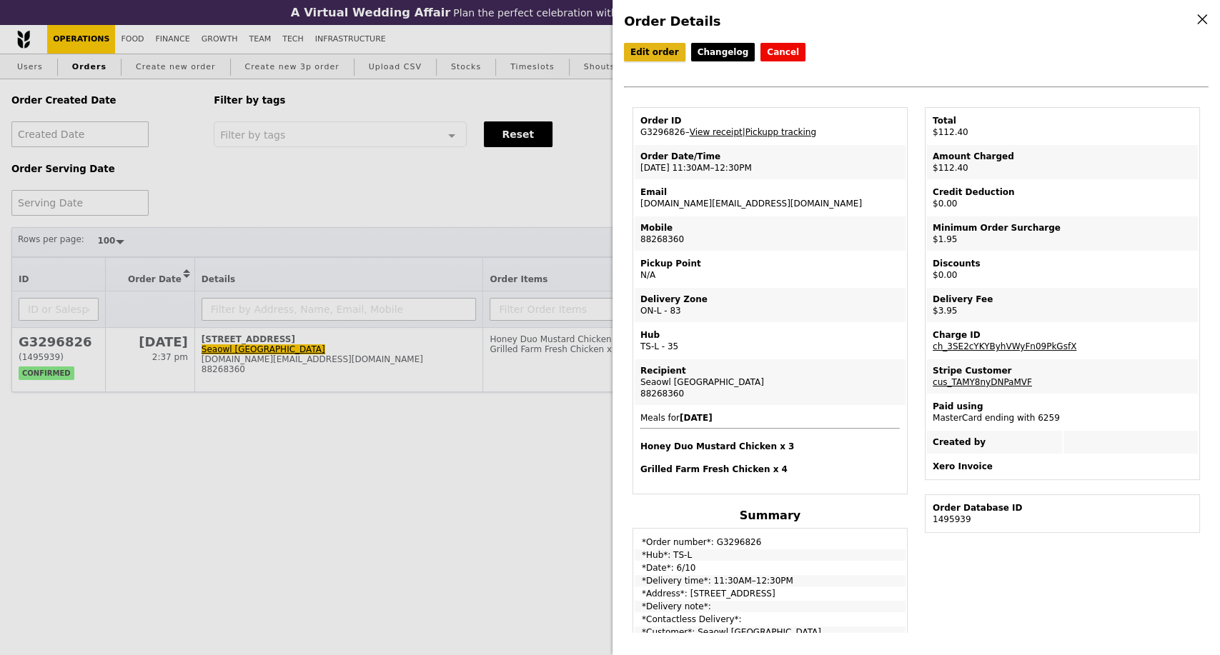
click at [651, 49] on link "Edit order" at bounding box center [654, 52] width 61 height 19
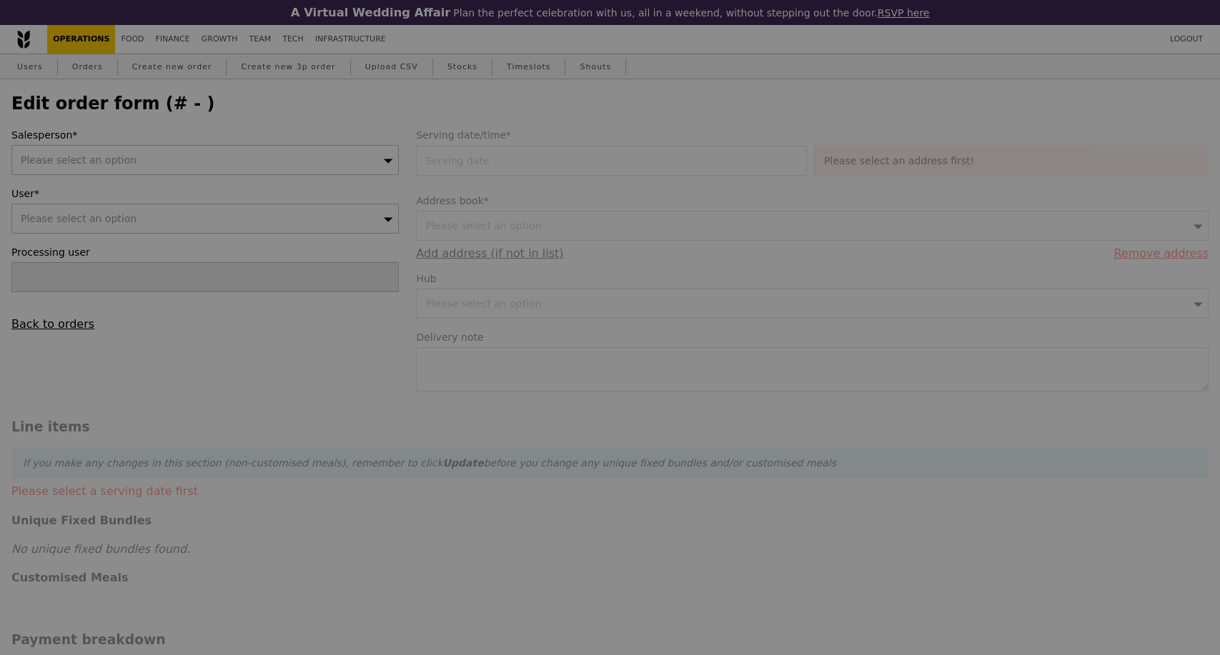
select select "100"
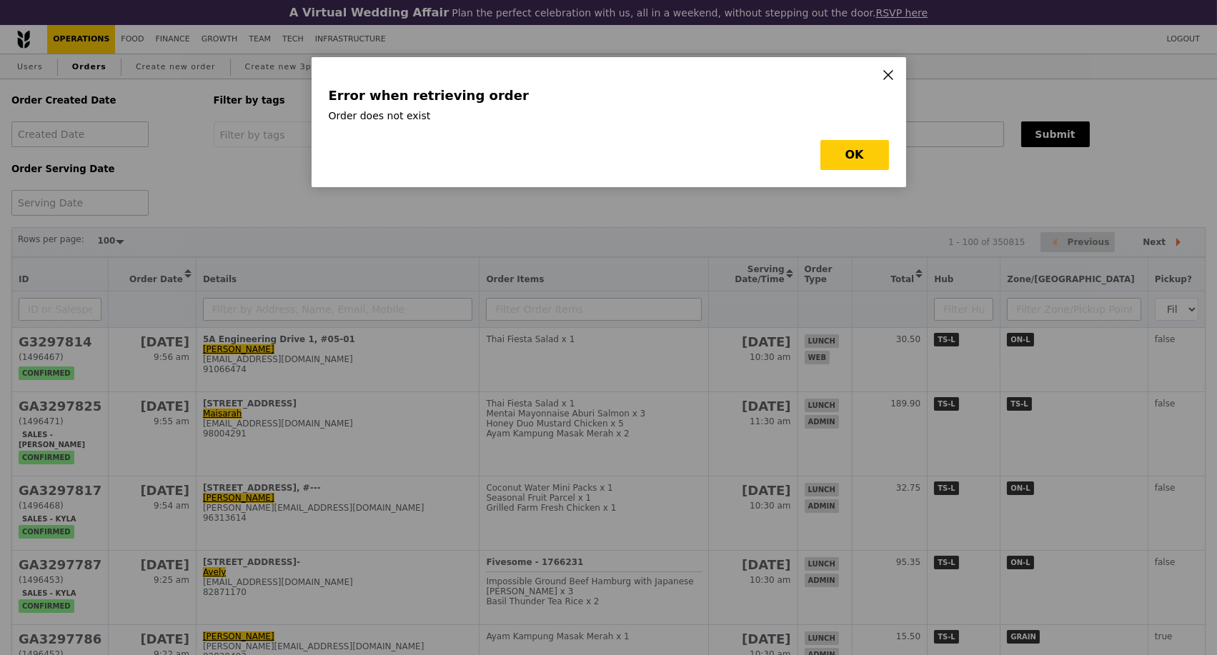
click at [886, 76] on icon at bounding box center [888, 75] width 9 height 9
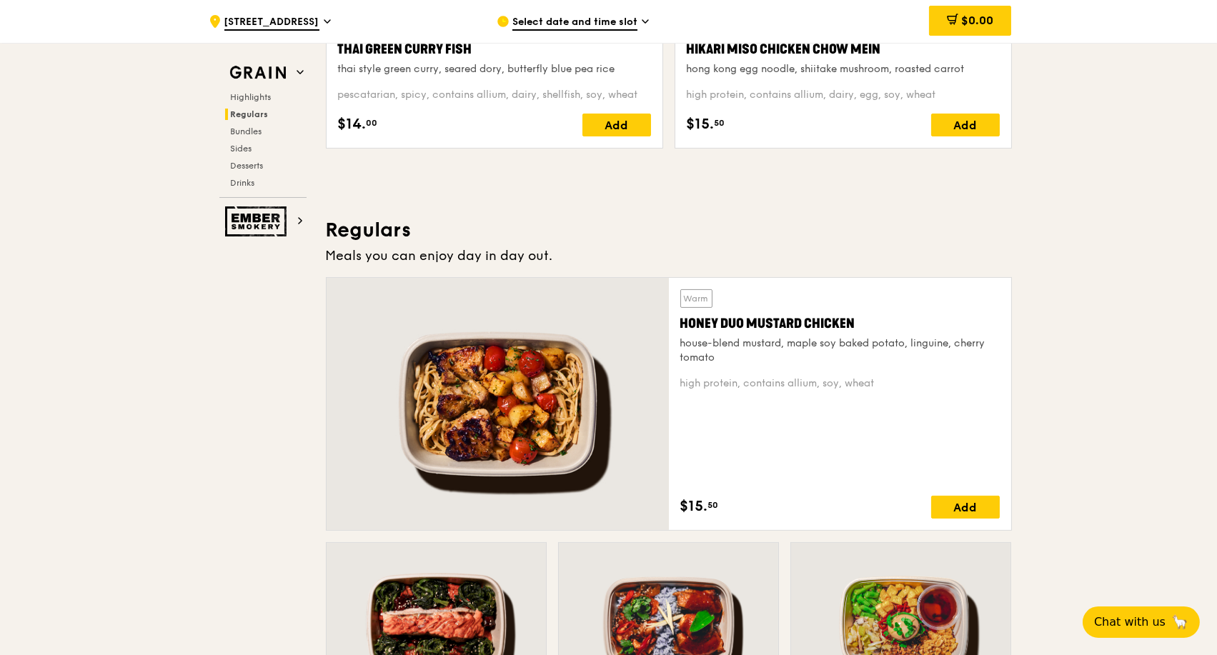
scroll to position [952, 0]
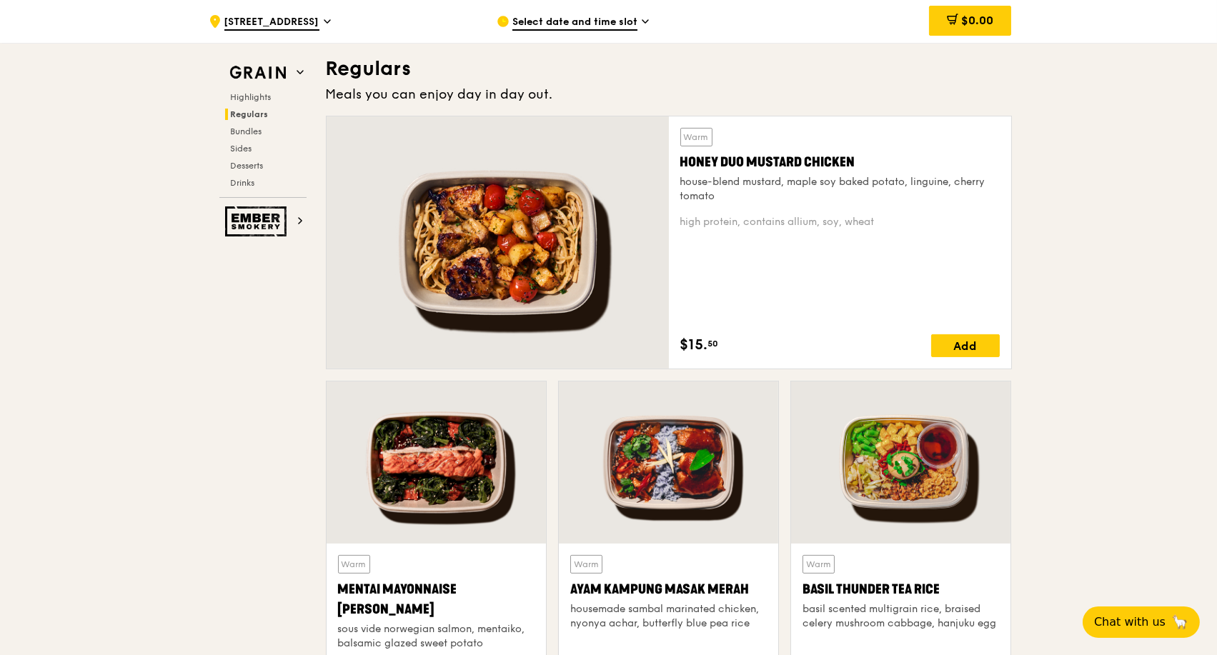
click at [797, 167] on div "Honey Duo Mustard Chicken" at bounding box center [839, 162] width 319 height 20
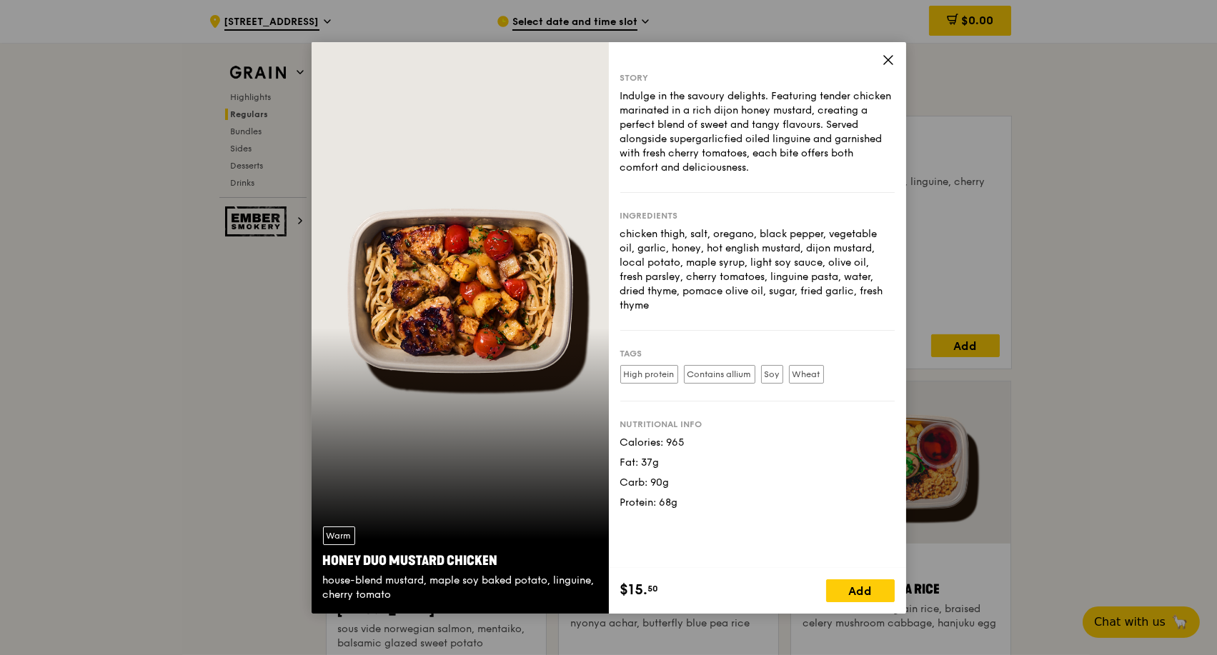
drag, startPoint x: 508, startPoint y: 556, endPoint x: 271, endPoint y: 234, distance: 399.1
click at [312, 552] on div "Warm Honey Duo Mustard Chicken house-blend mustard, maple soy baked potato, lin…" at bounding box center [460, 564] width 297 height 99
copy div "Honey Duo Mustard Chicken"
click at [882, 60] on icon at bounding box center [888, 60] width 13 height 13
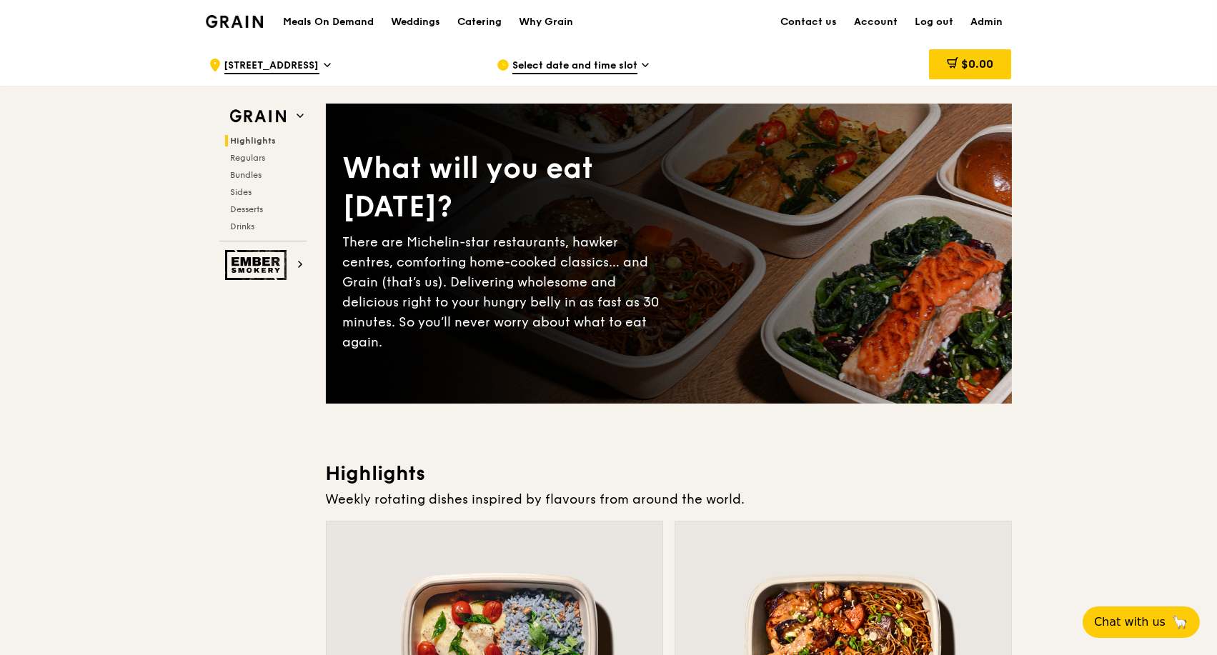
scroll to position [0, 0]
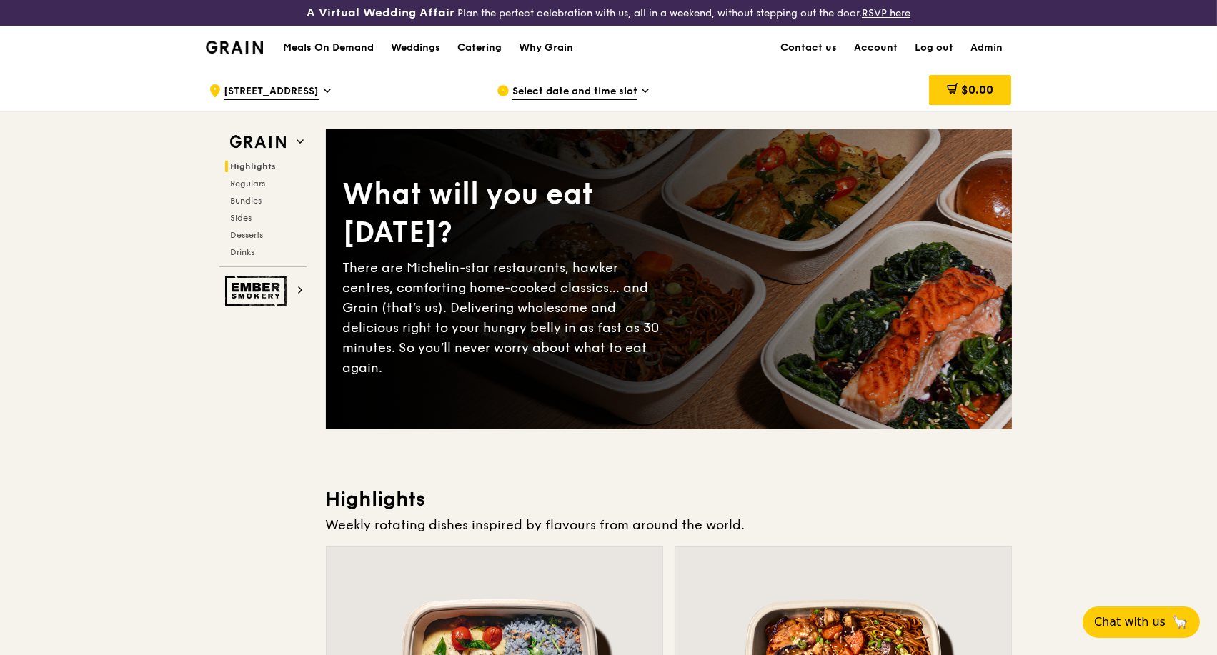
click at [480, 48] on div "Catering" at bounding box center [479, 47] width 44 height 43
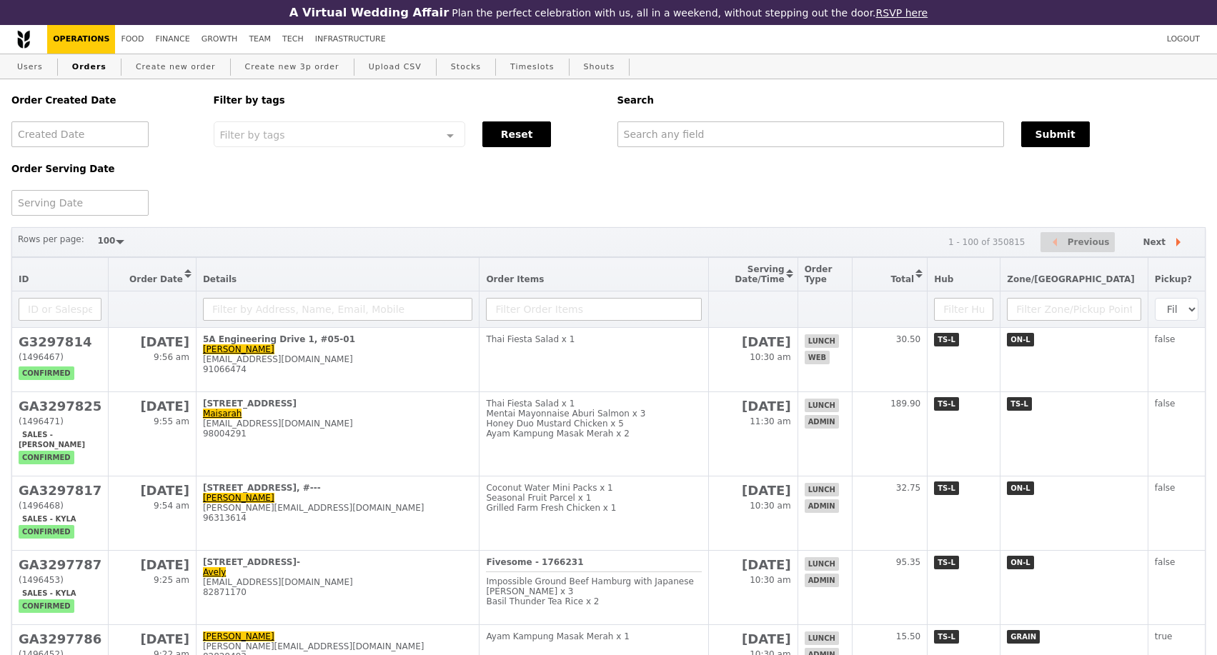
select select "100"
click at [660, 140] on input "text" at bounding box center [810, 134] width 387 height 26
paste input "GA3296778"
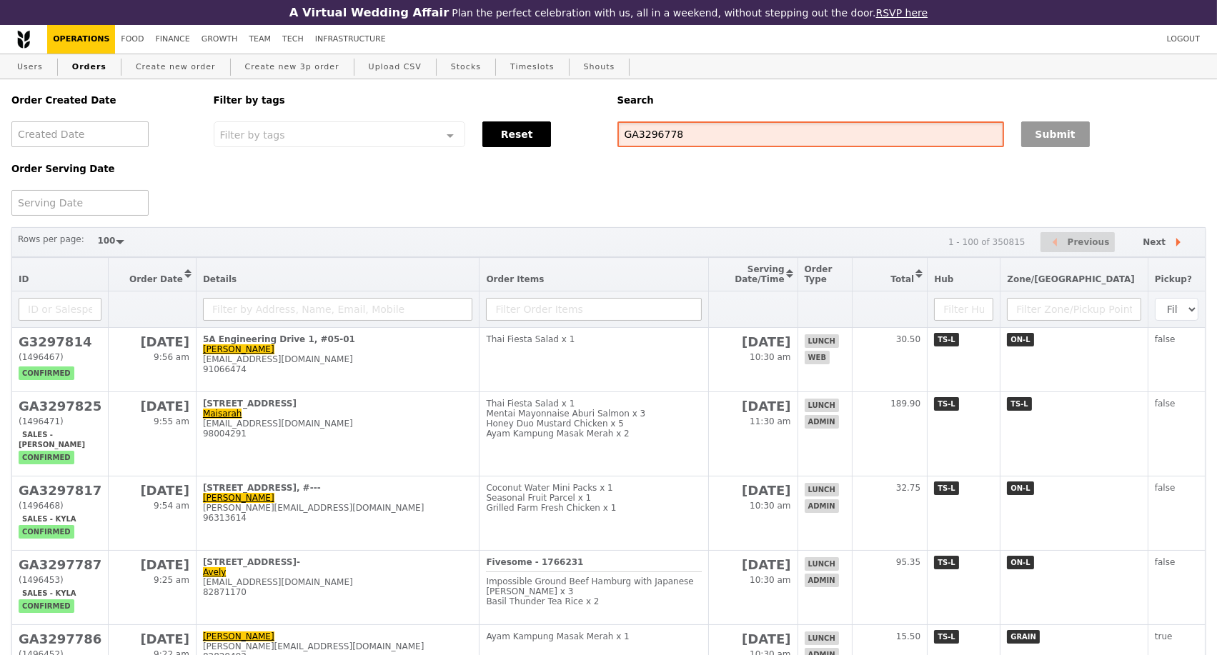
type input "GA3296778"
click at [1035, 141] on button "Submit" at bounding box center [1055, 134] width 69 height 26
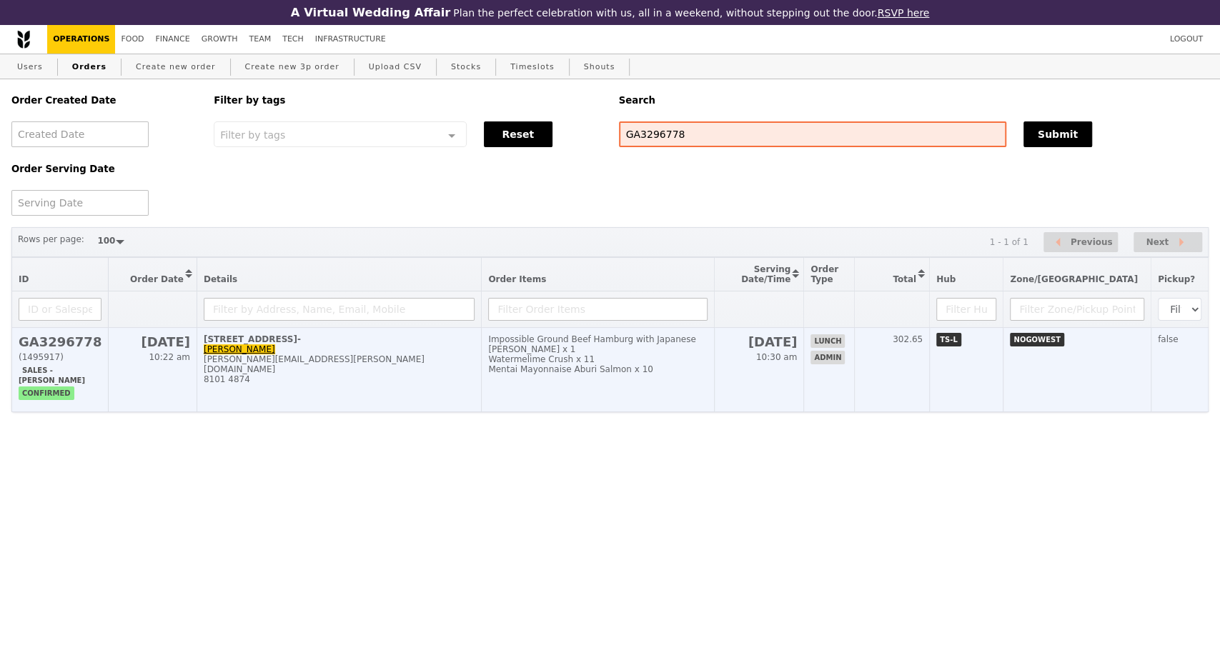
click at [417, 380] on div "8101 4874" at bounding box center [339, 379] width 271 height 10
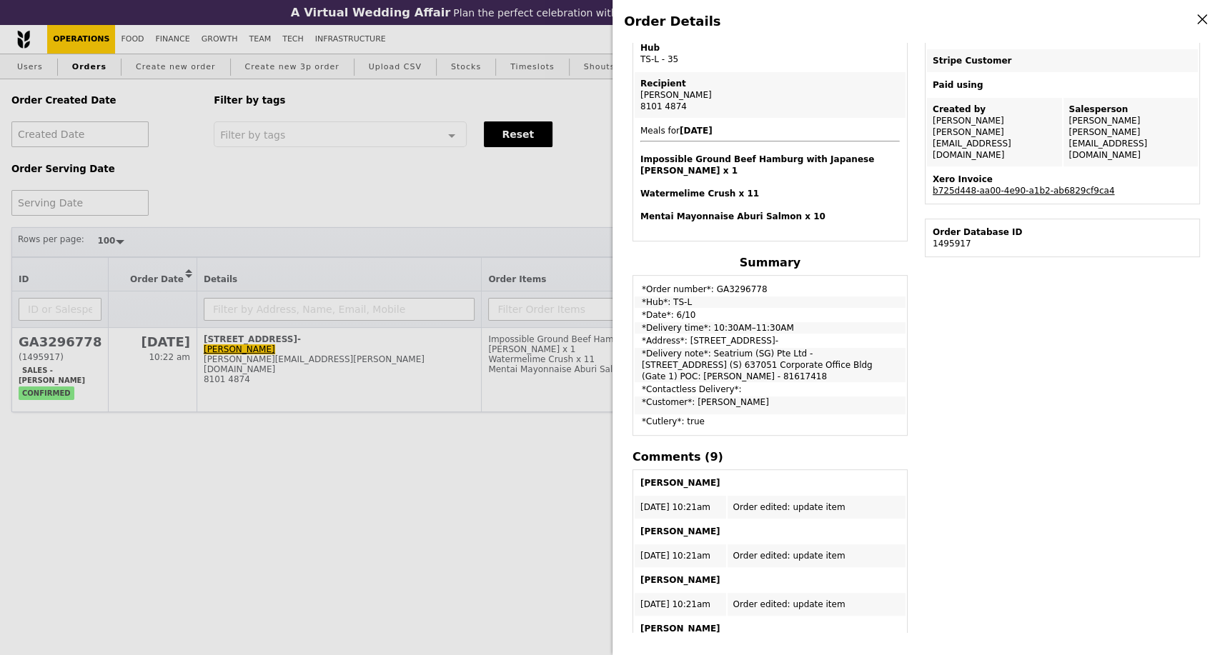
scroll to position [238, 0]
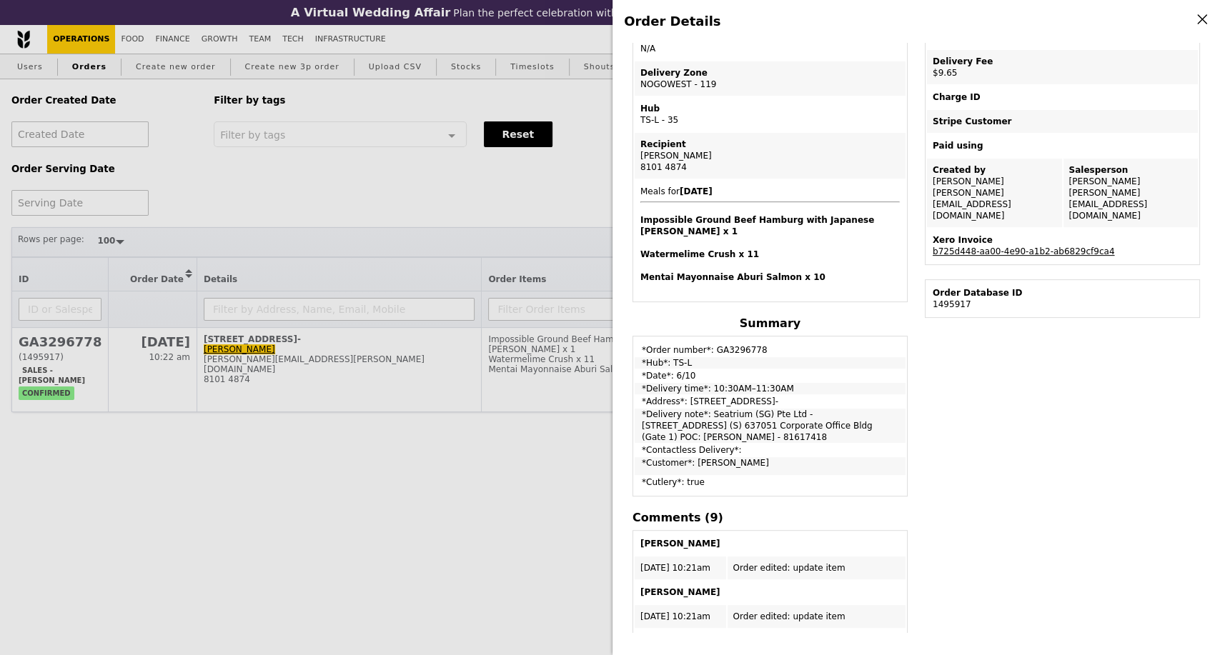
click at [258, 504] on div "Order Details Edit order Changelog Cancel Order ID GA3296778 – View receipt | P…" at bounding box center [610, 327] width 1220 height 655
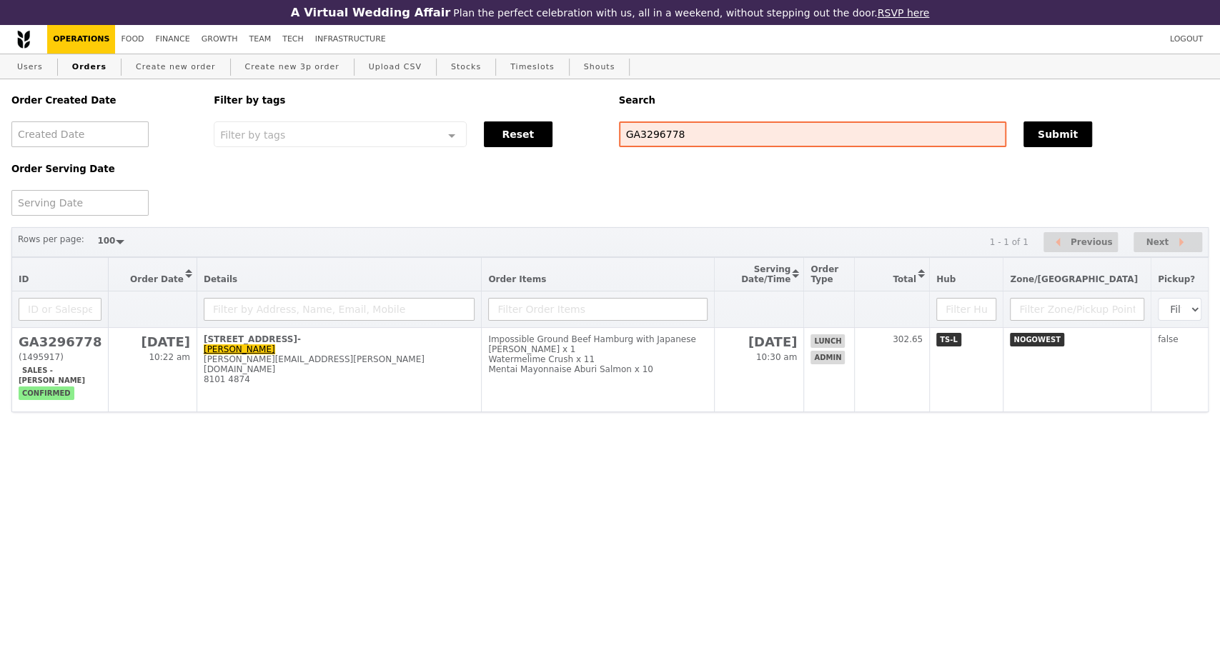
scroll to position [309, 0]
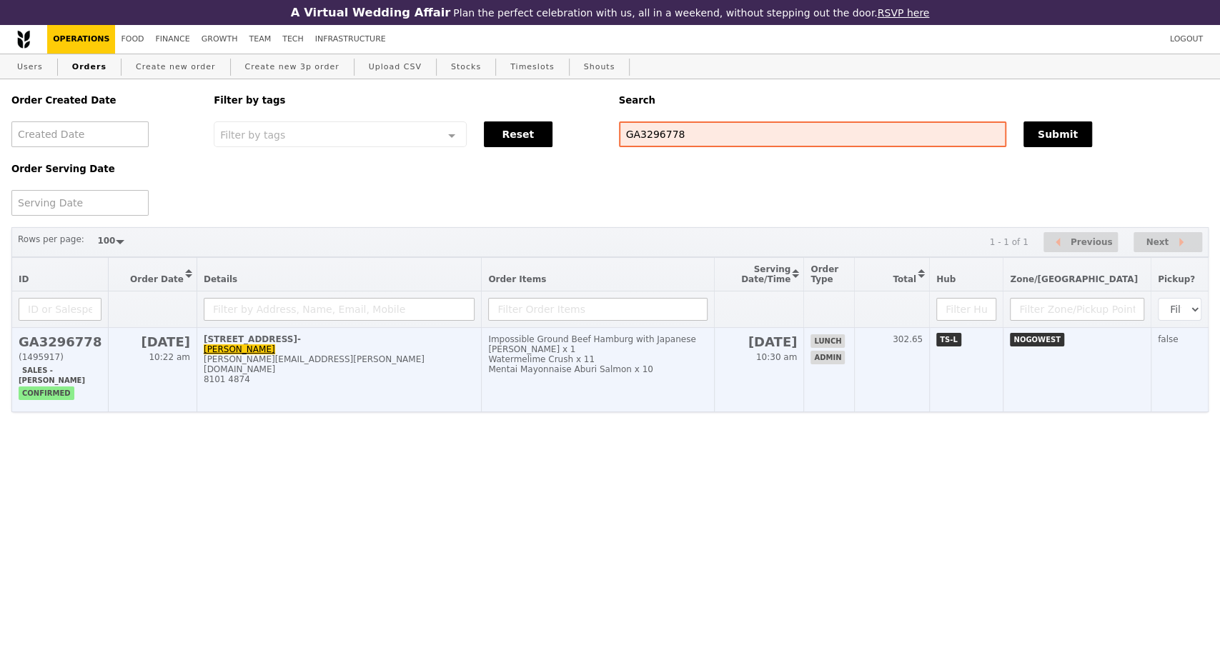
click at [392, 379] on div "8101 4874" at bounding box center [339, 379] width 271 height 10
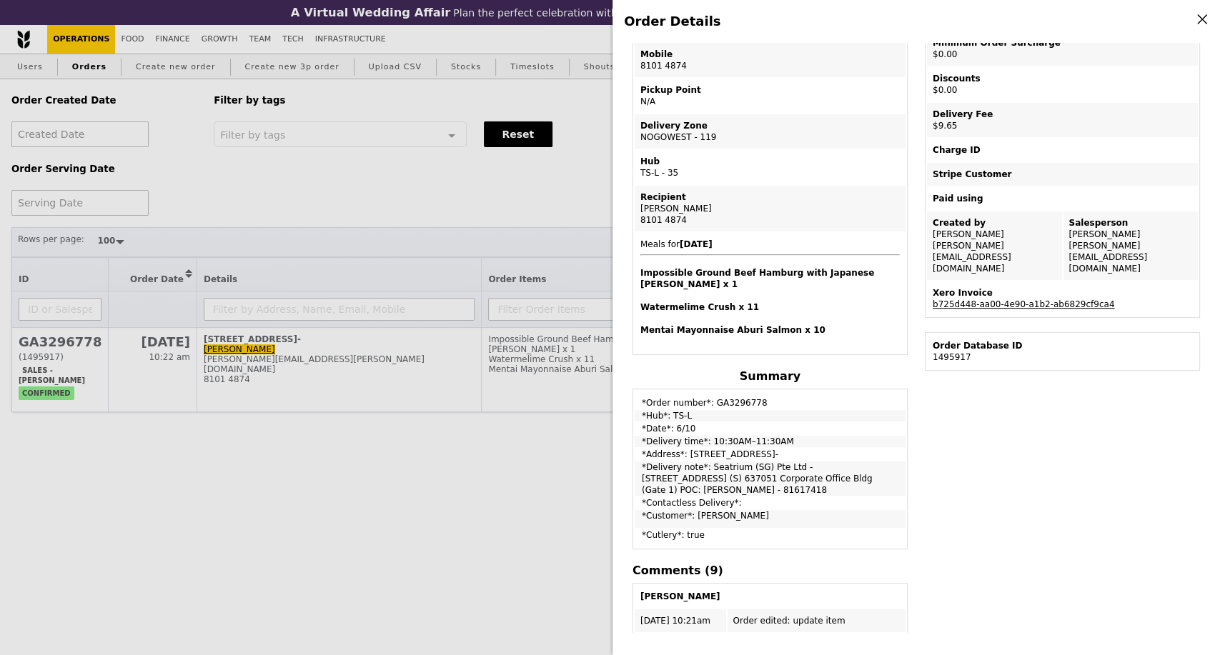
scroll to position [159, 0]
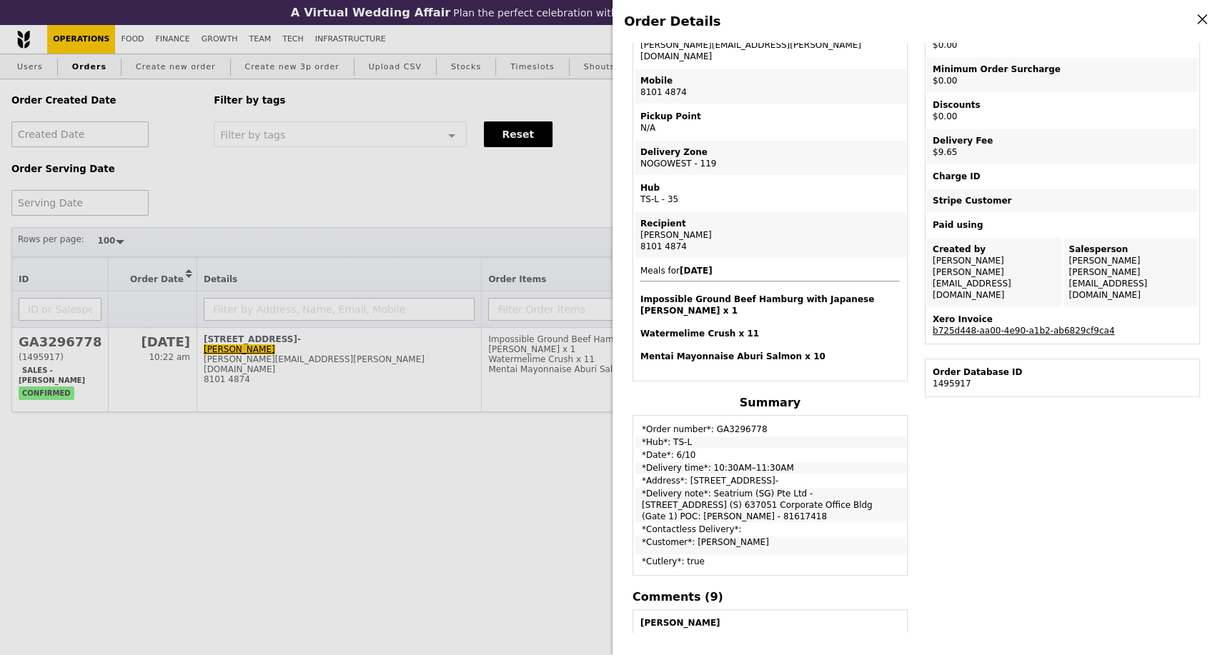
click at [342, 498] on div "Order Details Edit order Changelog Cancel Order ID GA3296778 – View receipt | P…" at bounding box center [610, 327] width 1220 height 655
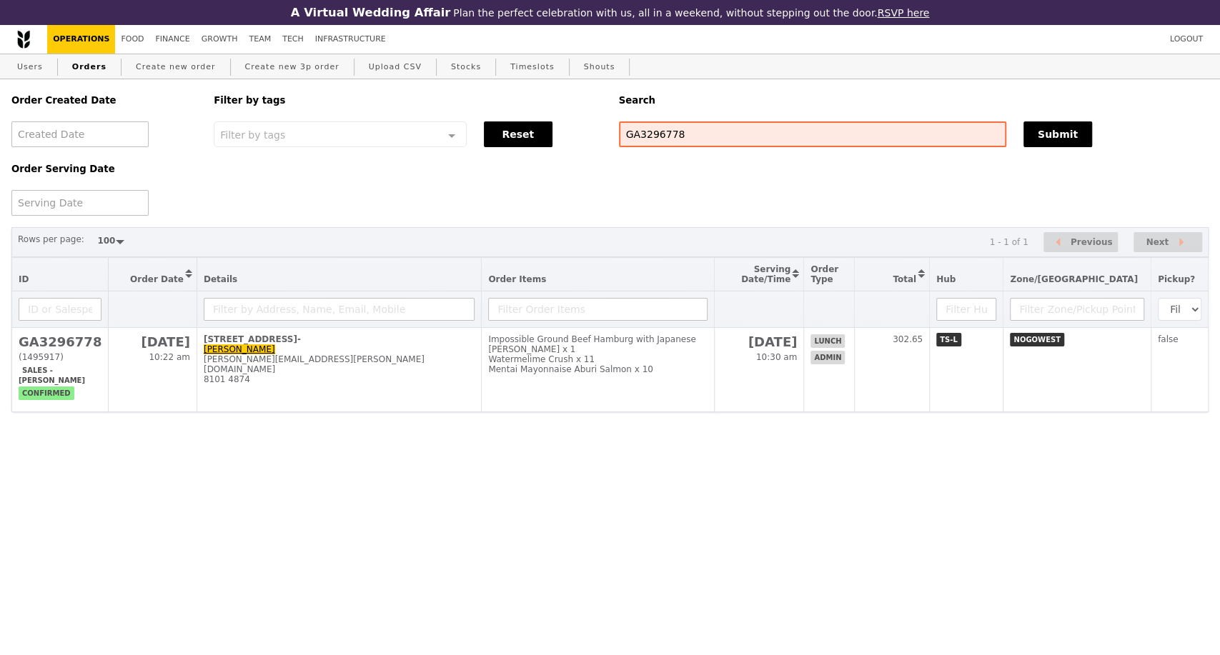
scroll to position [229, 0]
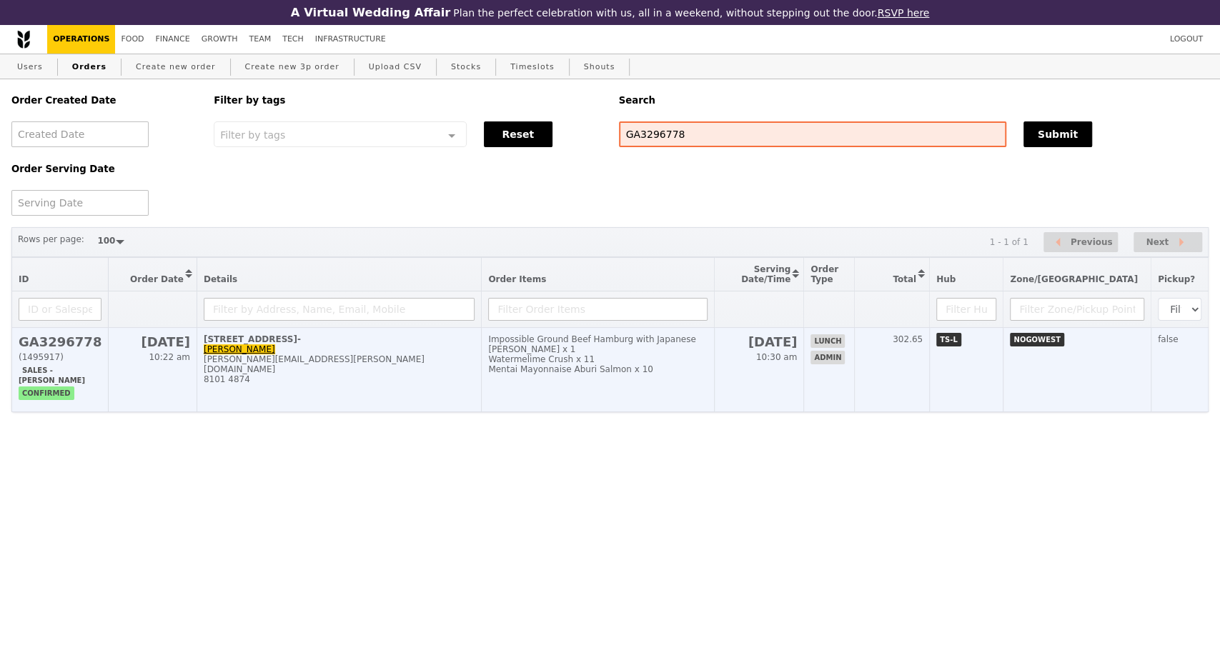
click at [481, 399] on td "80 Tuas South Boulevard, #Gate 1- Erma Carpio erma.carpio@seatrium.com 8101 4874" at bounding box center [338, 370] width 284 height 84
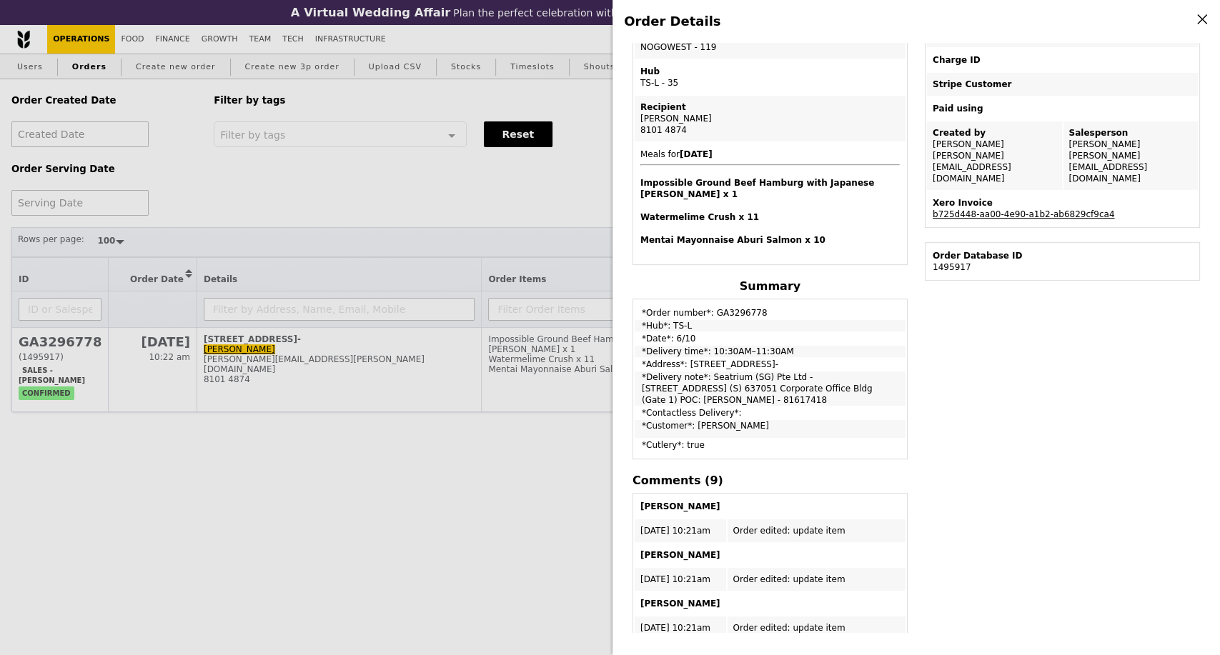
scroll to position [238, 0]
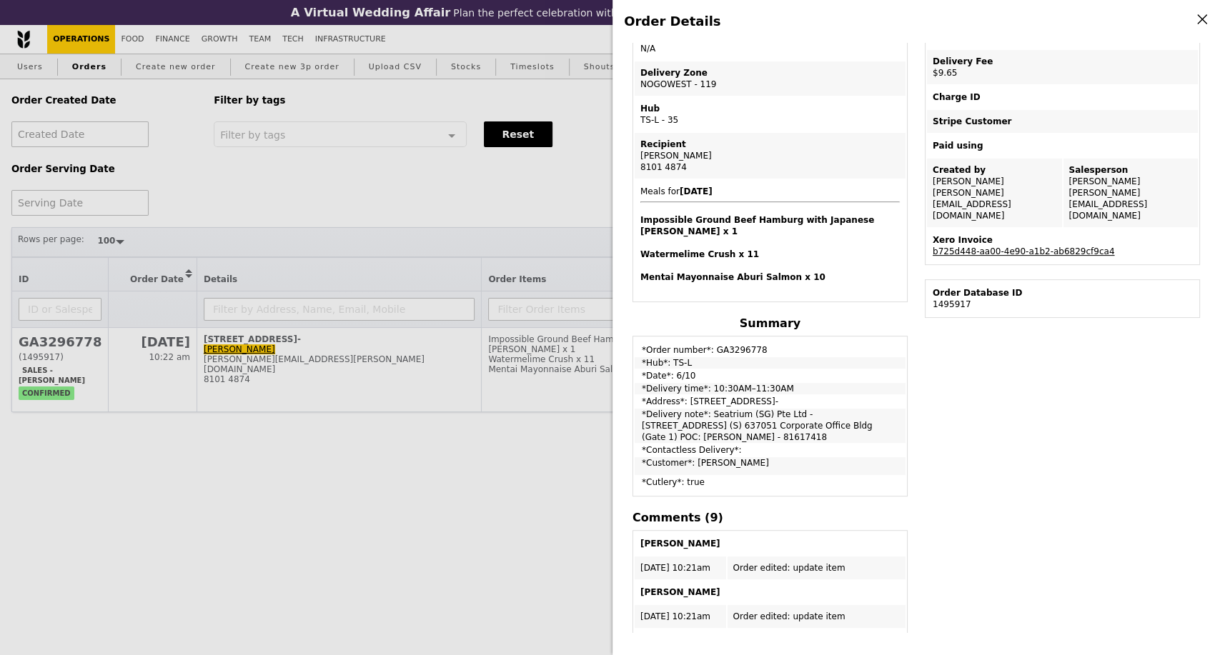
click at [778, 640] on div "Order Details Edit order Changelog Cancel Order ID GA3296778 – View receipt | P…" at bounding box center [915, 327] width 607 height 655
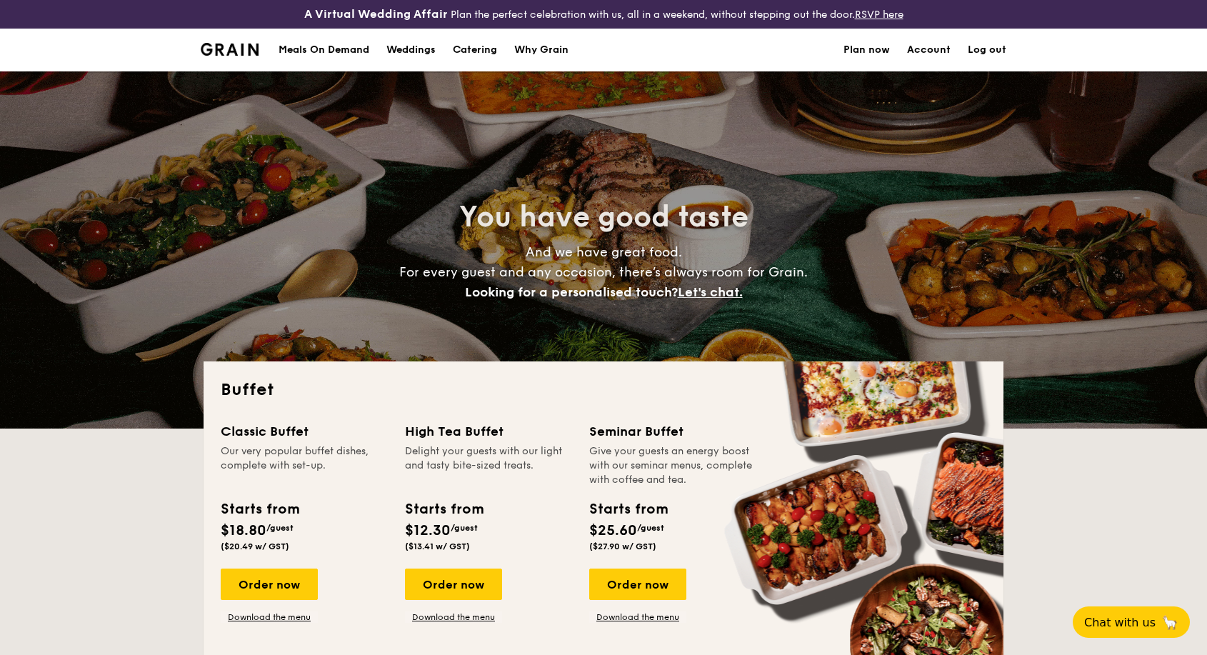
select select
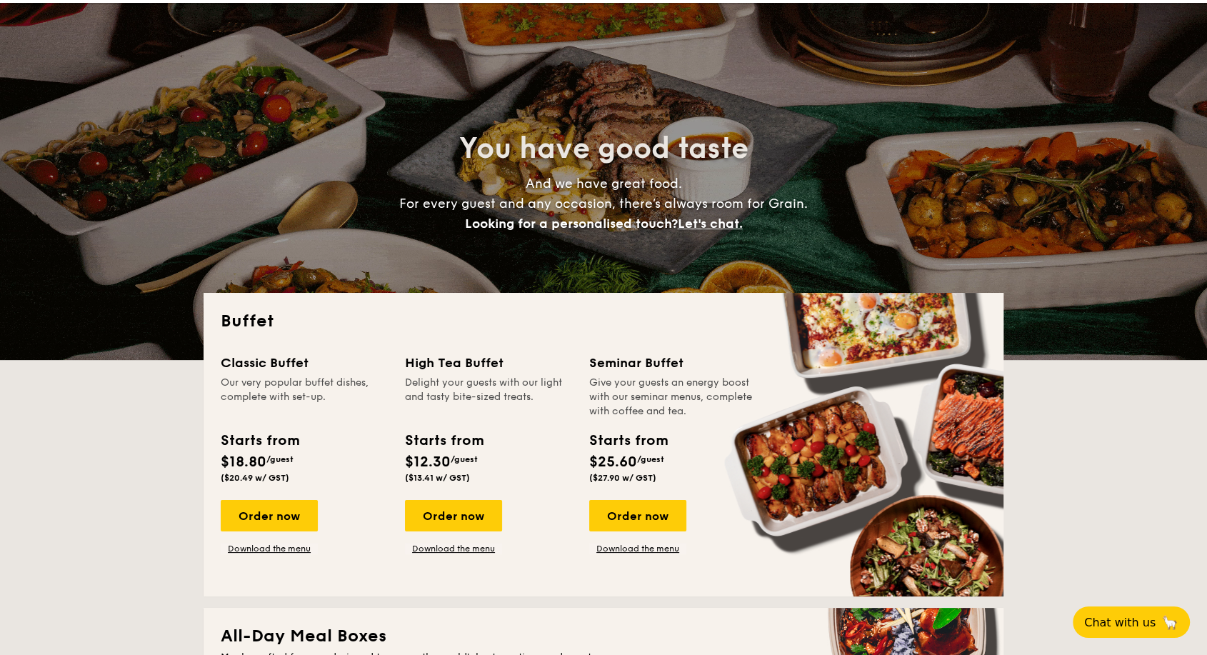
scroll to position [159, 0]
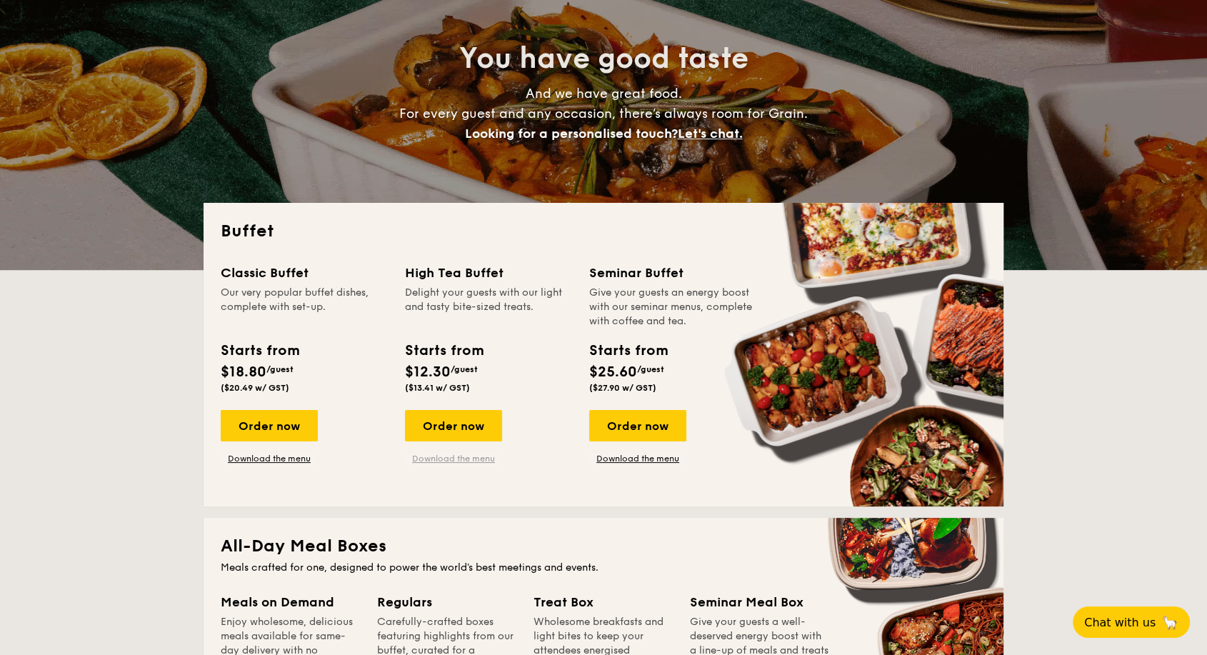
click at [467, 454] on link "Download the menu" at bounding box center [453, 458] width 97 height 11
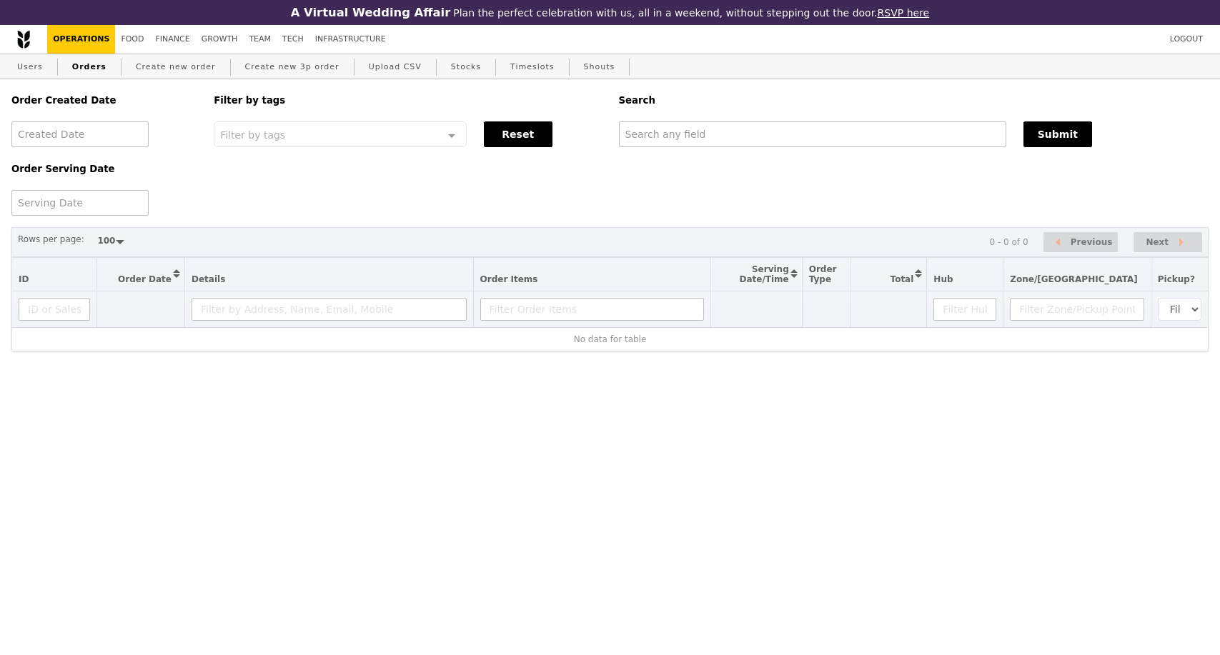
select select "100"
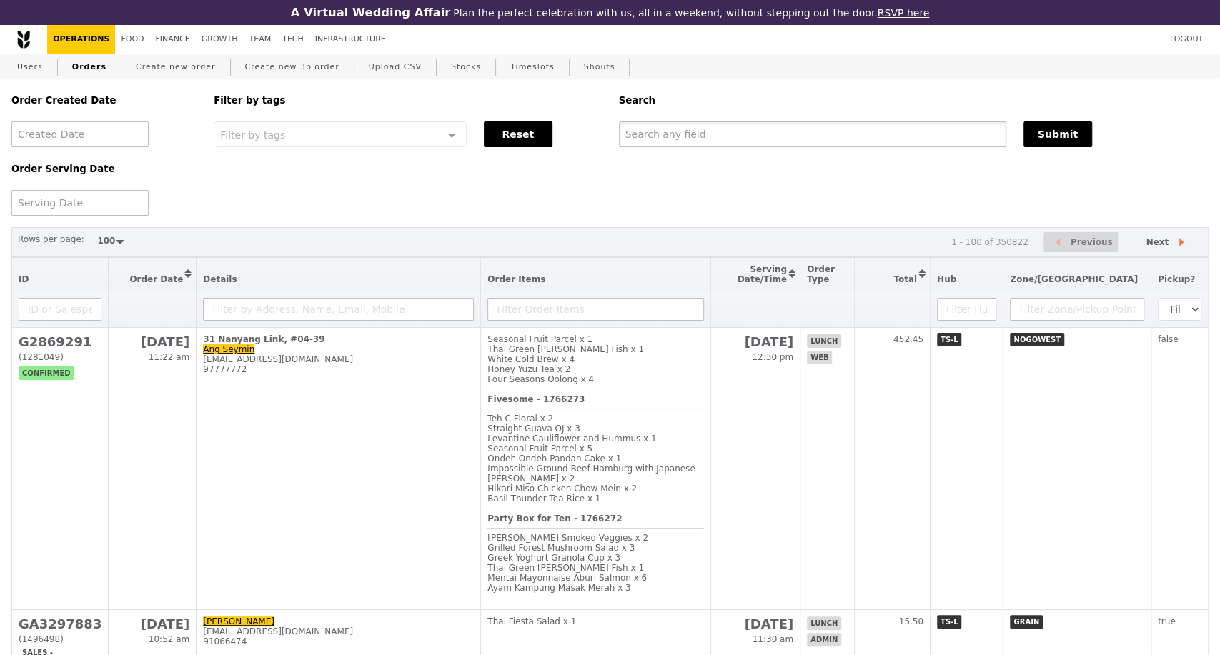
click at [697, 146] on input "text" at bounding box center [812, 134] width 387 height 26
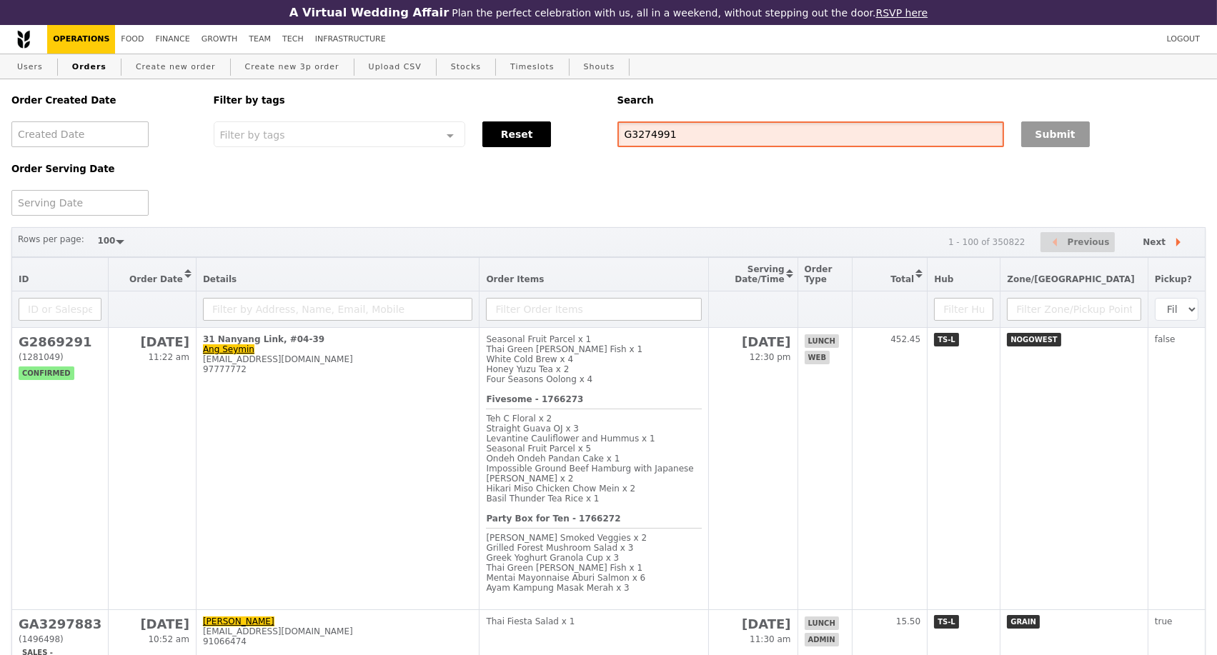
type input "G3274991"
click at [1057, 146] on button "Submit" at bounding box center [1055, 134] width 69 height 26
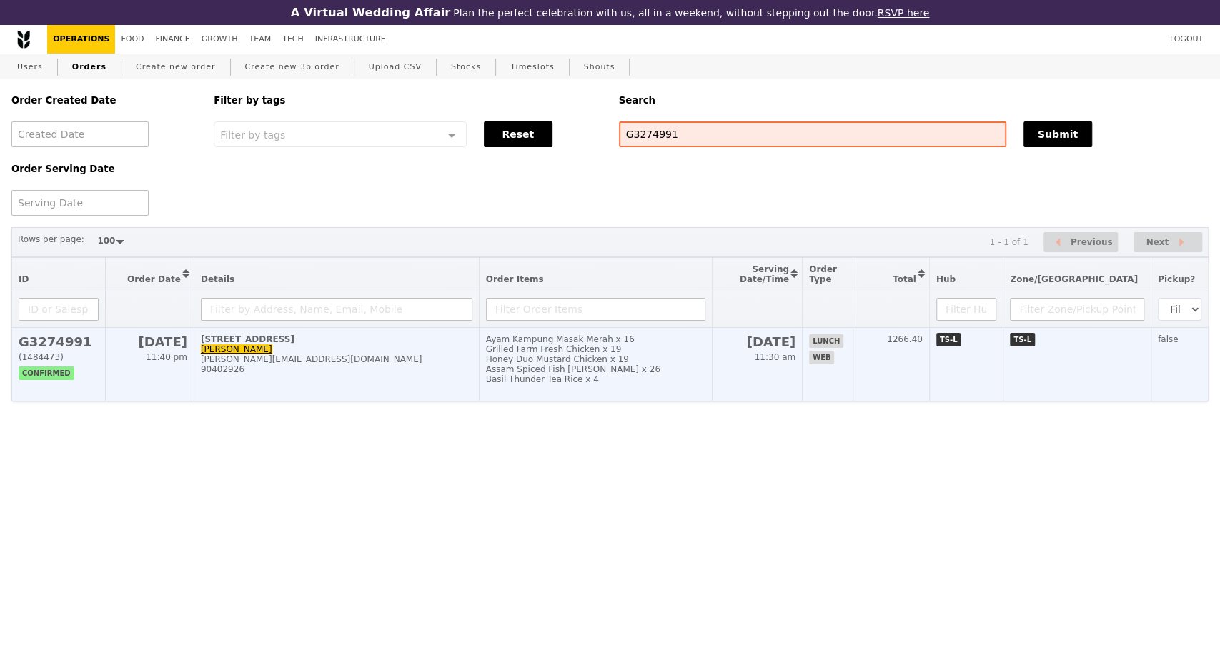
click at [370, 374] on div "90402926" at bounding box center [336, 369] width 271 height 10
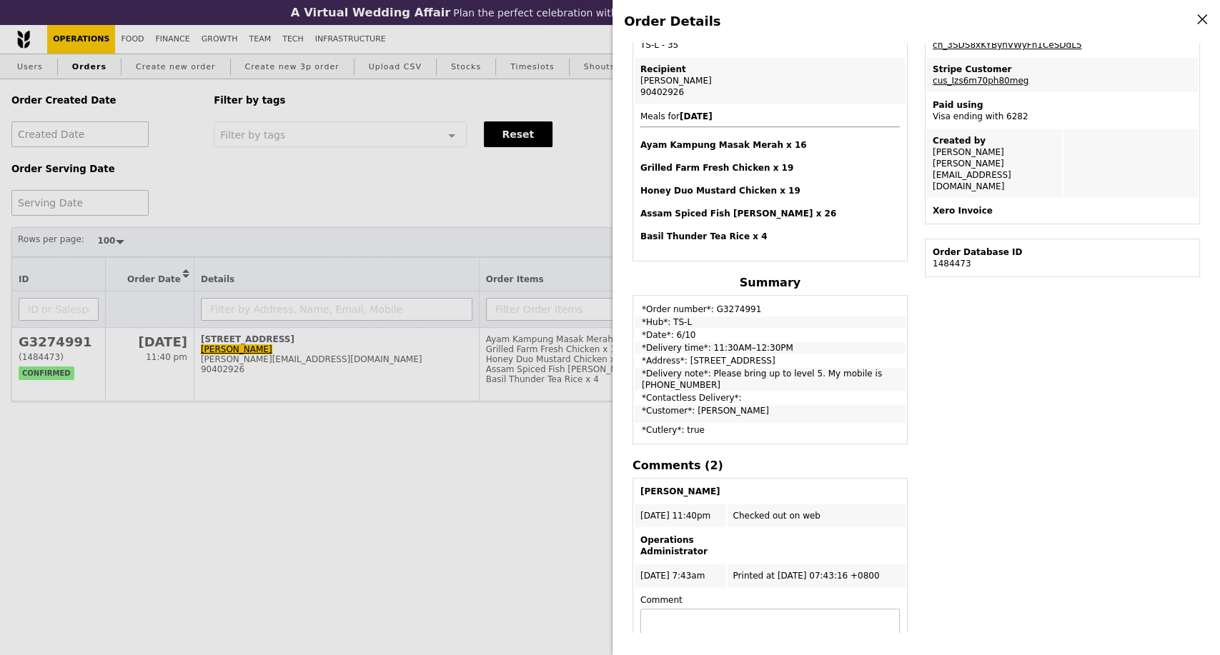
scroll to position [222, 0]
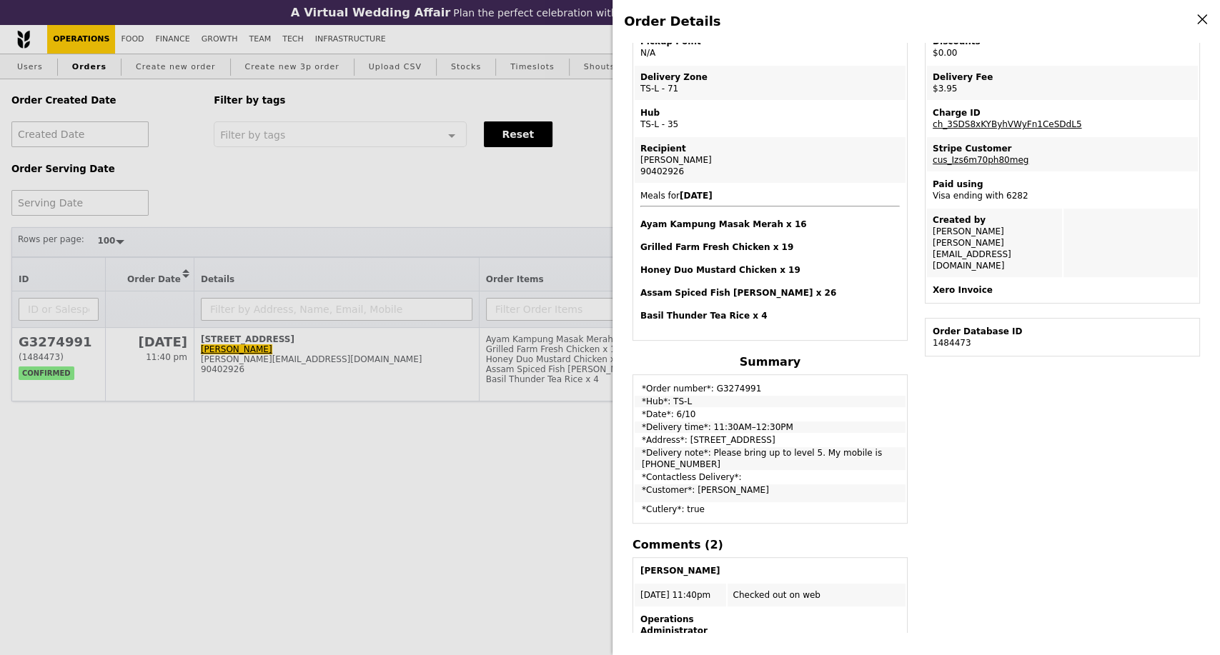
drag, startPoint x: 788, startPoint y: 424, endPoint x: 641, endPoint y: 428, distance: 147.2
click at [641, 428] on td "*Delivery time*: 11:30AM–12:30PM" at bounding box center [769, 427] width 271 height 11
click at [1055, 493] on div "Edit order Changelog Cancel Order ID G3274991 – View receipt Order Date/Time 6/…" at bounding box center [916, 337] width 584 height 589
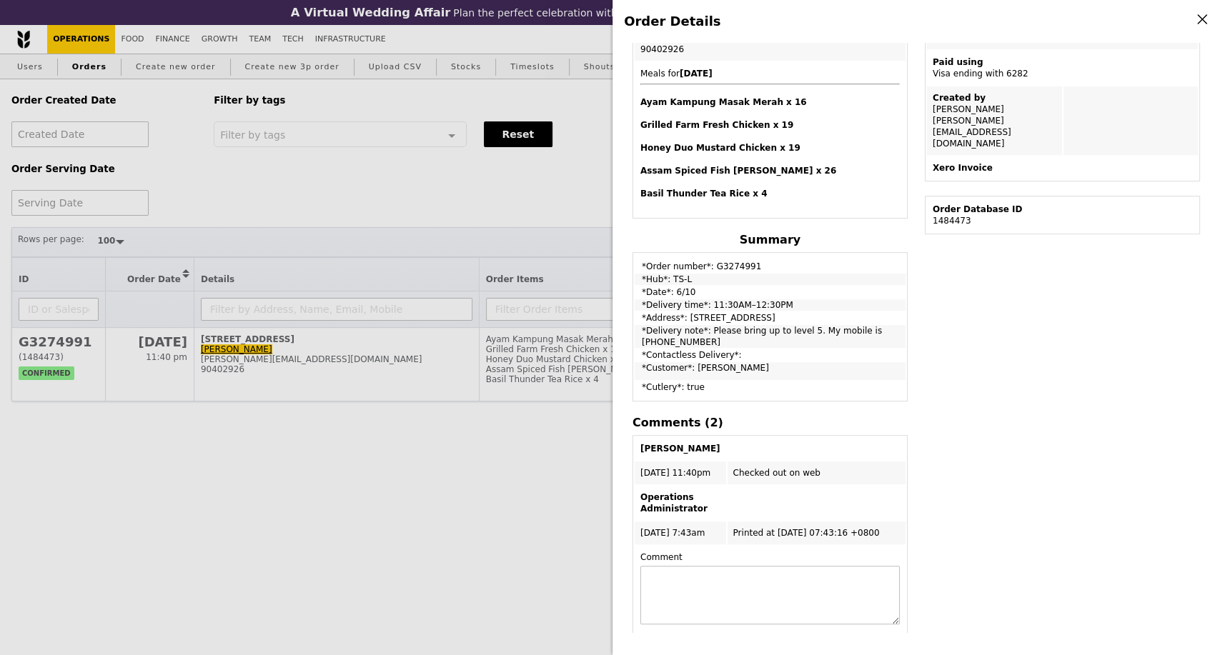
scroll to position [381, 0]
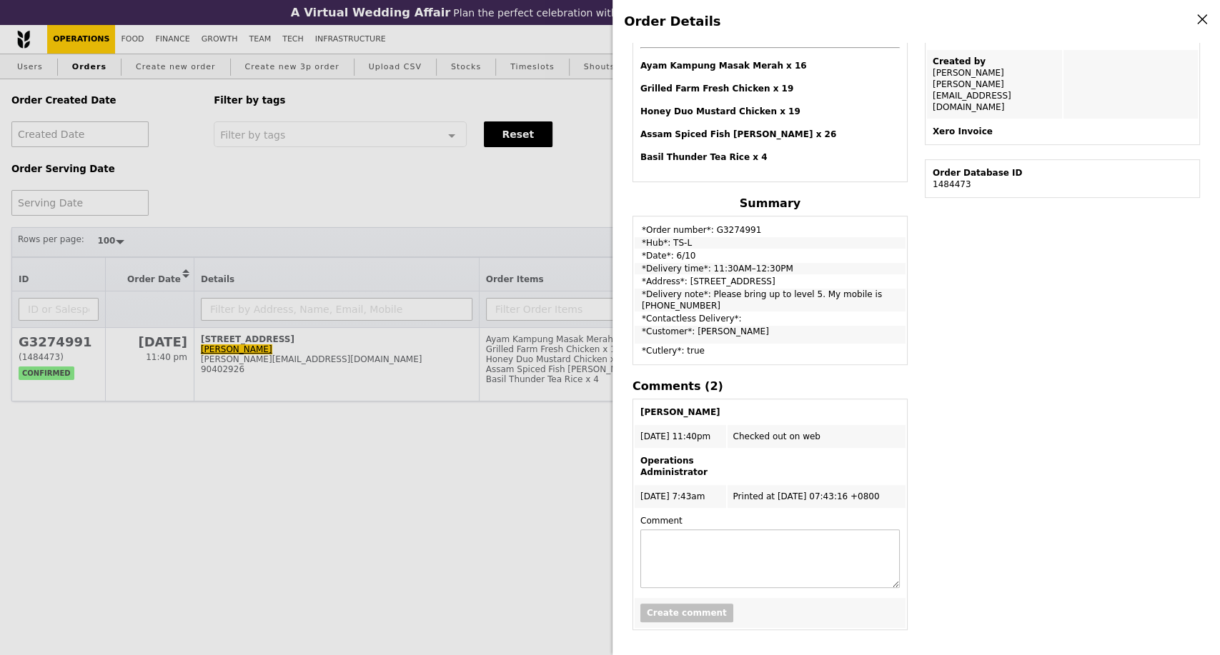
click at [349, 483] on div "Order Details Edit order Changelog Cancel Order ID G3274991 – View receipt Orde…" at bounding box center [610, 327] width 1220 height 655
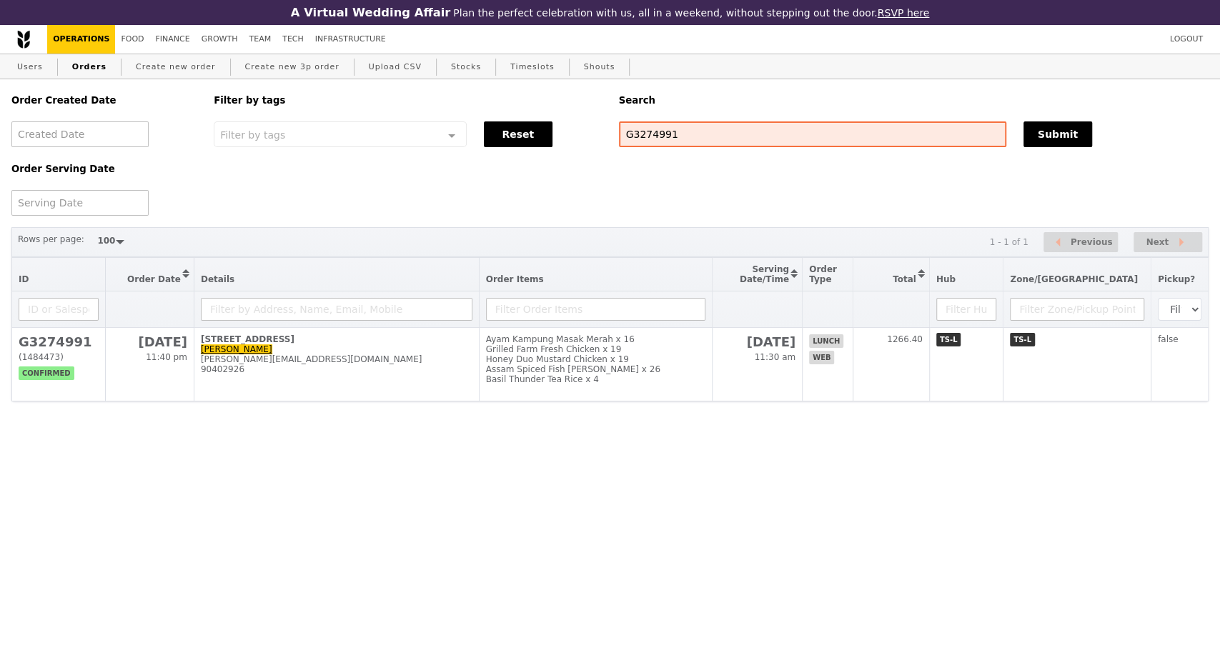
scroll to position [440, 0]
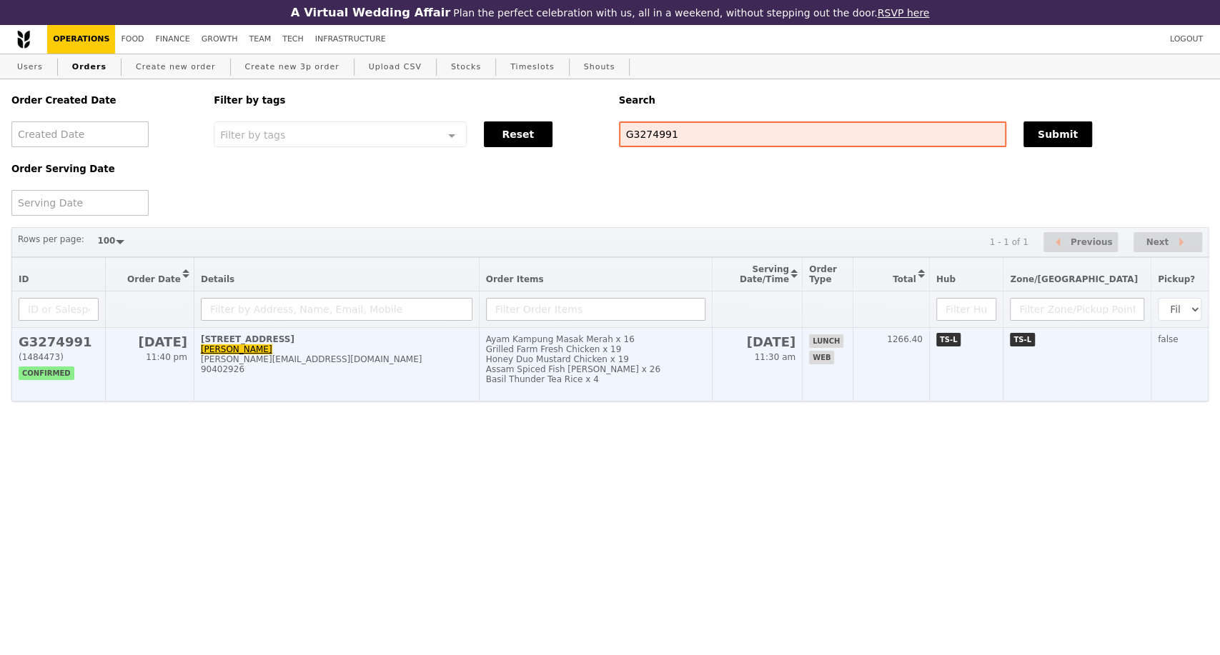
click at [471, 374] on div "90402926" at bounding box center [336, 369] width 271 height 10
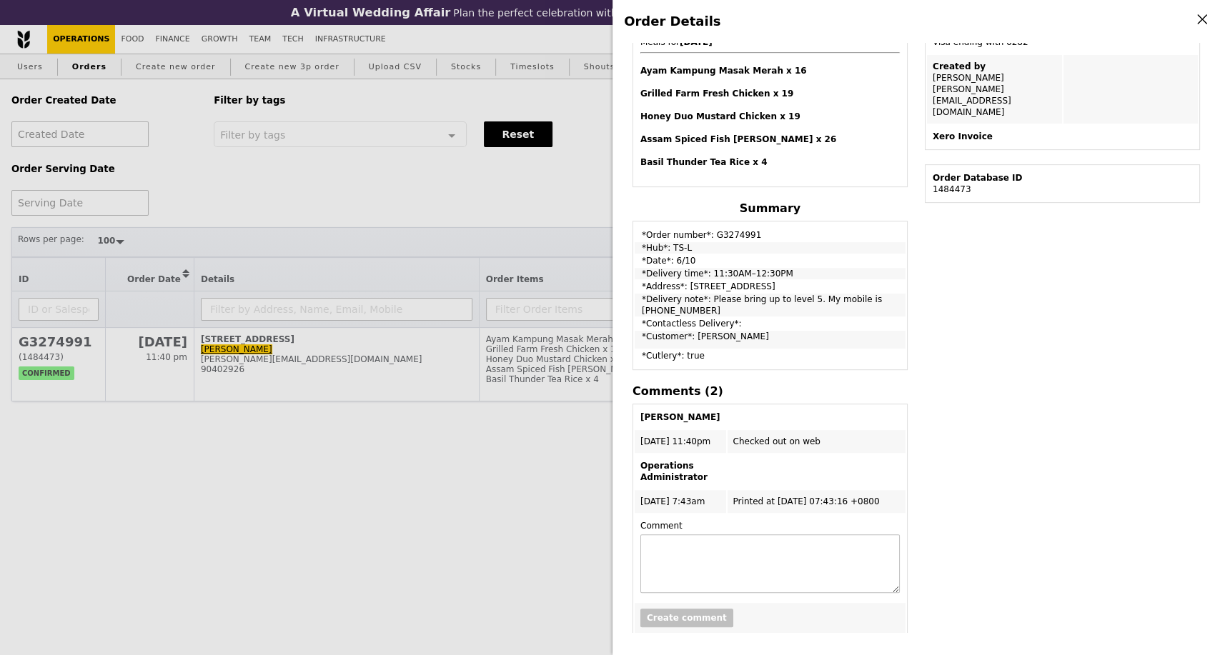
scroll to position [381, 0]
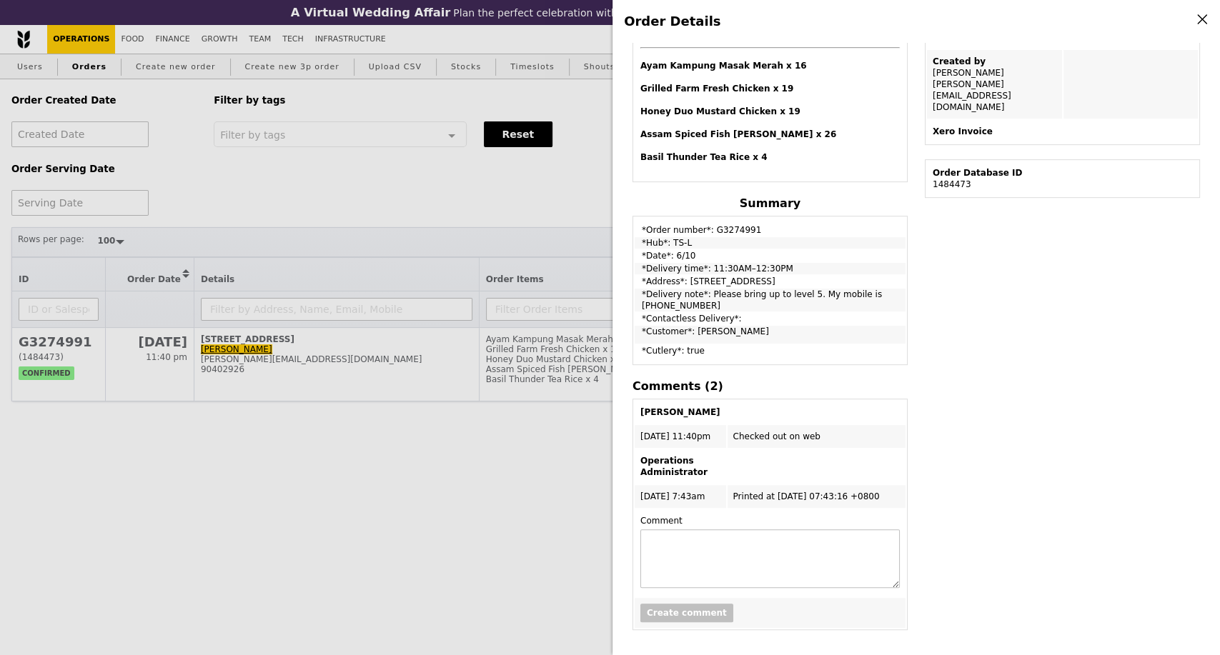
click at [970, 466] on div "Edit order Changelog Cancel Order ID G3274991 – View receipt Order Date/Time 6/…" at bounding box center [916, 337] width 584 height 589
click at [735, 232] on td "*Order number*: G3274991" at bounding box center [769, 227] width 271 height 18
click at [736, 224] on td "*Order number*: G3274991" at bounding box center [769, 227] width 271 height 18
click at [737, 235] on td "*Order number*: G3274991" at bounding box center [769, 227] width 271 height 18
click at [737, 234] on td "*Order number*: G3274991" at bounding box center [769, 227] width 271 height 18
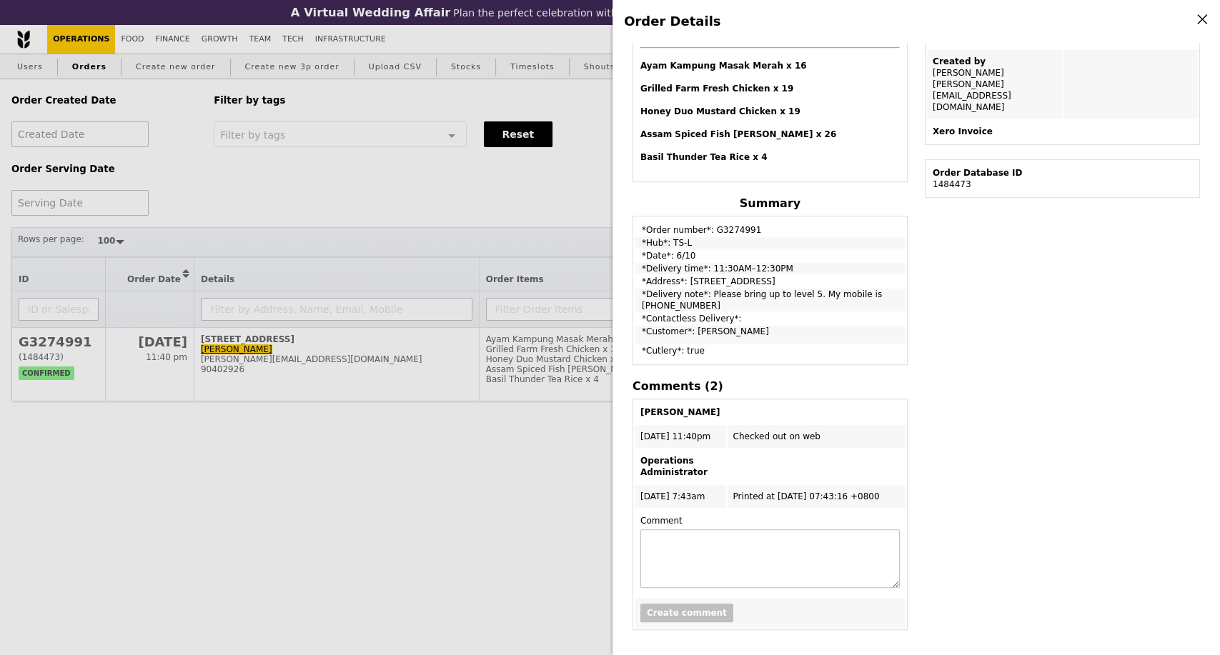
copy td "G3274991"
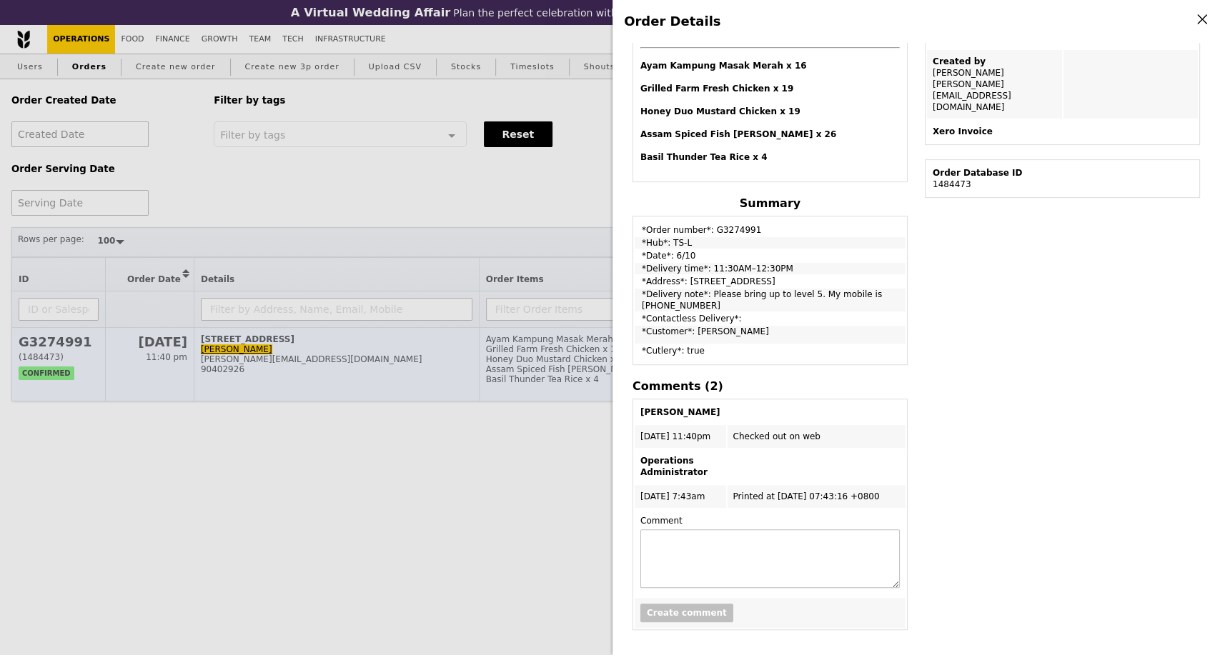
drag, startPoint x: 301, startPoint y: 472, endPoint x: 342, endPoint y: 393, distance: 88.5
click at [301, 472] on div "Order Details Edit order Changelog Cancel Order ID G3274991 – View receipt Orde…" at bounding box center [610, 327] width 1220 height 655
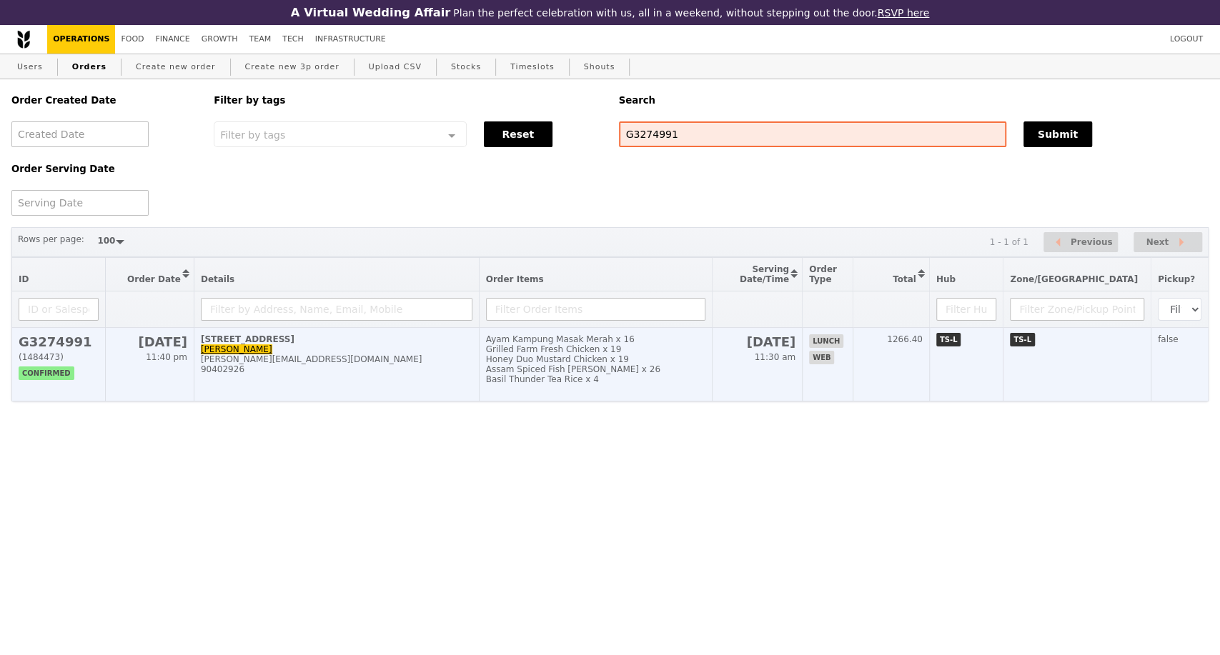
click at [353, 364] on div "[PERSON_NAME][EMAIL_ADDRESS][DOMAIN_NAME]" at bounding box center [336, 359] width 271 height 10
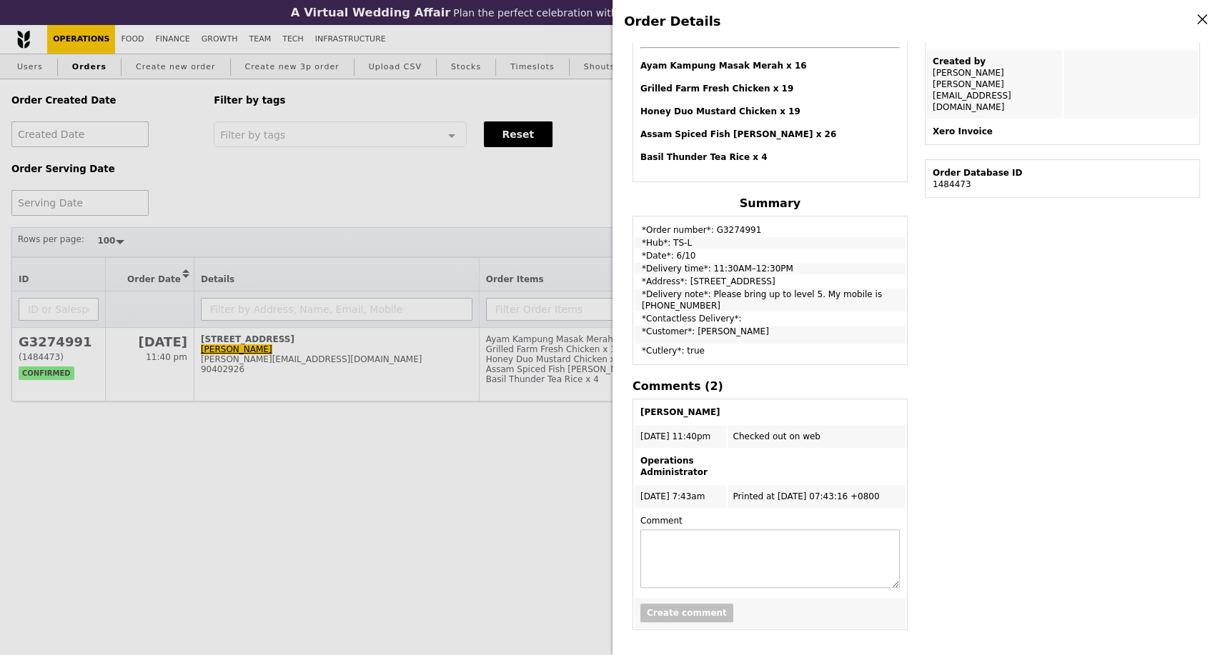
drag, startPoint x: 639, startPoint y: 231, endPoint x: 902, endPoint y: 293, distance: 270.9
click at [902, 293] on tbody "*Order number*: G3274991 *Hub*: TS-L *Date*: 6/10 *Delivery time*: 11:30AM–12:3…" at bounding box center [769, 290] width 271 height 145
copy tbody "*Order number*: G3274991 *Hub*: TS-L *Date*: 6/10 *Delivery time*: 11:30AM–12:3…"
click at [175, 596] on div "Order Details Edit order Changelog Cancel Order ID G3274991 – View receipt Orde…" at bounding box center [610, 327] width 1220 height 655
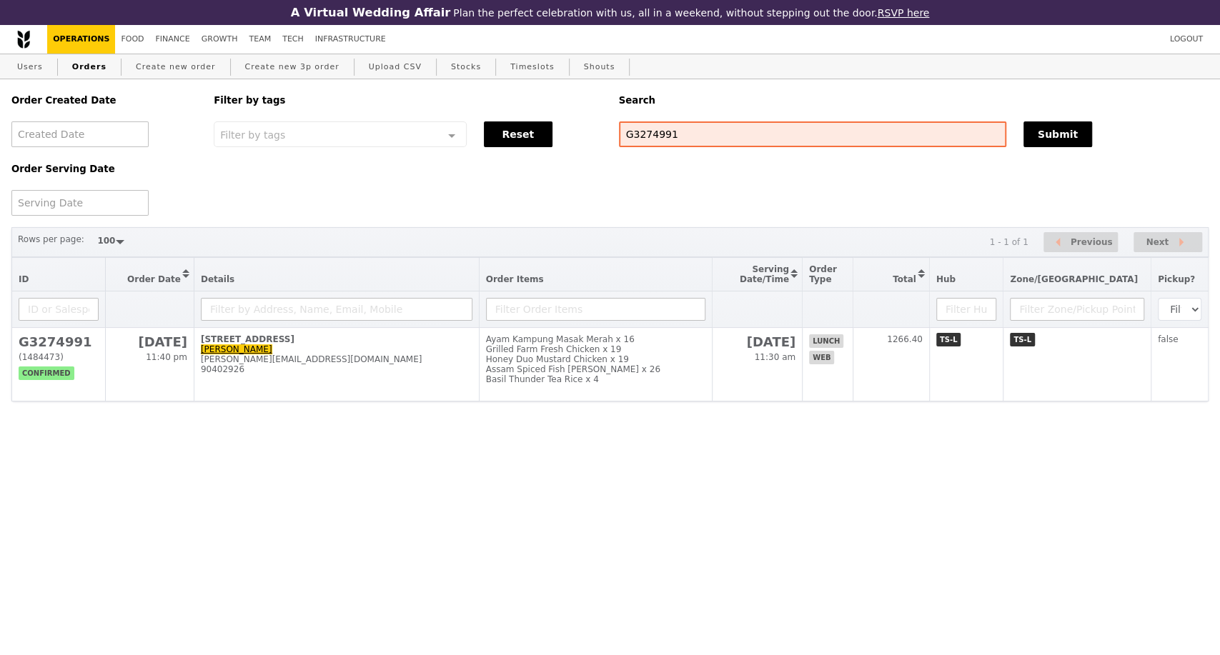
scroll to position [440, 0]
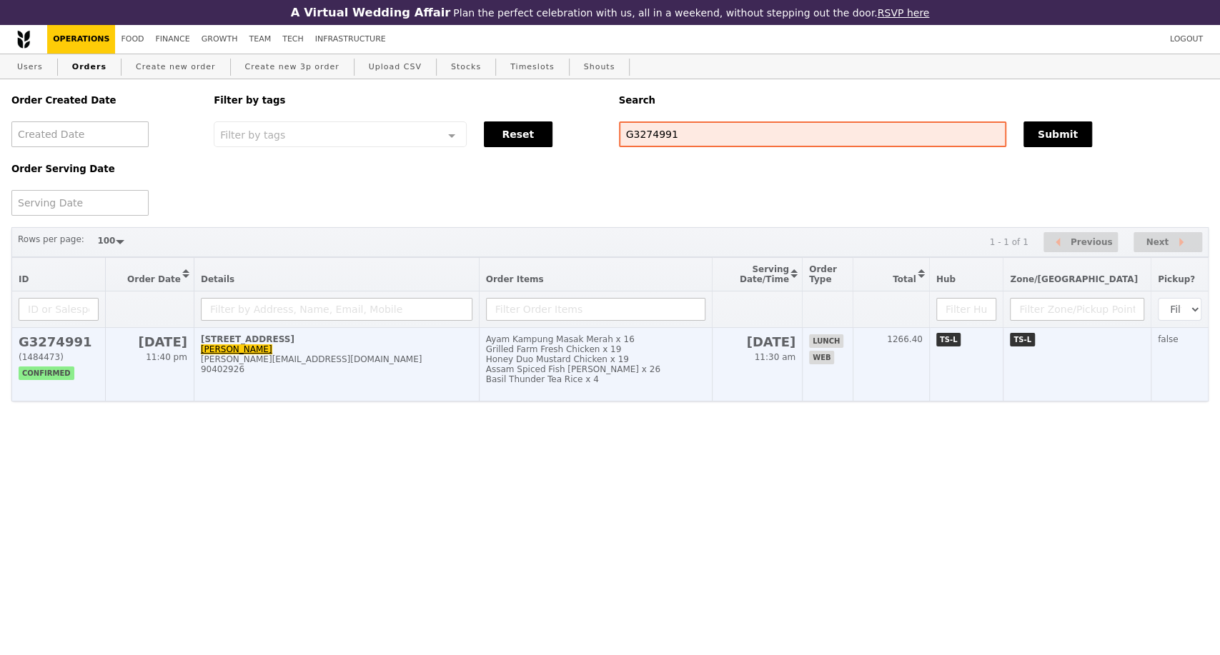
click at [382, 396] on td "[STREET_ADDRESS] [PERSON_NAME] [PERSON_NAME][EMAIL_ADDRESS][DOMAIN_NAME] 904029…" at bounding box center [336, 365] width 285 height 74
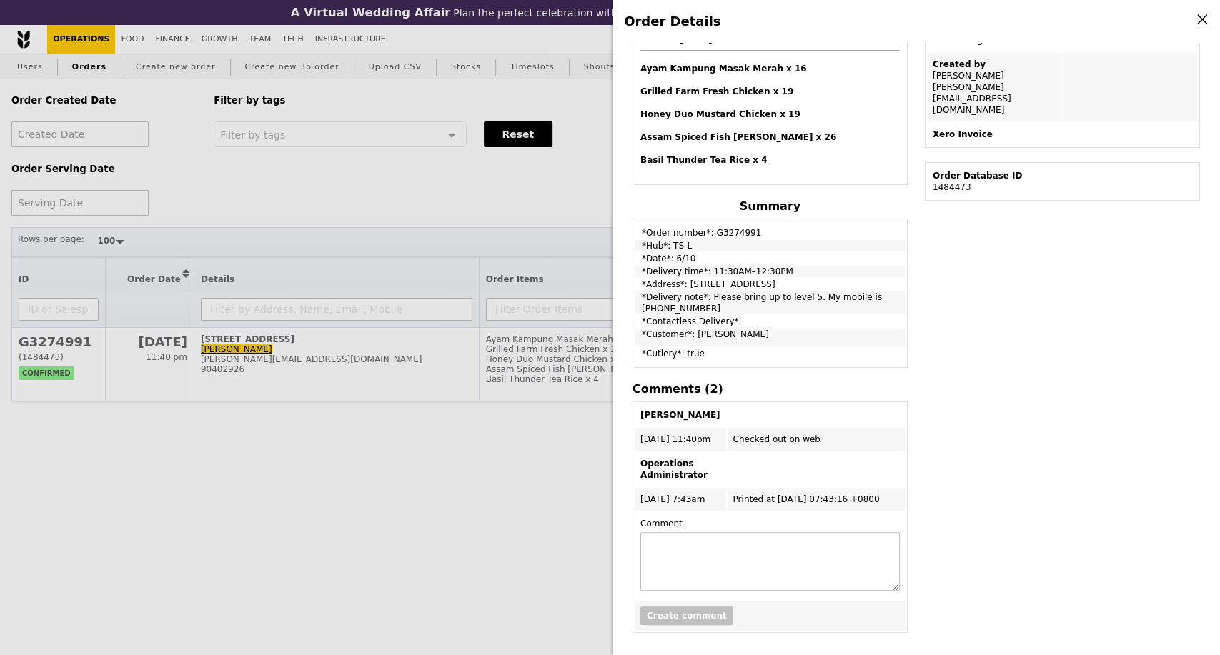
scroll to position [381, 0]
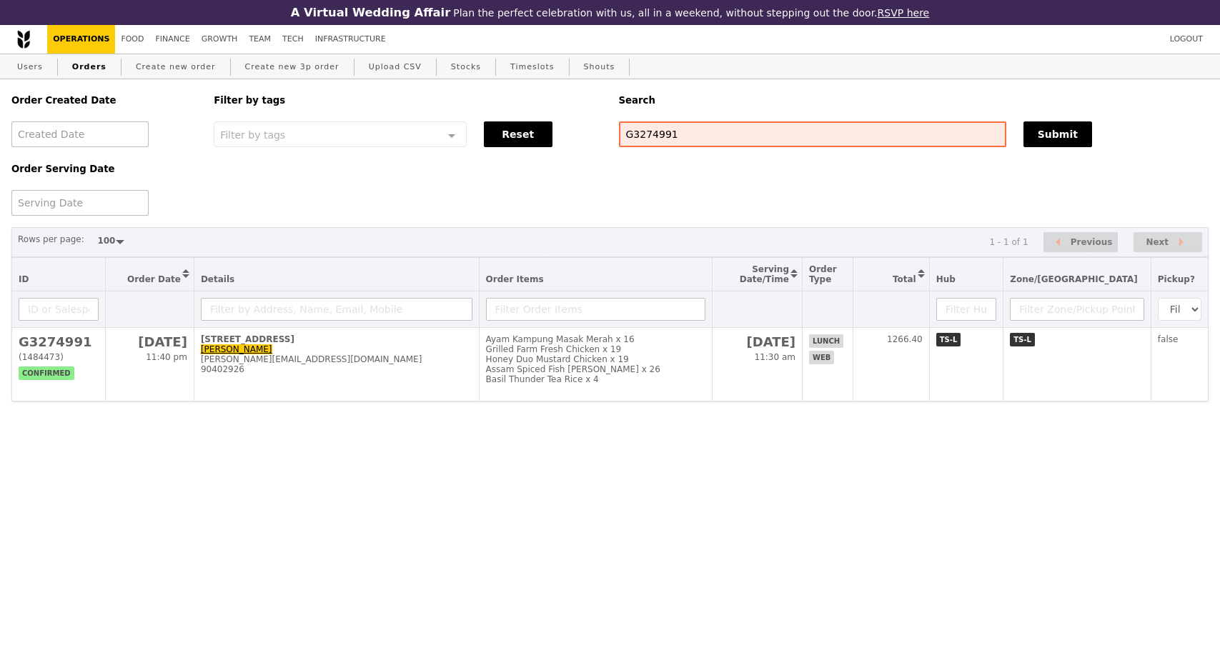
select select "100"
click at [442, 402] on td "[STREET_ADDRESS] [PERSON_NAME] [PERSON_NAME][EMAIL_ADDRESS][DOMAIN_NAME] 904029…" at bounding box center [336, 365] width 285 height 74
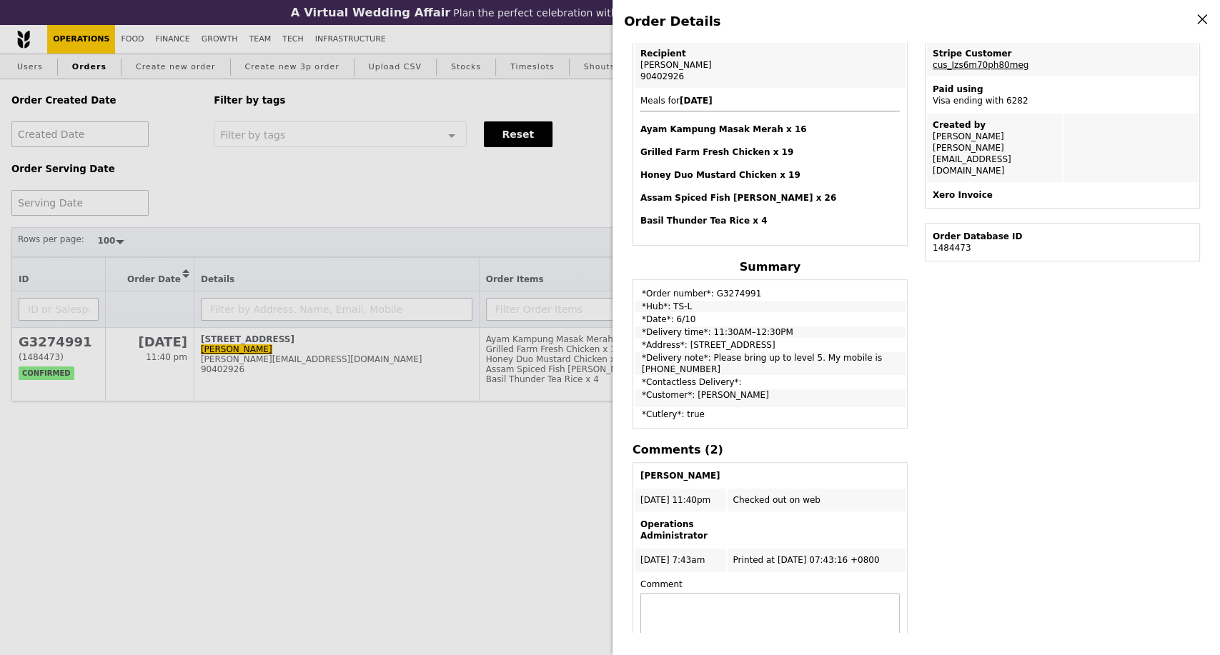
scroll to position [381, 0]
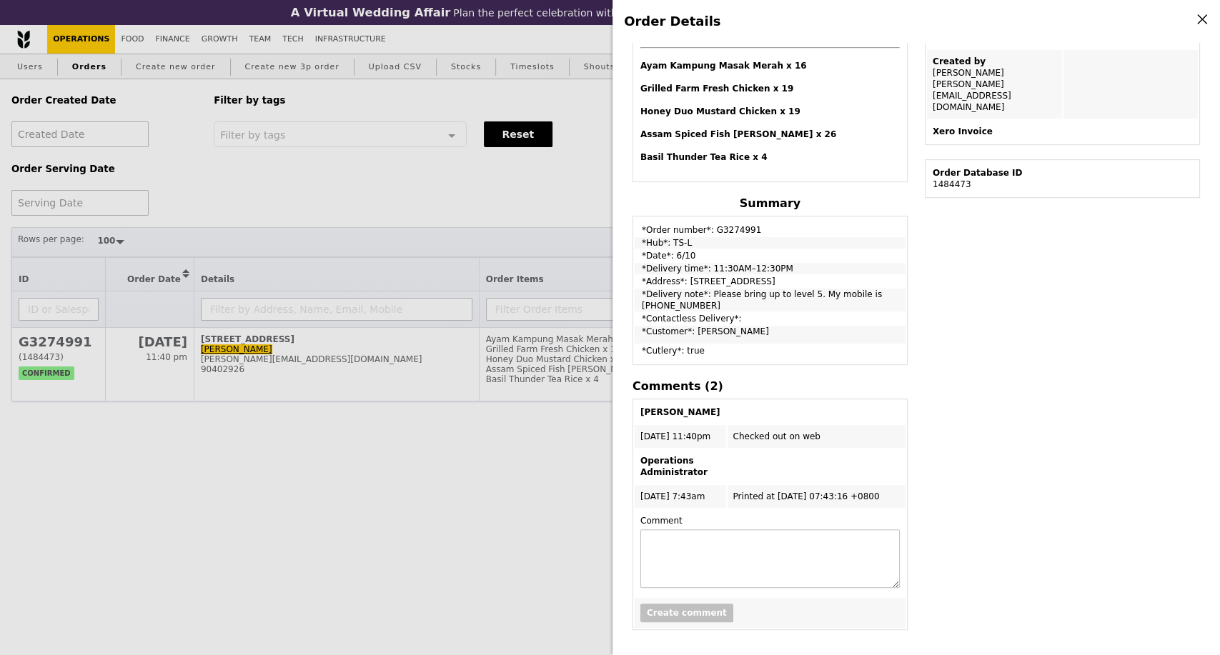
click at [409, 512] on div "Order Details Edit order Changelog Cancel Order ID G3274991 – View receipt Orde…" at bounding box center [610, 327] width 1220 height 655
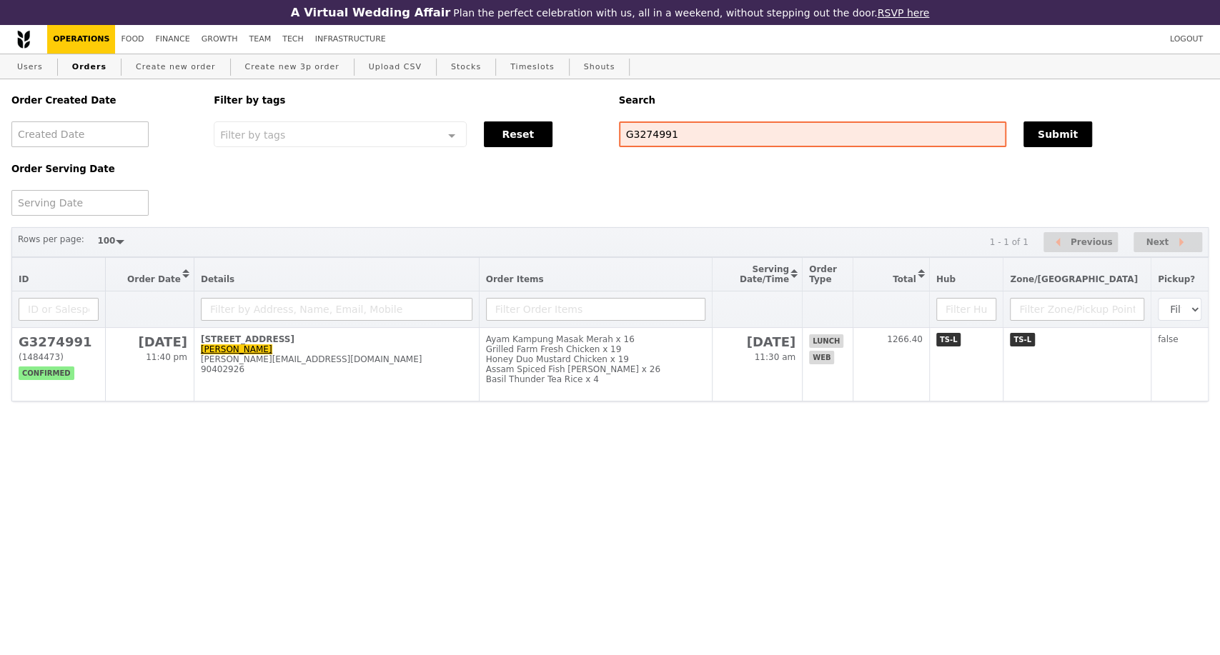
scroll to position [440, 0]
click at [29, 68] on link "Users" at bounding box center [29, 67] width 37 height 26
